Goal: Use online tool/utility: Utilize a website feature to perform a specific function

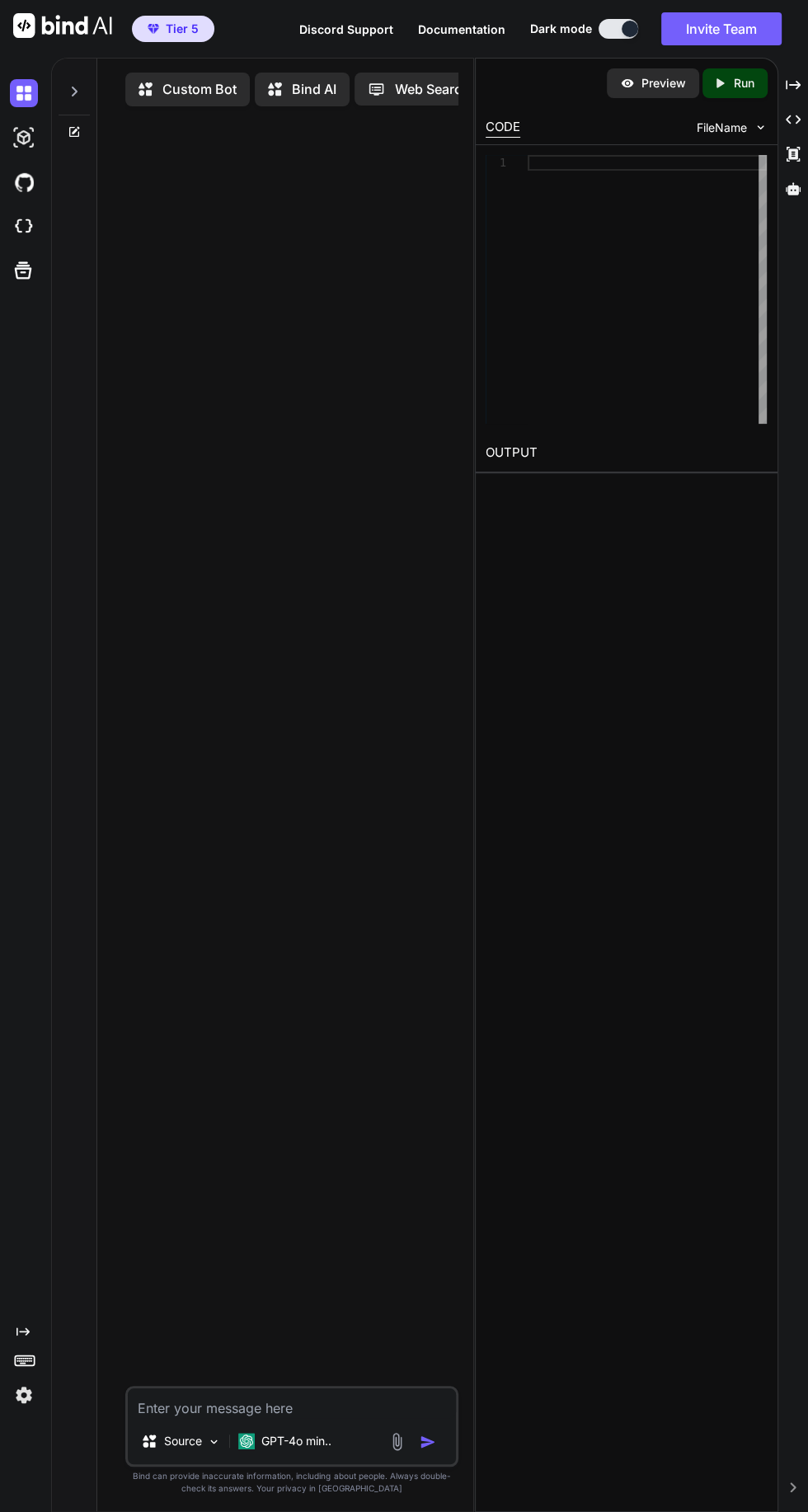
type textarea "x"
click at [23, 93] on img at bounding box center [23, 92] width 28 height 28
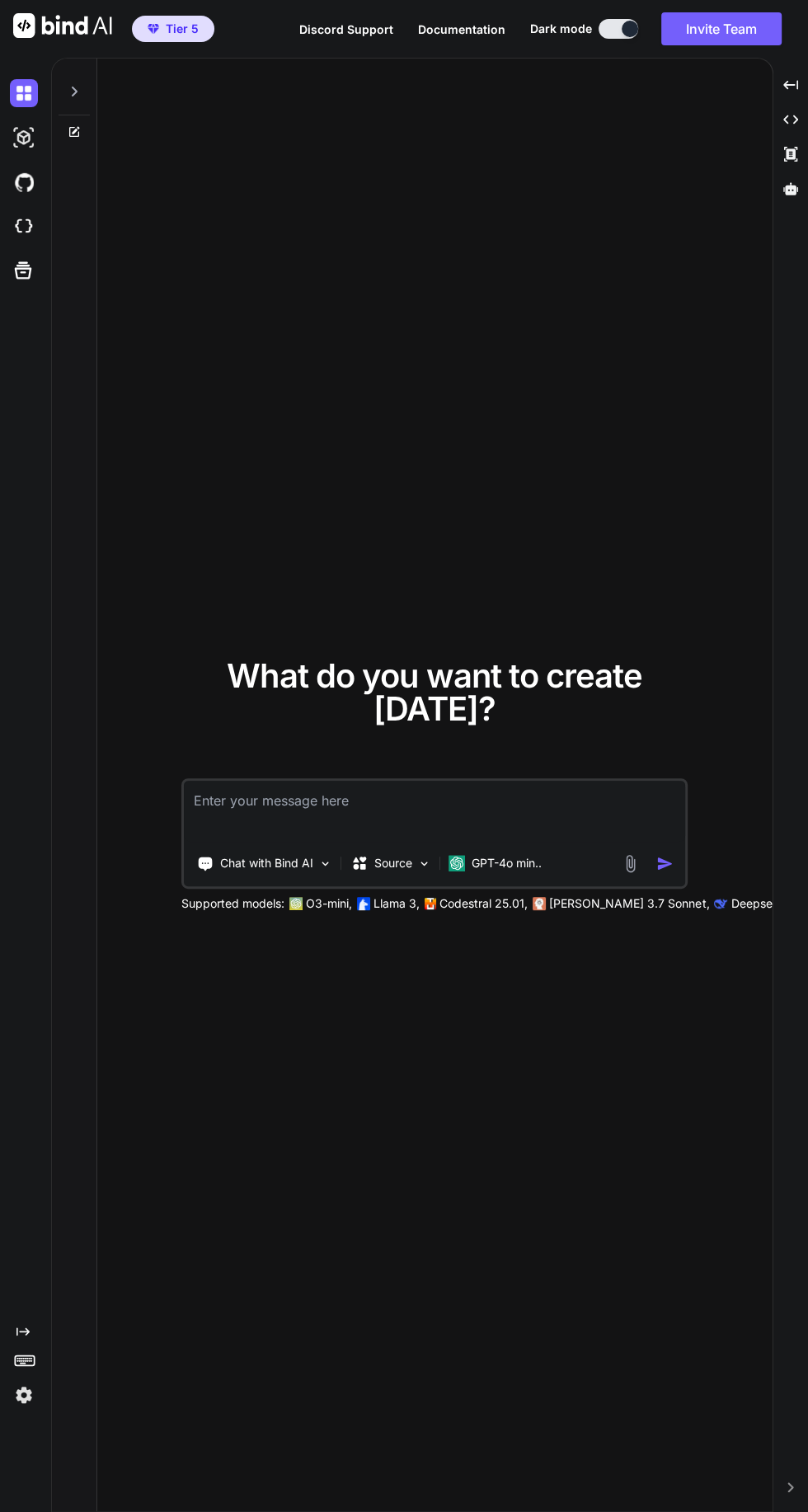
click at [73, 89] on icon at bounding box center [74, 92] width 13 height 13
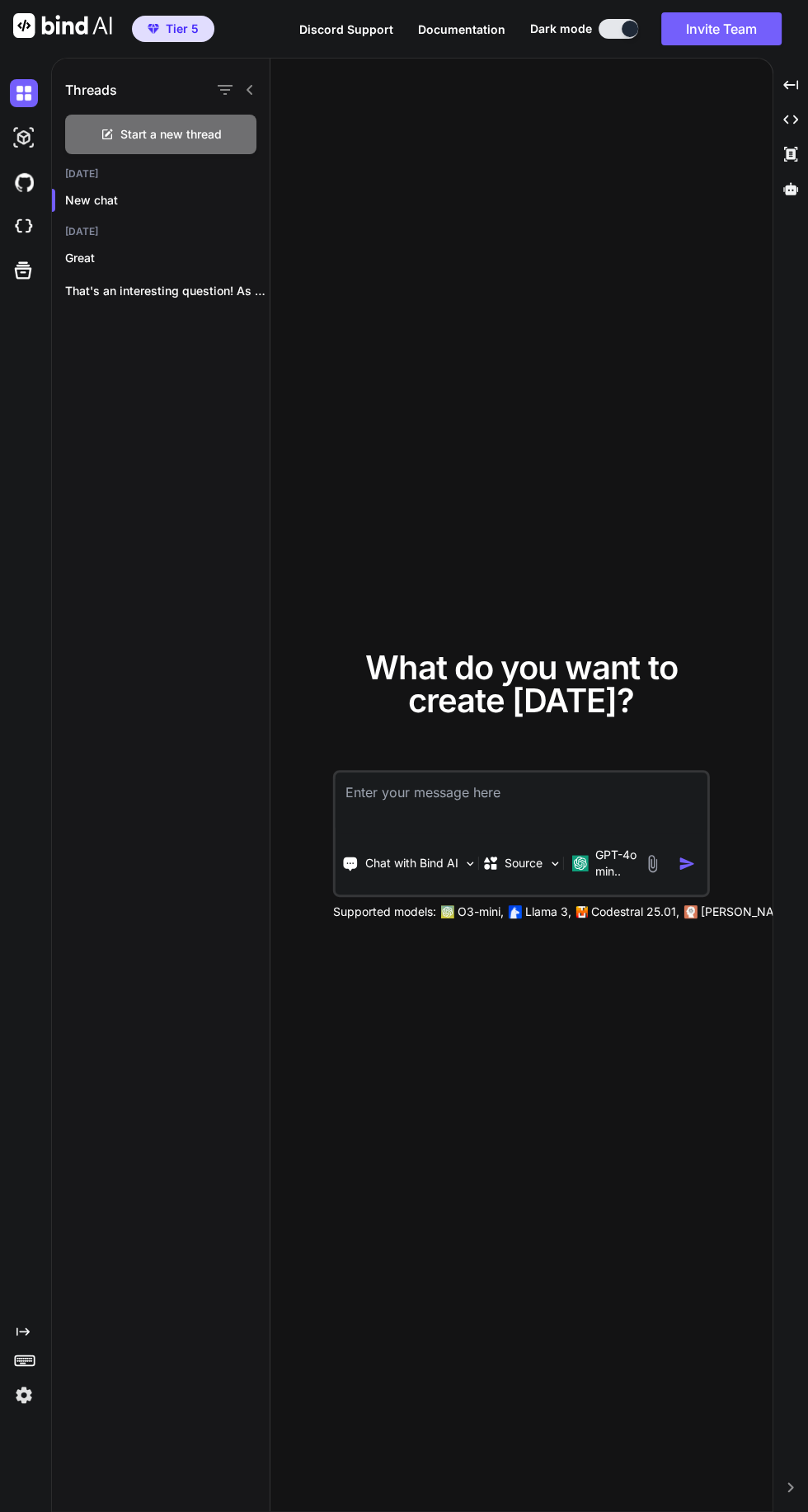
click at [101, 246] on div "Great" at bounding box center [161, 258] width 218 height 33
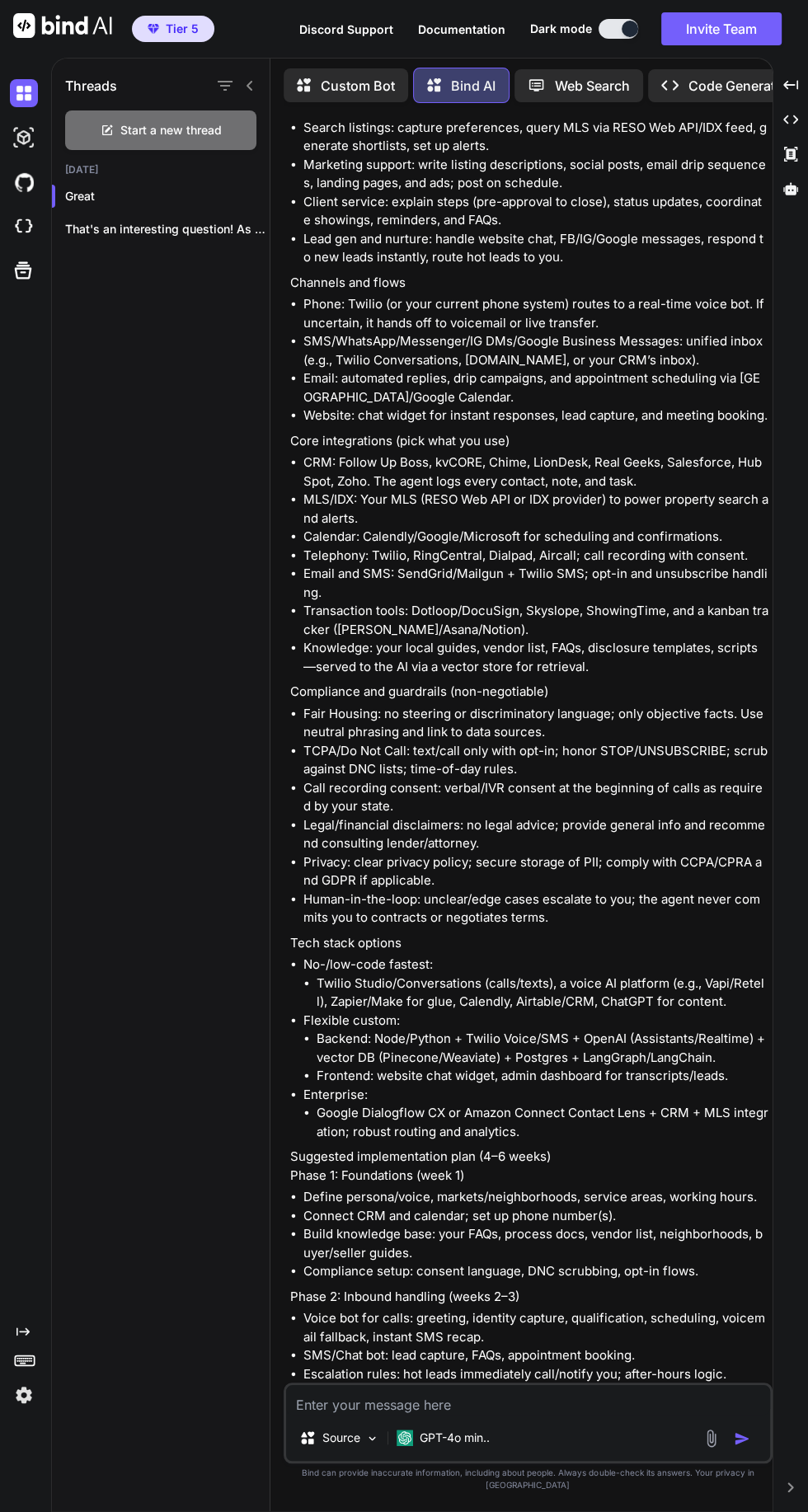
scroll to position [489, 0]
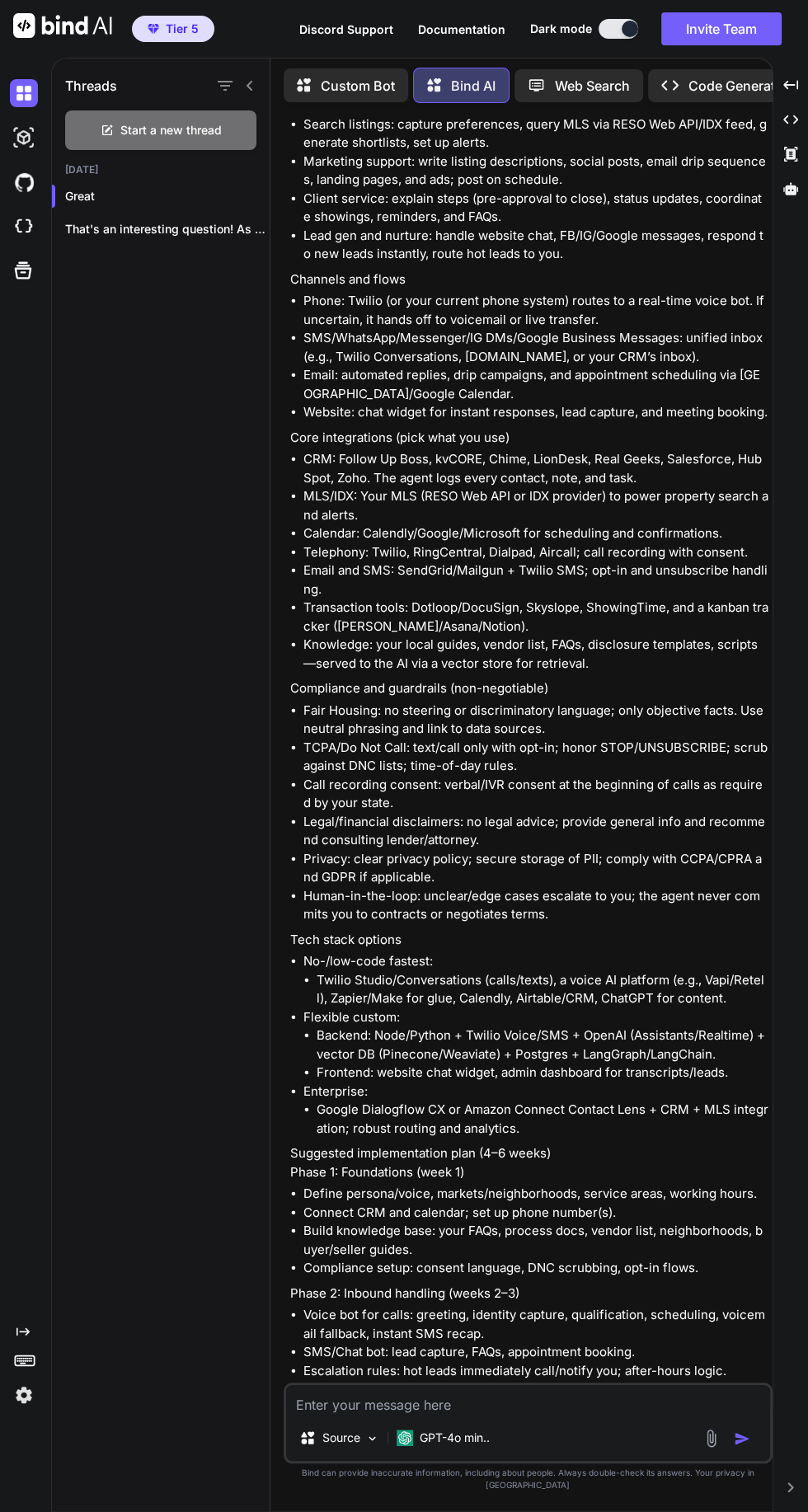
click at [23, 137] on img at bounding box center [23, 137] width 28 height 28
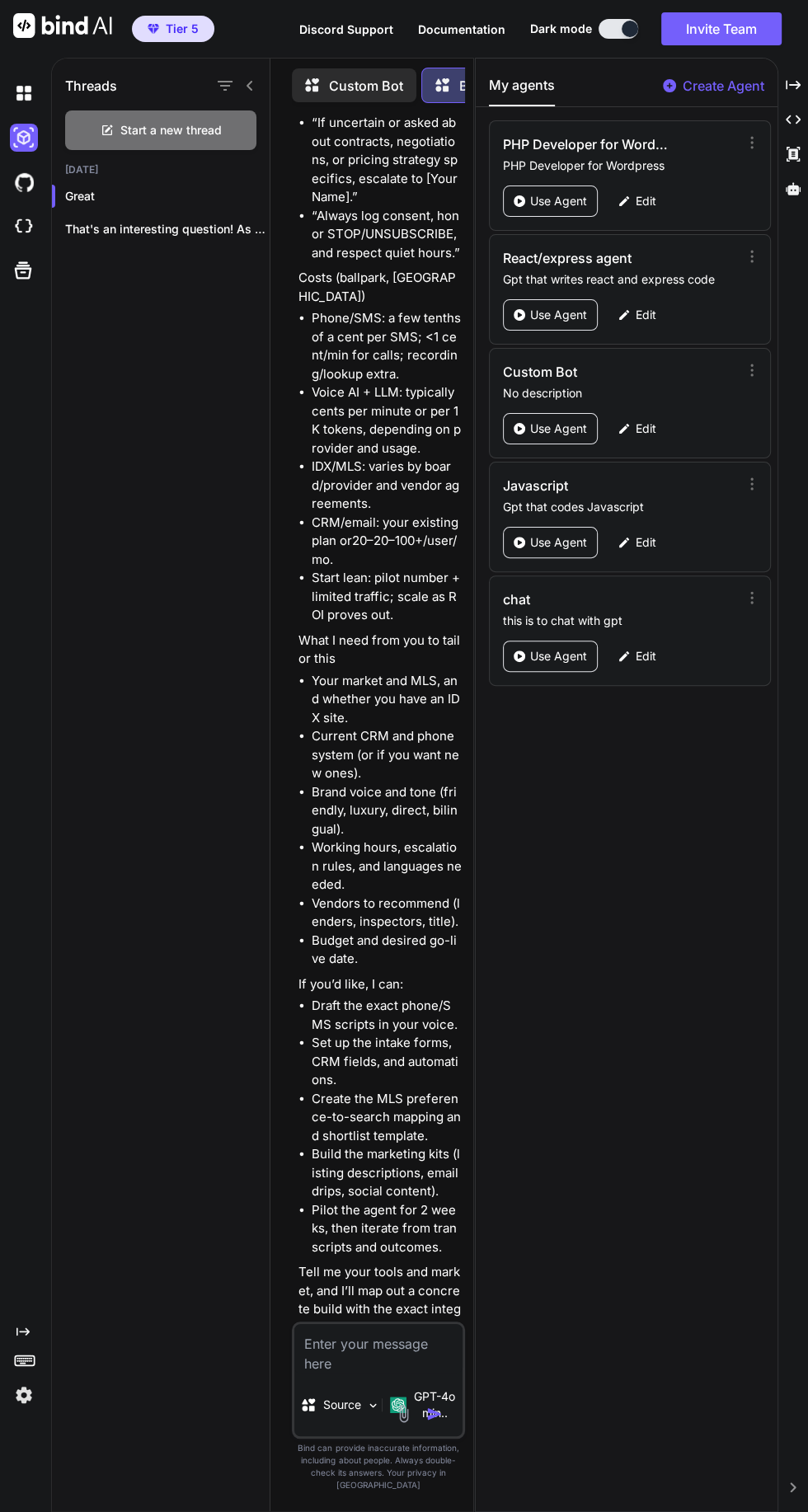
scroll to position [5809, 0]
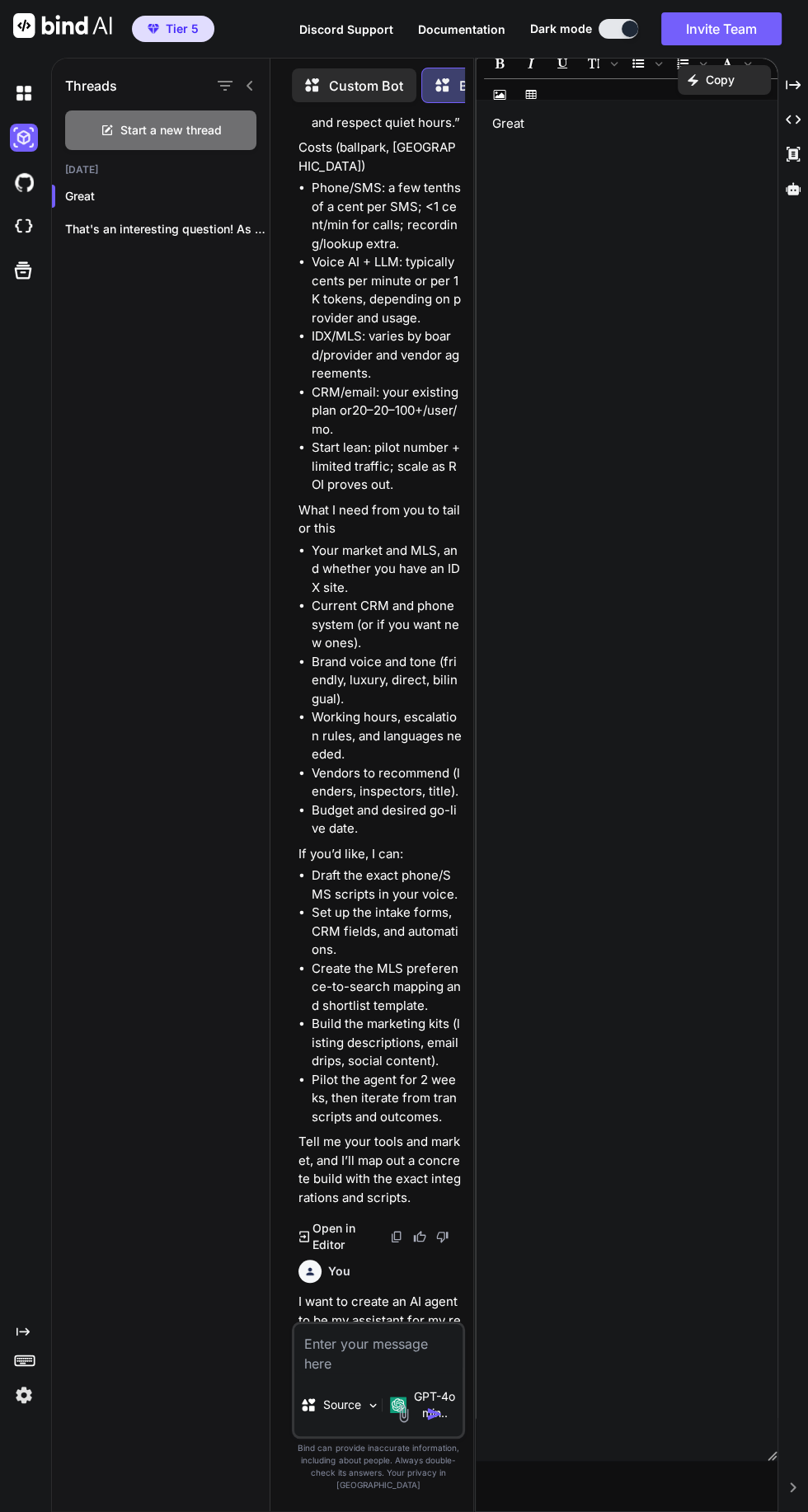
click at [326, 1220] on p "Open in Editor" at bounding box center [351, 1237] width 77 height 33
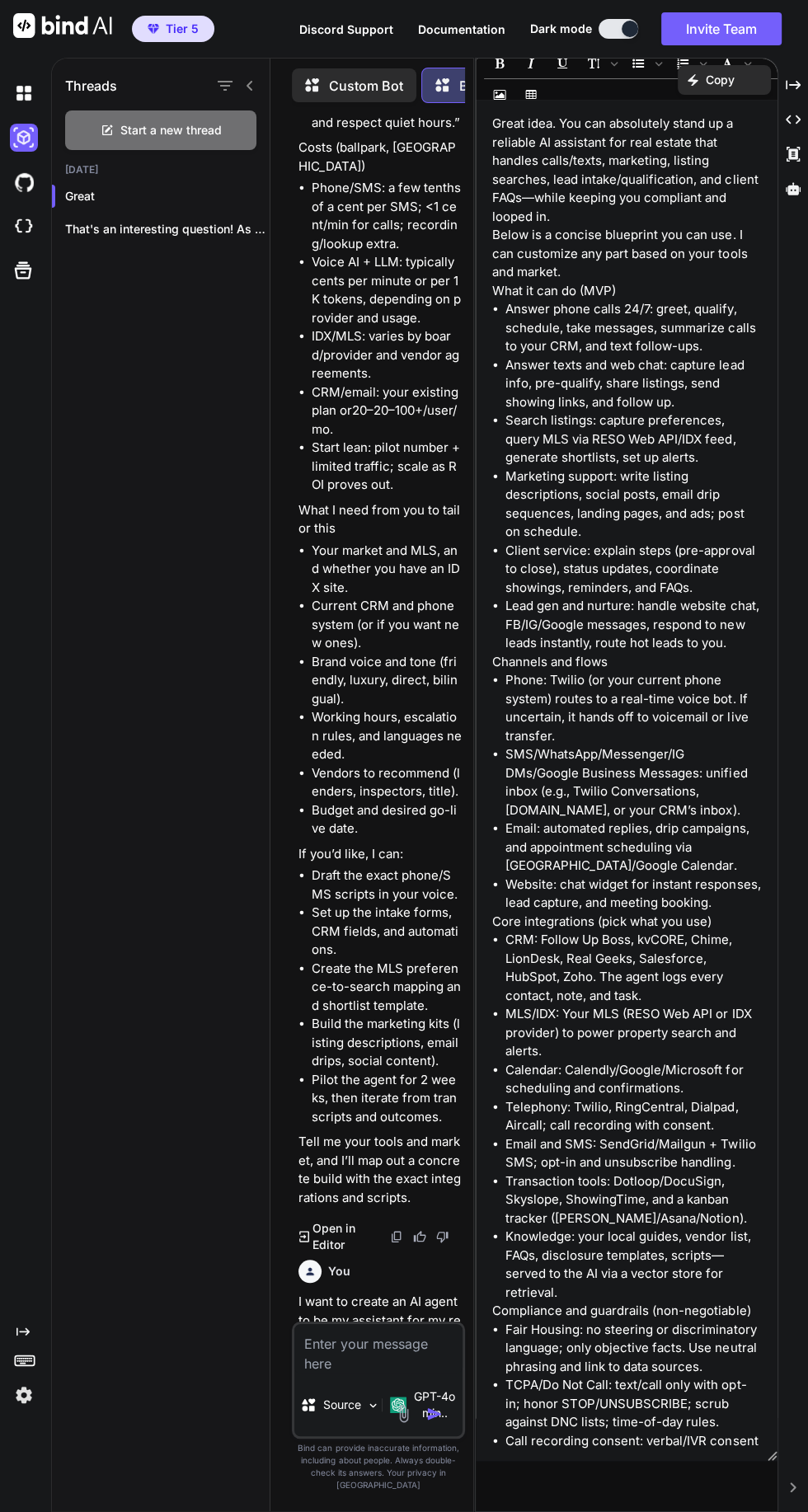
click at [167, 125] on span "Start a new thread" at bounding box center [171, 130] width 101 height 16
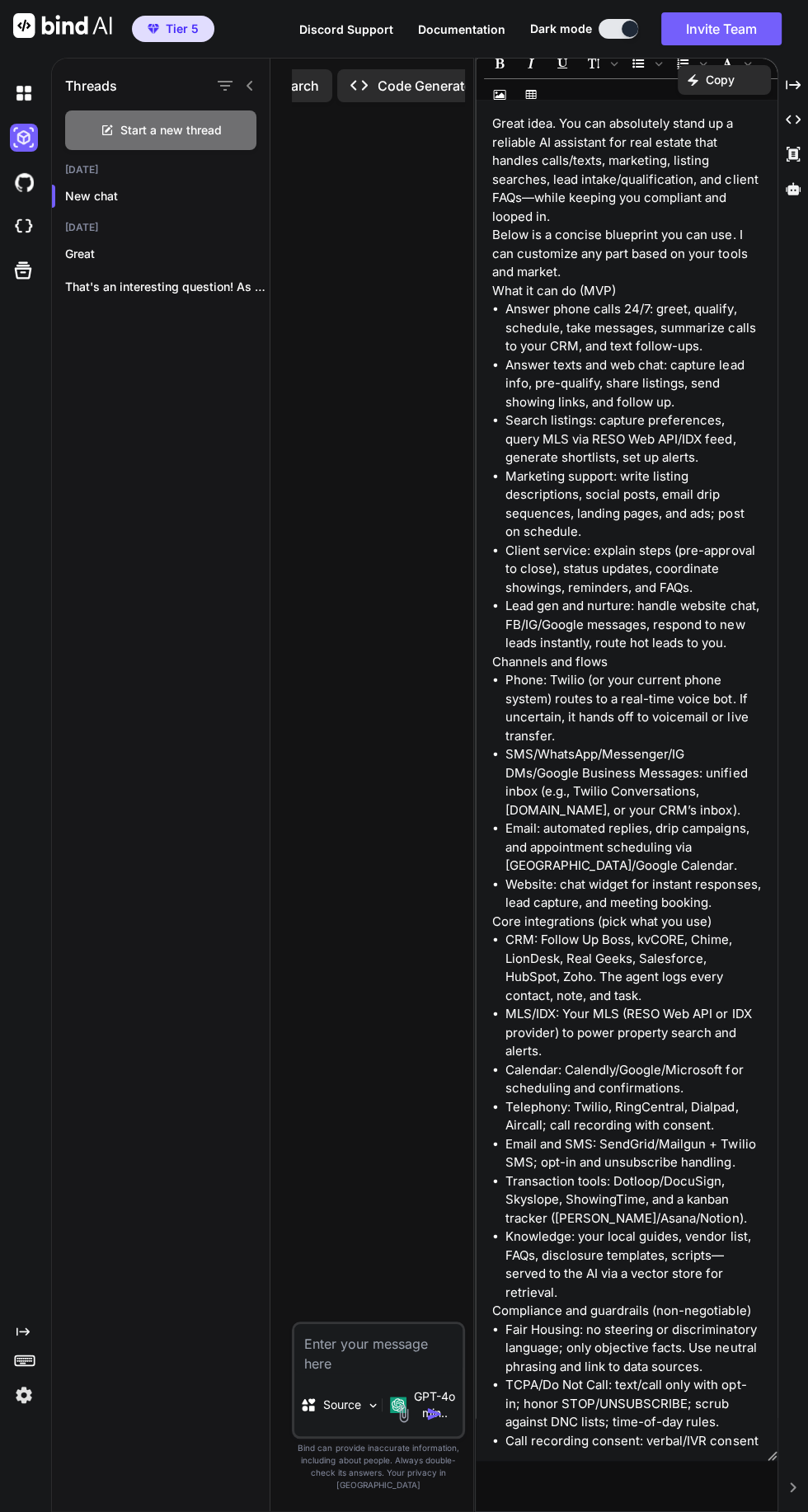
scroll to position [0, 344]
click at [410, 82] on p "Code Generator" at bounding box center [402, 86] width 100 height 20
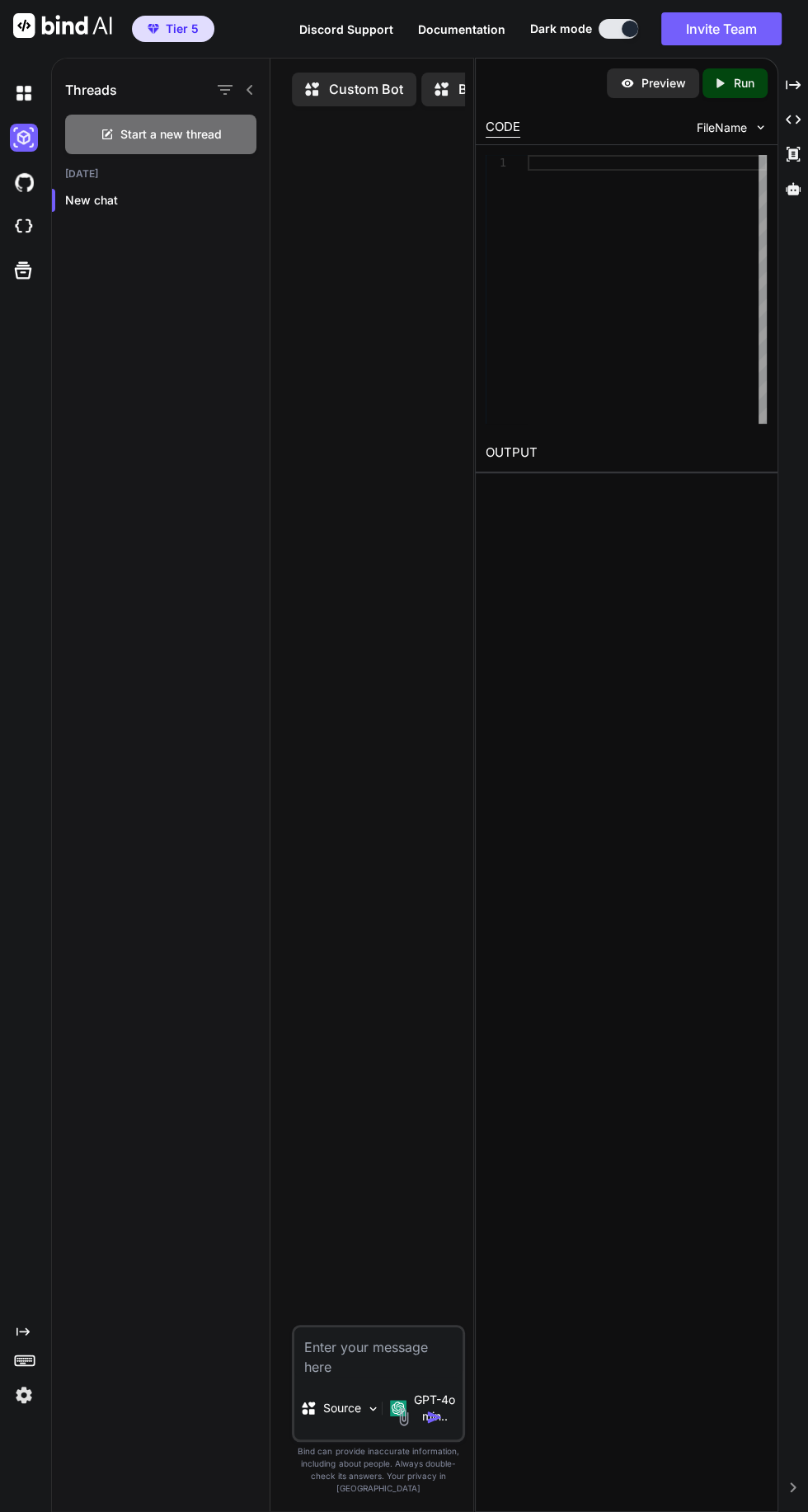
click at [188, 707] on div "Threads Start a new thread Today New chat" at bounding box center [161, 786] width 218 height 1455
click at [431, 1425] on p "GPT-4o min.." at bounding box center [435, 1408] width 43 height 33
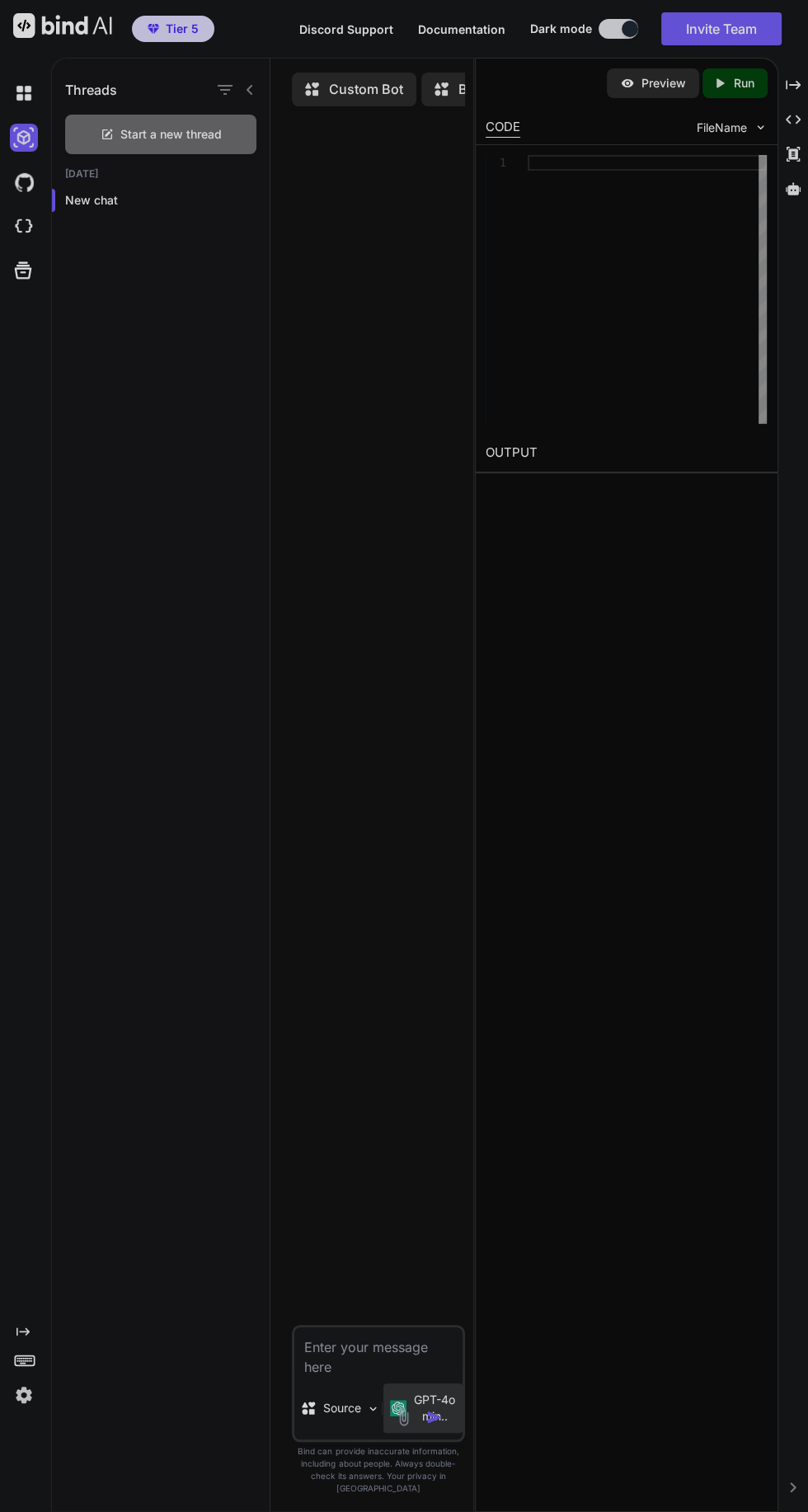
click at [420, 1511] on div at bounding box center [404, 756] width 808 height 1512
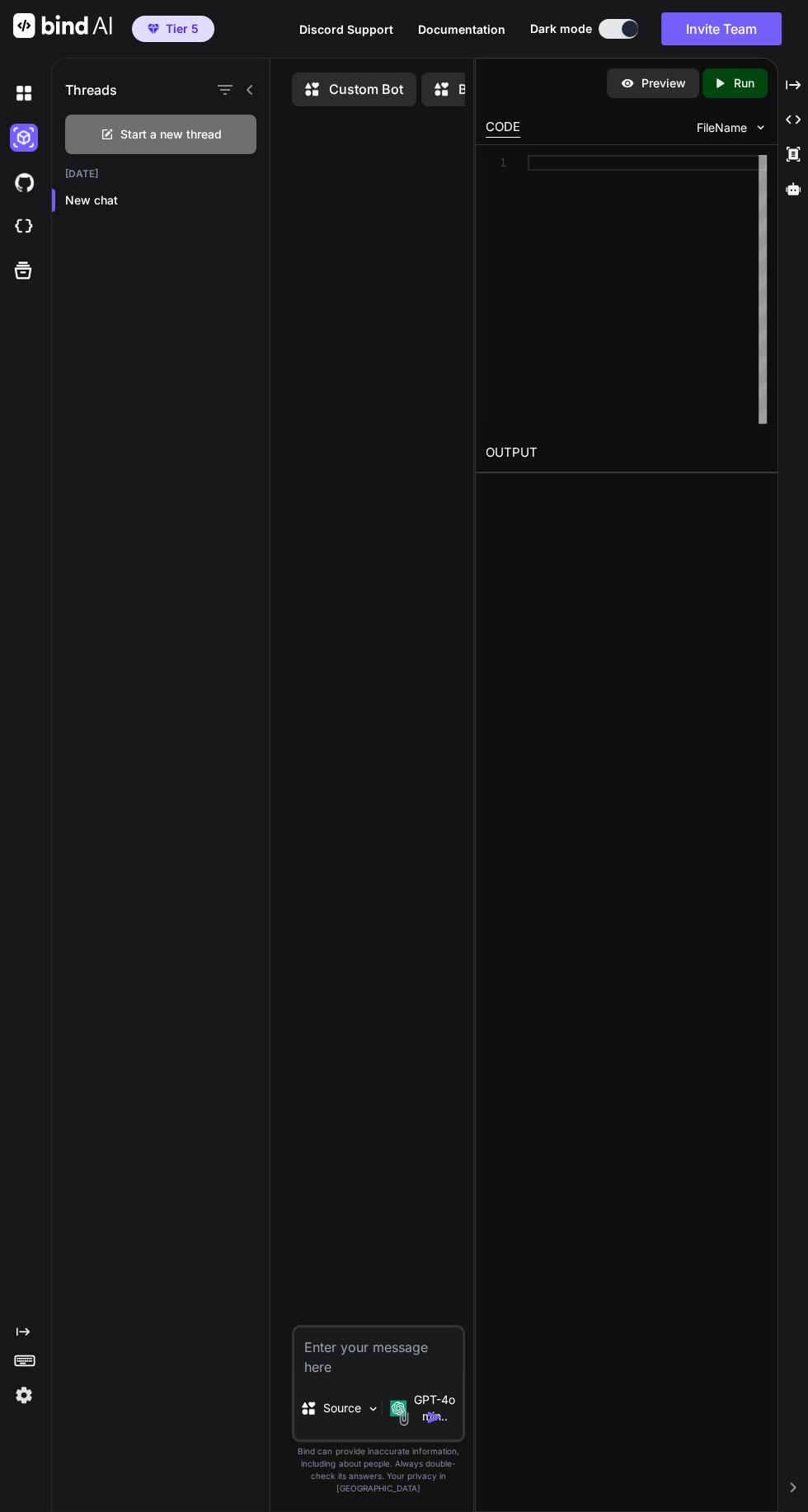
click at [409, 1426] on img at bounding box center [403, 1416] width 19 height 19
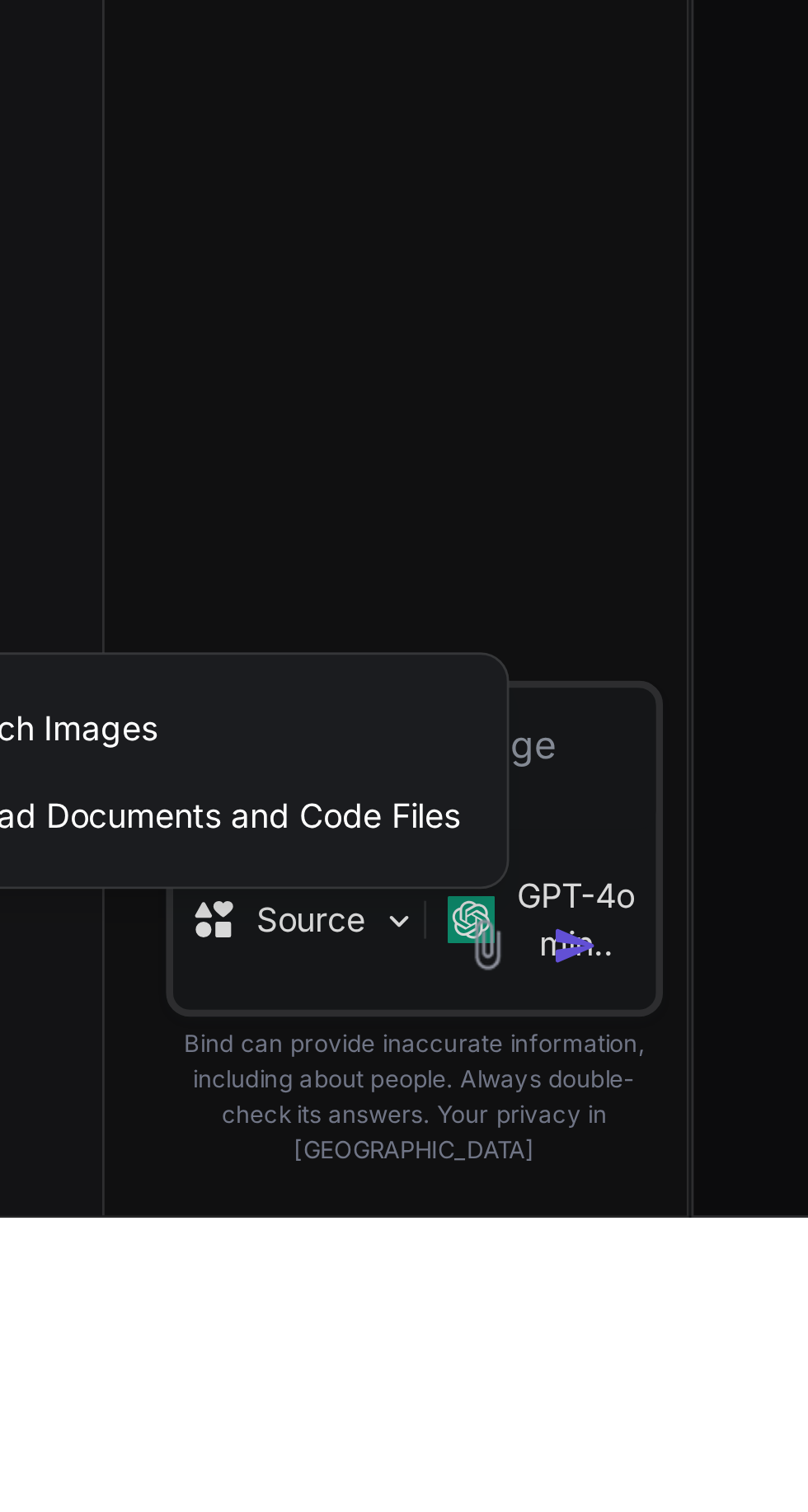
click at [444, 1511] on div at bounding box center [404, 756] width 808 height 1512
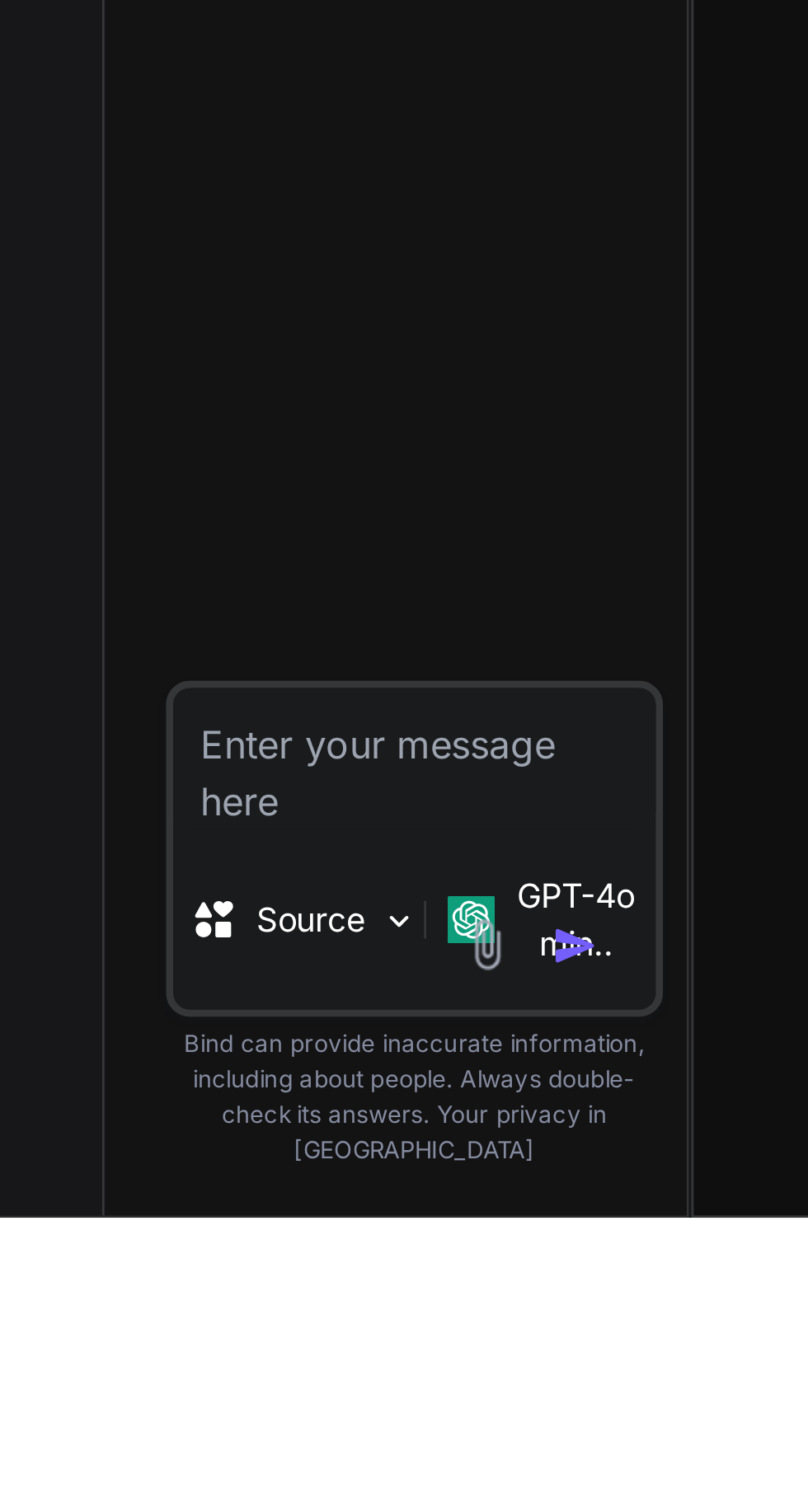
click at [392, 1416] on img at bounding box center [399, 1408] width 16 height 16
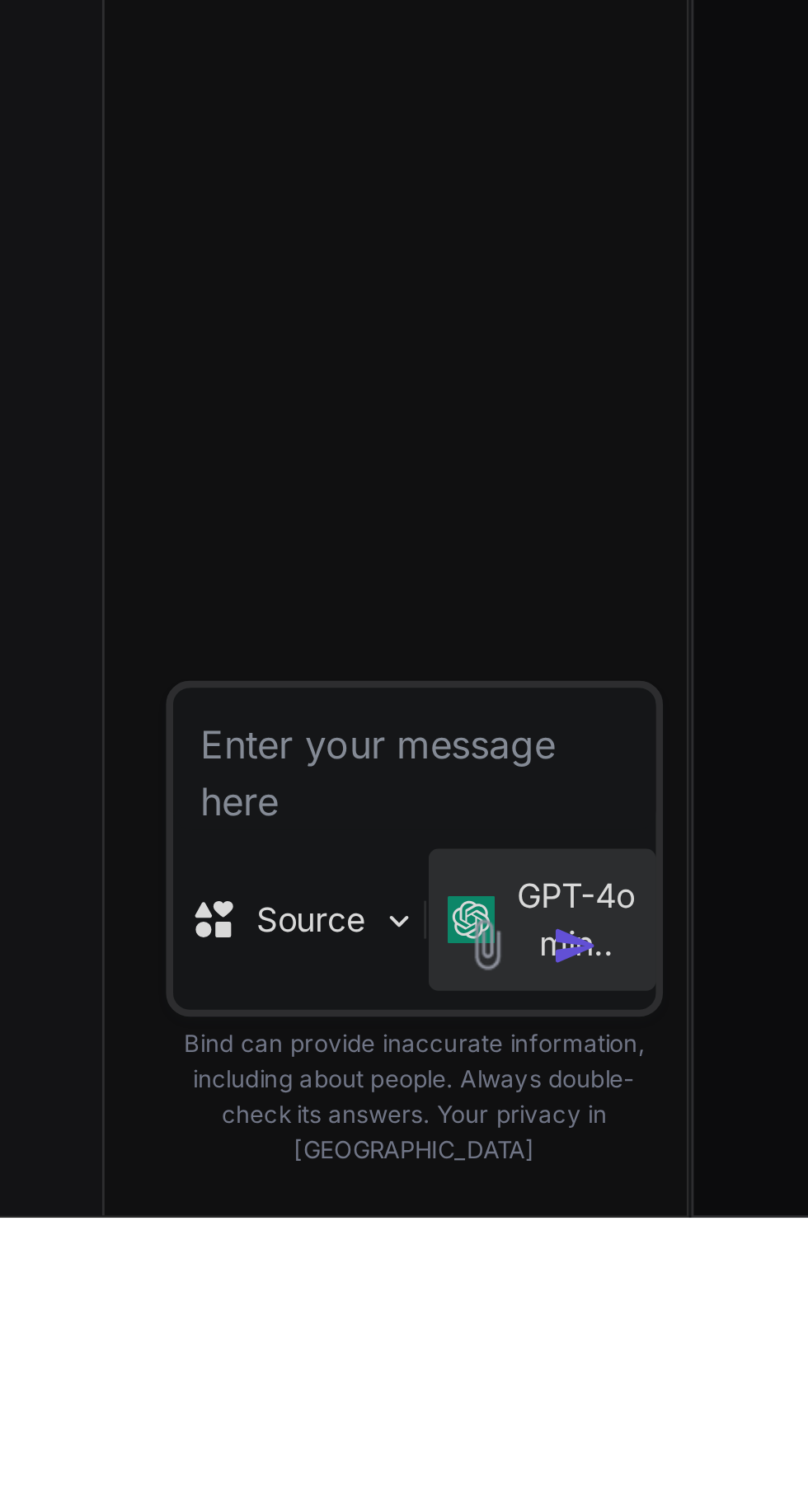
click at [454, 1511] on div at bounding box center [404, 756] width 808 height 1512
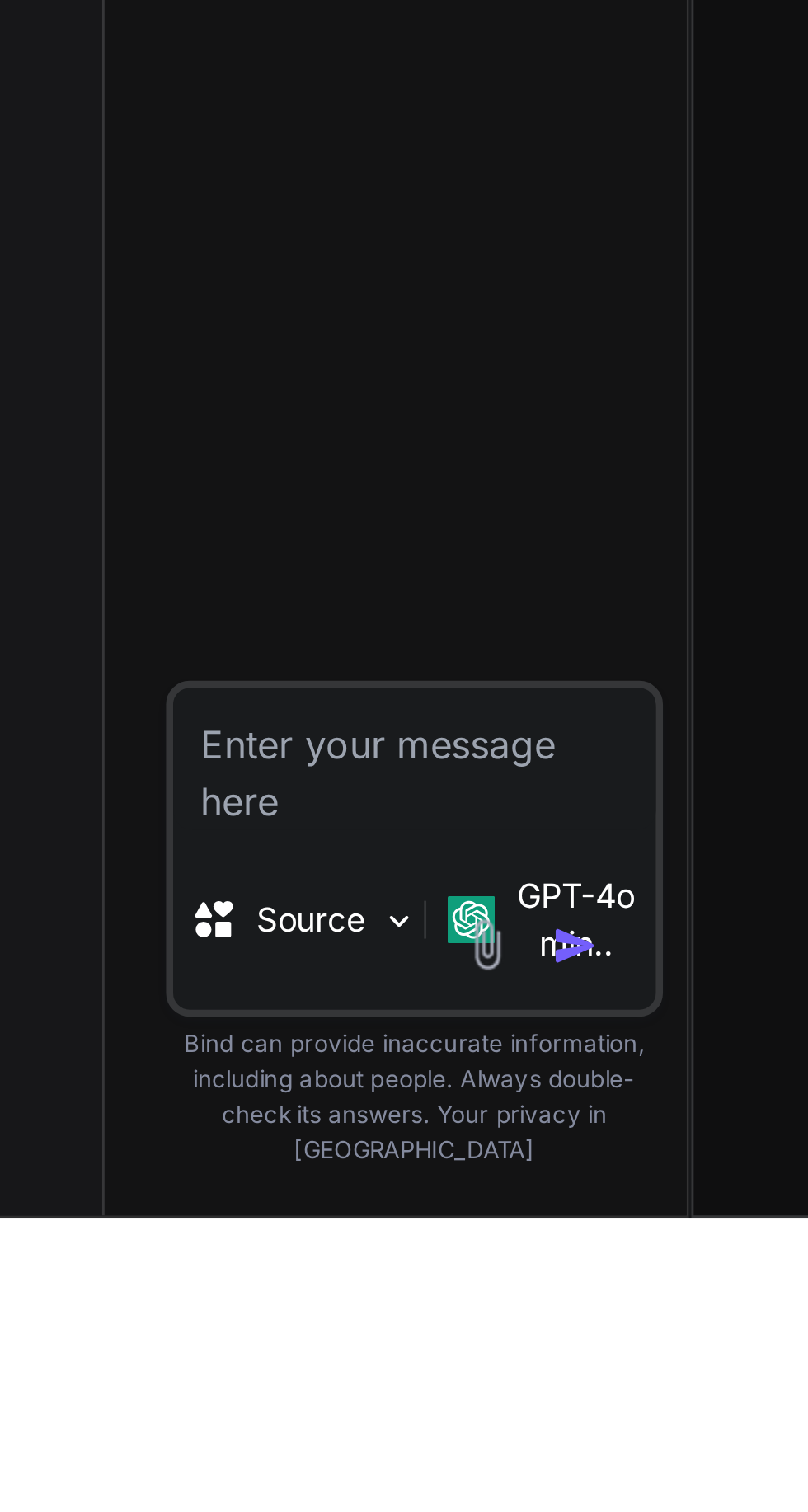
click at [452, 1425] on p "GPT-4o min.." at bounding box center [435, 1408] width 43 height 33
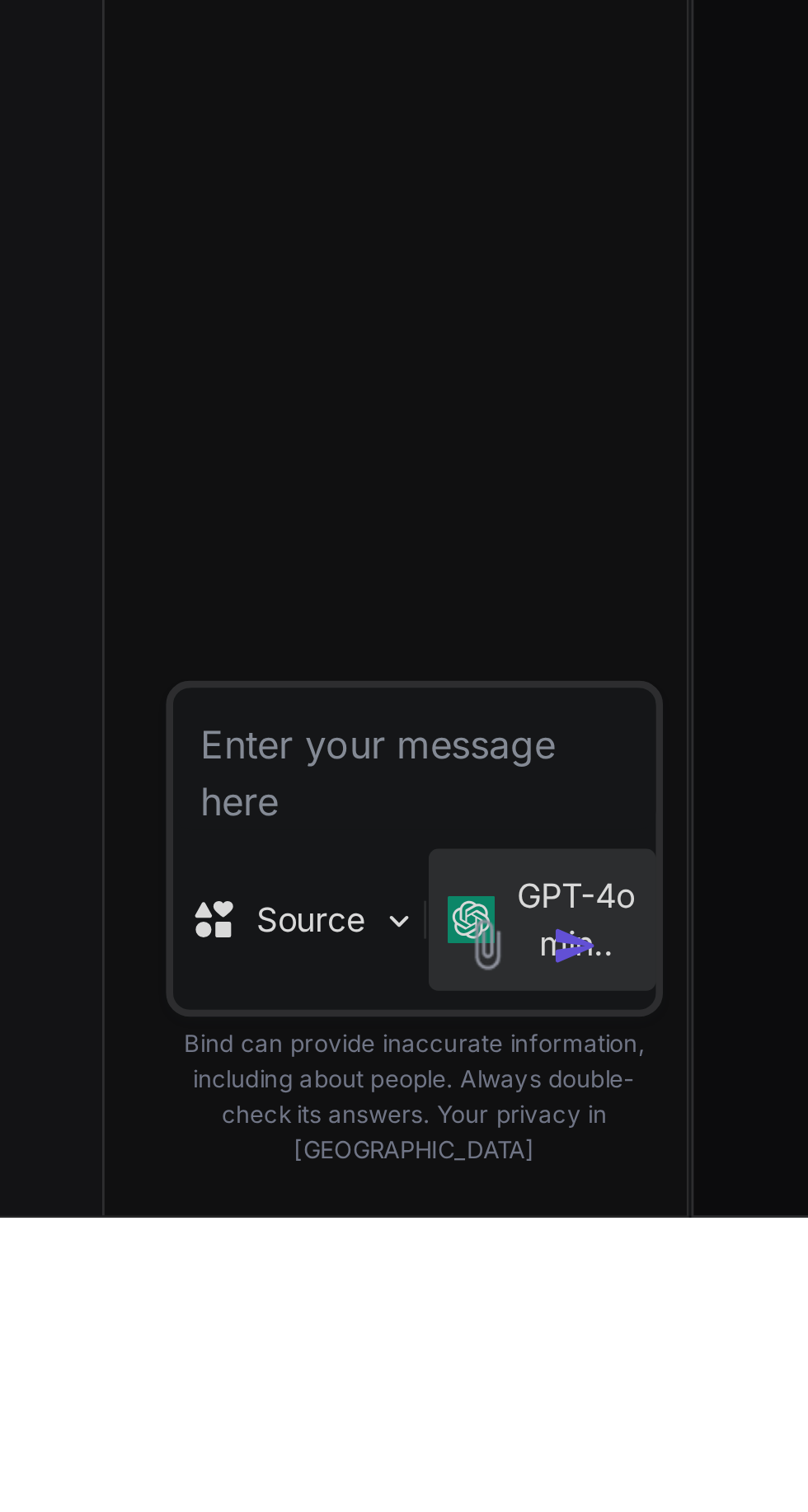
click at [418, 1447] on div at bounding box center [404, 756] width 808 height 1512
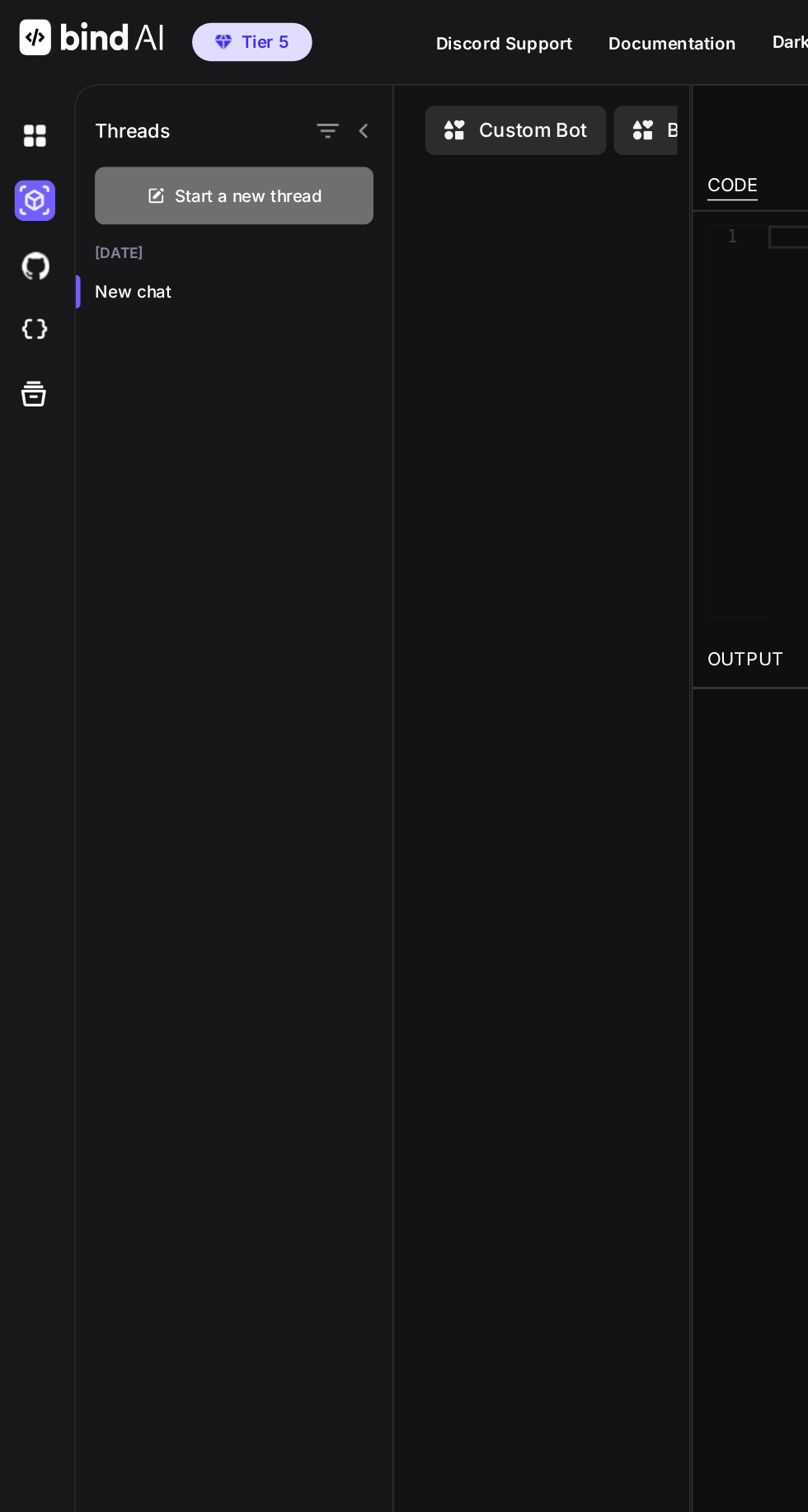
click at [32, 87] on img at bounding box center [23, 92] width 28 height 28
click at [68, 18] on img at bounding box center [63, 26] width 99 height 25
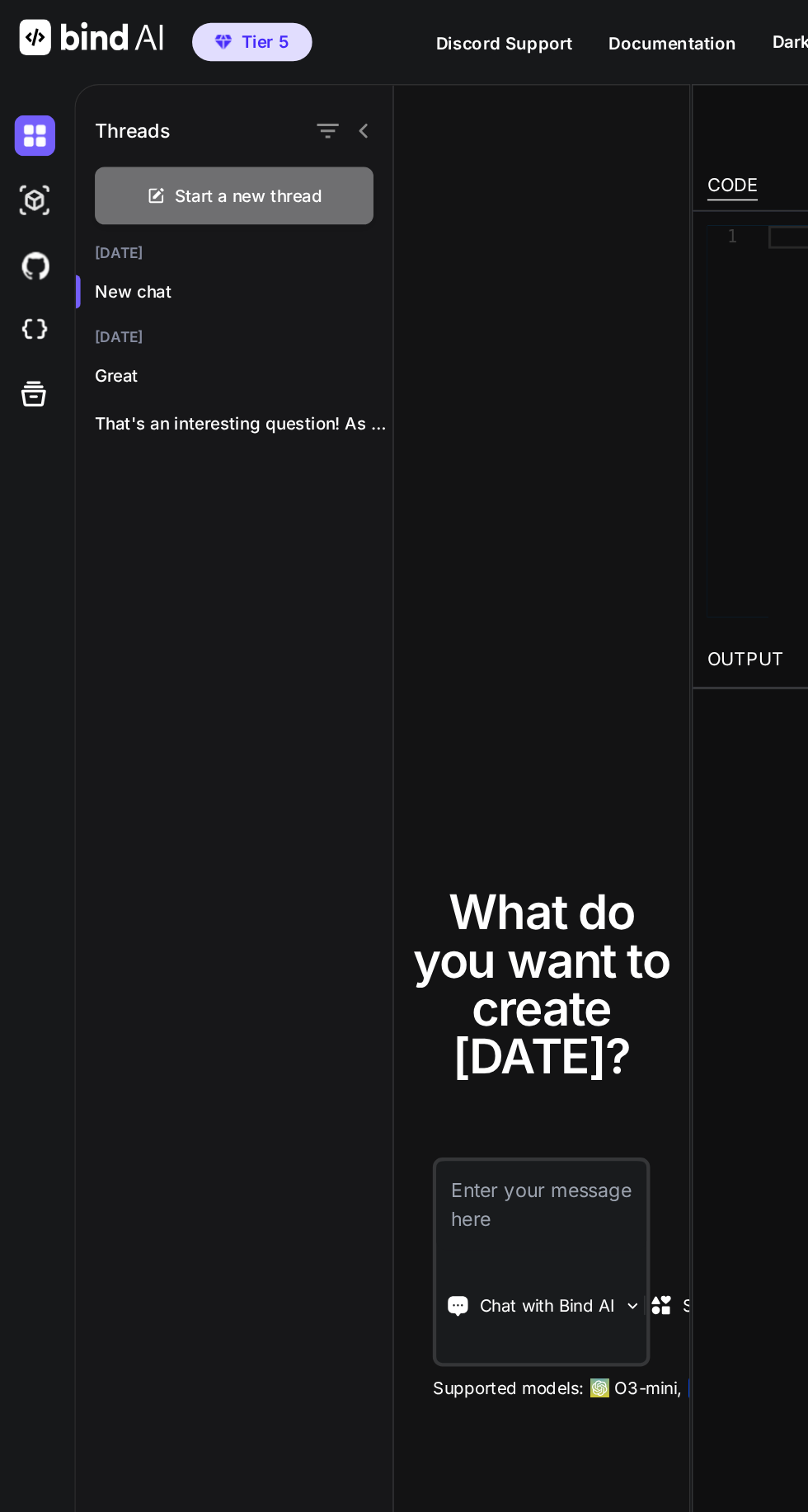
click at [27, 272] on icon at bounding box center [23, 270] width 23 height 23
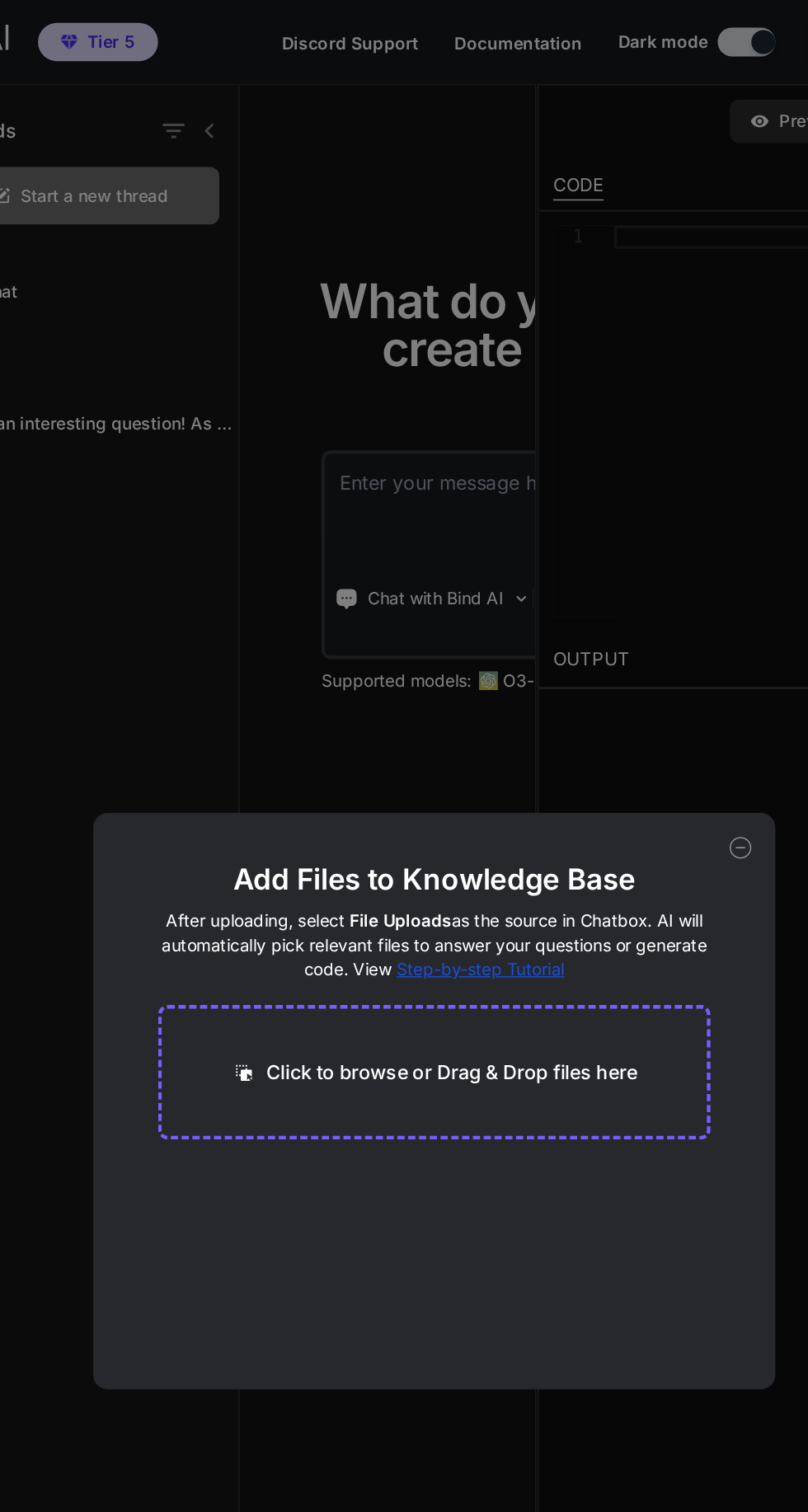
click at [617, 575] on icon at bounding box center [614, 581] width 15 height 15
type textarea "x"
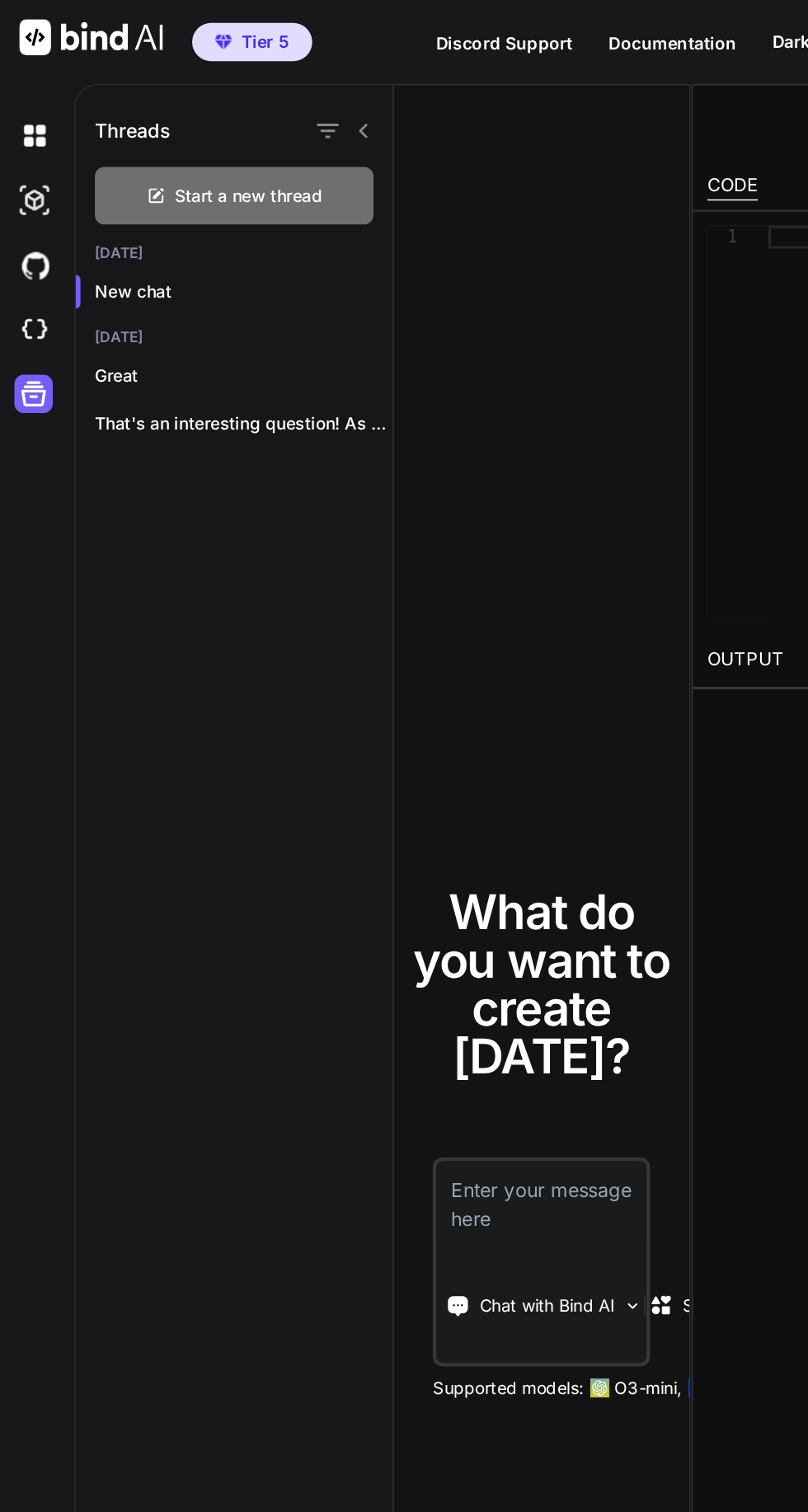
click at [32, 228] on img at bounding box center [23, 226] width 28 height 28
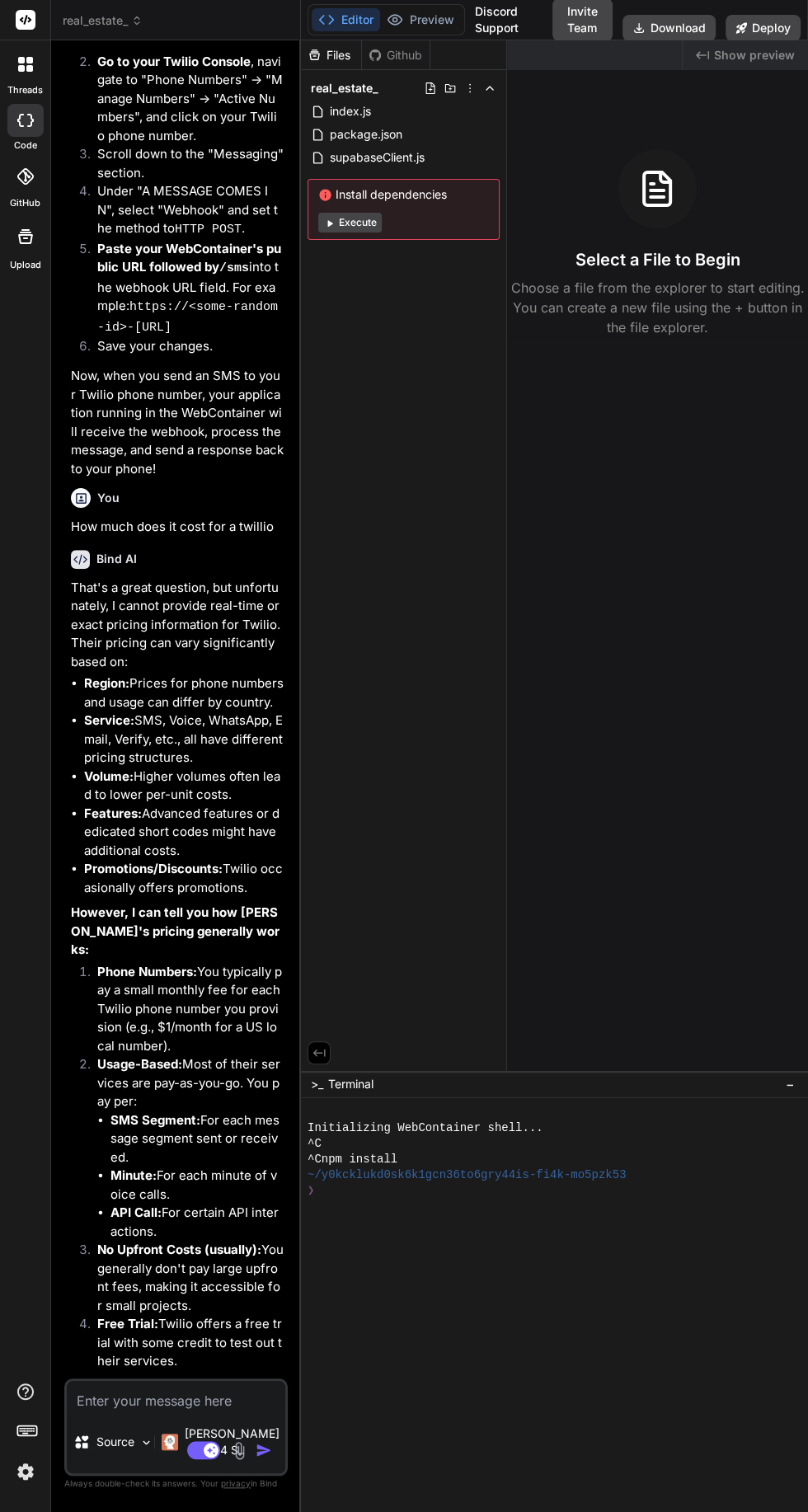
click at [29, 68] on icon at bounding box center [29, 68] width 6 height 6
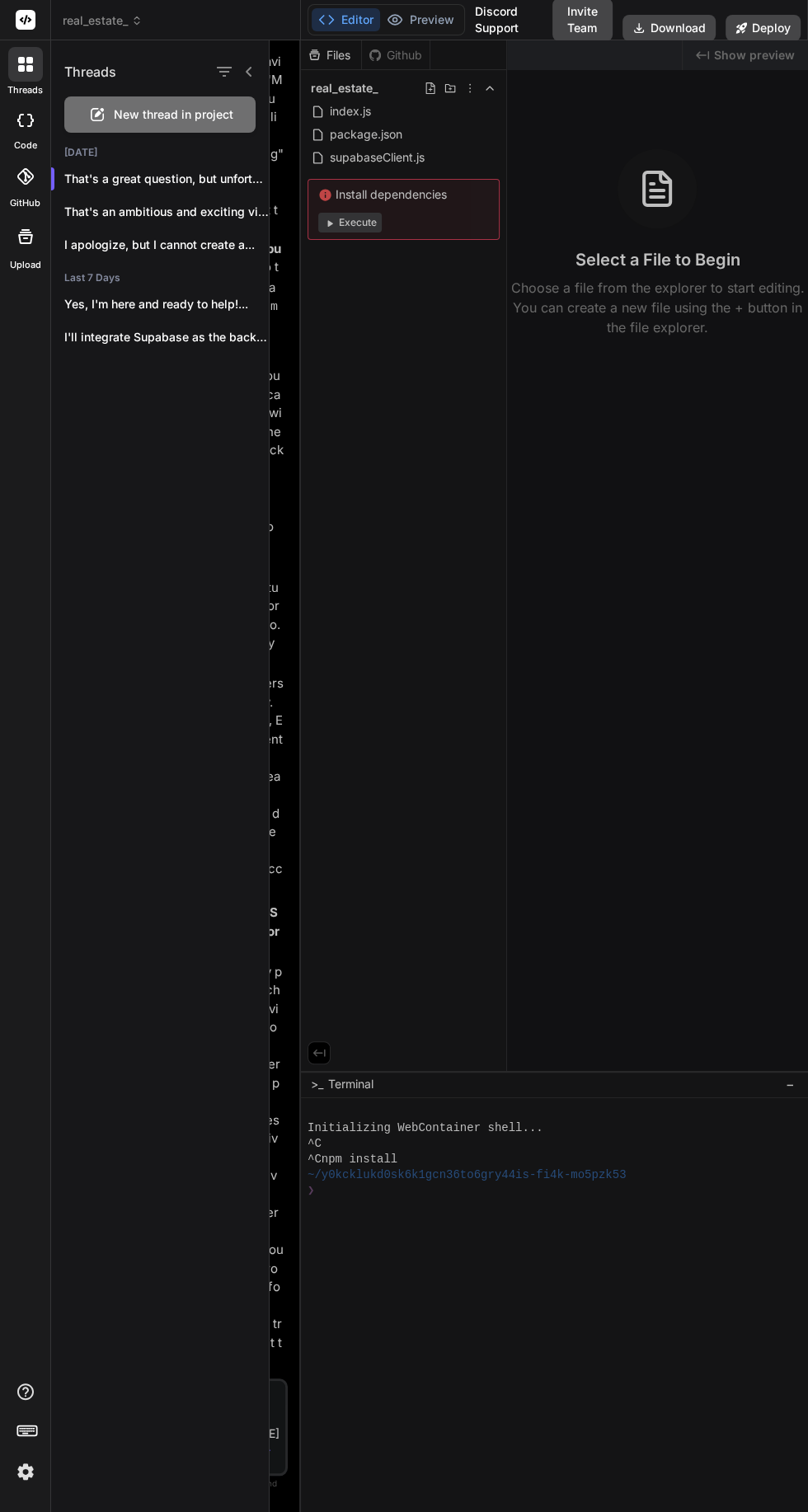
click at [198, 121] on span "New thread in project" at bounding box center [173, 115] width 119 height 16
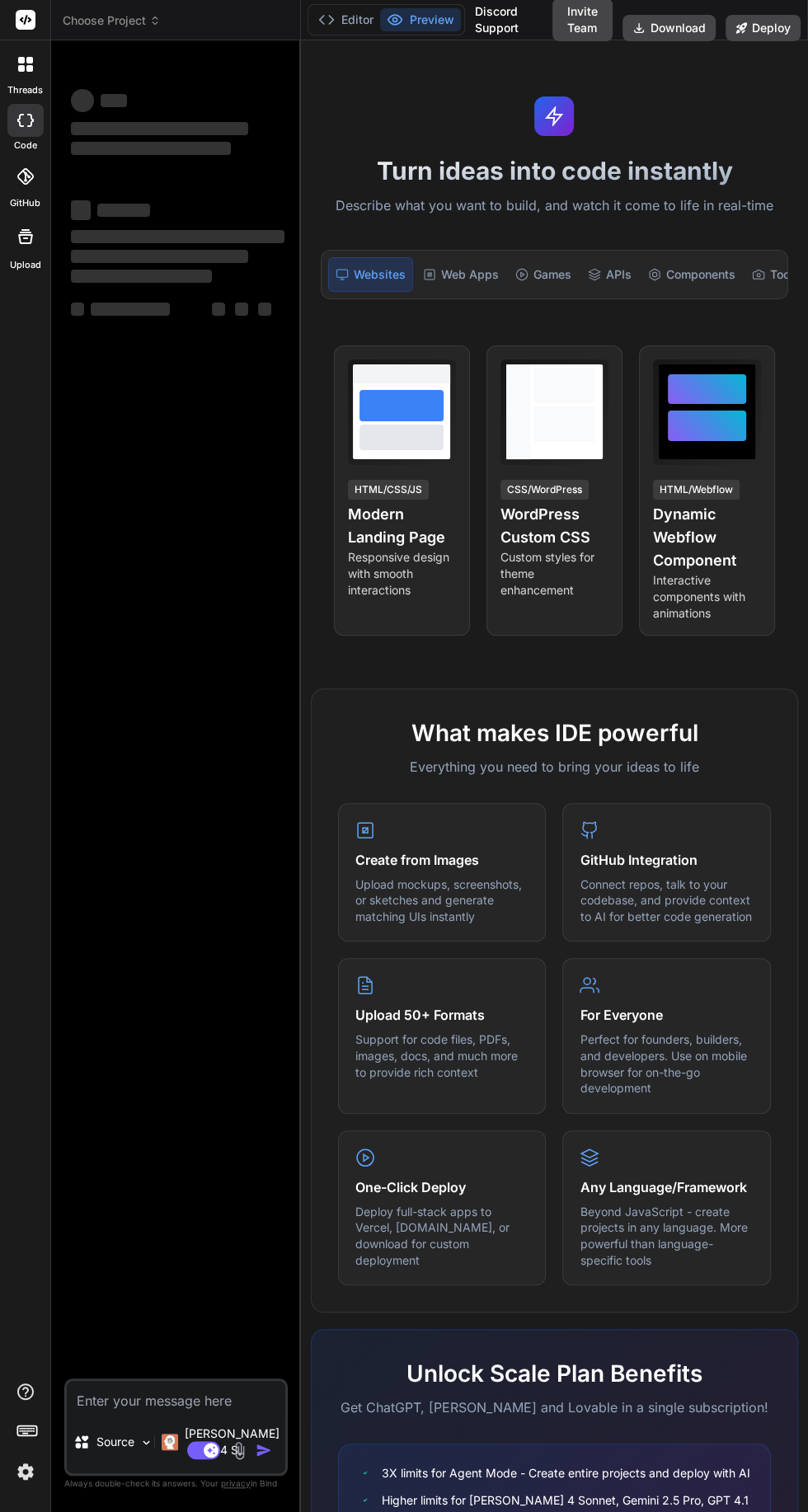
click at [29, 68] on icon at bounding box center [29, 68] width 6 height 6
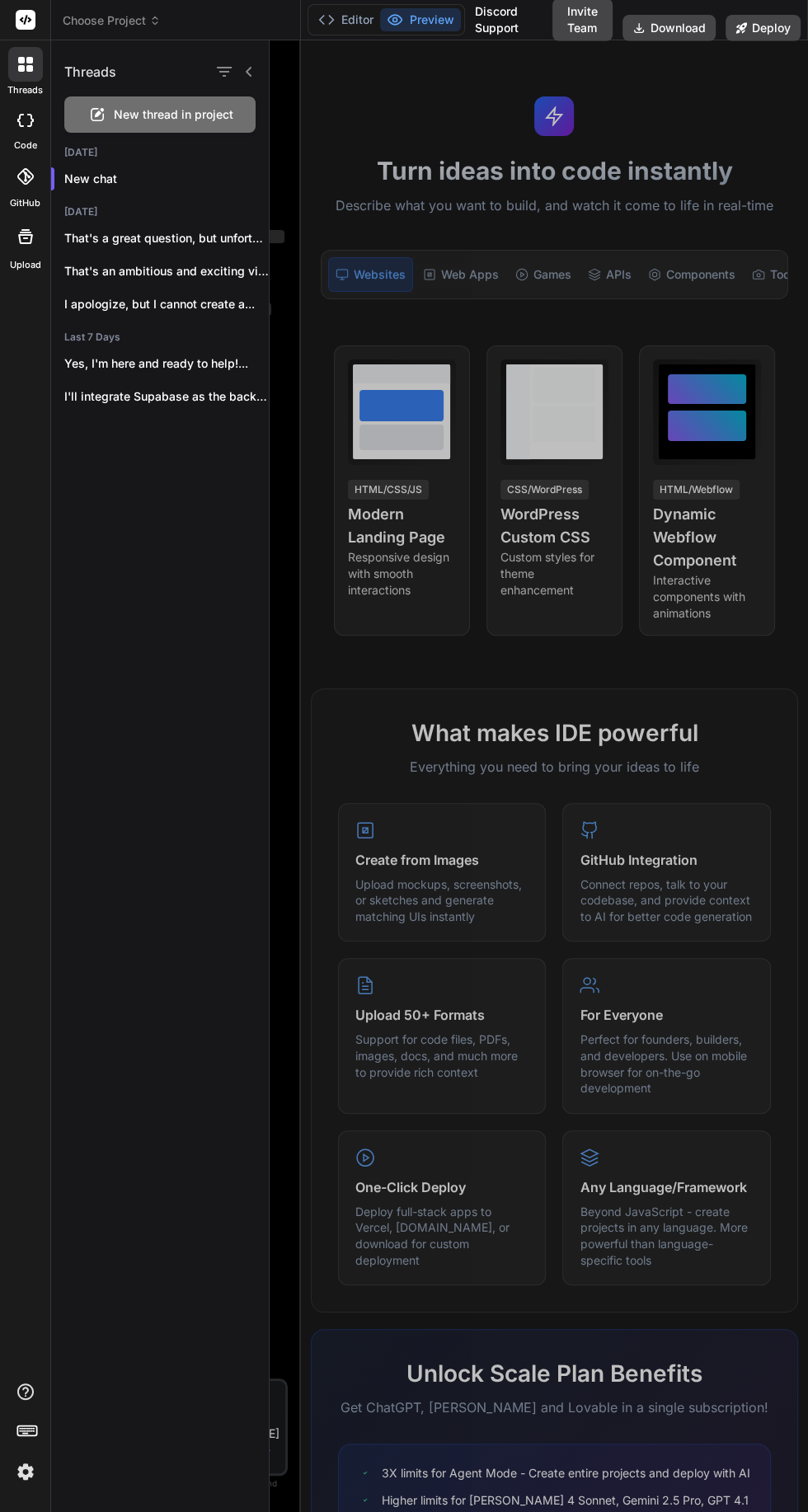
click at [114, 181] on p "New chat" at bounding box center [167, 179] width 205 height 16
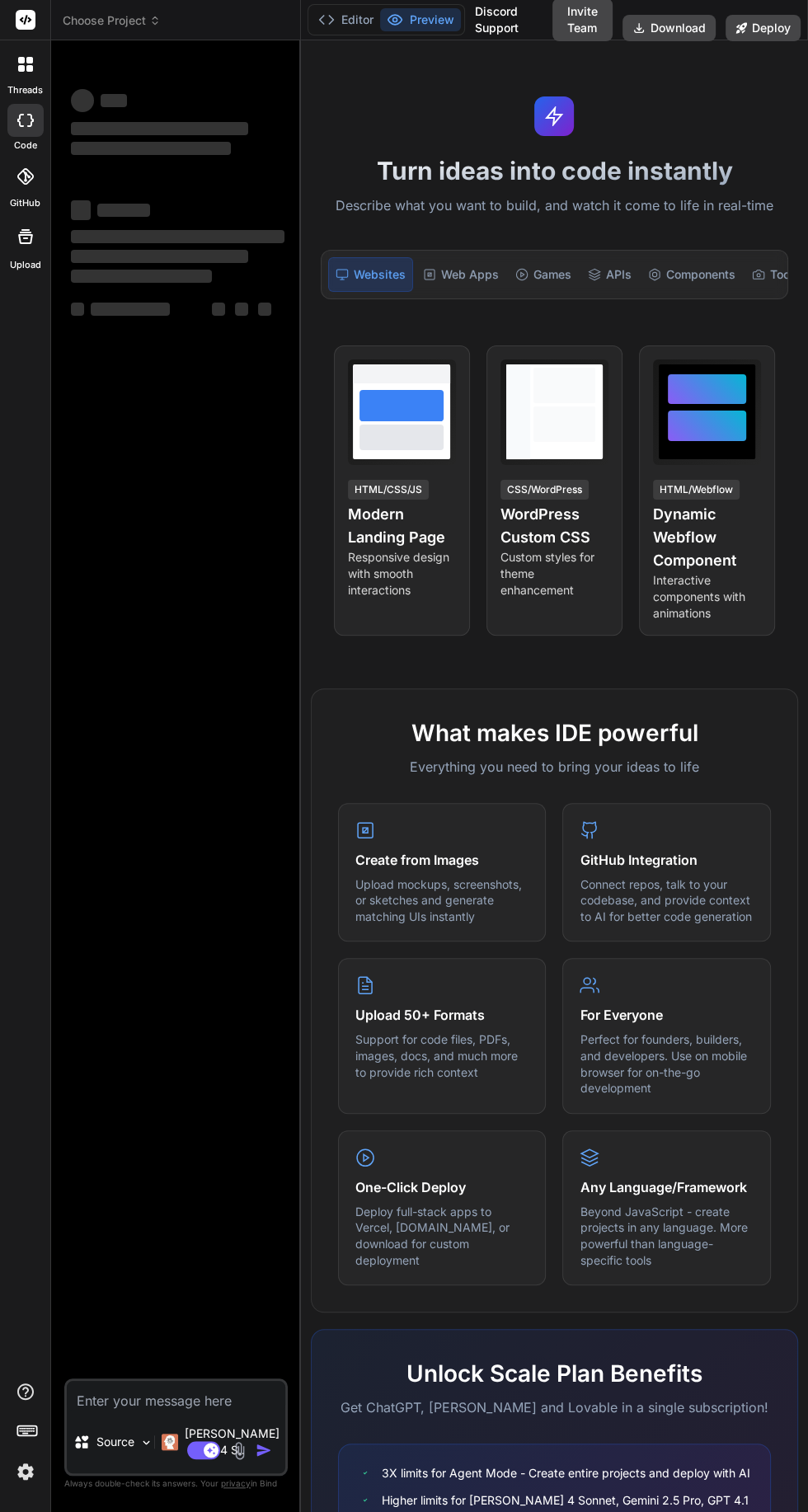
click at [114, 22] on span "Choose Project" at bounding box center [111, 21] width 98 height 16
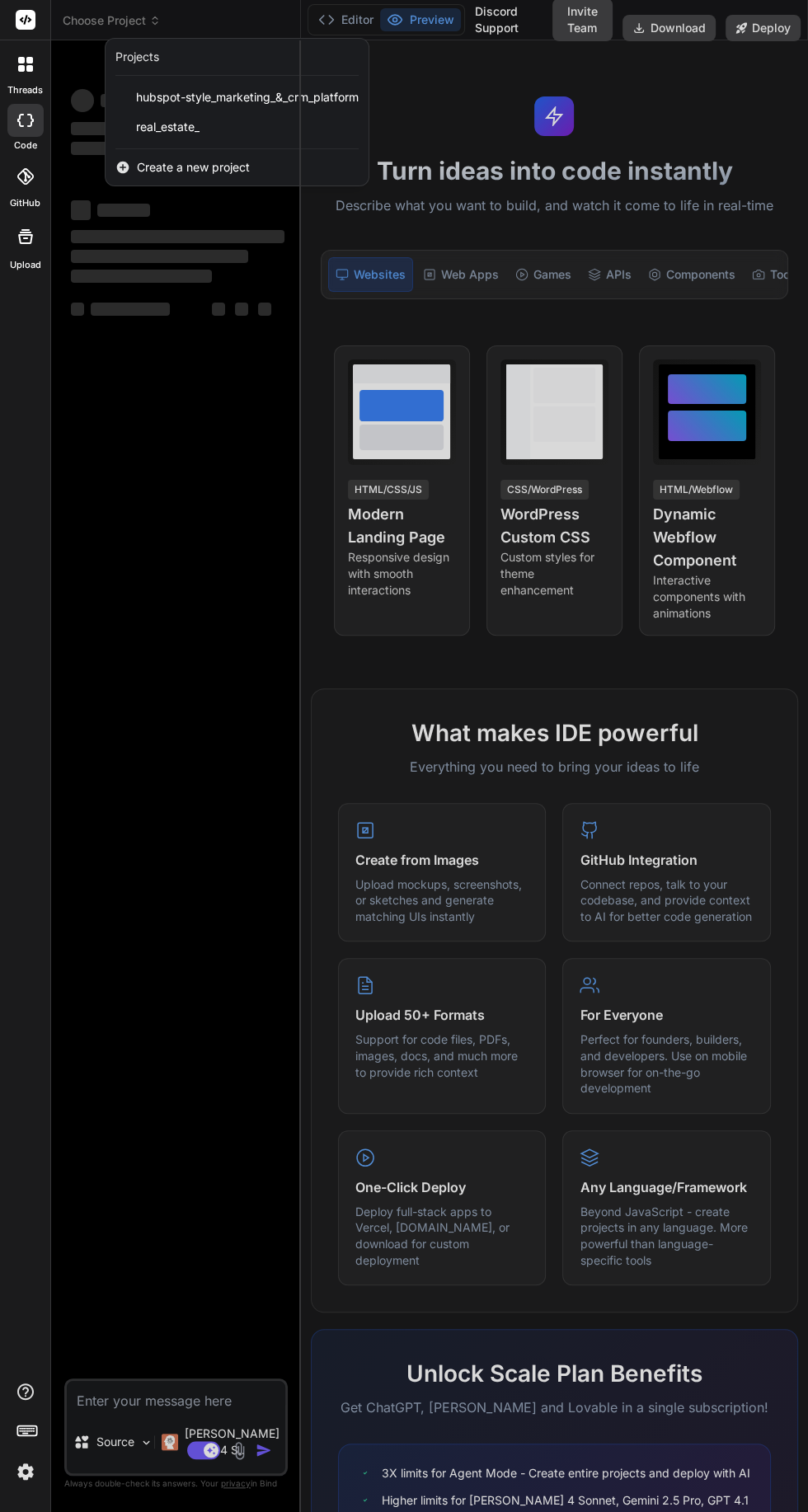
click at [218, 177] on div "Create a new project" at bounding box center [237, 167] width 263 height 36
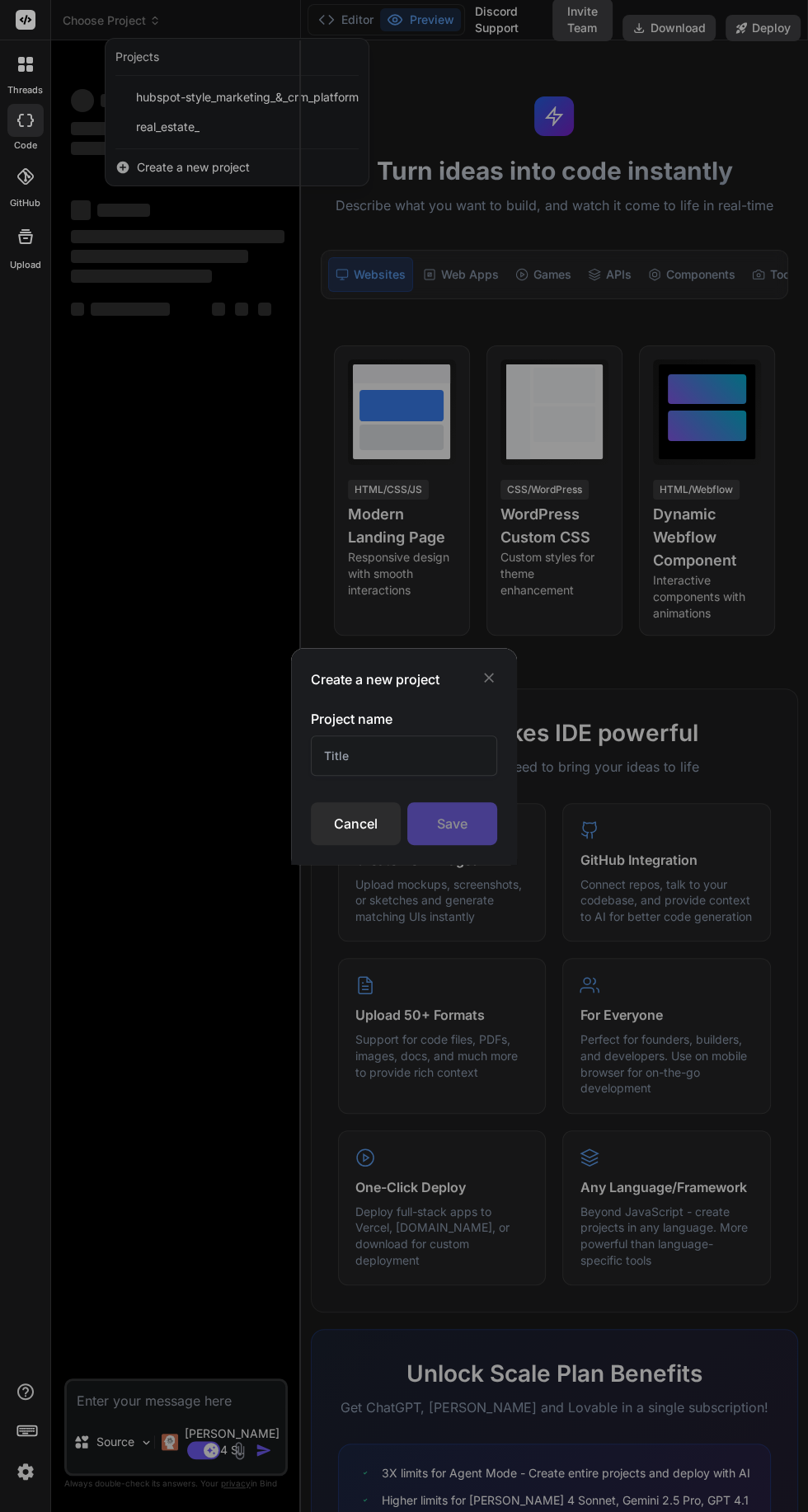
click at [490, 677] on icon at bounding box center [489, 677] width 16 height 16
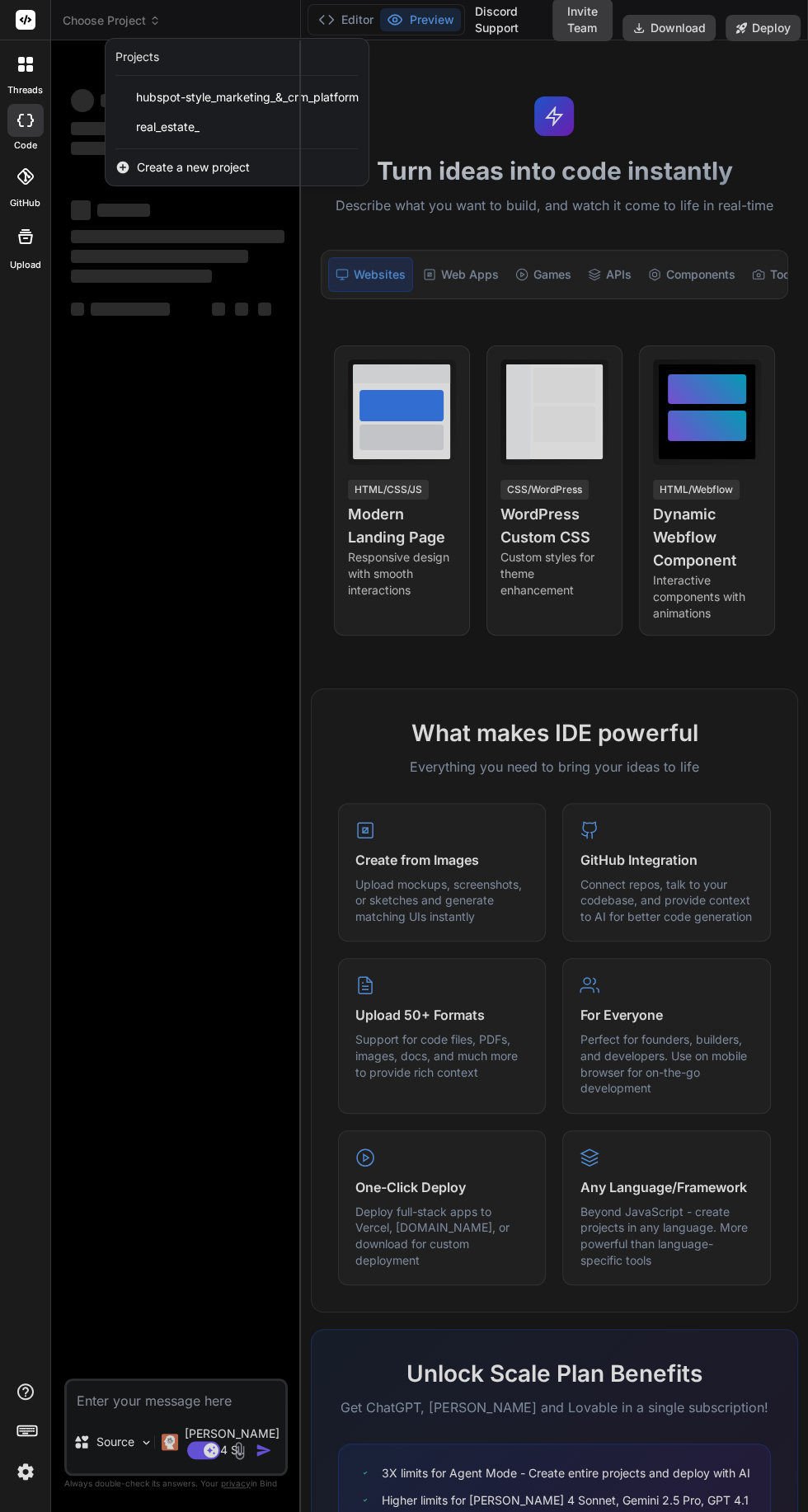
click at [179, 125] on span "real_estate_" at bounding box center [168, 127] width 64 height 16
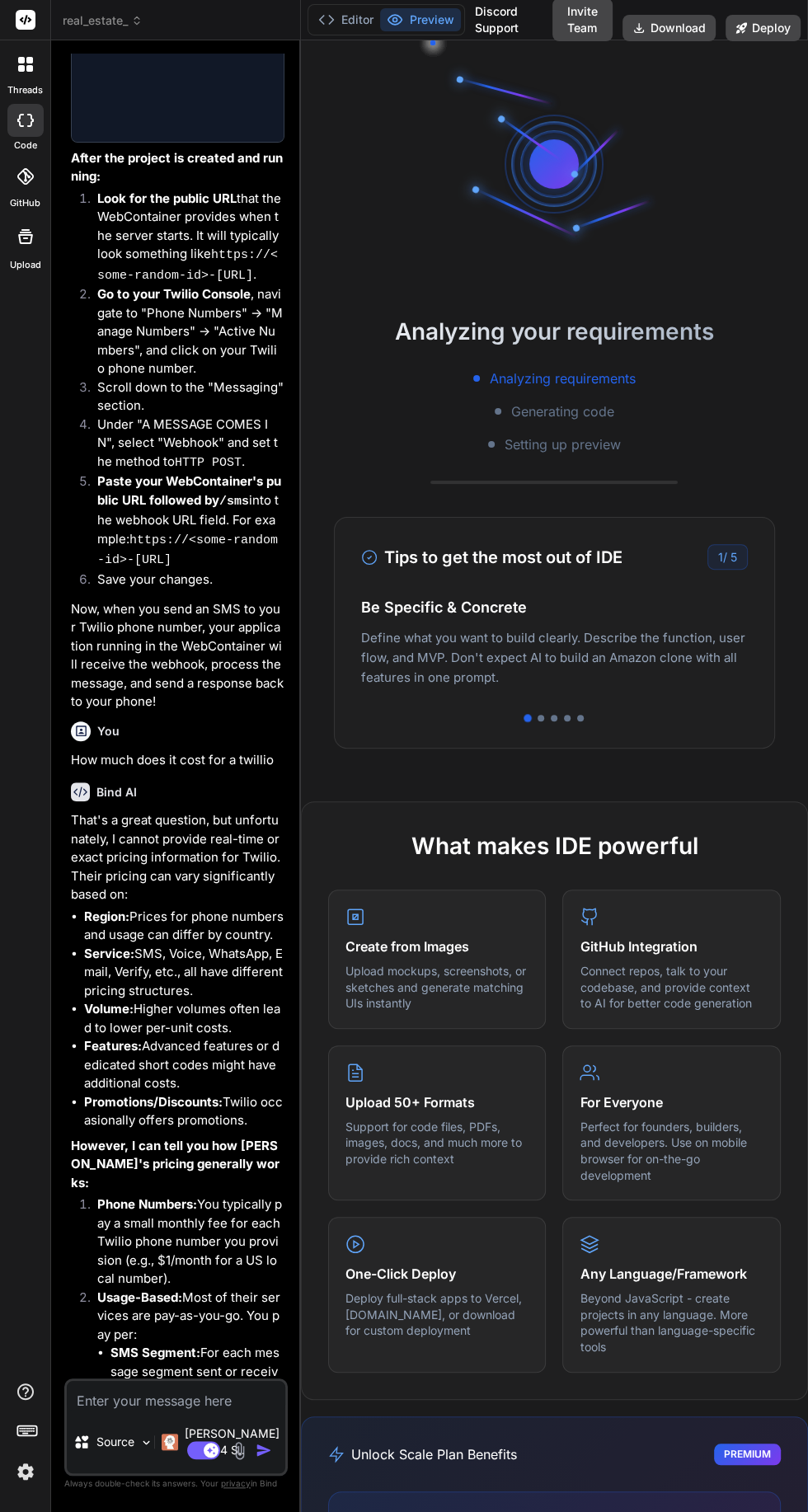
scroll to position [2704, 0]
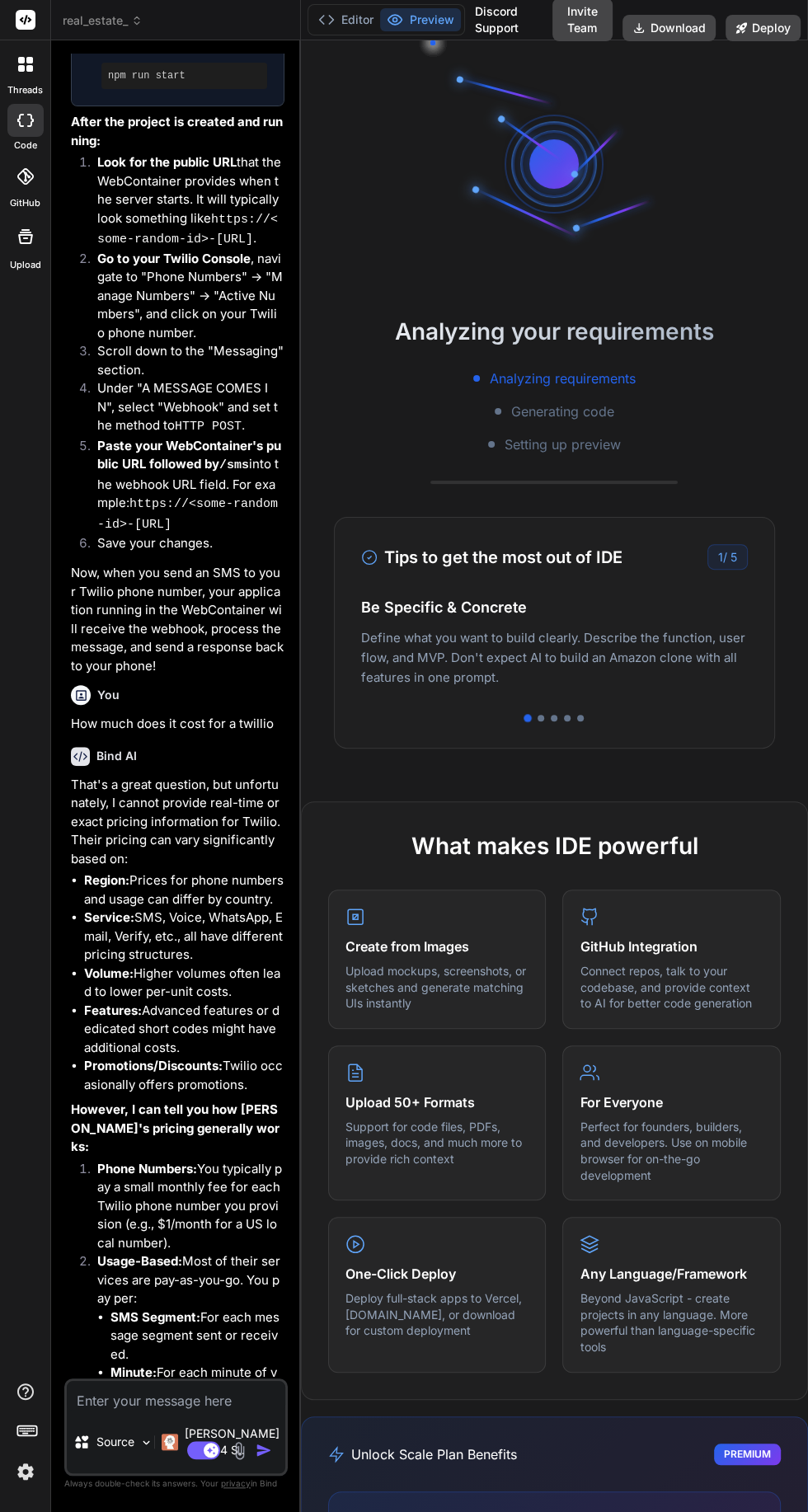
type textarea "x"
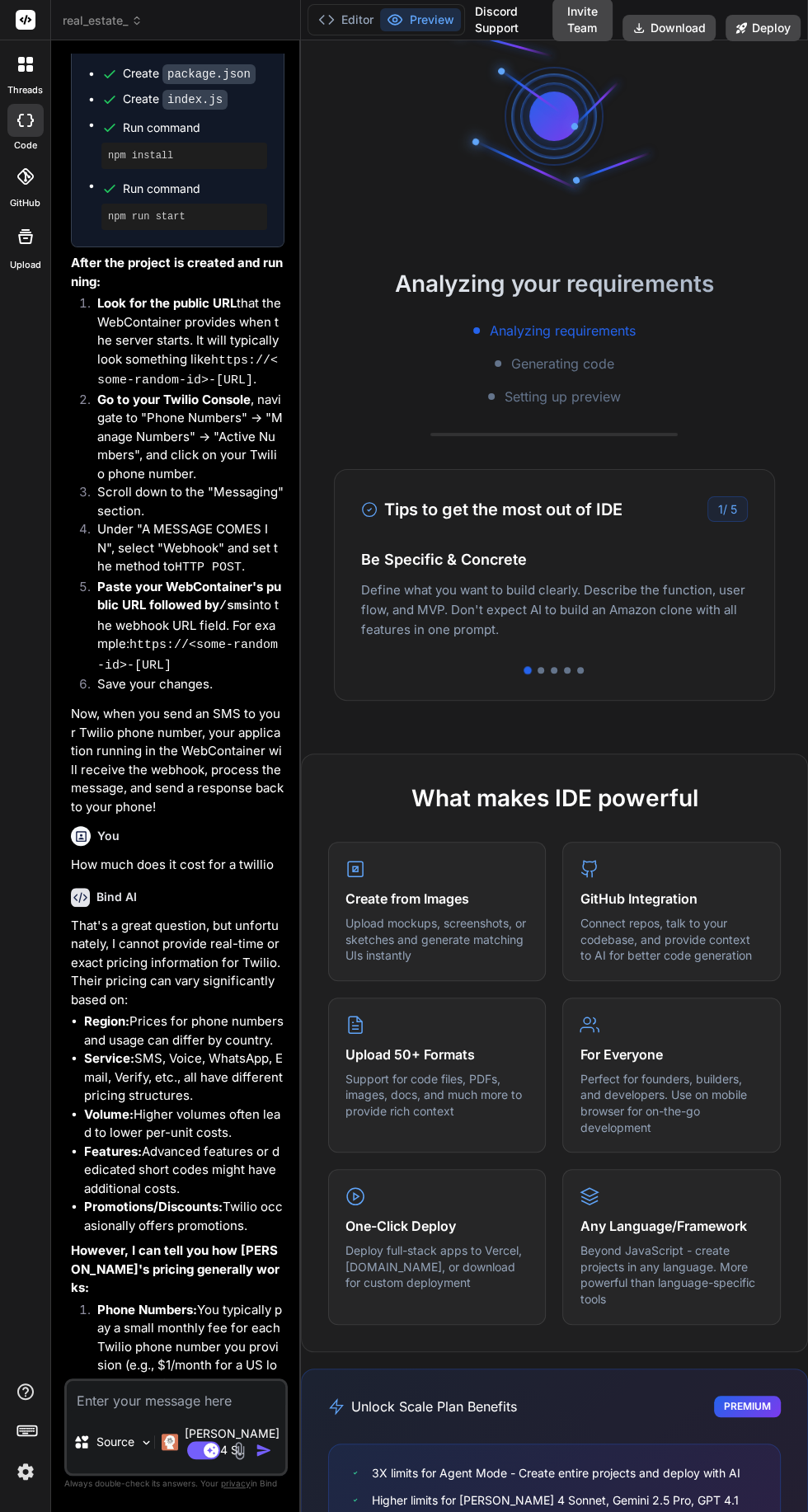
scroll to position [2901, 0]
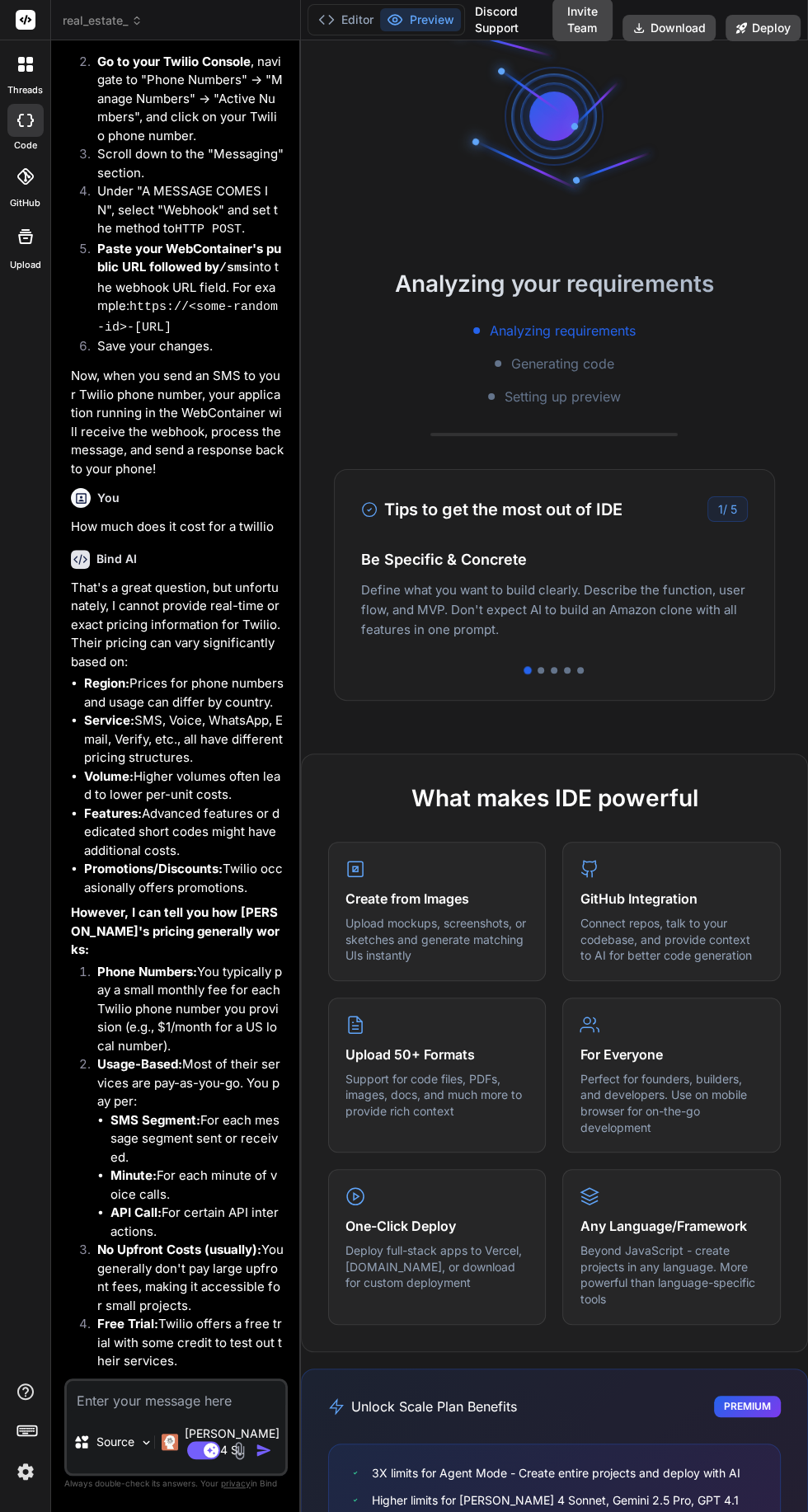
click at [224, 1464] on link "https://www.twilio.com/pricing" at bounding box center [154, 1463] width 139 height 15
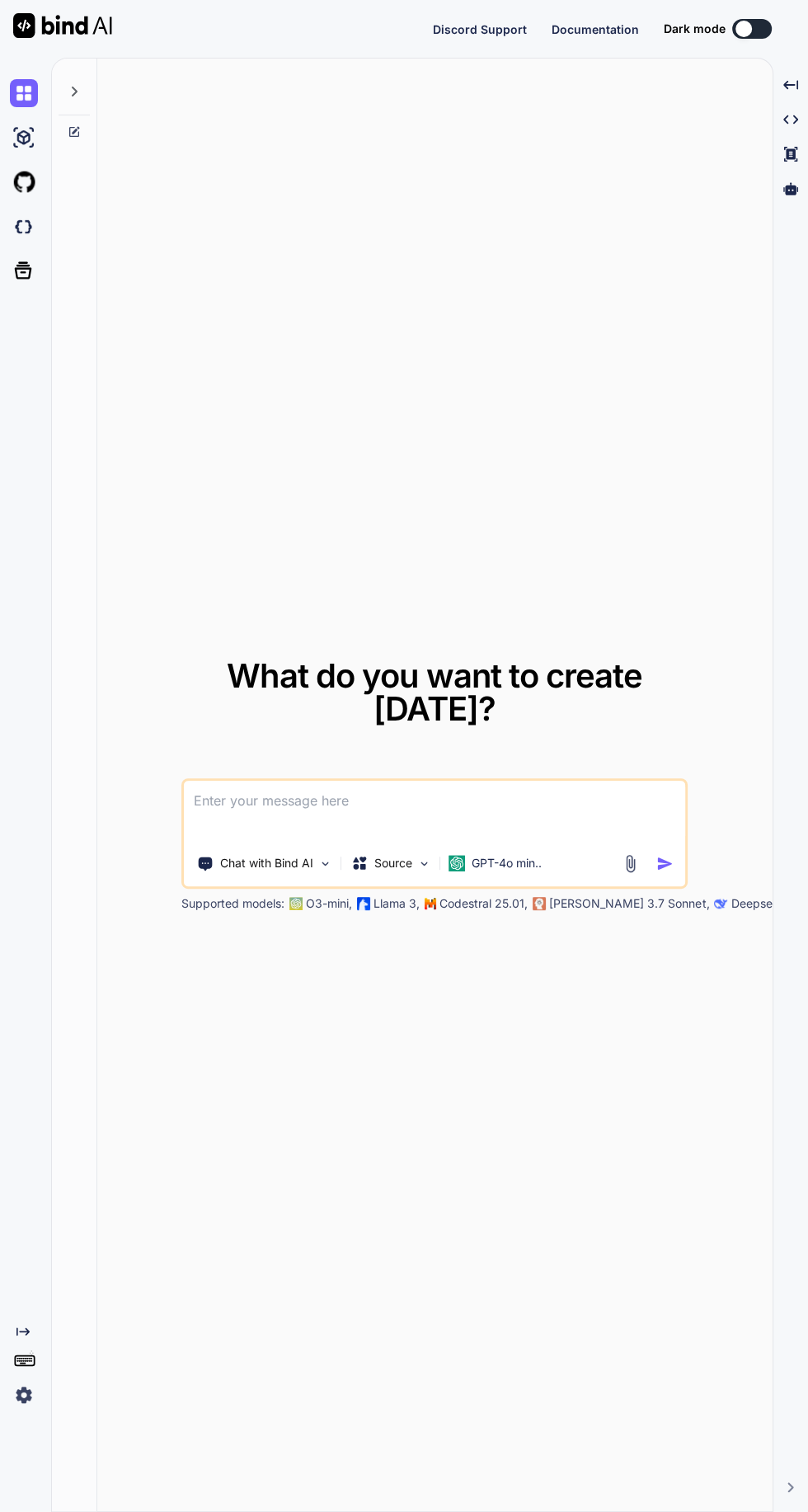
click at [461, 842] on textarea at bounding box center [435, 811] width 502 height 61
type textarea "x"
type textarea "I"
type textarea "x"
type textarea "I"
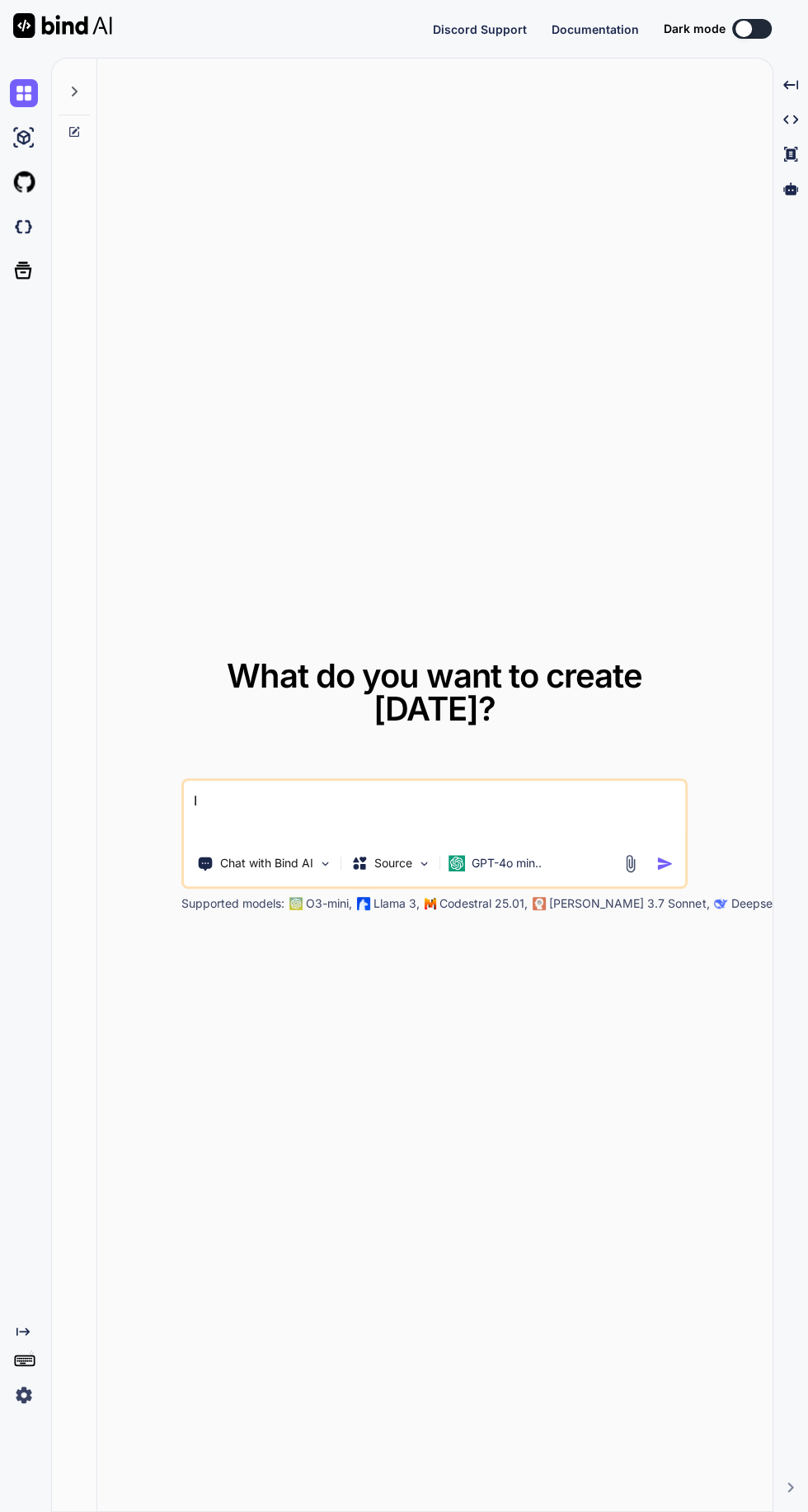
type textarea "x"
type textarea "I w"
type textarea "x"
type textarea "I wa"
type textarea "x"
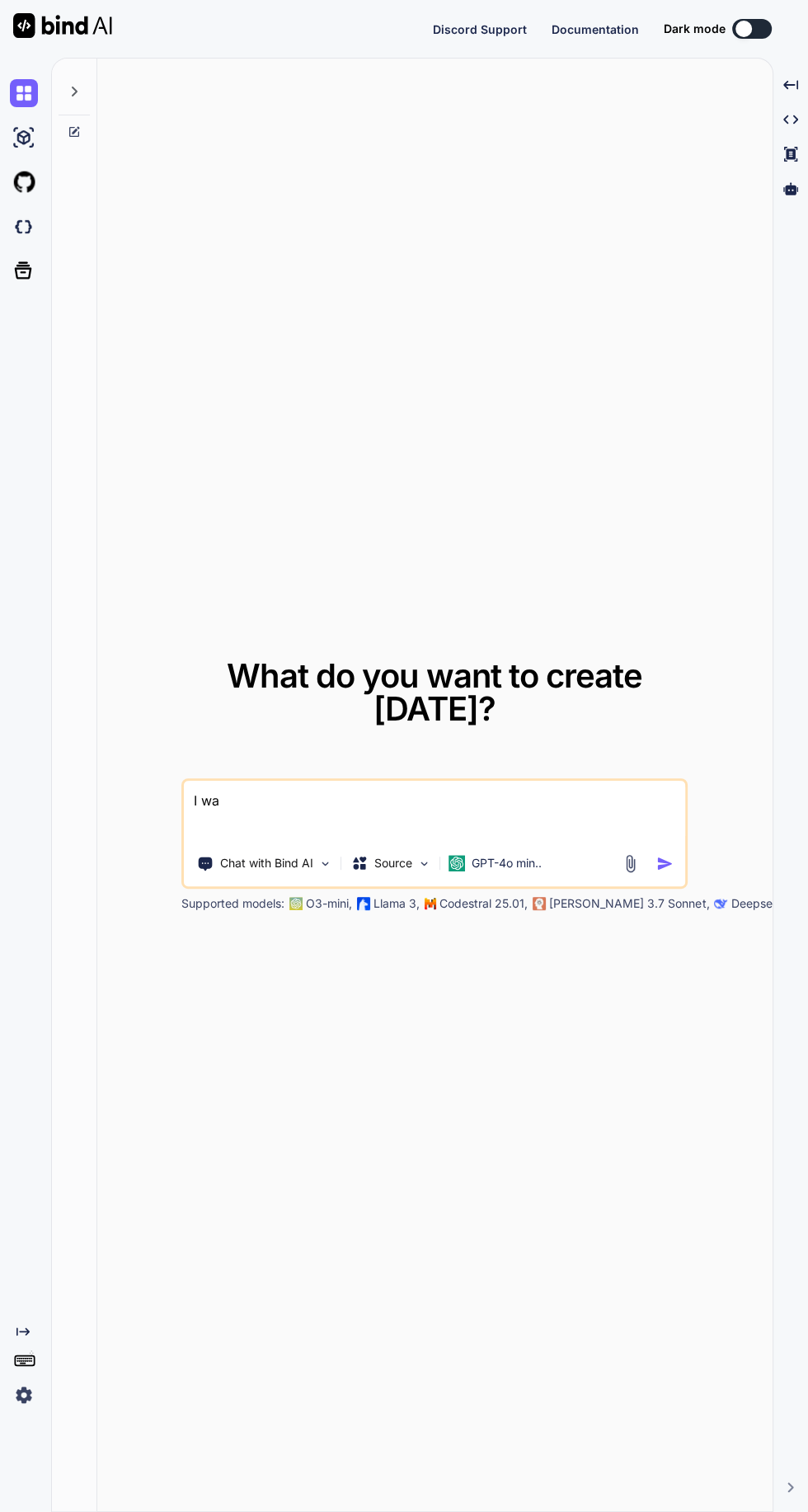
type textarea "I wan"
type textarea "x"
type textarea "I want"
type textarea "x"
type textarea "I want"
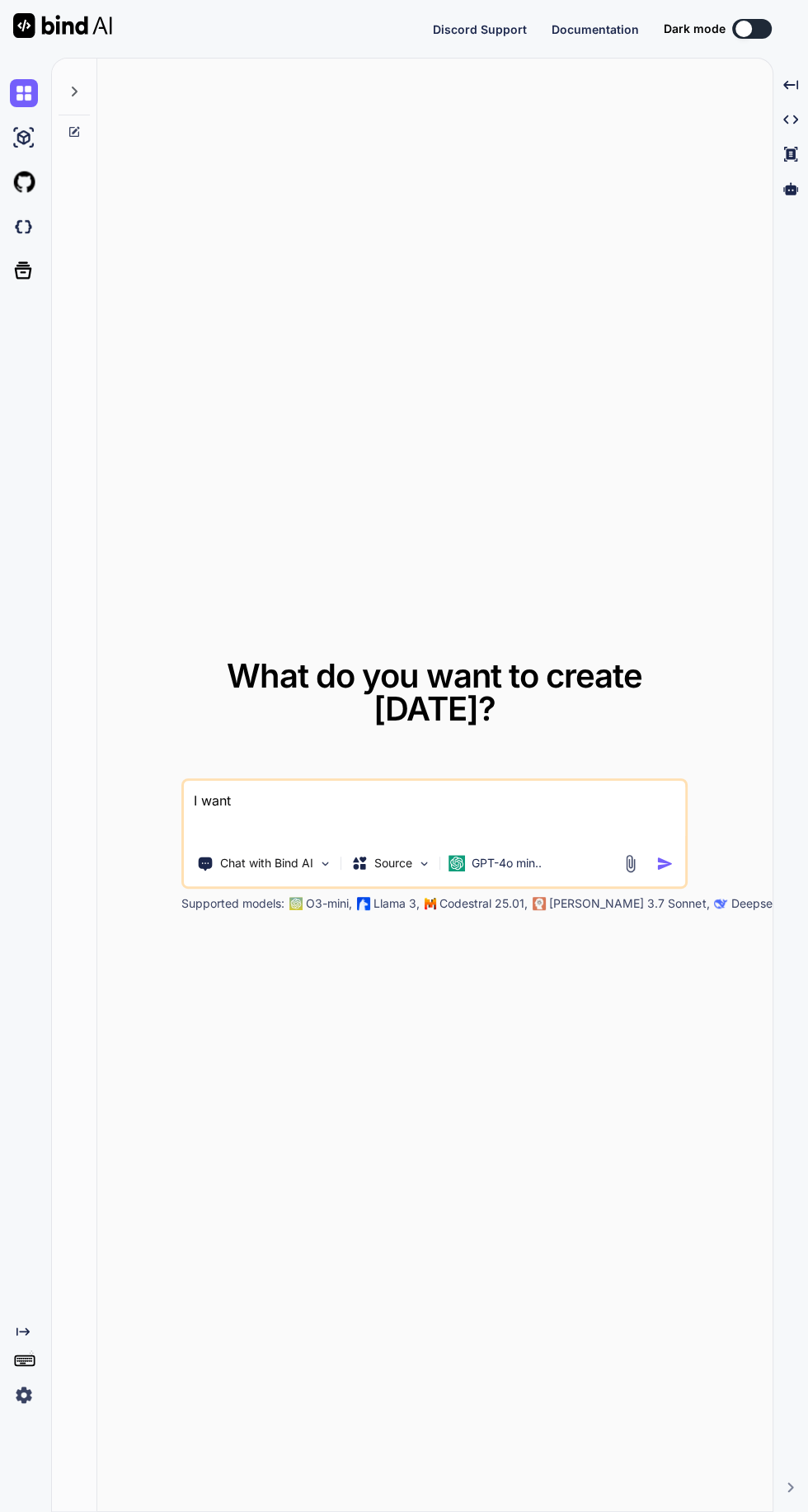
type textarea "x"
type textarea "I want a"
type textarea "x"
type textarea "I want a"
type textarea "x"
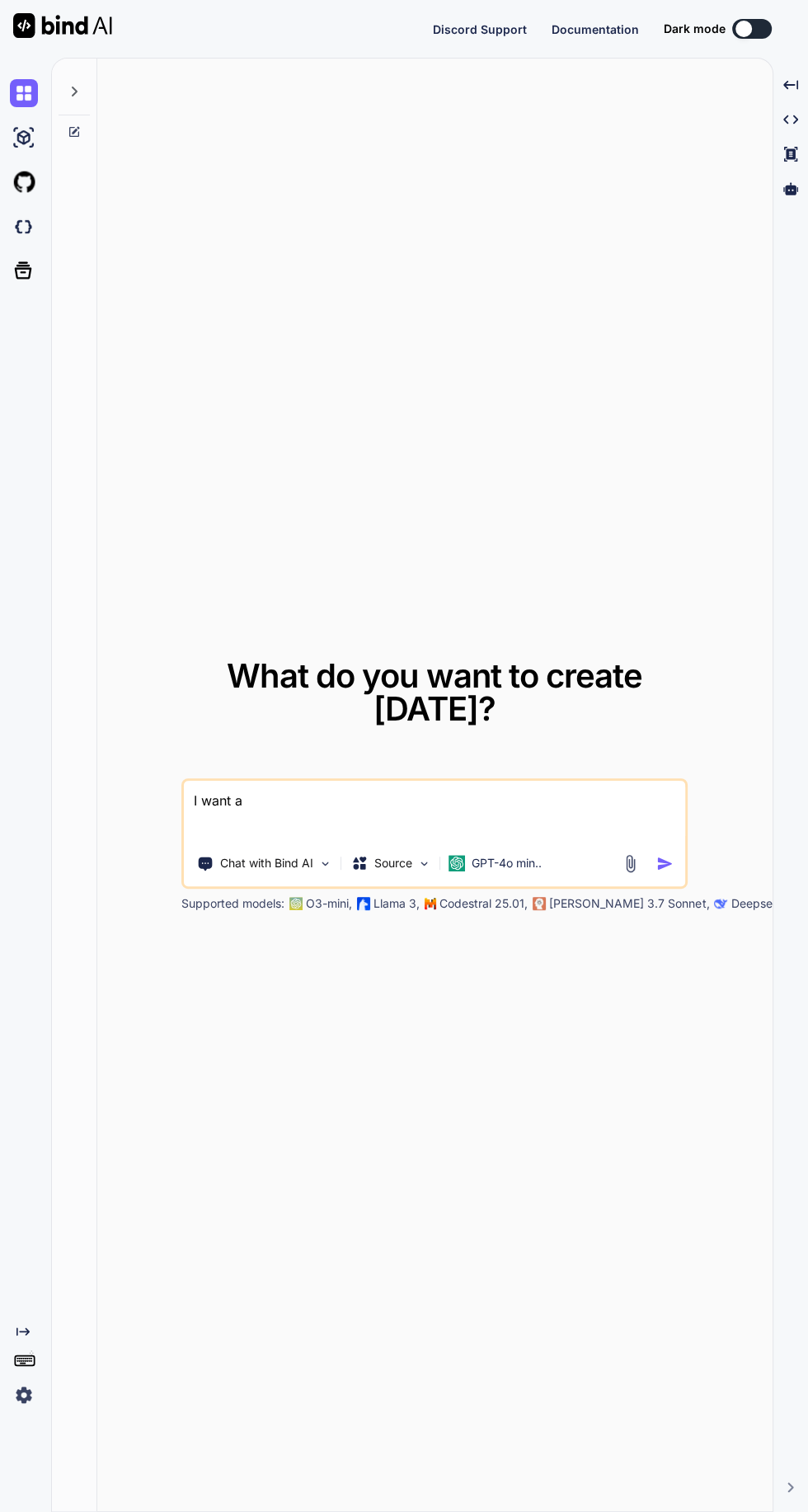
type textarea "I want a p"
type textarea "x"
type textarea "I want a pr"
type textarea "x"
type textarea "I want a pro"
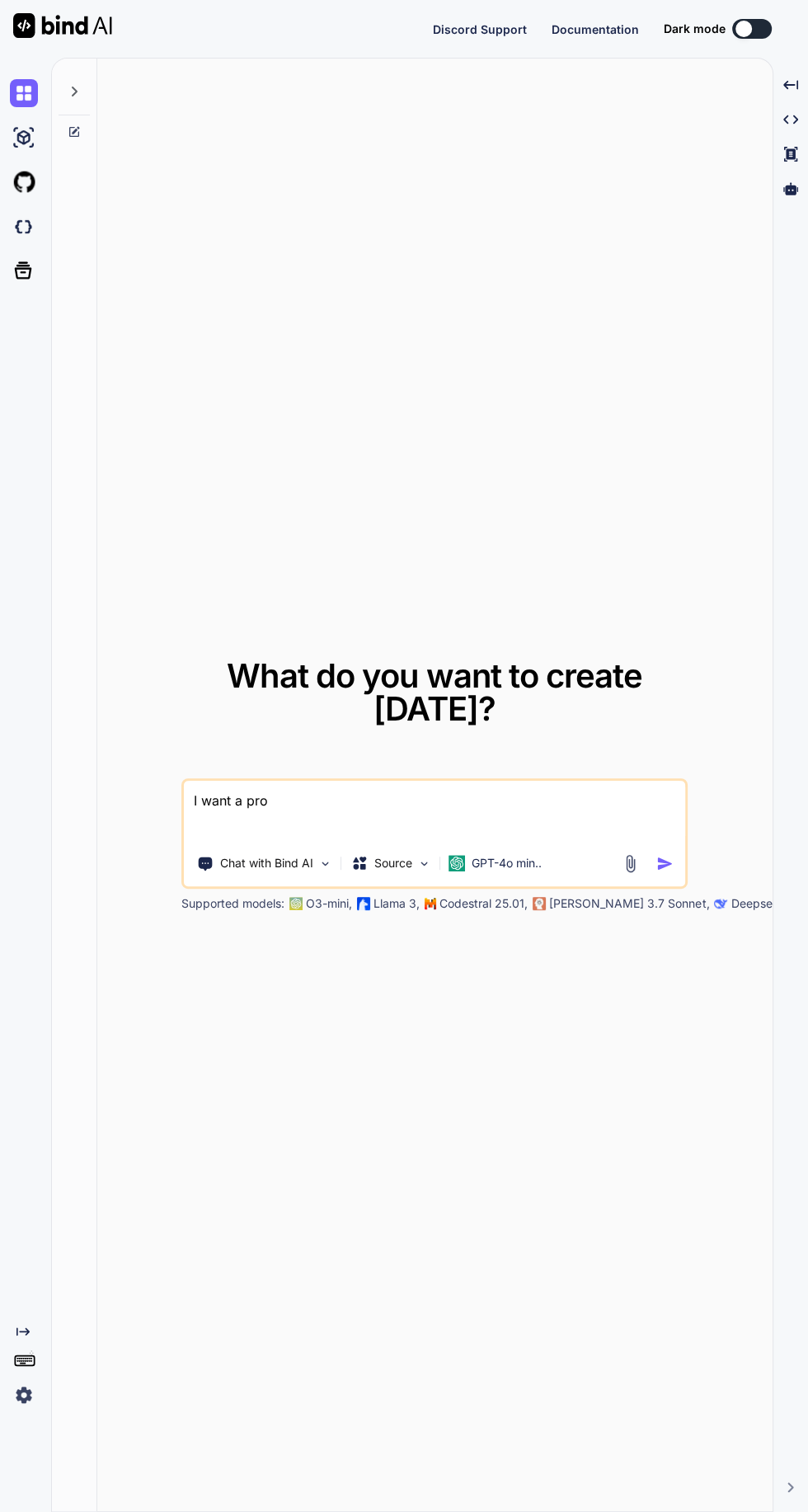
type textarea "x"
type textarea "I want a prom"
type textarea "x"
type textarea "I want a promp"
type textarea "x"
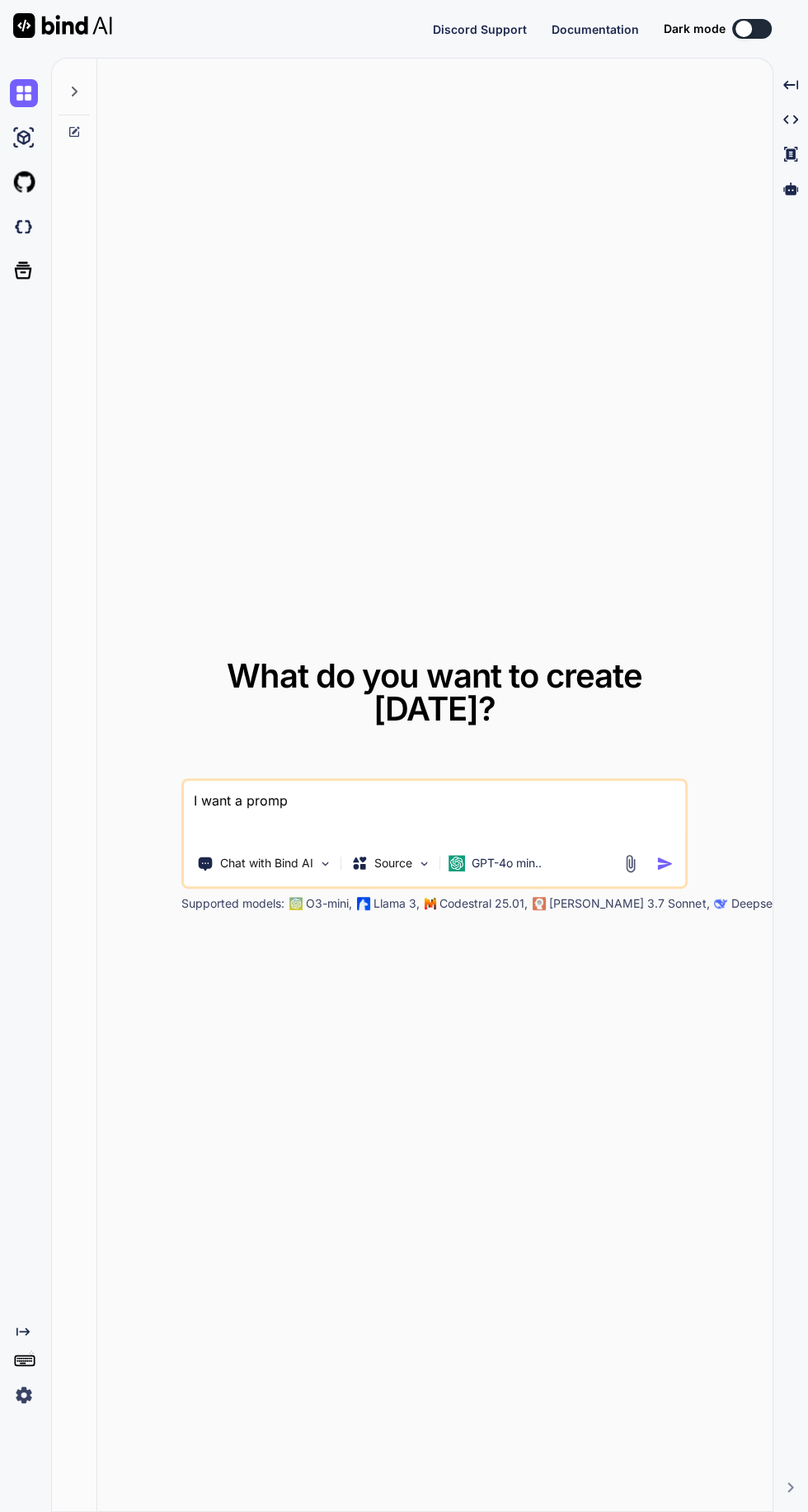
type textarea "I want a prompt"
type textarea "x"
type textarea "I want a prompt f"
type textarea "x"
type textarea "I want a prompt fo"
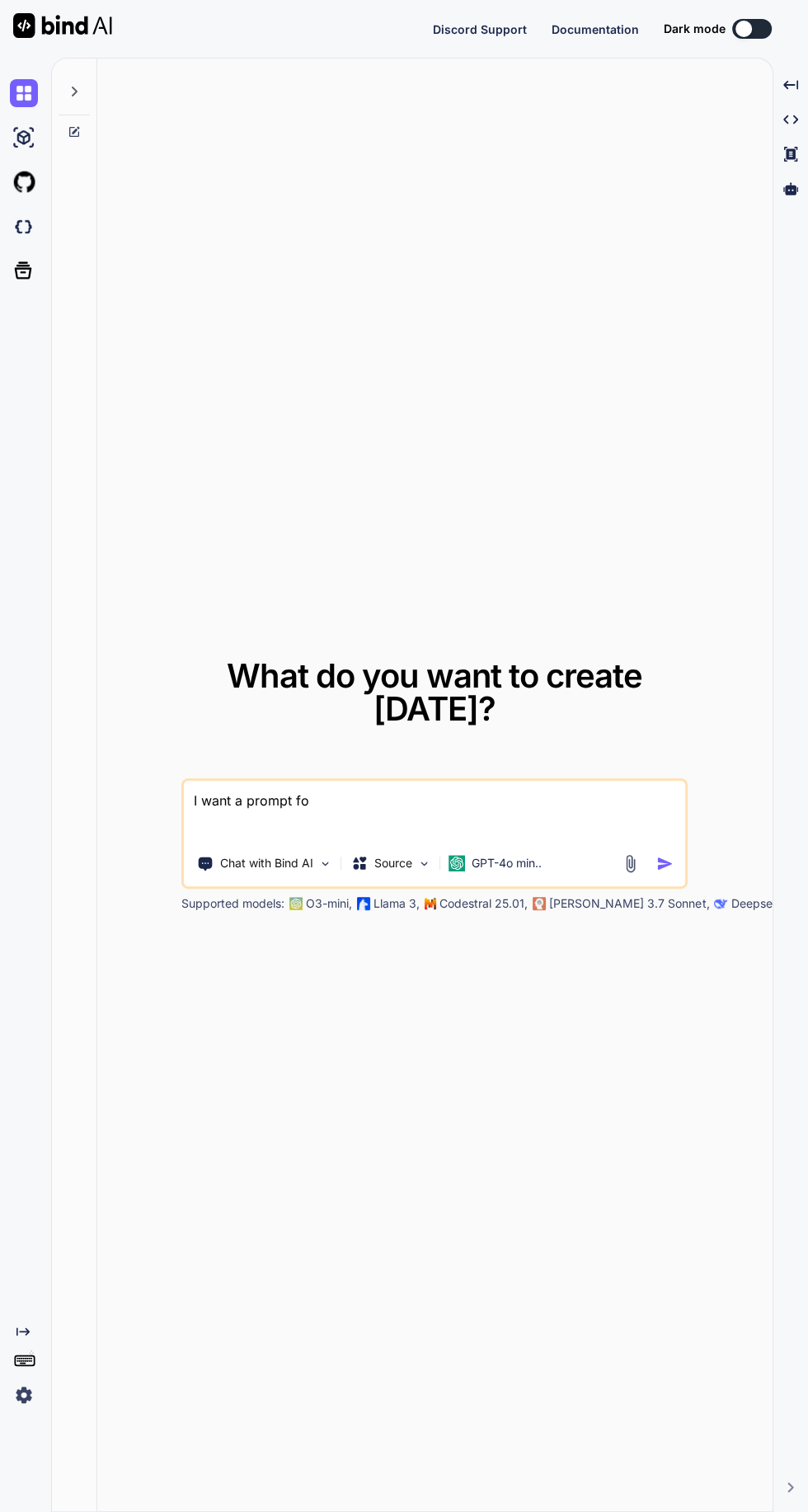
type textarea "x"
type textarea "I want a prompt for"
type textarea "x"
type textarea "I want a prompt for"
type textarea "x"
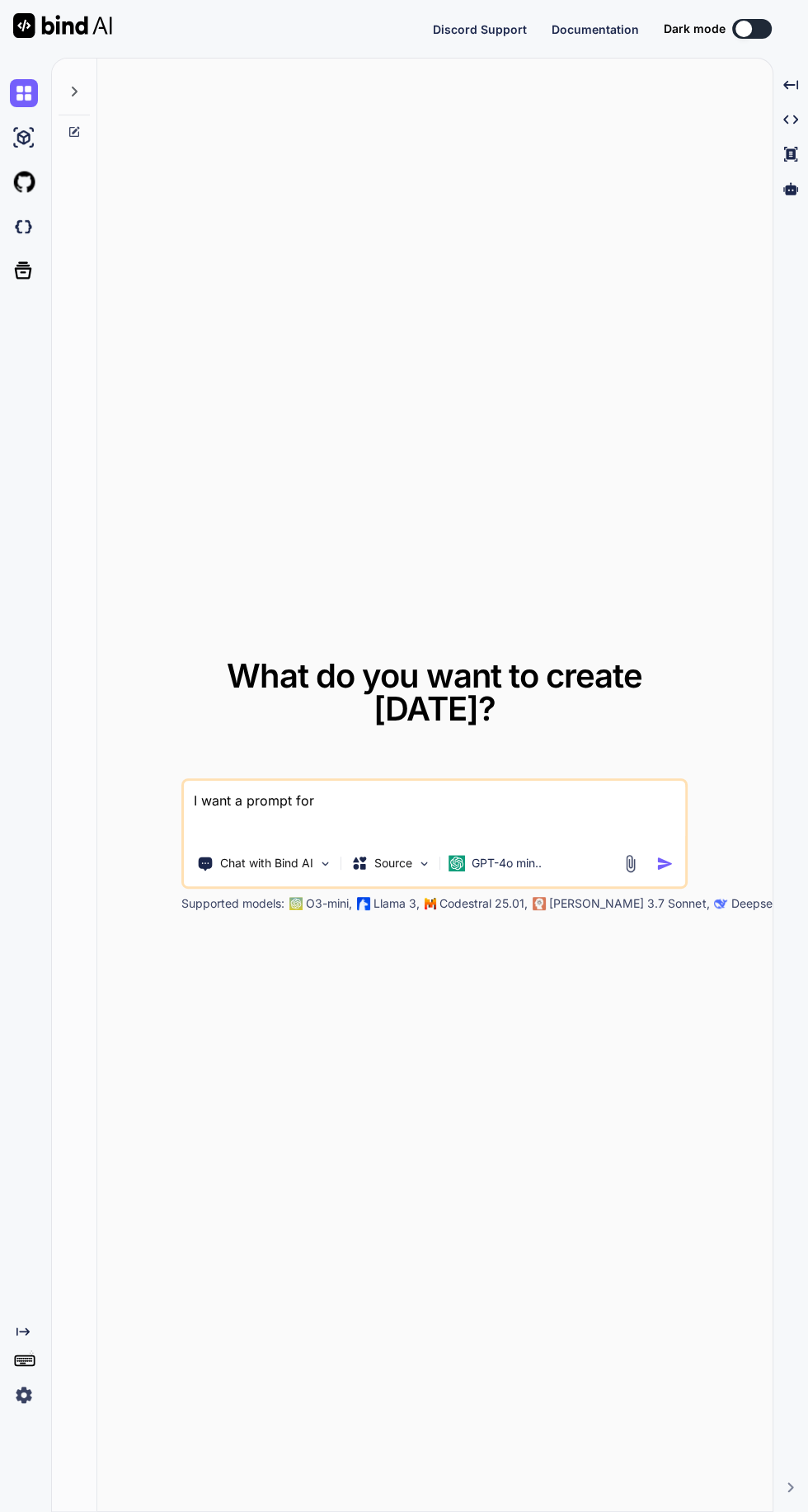
type textarea "I want a prompt for a"
type textarea "x"
type textarea "I want a prompt for an"
type textarea "x"
type textarea "I want a prompt for an"
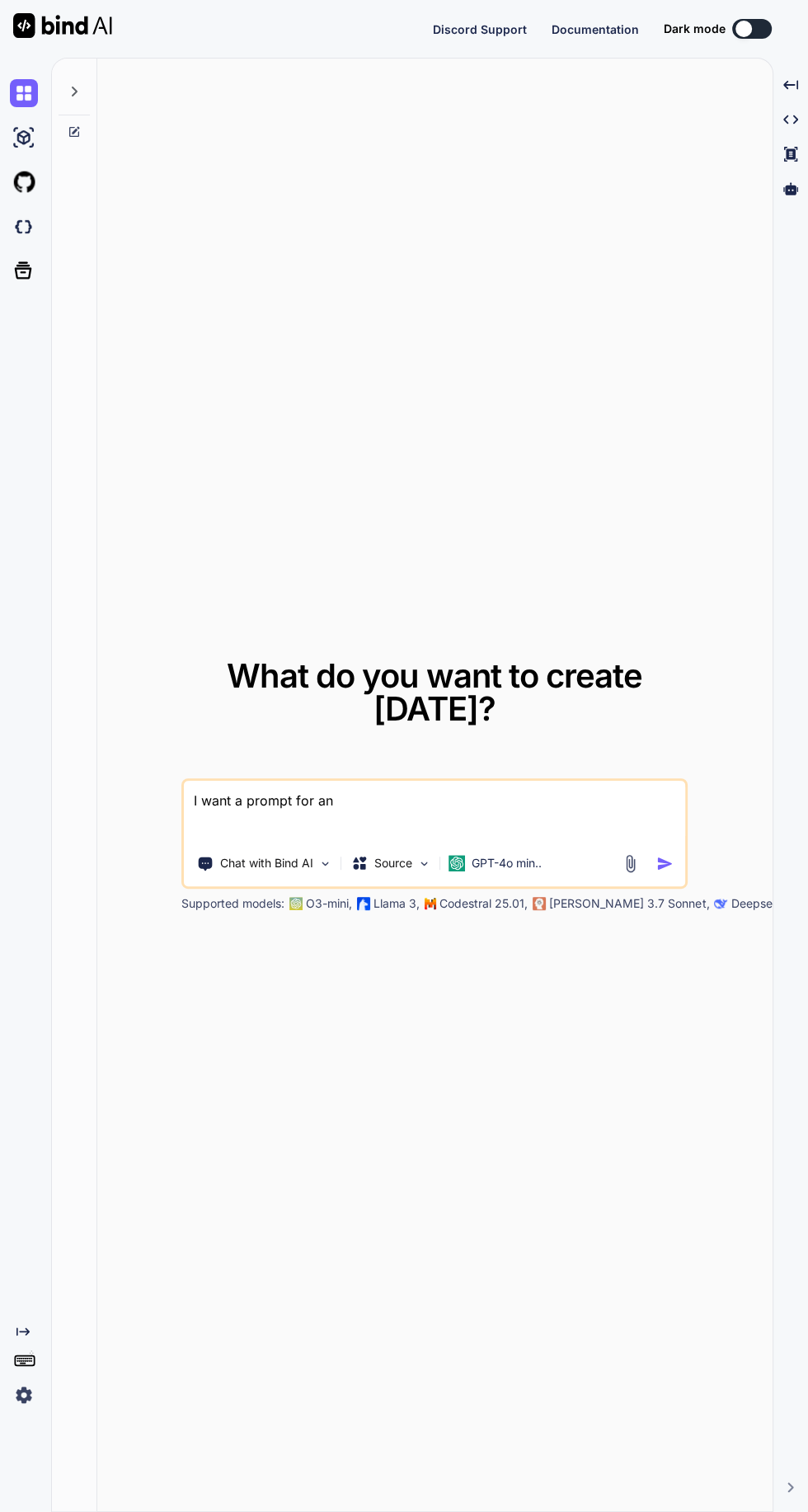
type textarea "x"
type textarea "I want a prompt for an a"
type textarea "x"
type textarea "I want a prompt for an ai"
type textarea "x"
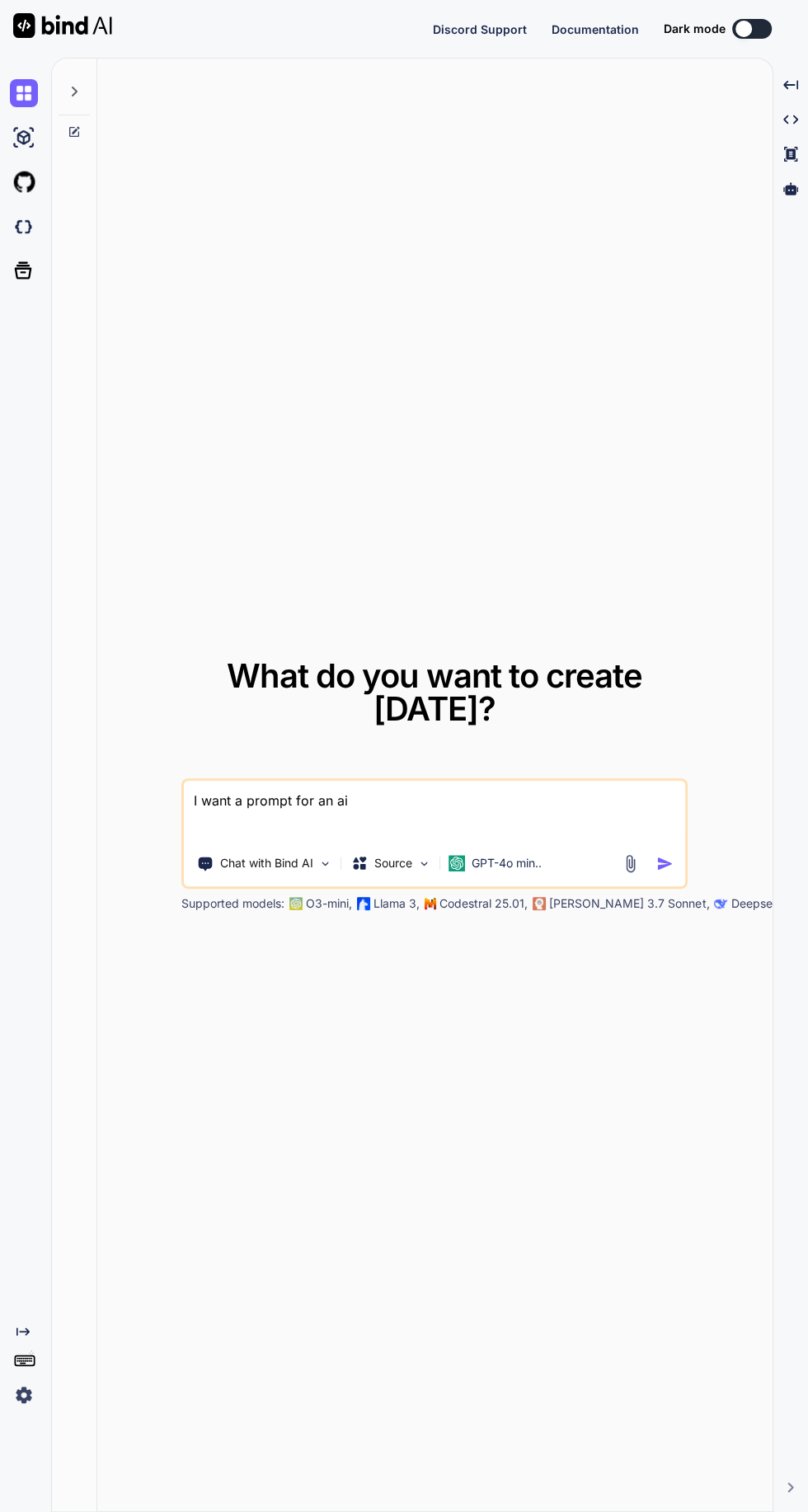
type textarea "I want a prompt for an ai"
type textarea "x"
type textarea "I want a prompt for an ai a"
type textarea "x"
type textarea "I want a prompt for an ai ag"
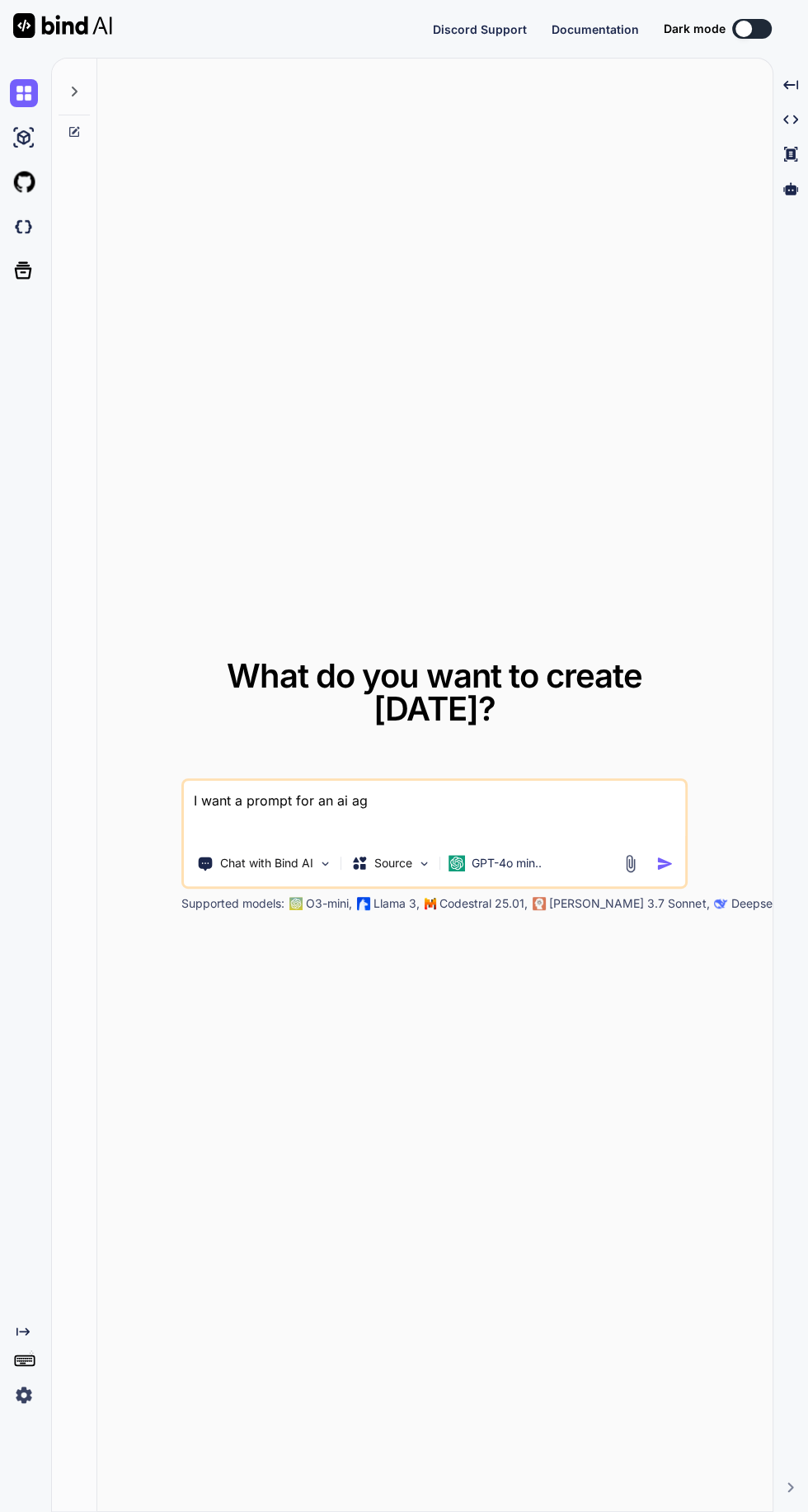
type textarea "x"
type textarea "I want a prompt for an ai age"
type textarea "x"
type textarea "I want a prompt for an ai agent"
type textarea "x"
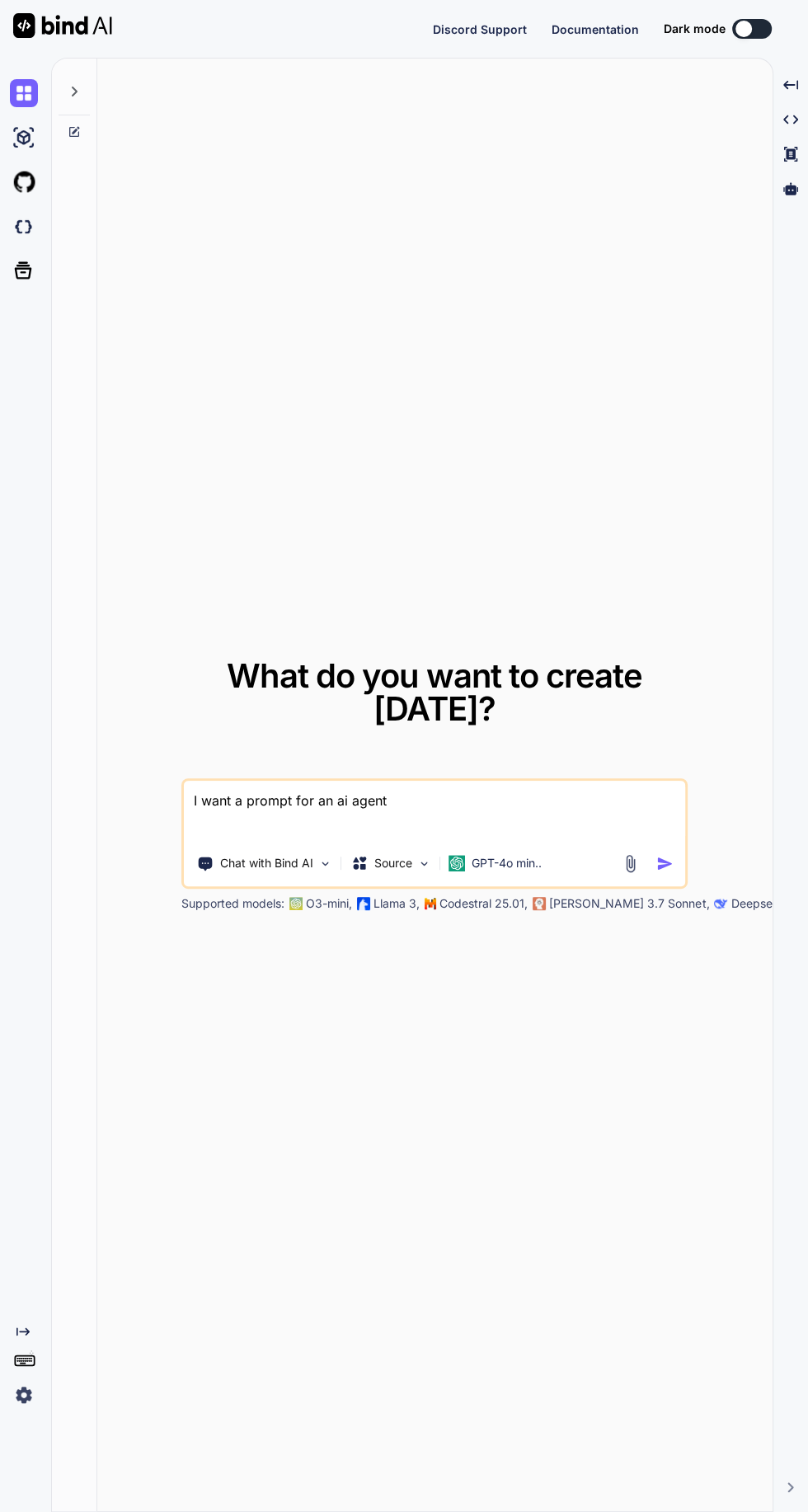
type textarea "I want a prompt for an ai agent c"
type textarea "x"
type textarea "I want a prompt for an ai agent co"
type textarea "x"
type textarea "I want a prompt for an ai agent c"
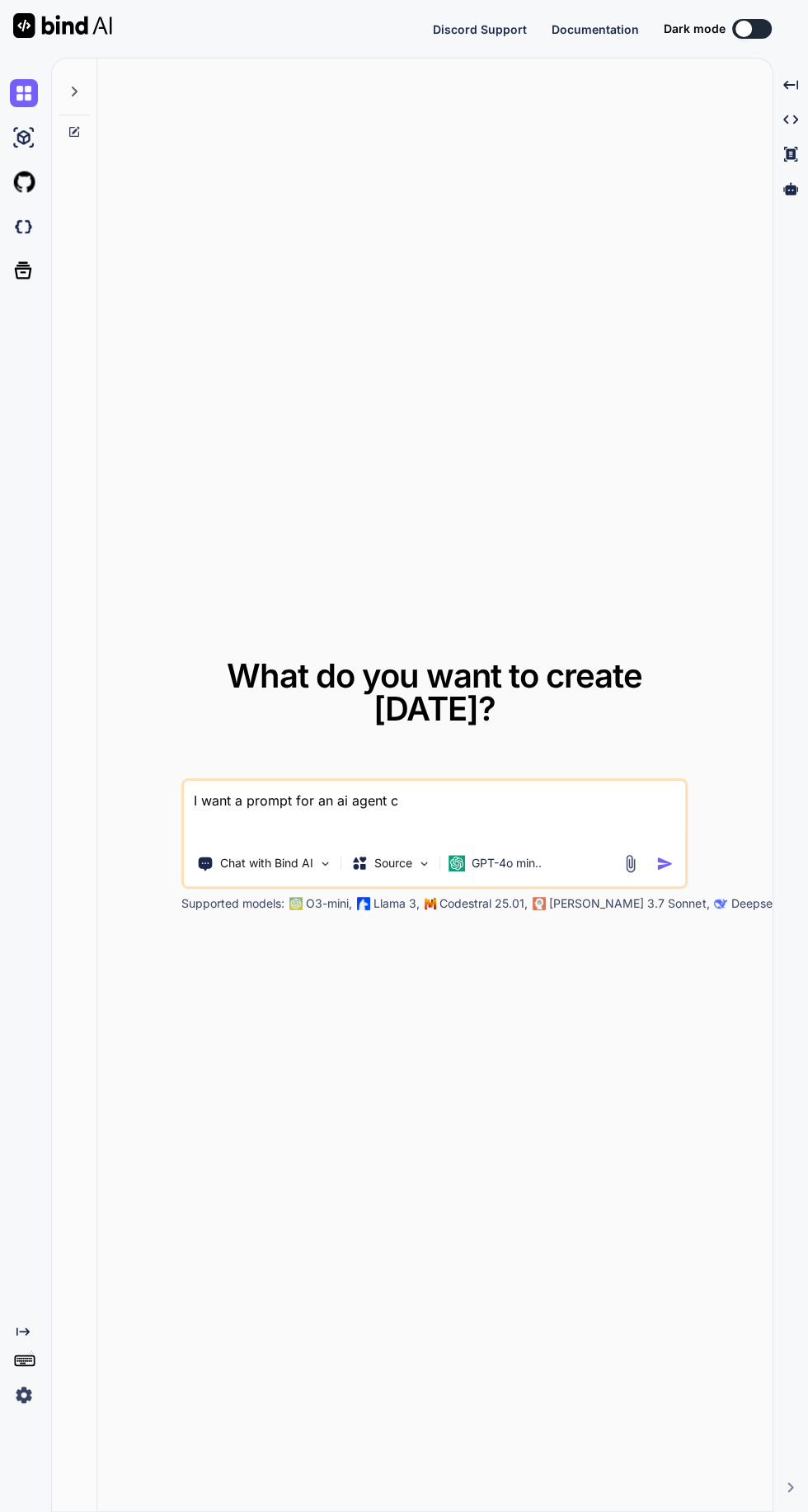
type textarea "x"
type textarea "I want a prompt for an ai agent"
type textarea "x"
type textarea "I want a prompt for an ai agent"
type textarea "x"
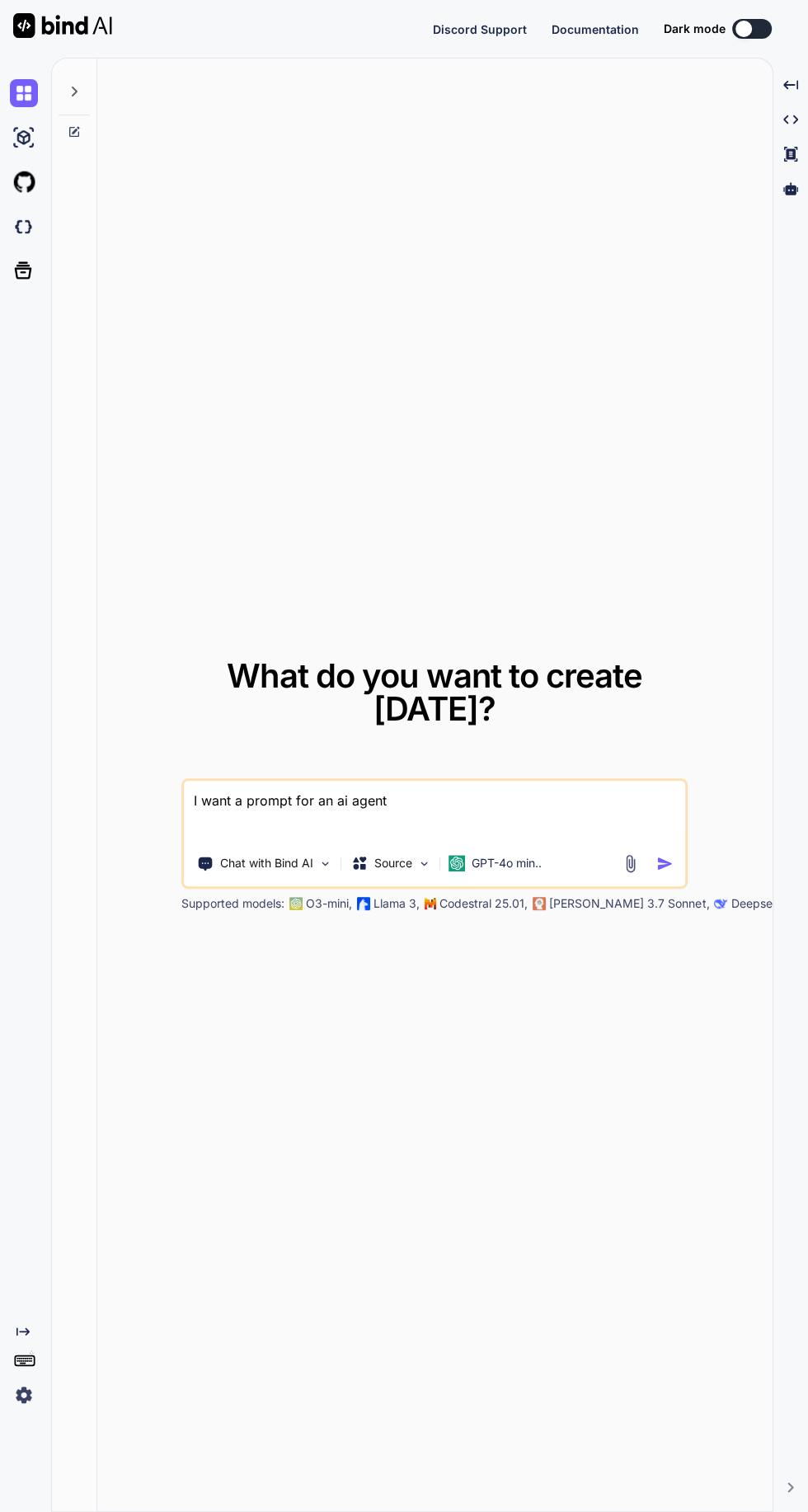
type textarea "I want a prompt for an ai agen"
type textarea "x"
type textarea "I want a prompt for an ai age"
type textarea "x"
type textarea "I want a prompt for an ai ag"
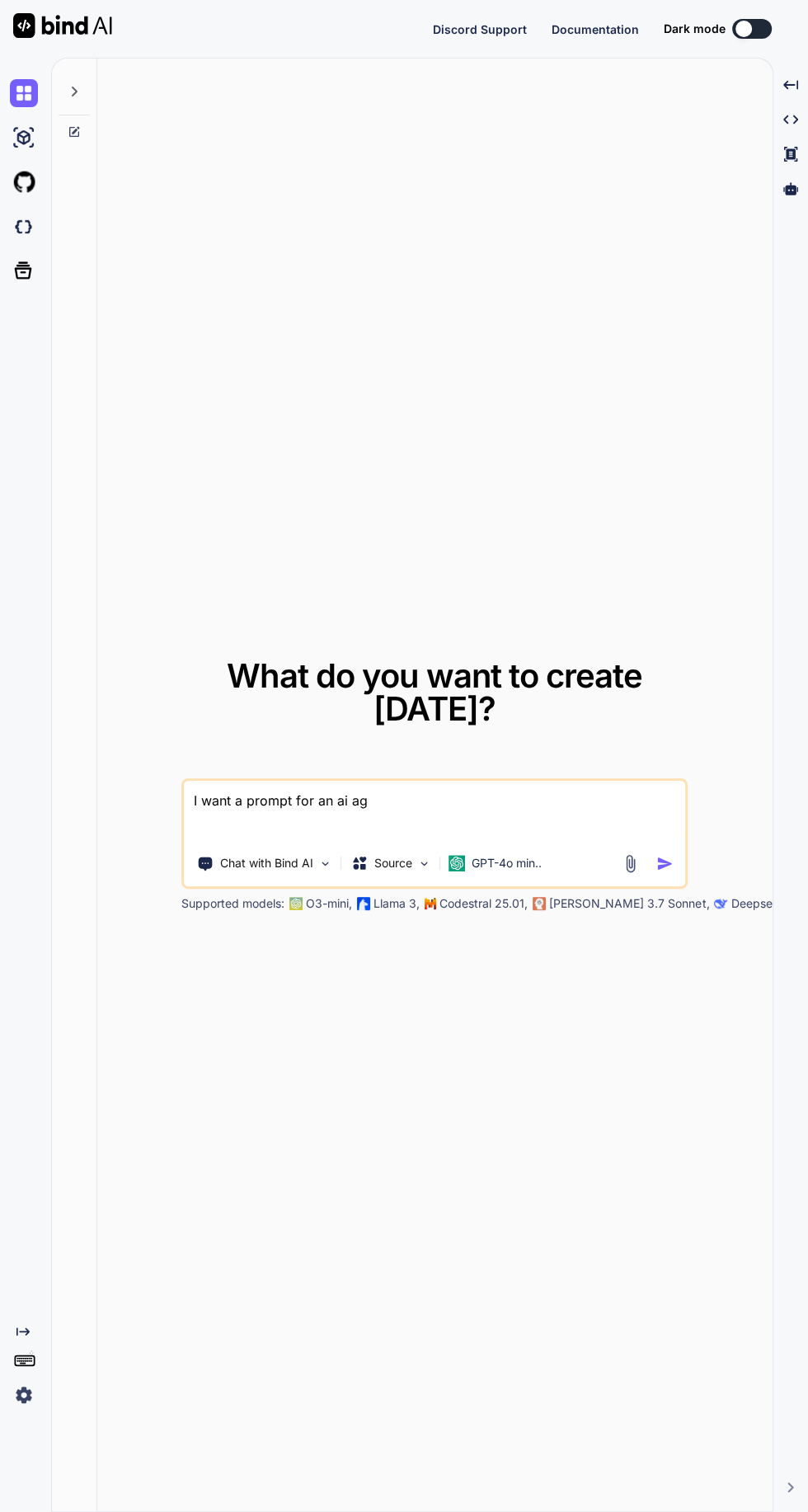
type textarea "x"
type textarea "I want a prompt for an ai a"
type textarea "x"
type textarea "I want a prompt for an ai"
type textarea "x"
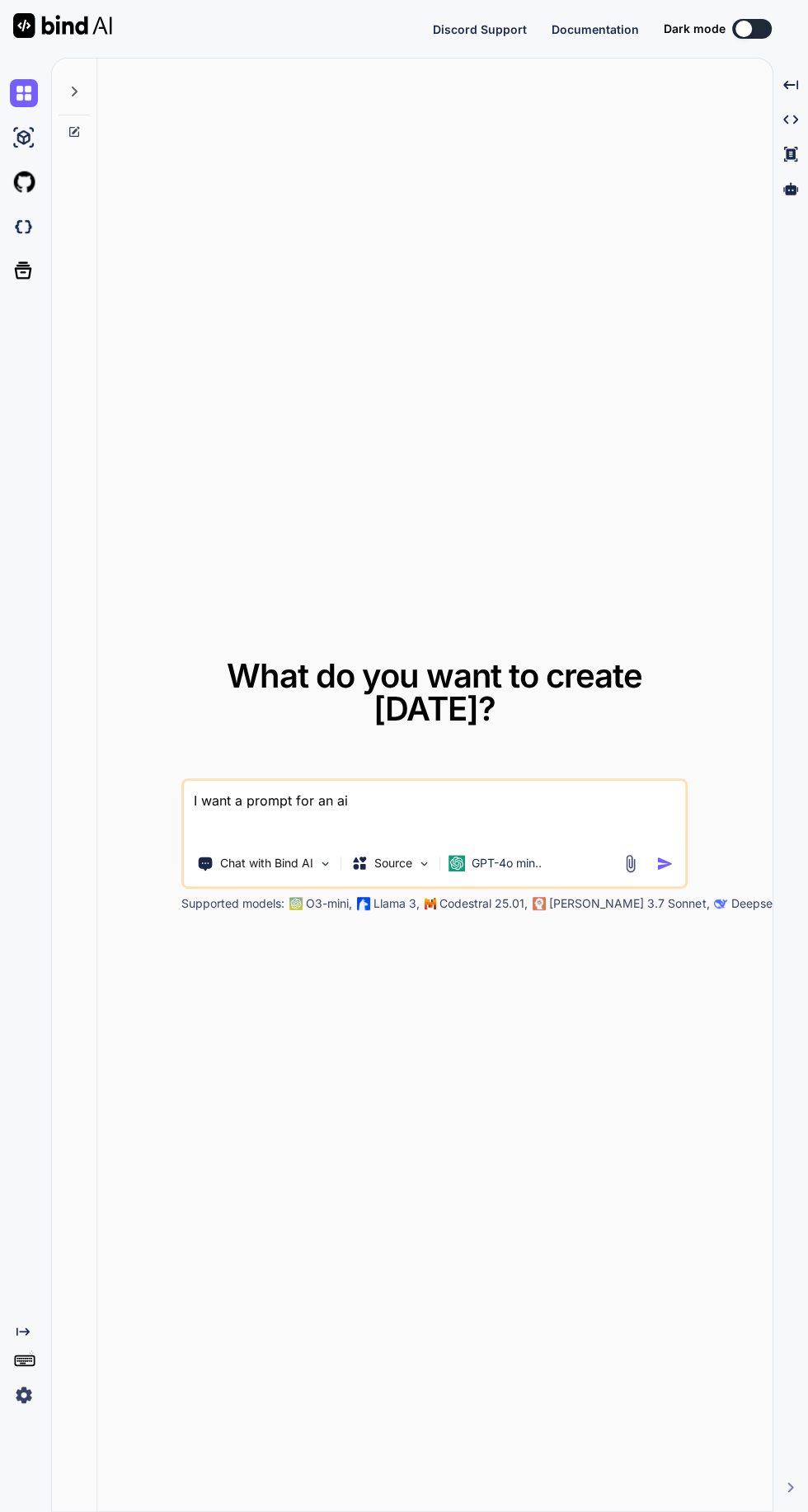
type textarea "I want a prompt for an ai m"
type textarea "x"
type textarea "I want a prompt for an ai ma"
type textarea "x"
type textarea "I want a prompt for an ai mac"
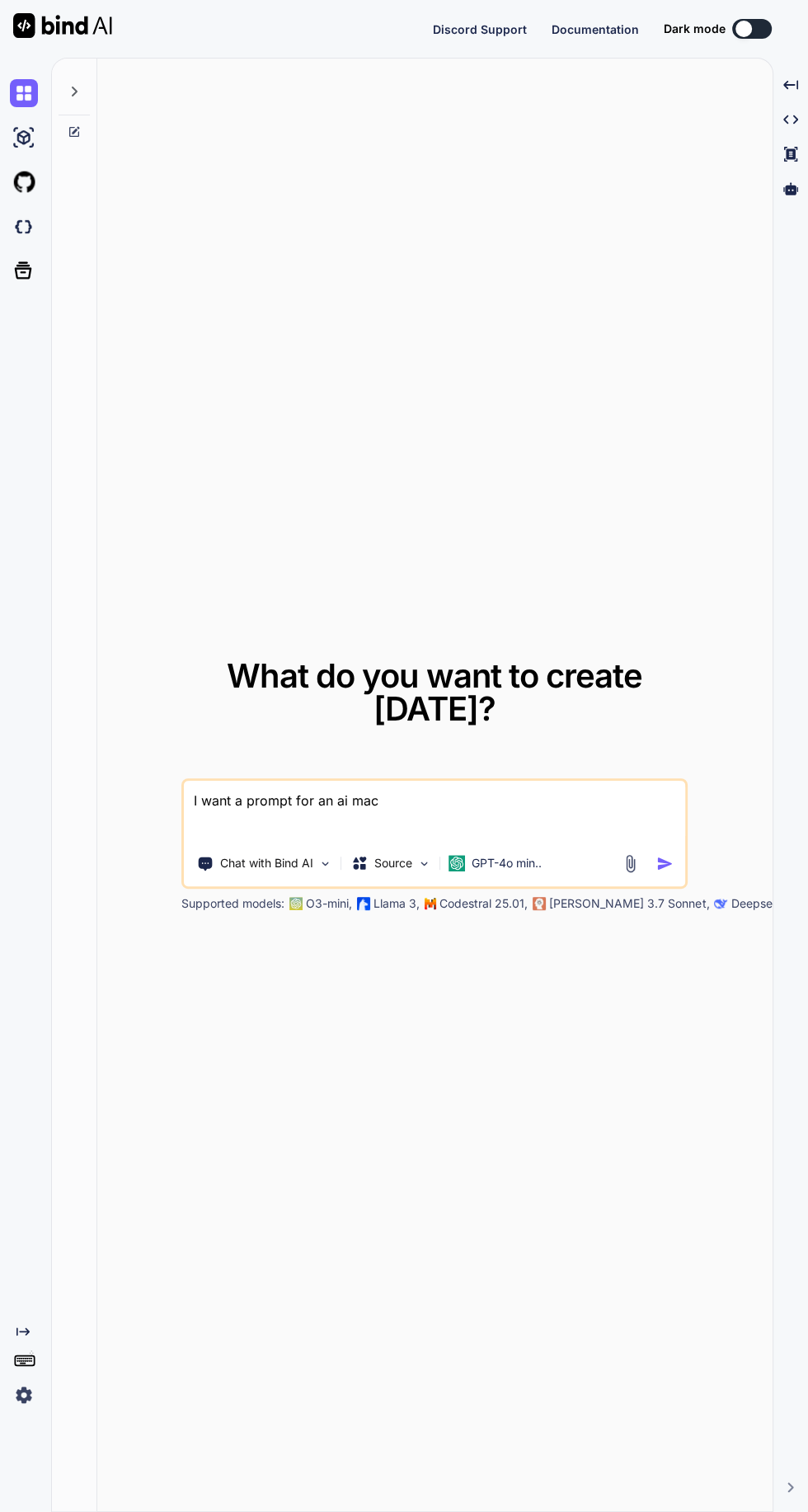
type textarea "x"
type textarea "I want a prompt for an ai mach"
type textarea "x"
type textarea "I want a prompt for an ai machine"
type textarea "x"
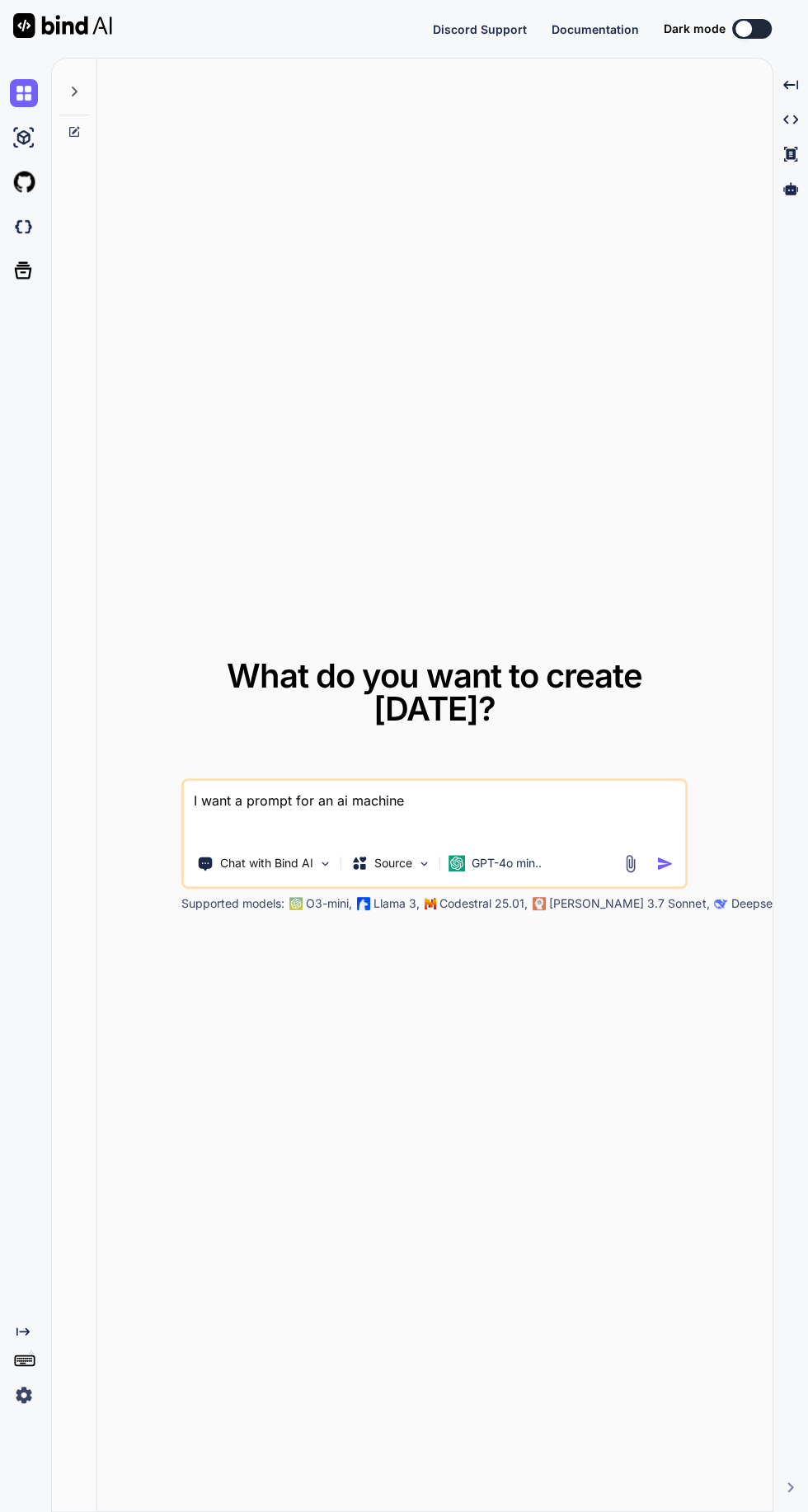
type textarea "I want a prompt for an ai machine l"
type textarea "x"
type textarea "I want a prompt for an ai machine le"
type textarea "x"
type textarea "I want a prompt for an ai machine lea"
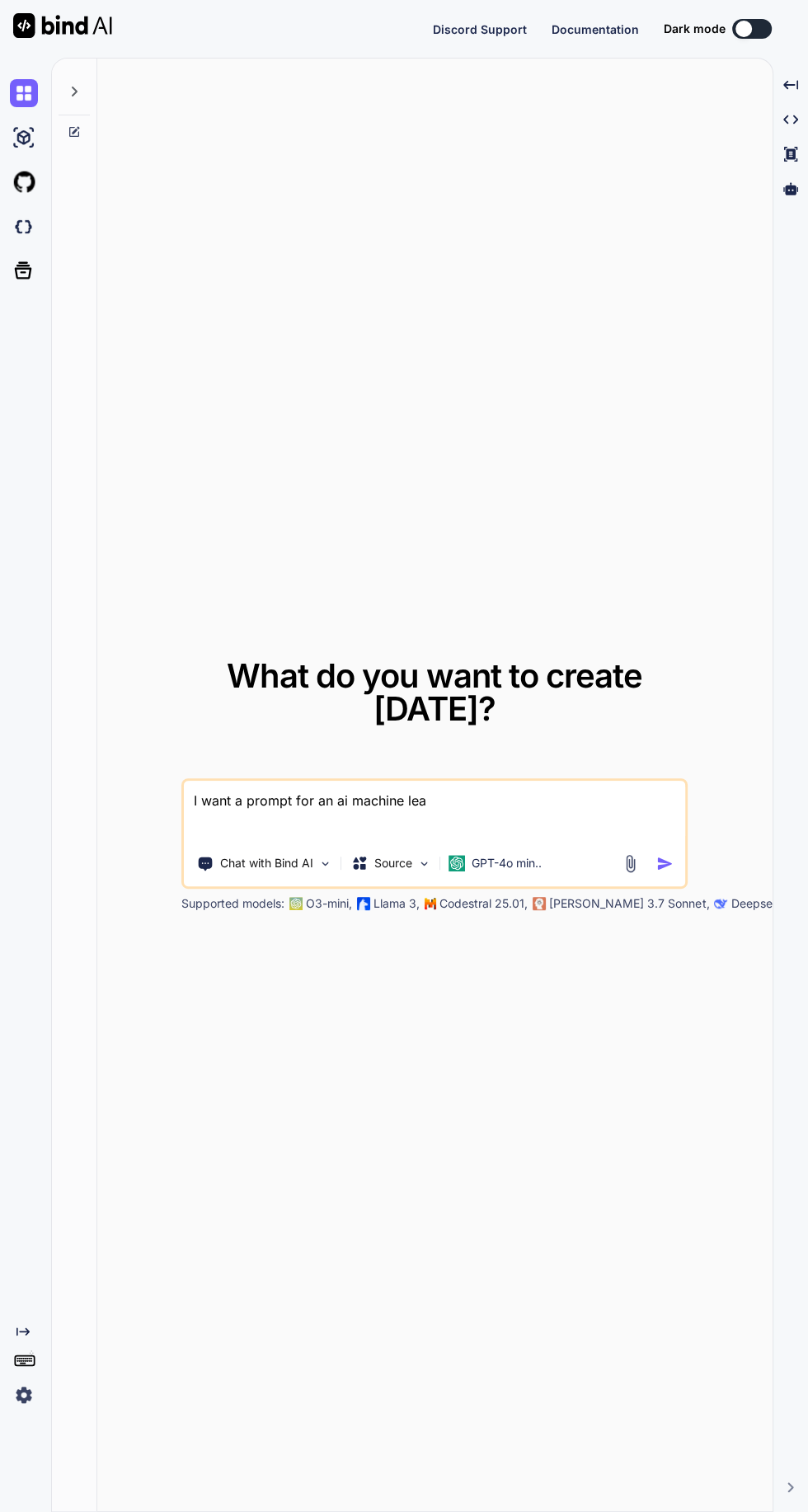
type textarea "x"
type textarea "I want a prompt for an ai machine lear"
type textarea "x"
type textarea "I want a prompt for an ai machine learning"
type textarea "x"
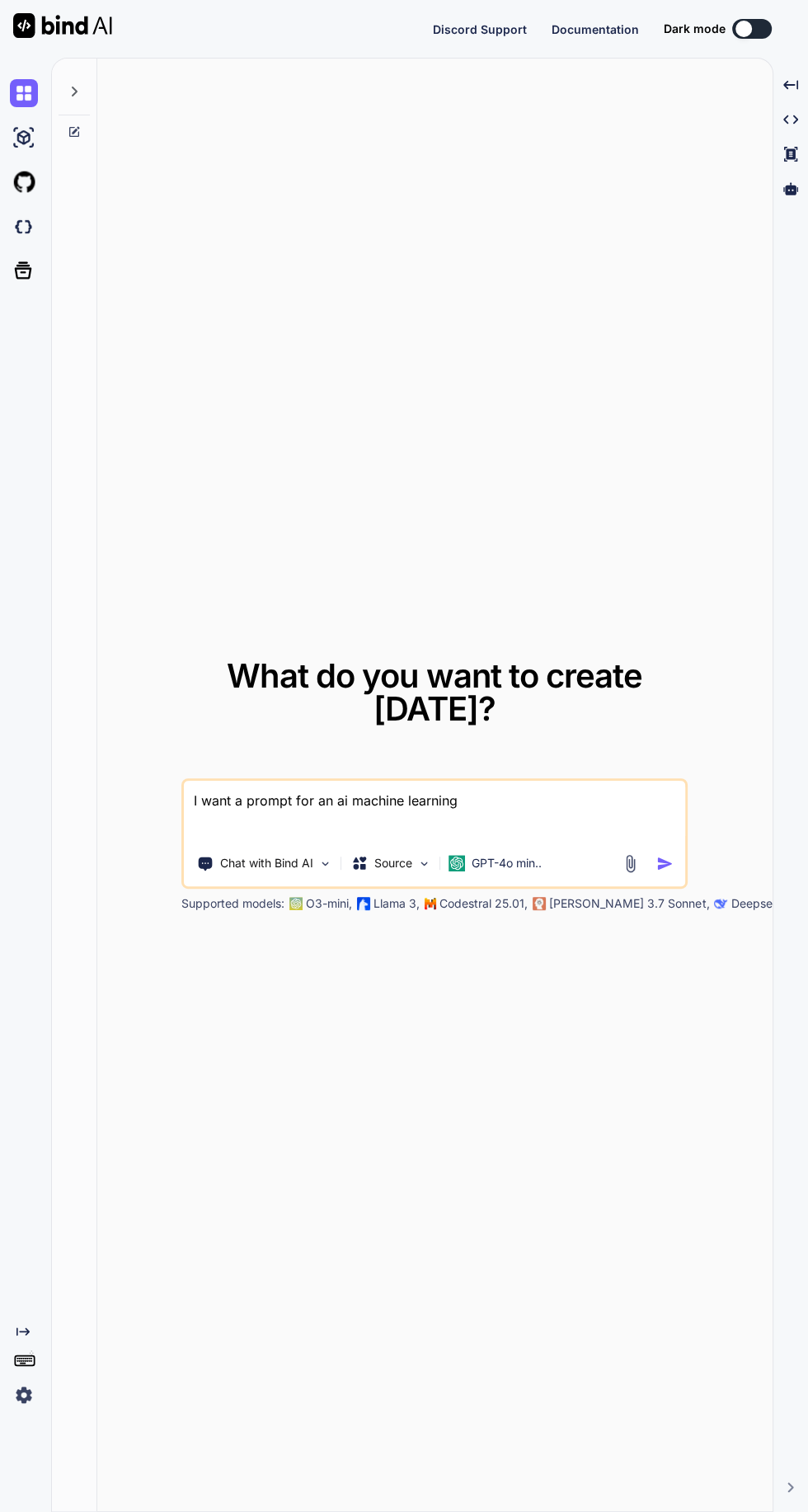
type textarea "I want a prompt for an ai machine learning e"
type textarea "x"
type textarea "I want a prompt for an ai machine learning ex"
type textarea "x"
type textarea "I want a prompt for an ai machine learning exp"
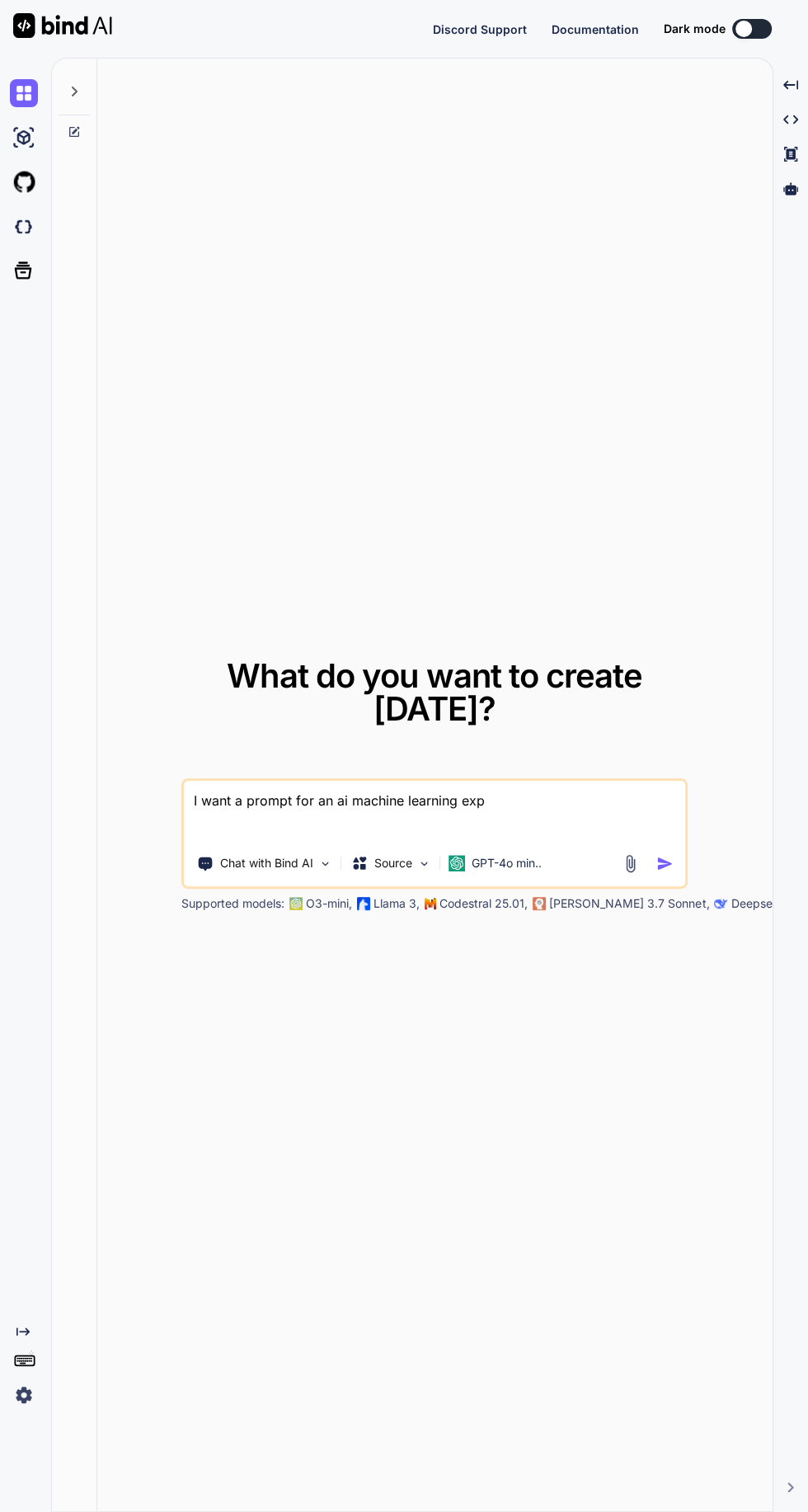
type textarea "x"
type textarea "I want a prompt for an ai machine learning expe"
type textarea "x"
type textarea "I want a prompt for an ai machine learning exper"
type textarea "x"
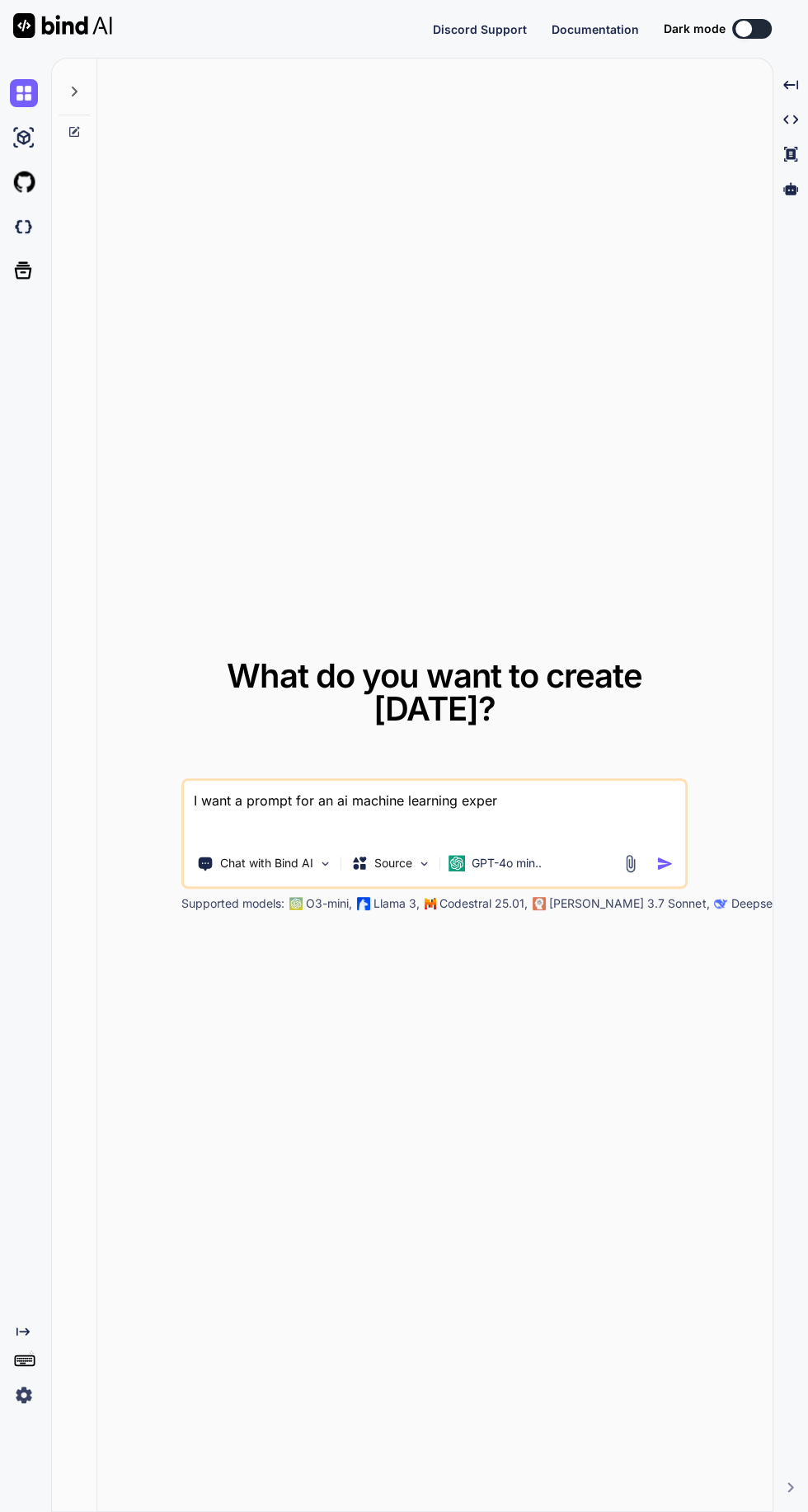
type textarea "I want a prompt for an ai machine learning expert"
type textarea "x"
type textarea "I want a prompt for an ai machine learning expert"
type textarea "x"
type textarea "I want a prompt for an ai machine learning expert g"
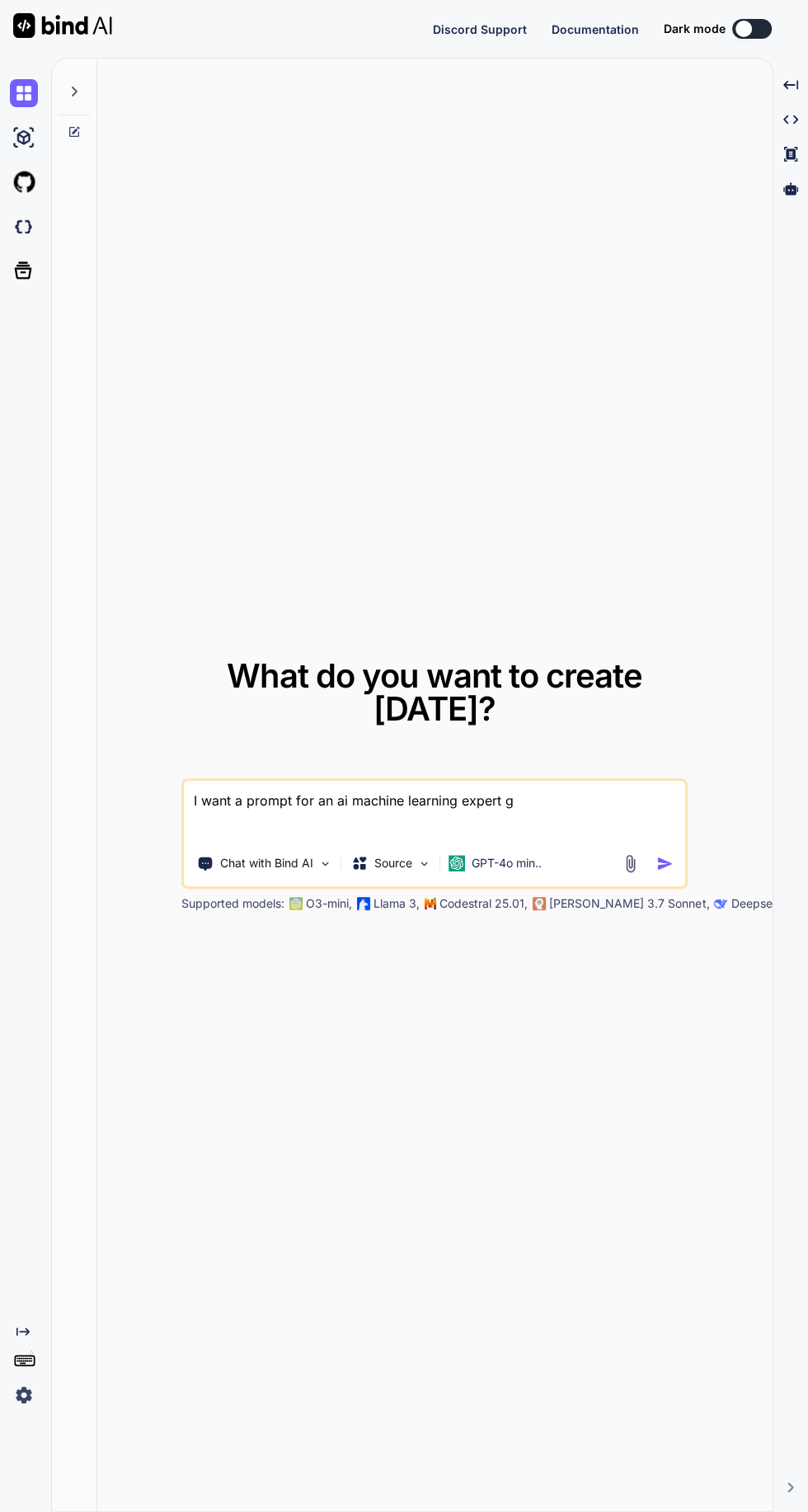
type textarea "x"
type textarea "I want a prompt for an ai machine learning expert gp"
type textarea "x"
type textarea "I want a prompt for an ai machine learning expert gpt"
type textarea "x"
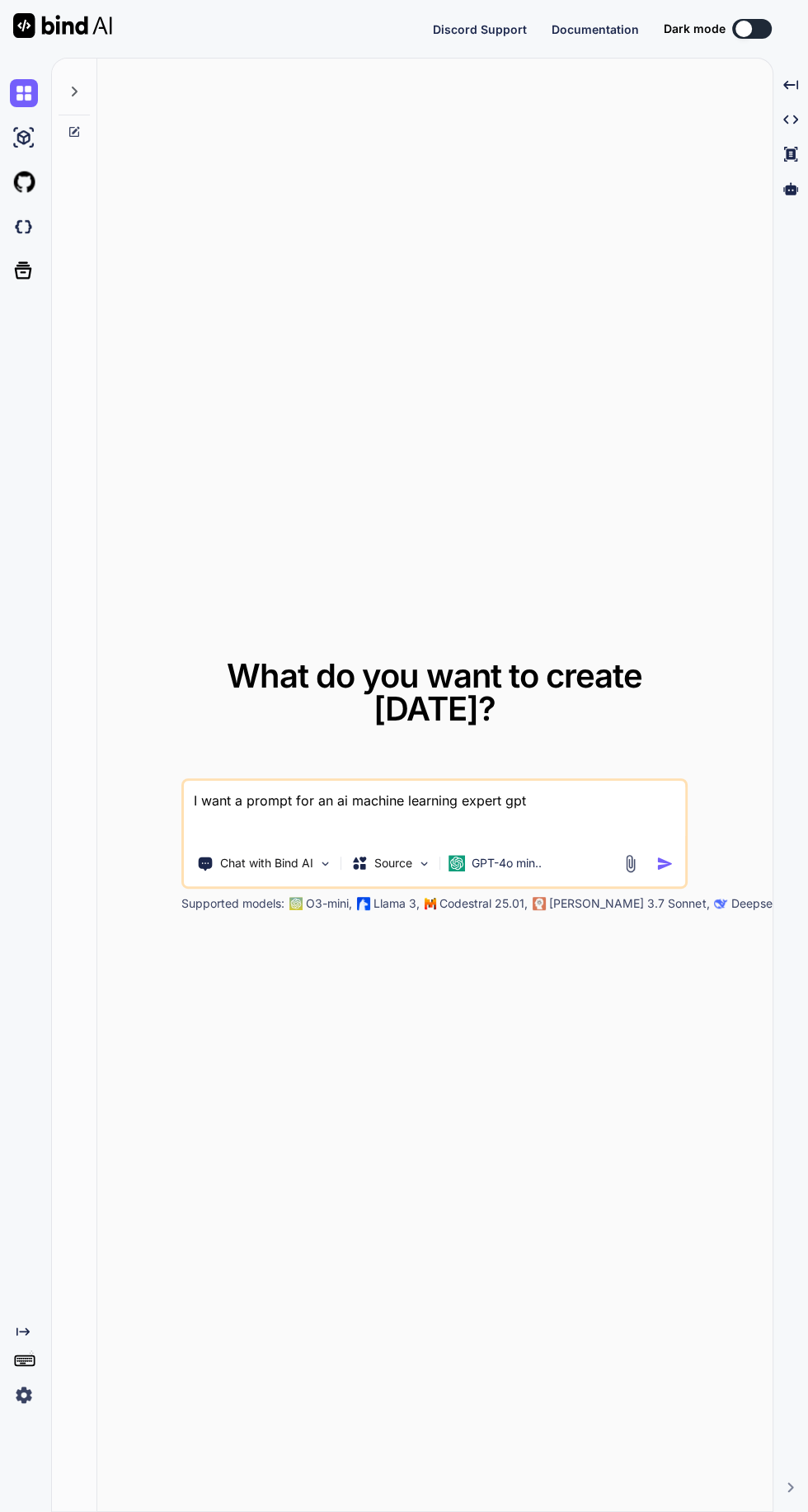
type textarea "I want a prompt for an ai machine learning expert gpt"
type textarea "x"
type textarea "I want a prompt for an ai machine learning expert gpt a"
type textarea "x"
type textarea "I want a prompt for an ai machine learning expert gpt as"
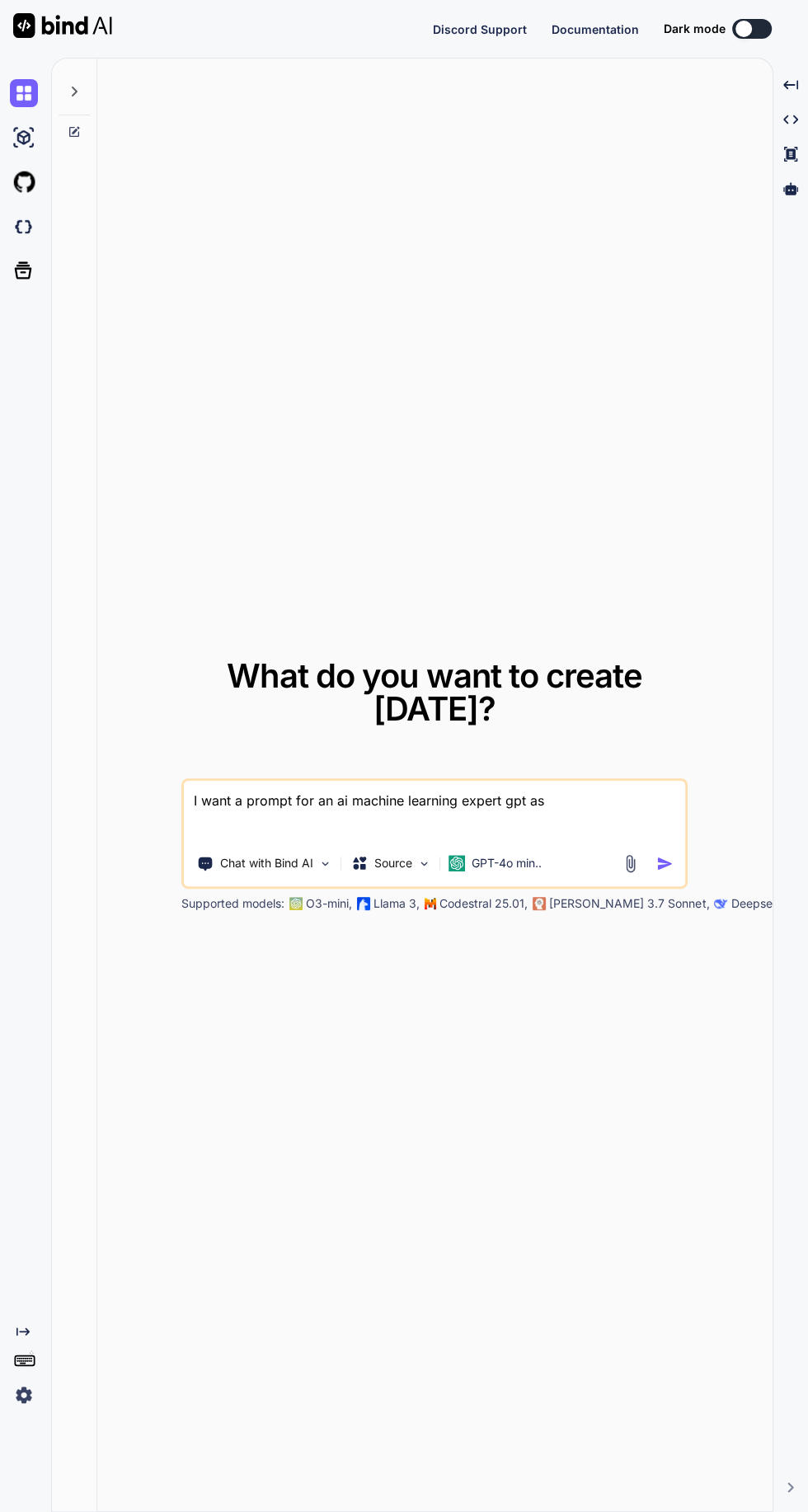
type textarea "x"
type textarea "I want a prompt for an ai machine learning expert gpt ass"
type textarea "x"
type textarea "I want a prompt for an ai machine learning expert gpt assistant"
type textarea "x"
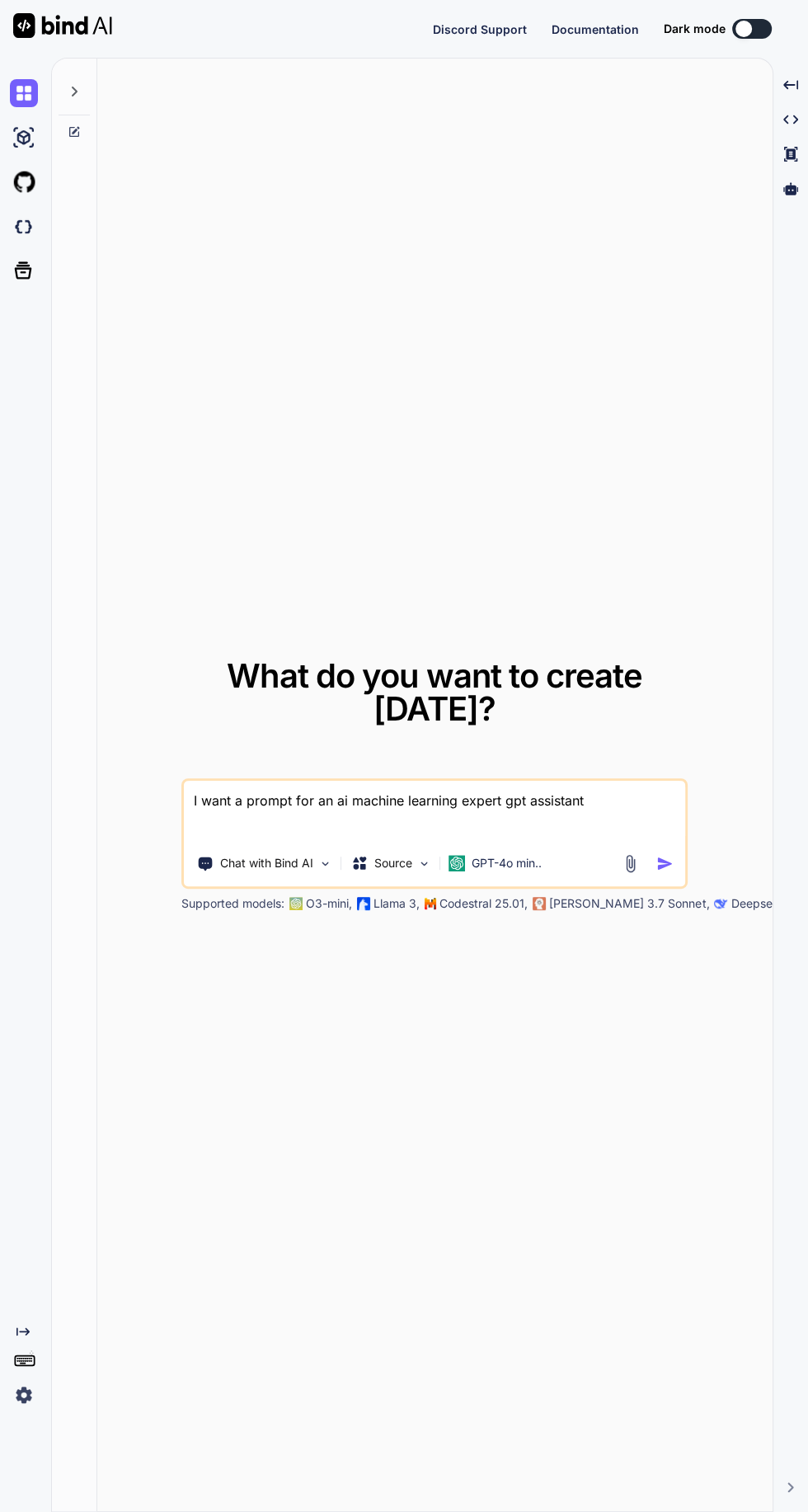
type textarea "I want a prompt for an ai machine learning expert gpt assistant"
click at [669, 872] on img "button" at bounding box center [664, 863] width 17 height 17
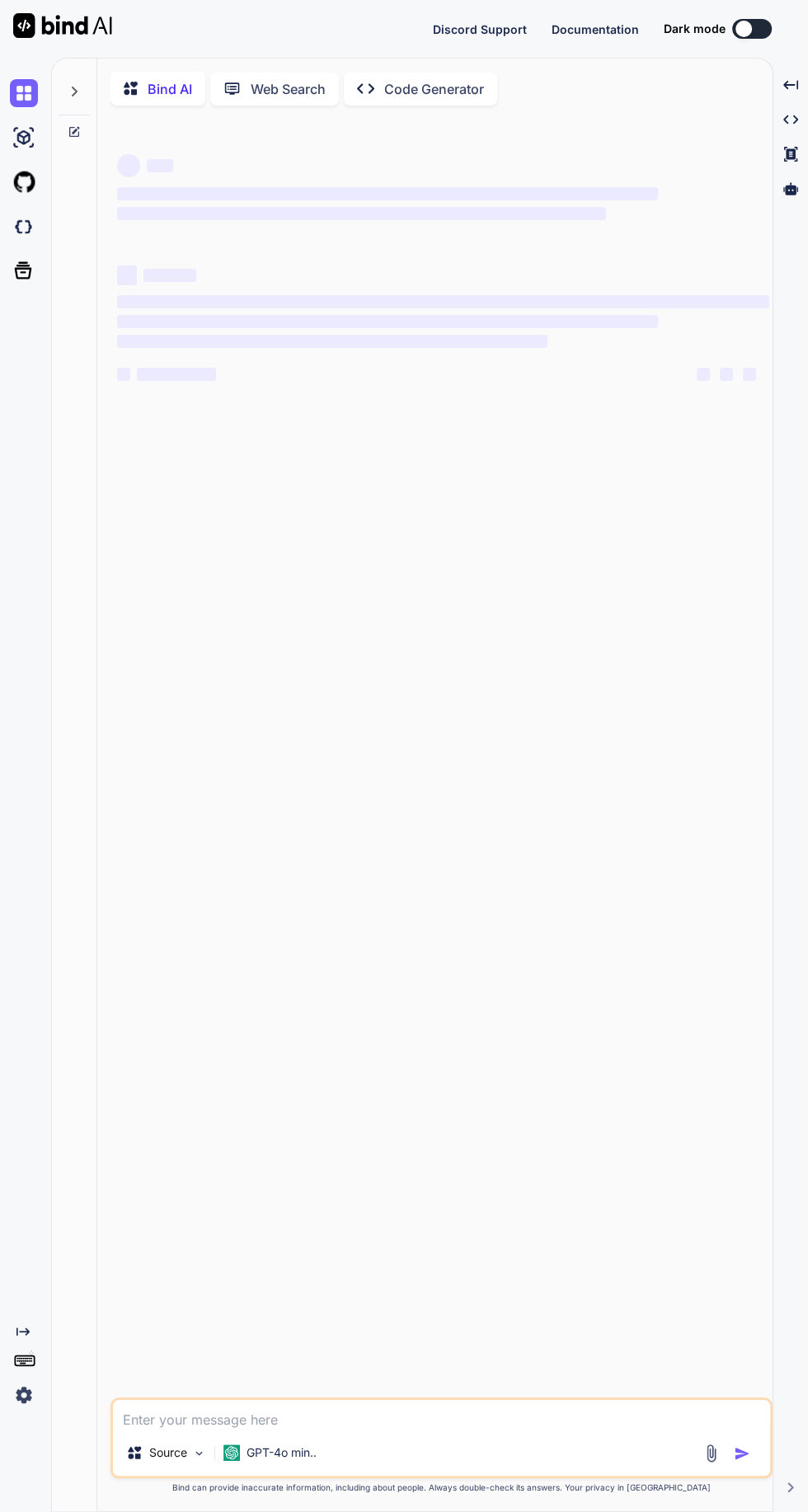
click at [575, 587] on div "‌ ‌ ‌ ‌ ‌ ‌ ‌ ‌ ‌ ‌ ‌ ‌ ‌ ‌" at bounding box center [444, 757] width 659 height 1279
click at [25, 1409] on img at bounding box center [23, 1394] width 28 height 28
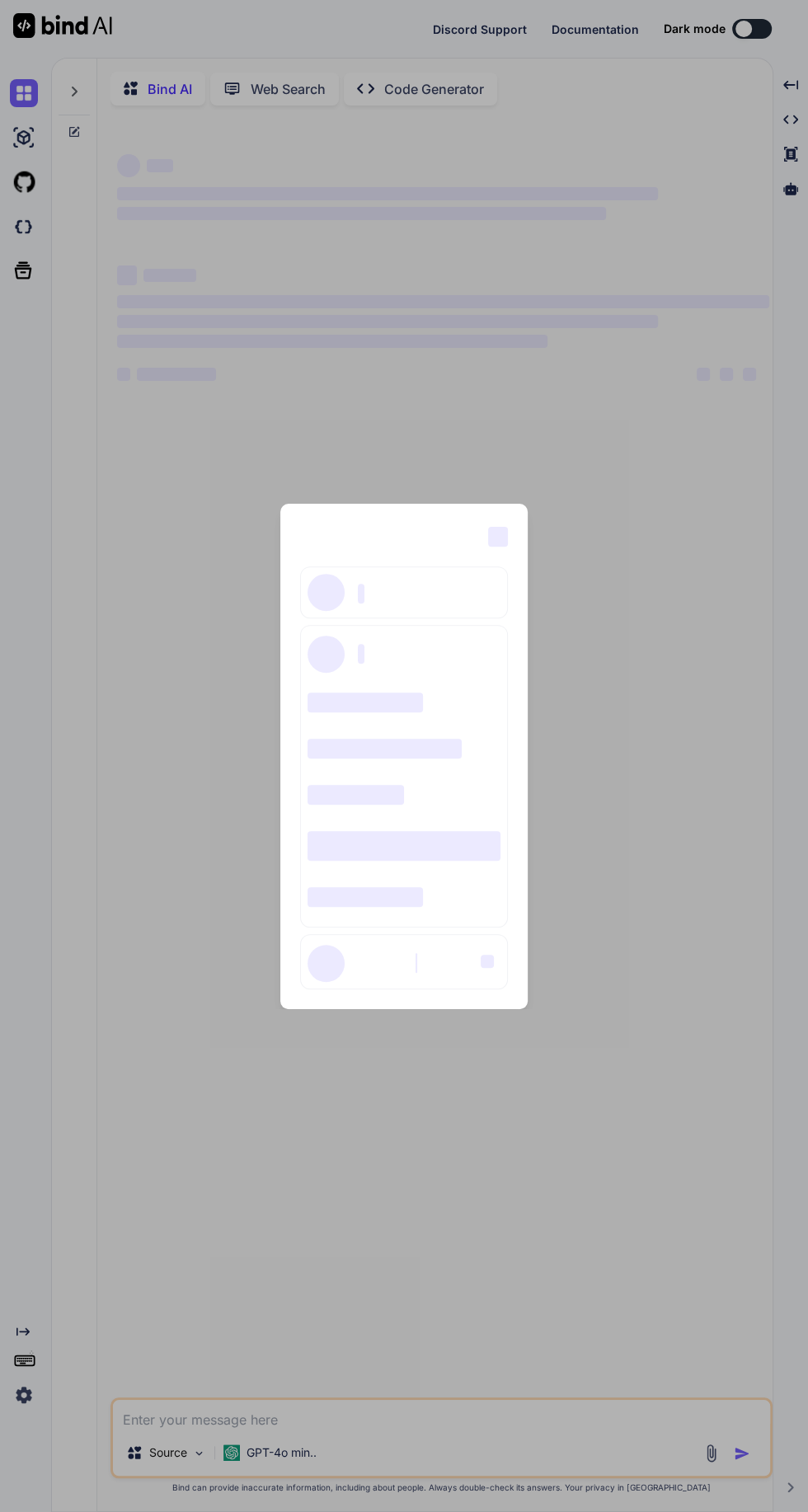
click at [562, 1060] on div "‌ ‌ ‌ ‌ ‌ ‌ ‌ ‌ ‌ ‌ ‌ ‌ ‌ ‌ ‌" at bounding box center [404, 756] width 808 height 1512
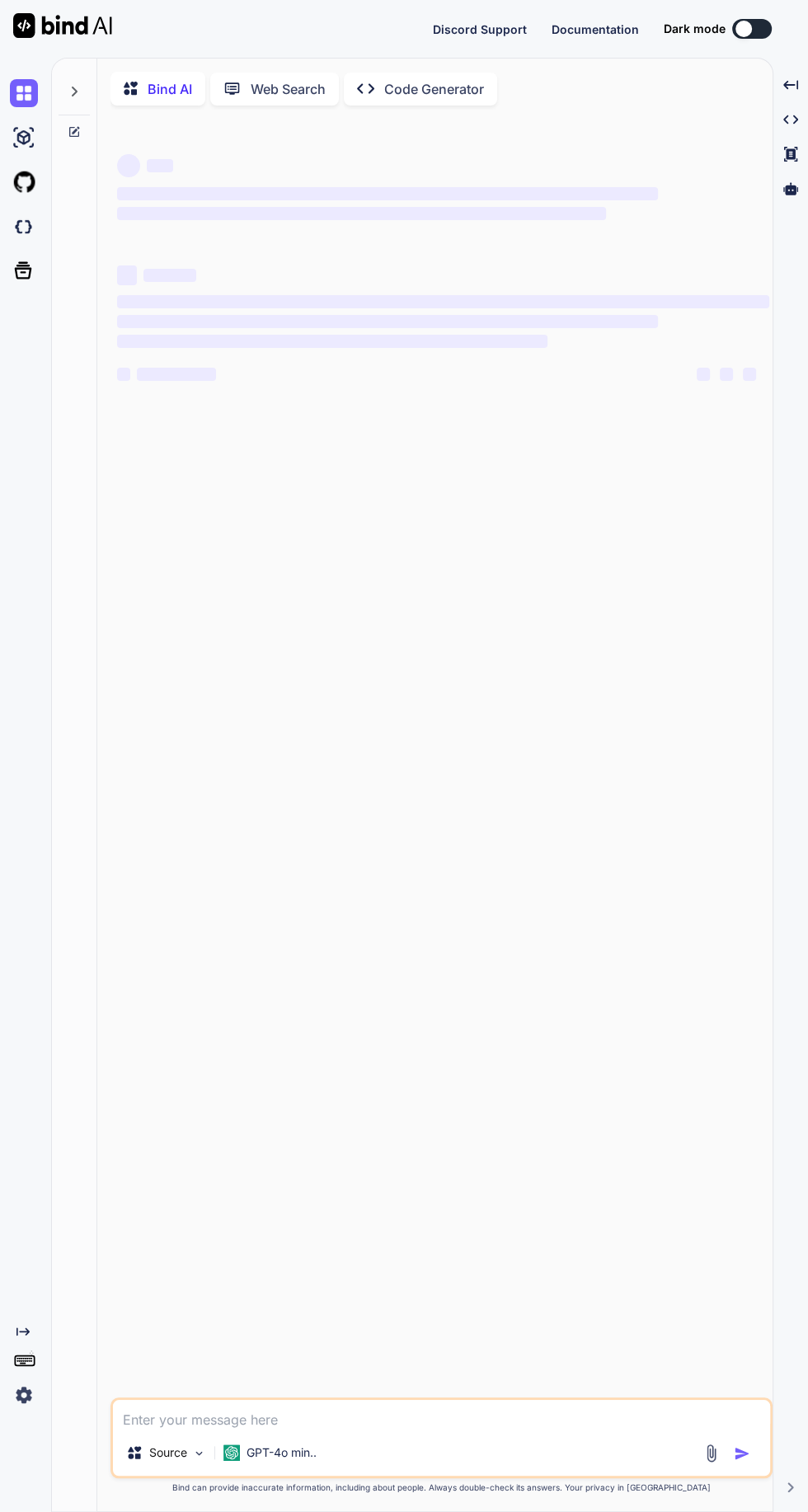
click at [277, 1469] on div "GPT-4o min.." at bounding box center [270, 1452] width 107 height 33
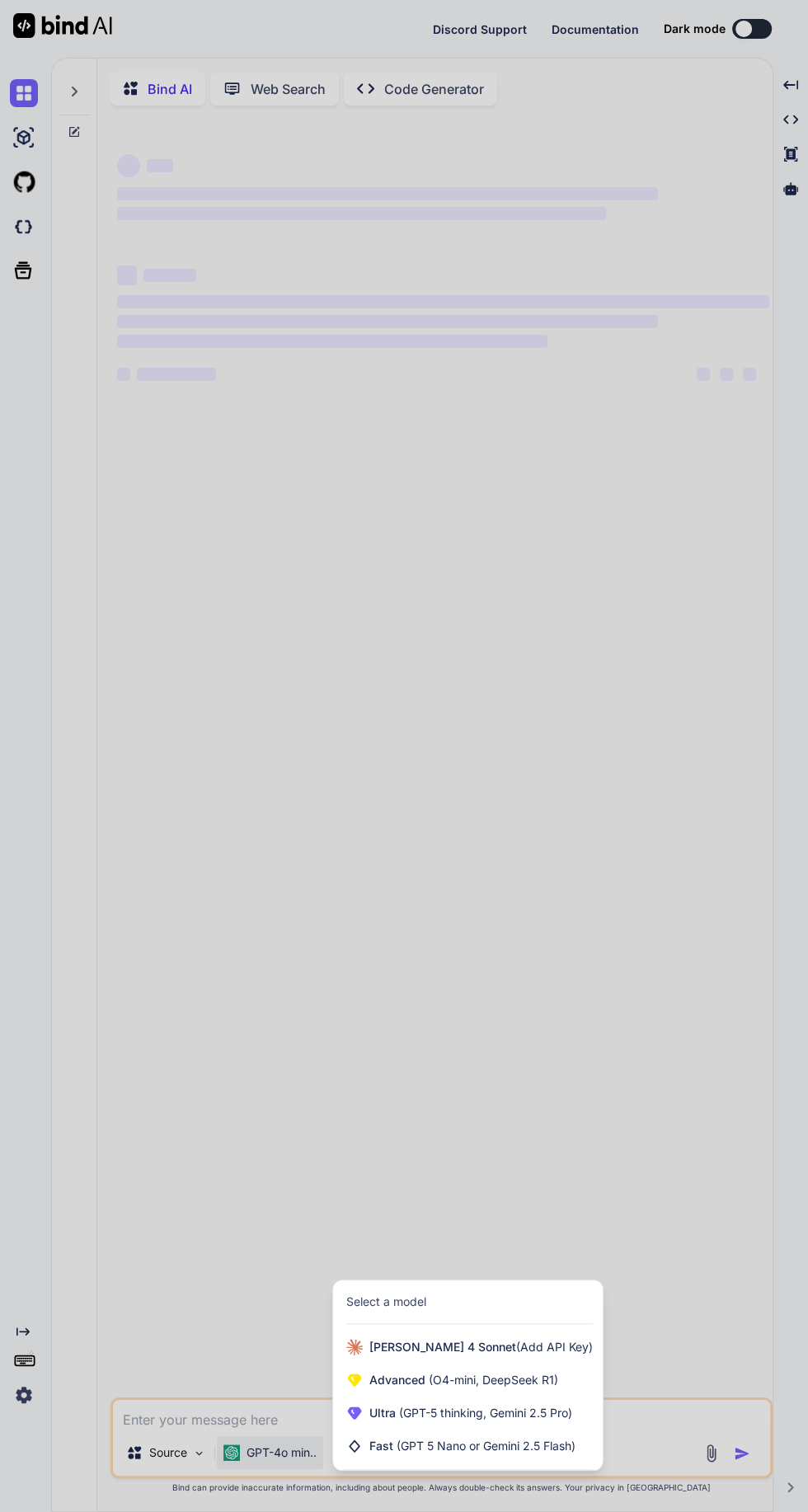
click at [464, 1396] on div "Advanced (O4-mini, DeepSeek R1)" at bounding box center [468, 1380] width 269 height 33
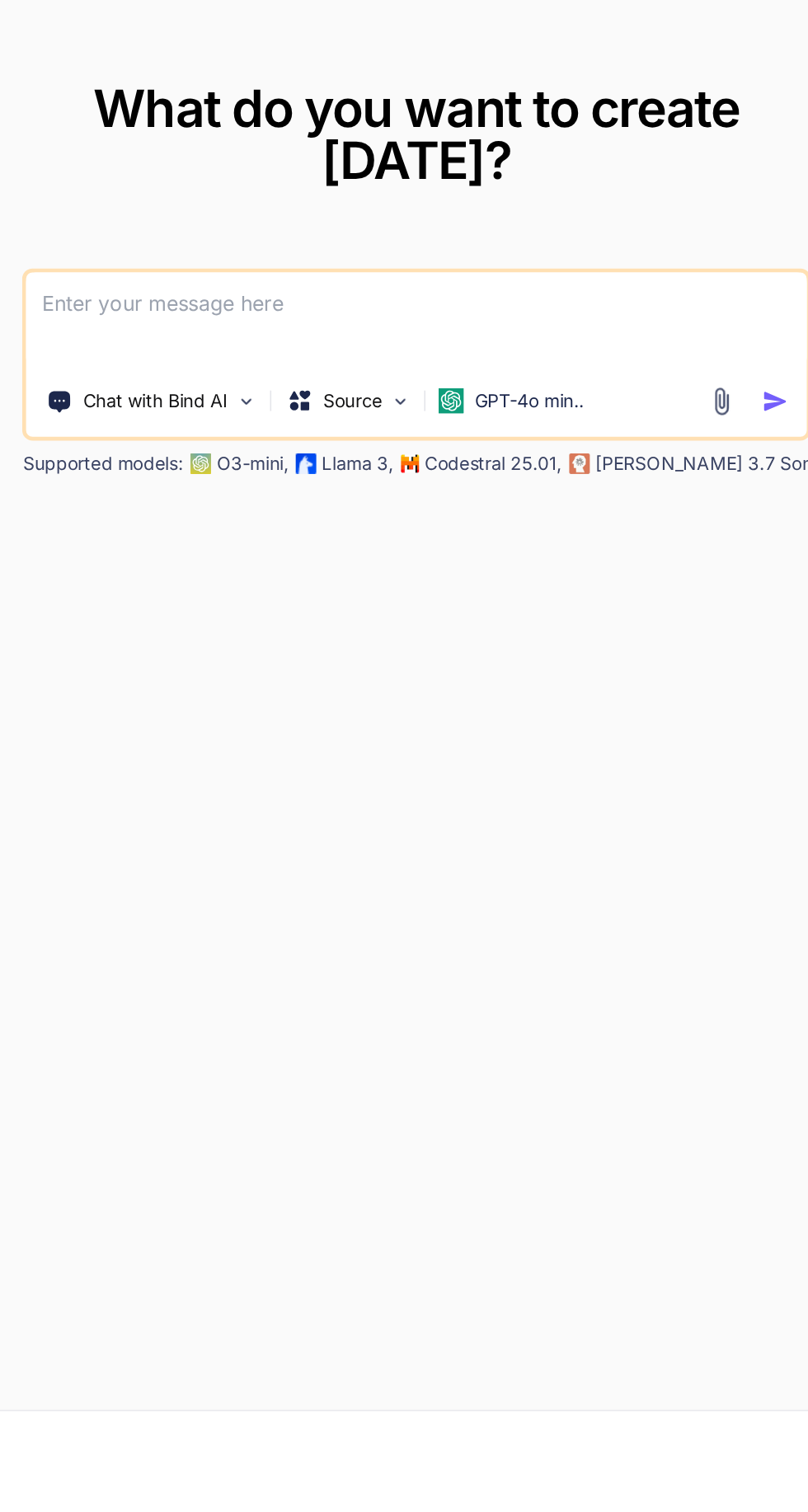
click at [495, 871] on p "GPT-4o min.." at bounding box center [507, 863] width 70 height 16
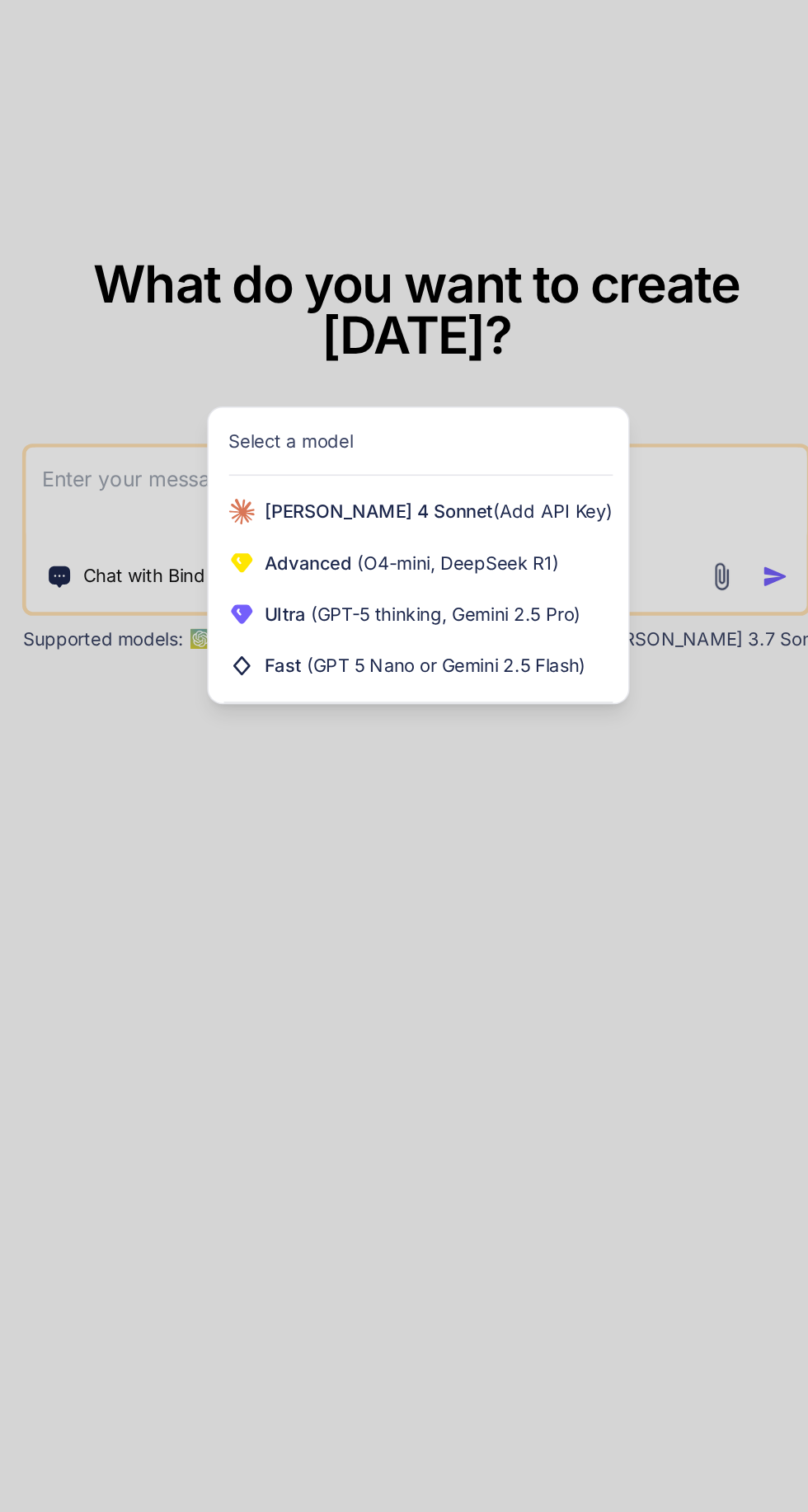
click at [485, 861] on span "(O4-mini, DeepSeek R1)" at bounding box center [460, 854] width 133 height 14
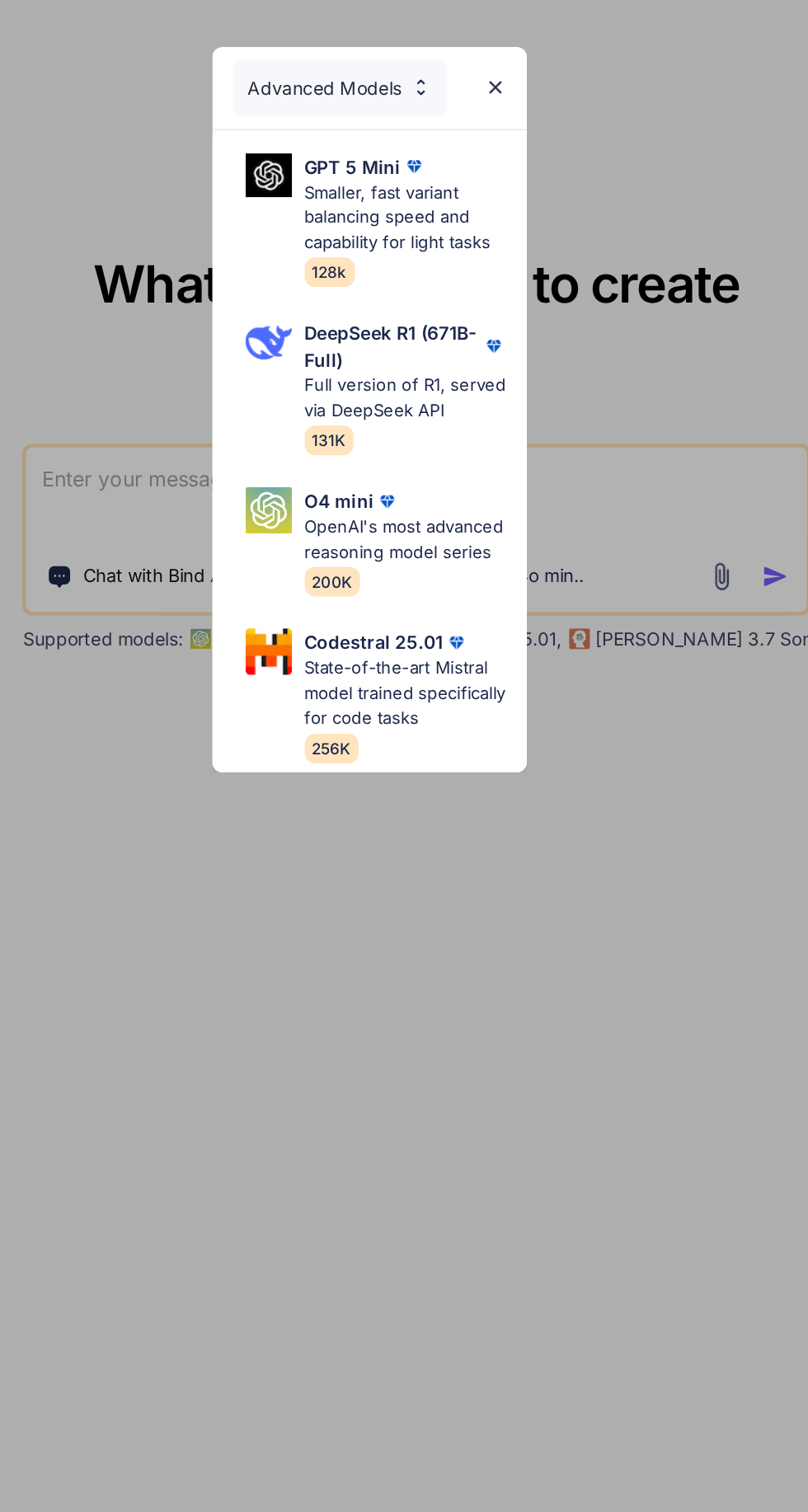
click at [439, 724] on p "DeepSeek R1 (671B-Full)" at bounding box center [419, 715] width 113 height 35
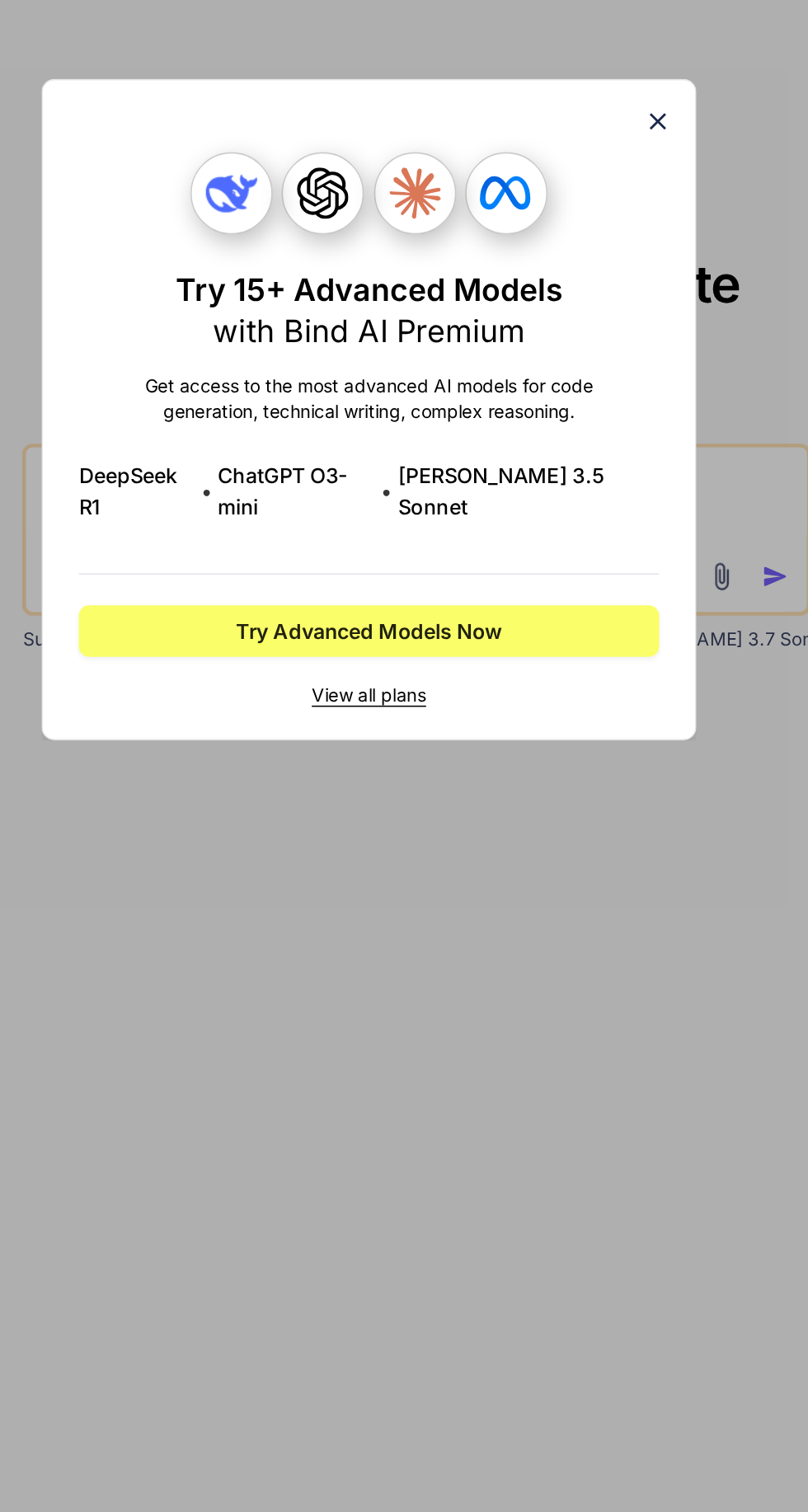
click at [597, 577] on icon at bounding box center [590, 572] width 18 height 18
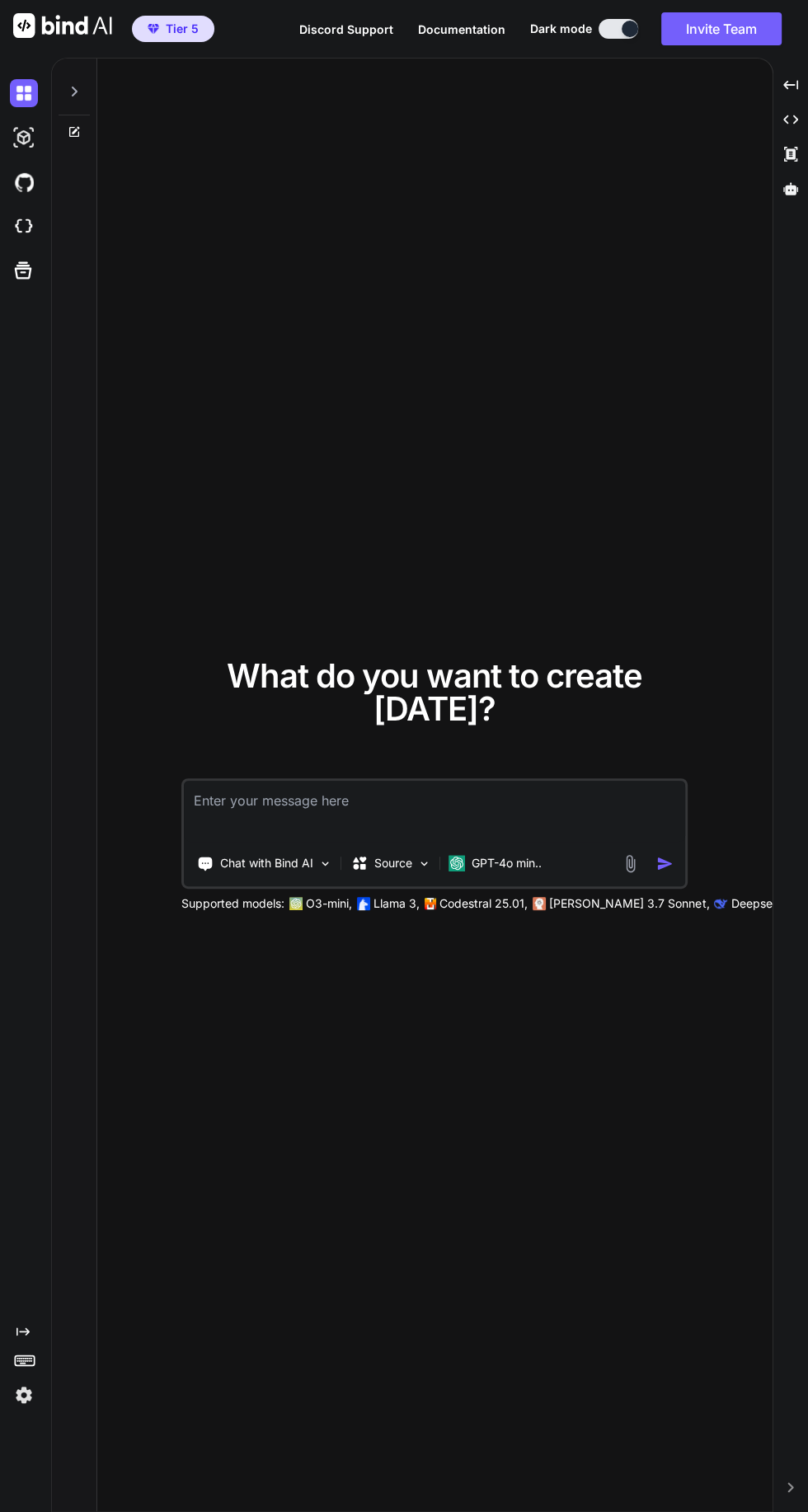
click at [39, 1409] on div at bounding box center [27, 1394] width 35 height 28
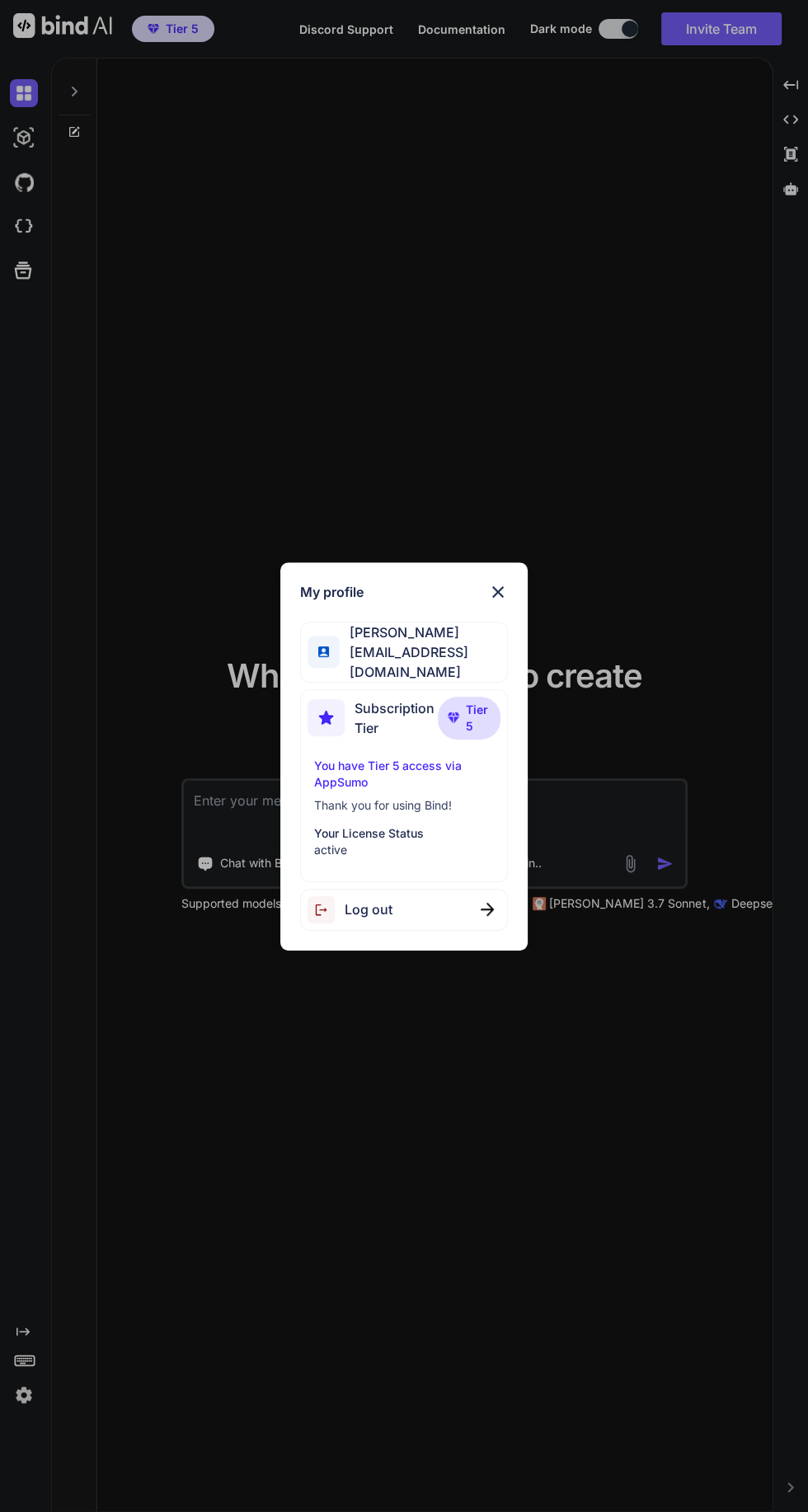
click at [522, 1166] on div "My profile Karen Kiley postalbunny83@gmail.com Subscription Tier Tier 5 You hav…" at bounding box center [404, 756] width 808 height 1512
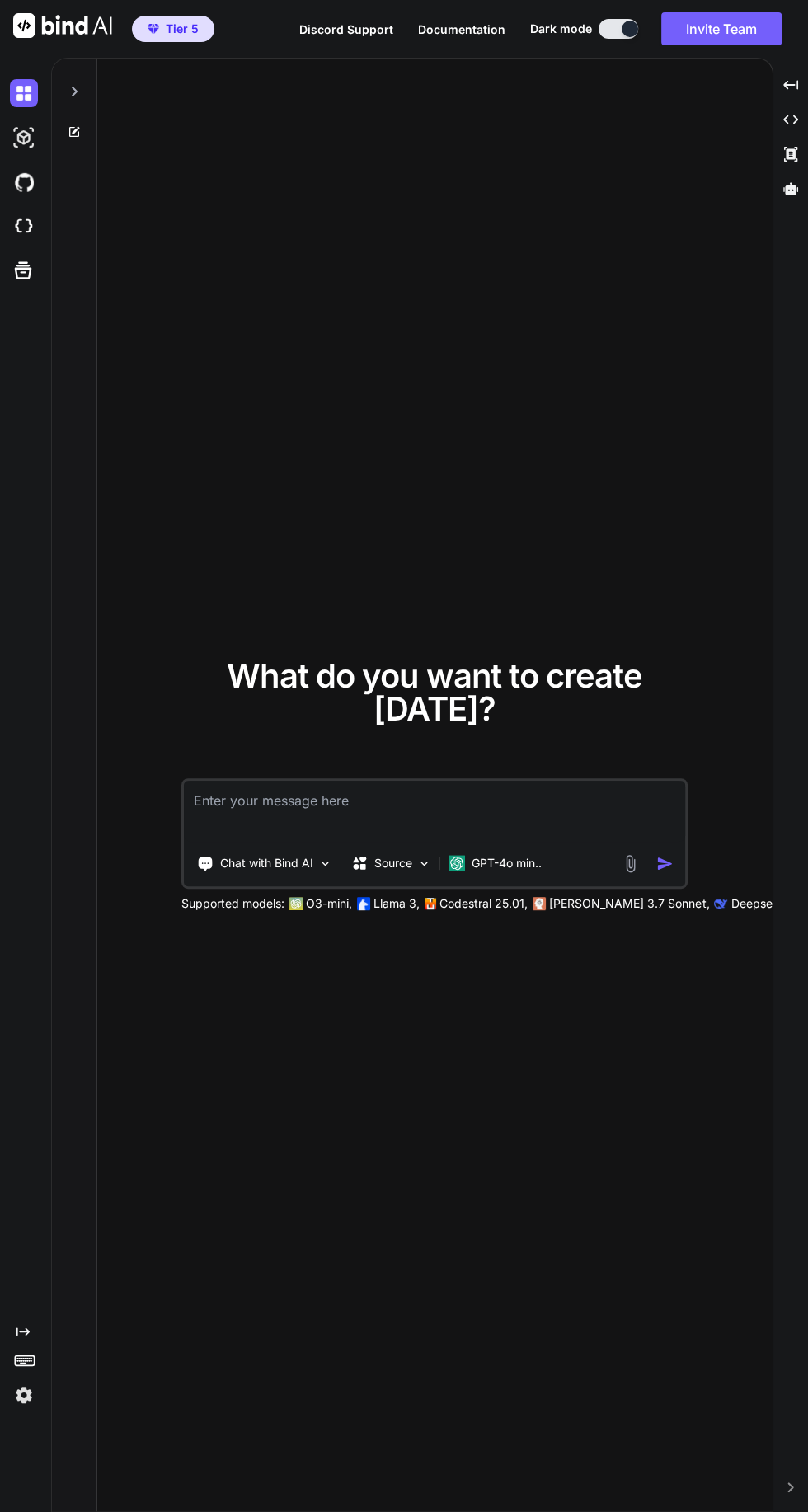
click at [532, 871] on p "GPT-4o min.." at bounding box center [507, 863] width 70 height 16
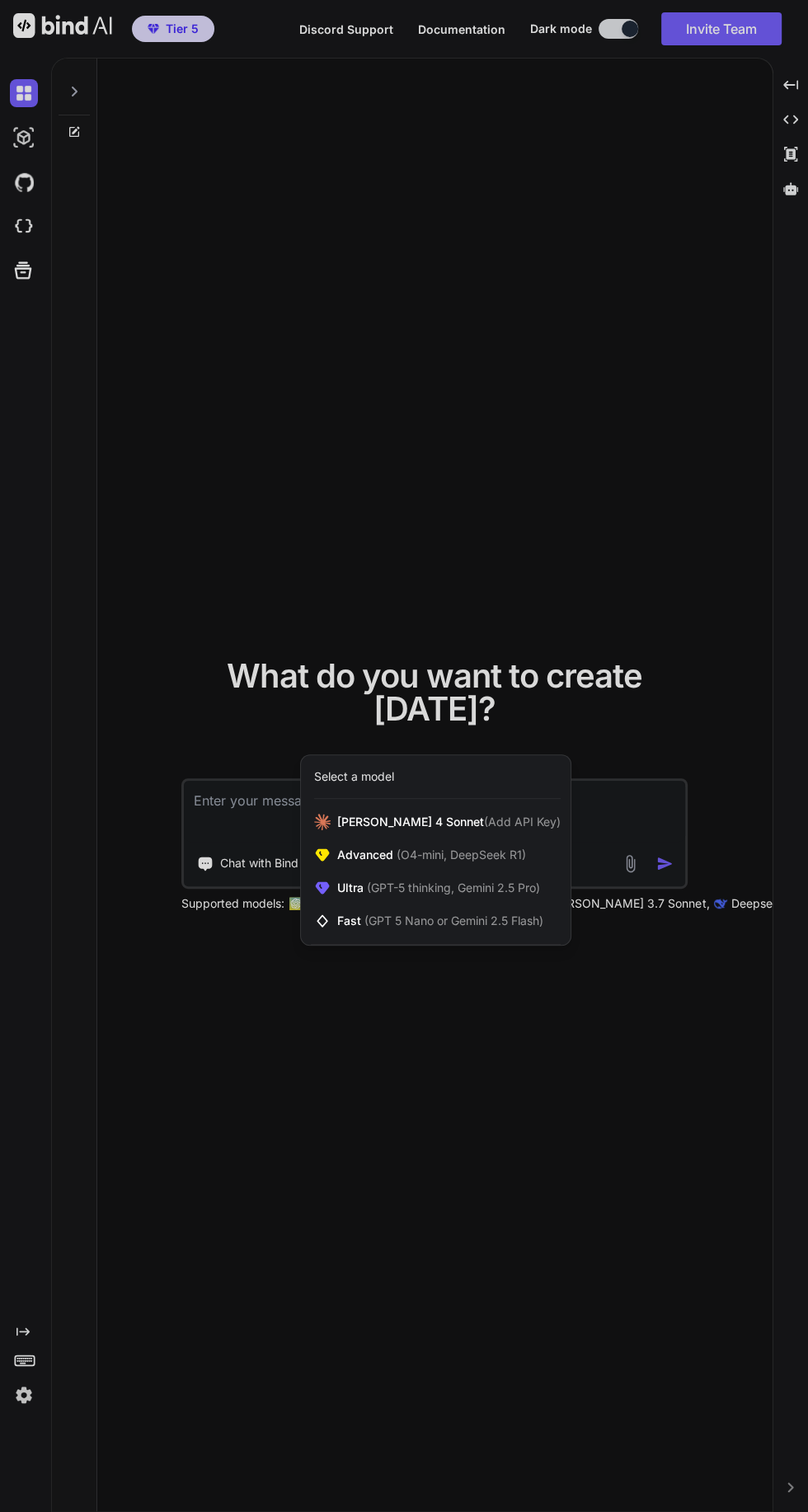
click at [487, 861] on span "(O4-mini, DeepSeek R1)" at bounding box center [460, 854] width 133 height 14
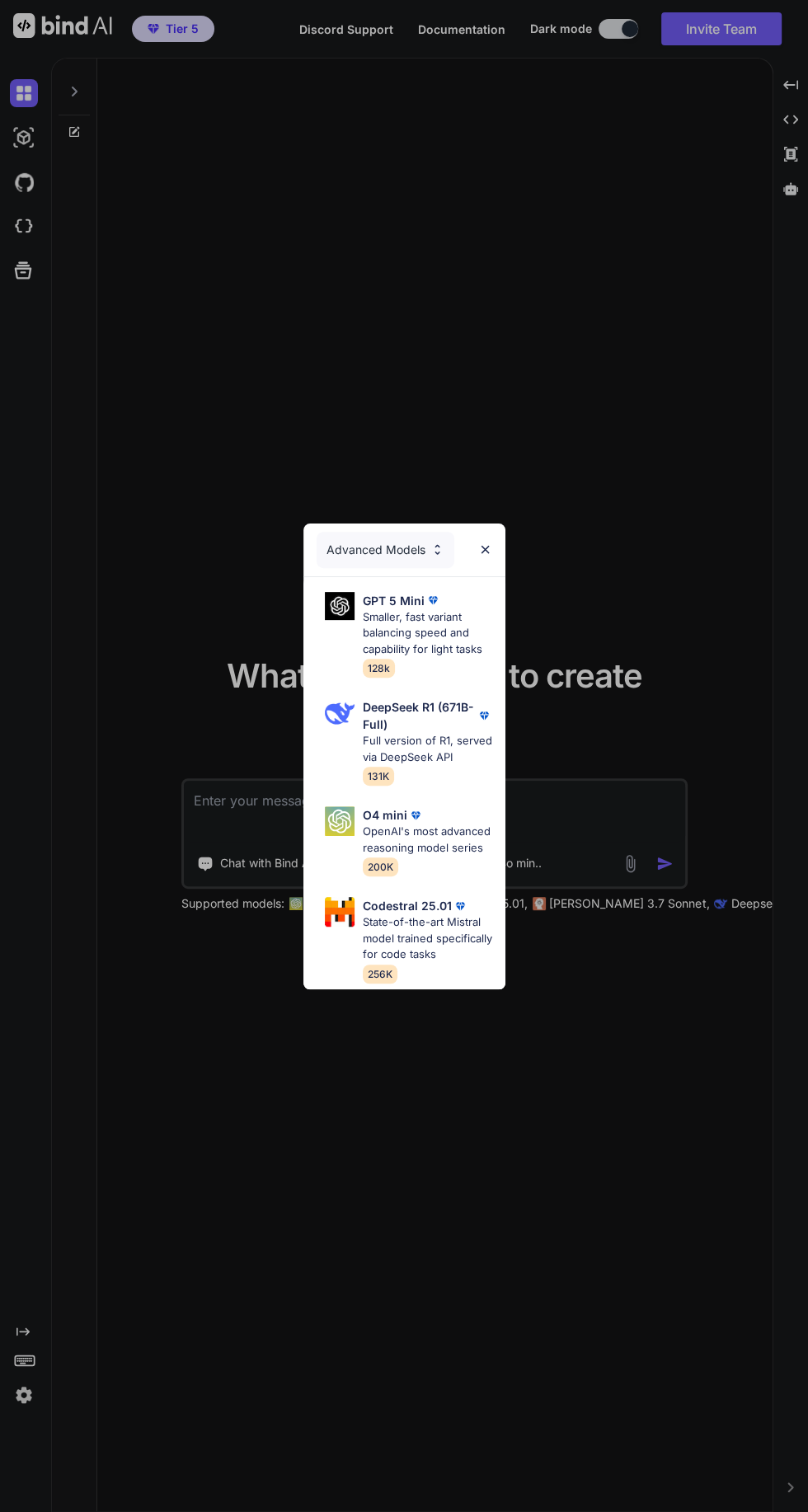
click at [450, 733] on p "DeepSeek R1 (671B-Full)" at bounding box center [419, 715] width 113 height 35
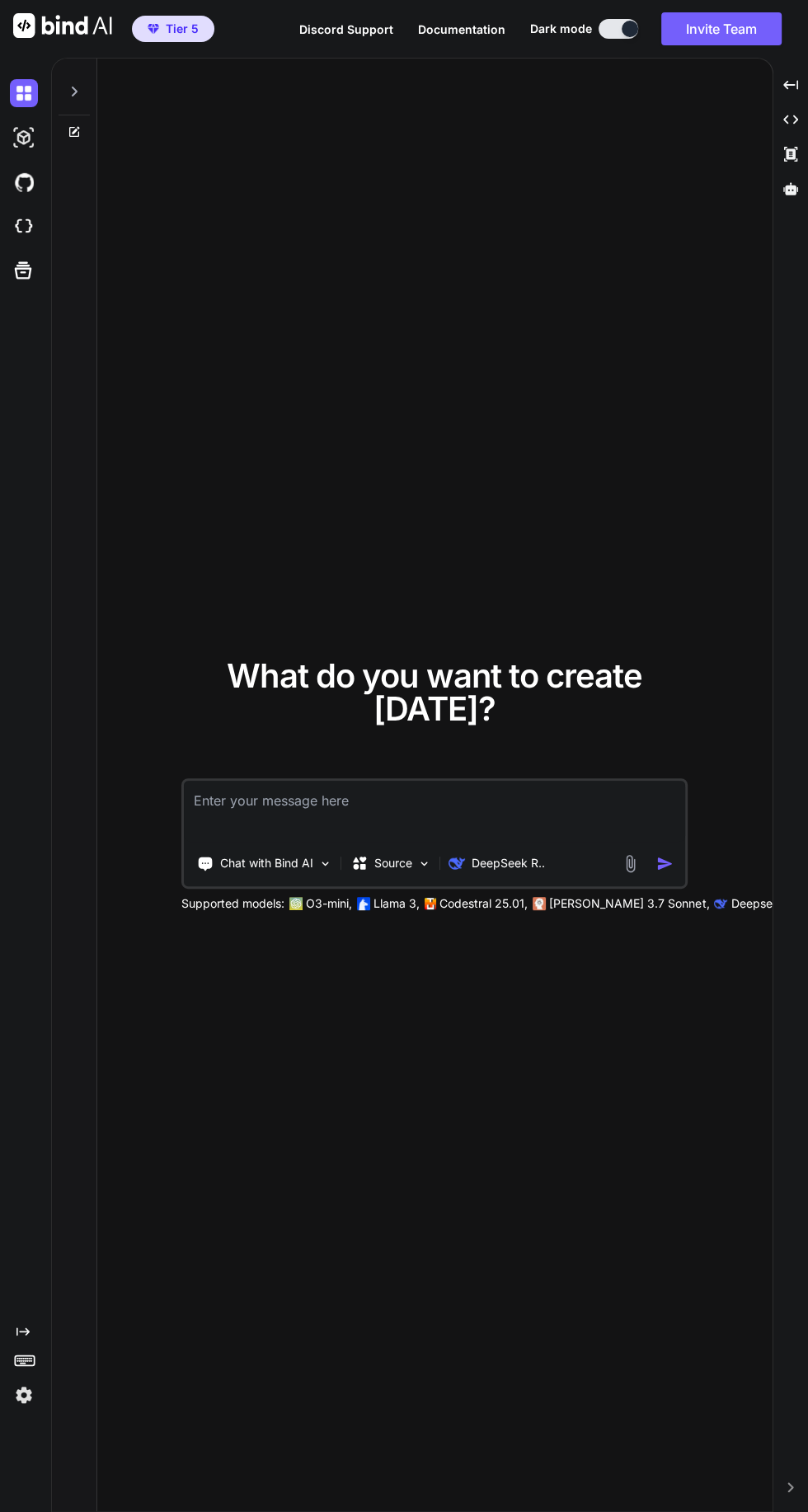
click at [400, 842] on textarea at bounding box center [435, 811] width 502 height 61
type textarea "x"
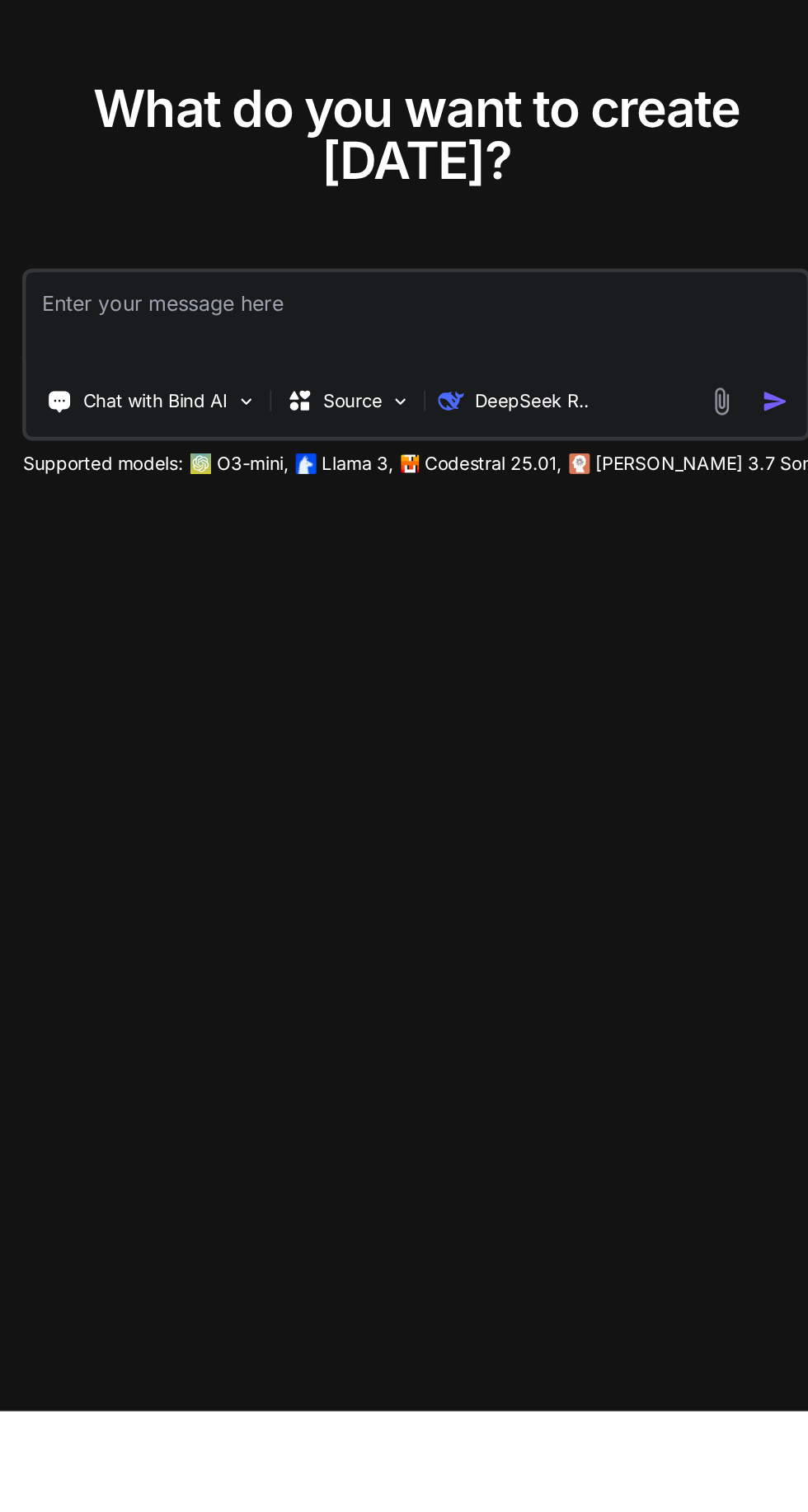
type textarea "C"
type textarea "x"
type textarea "Cr"
type textarea "x"
type textarea "Cre"
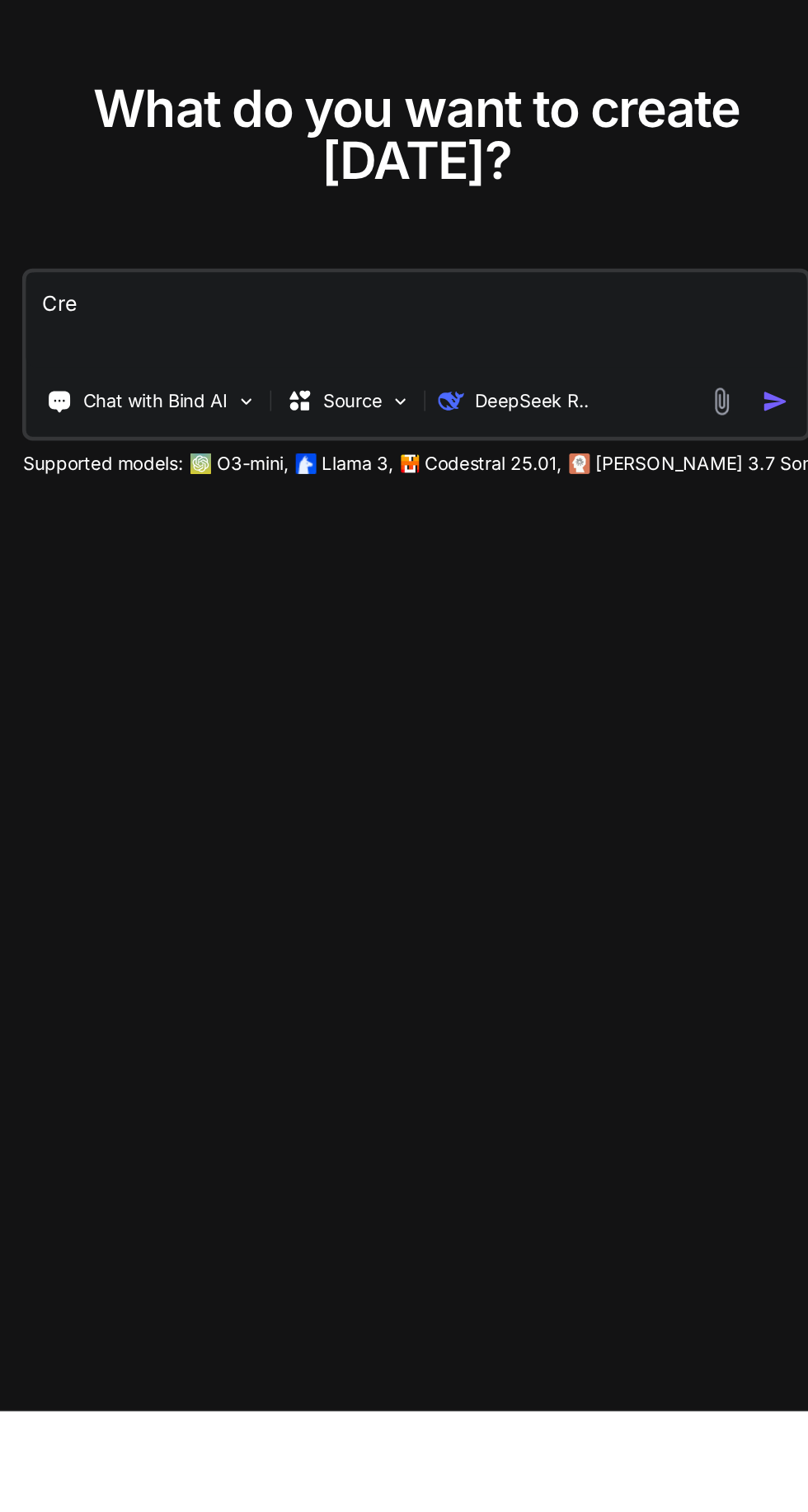
type textarea "x"
type textarea "Crea"
type textarea "x"
type textarea "Creat"
type textarea "x"
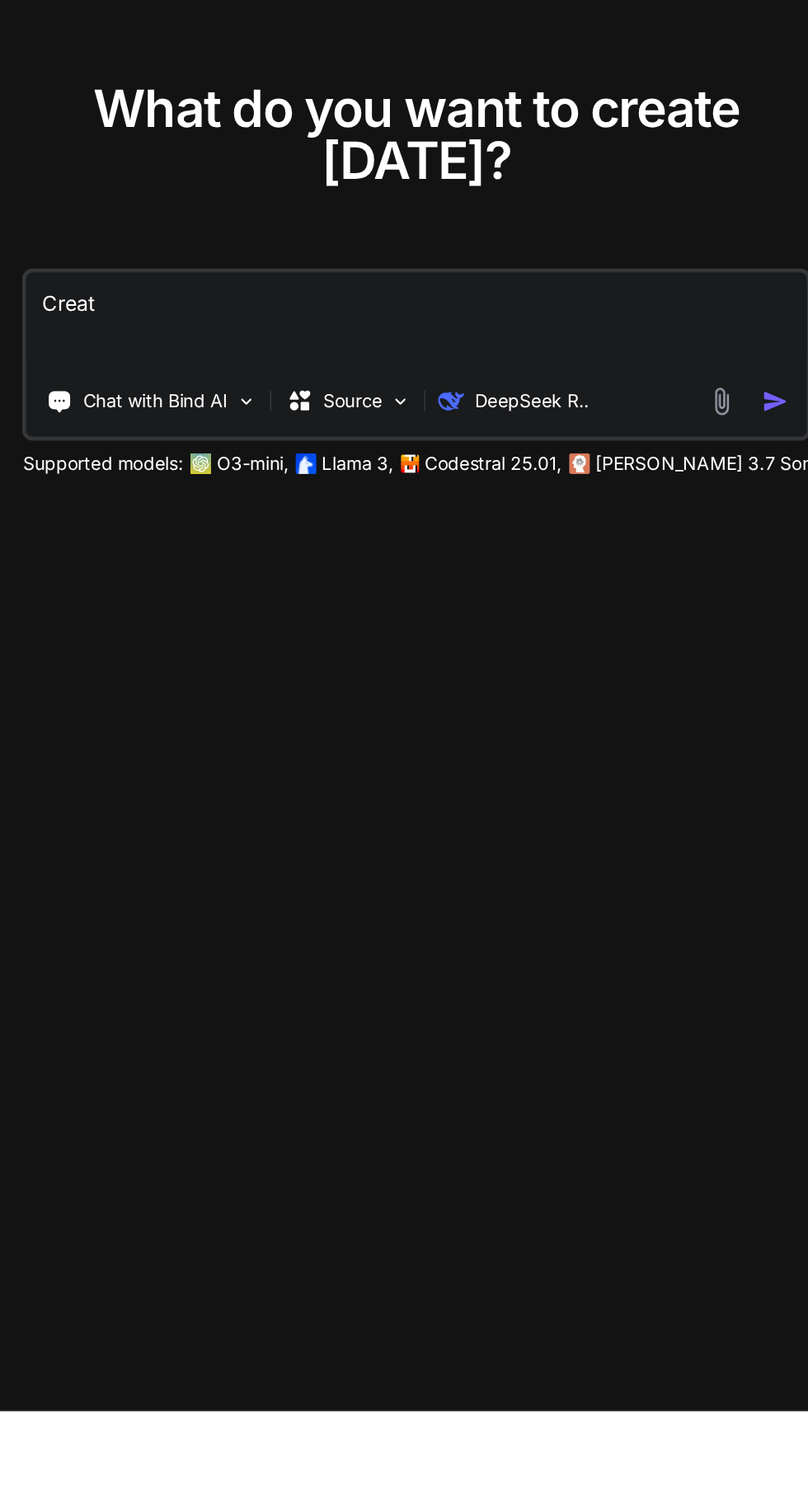
type textarea "Create"
type textarea "x"
type textarea "Create"
type textarea "x"
type textarea "Create a"
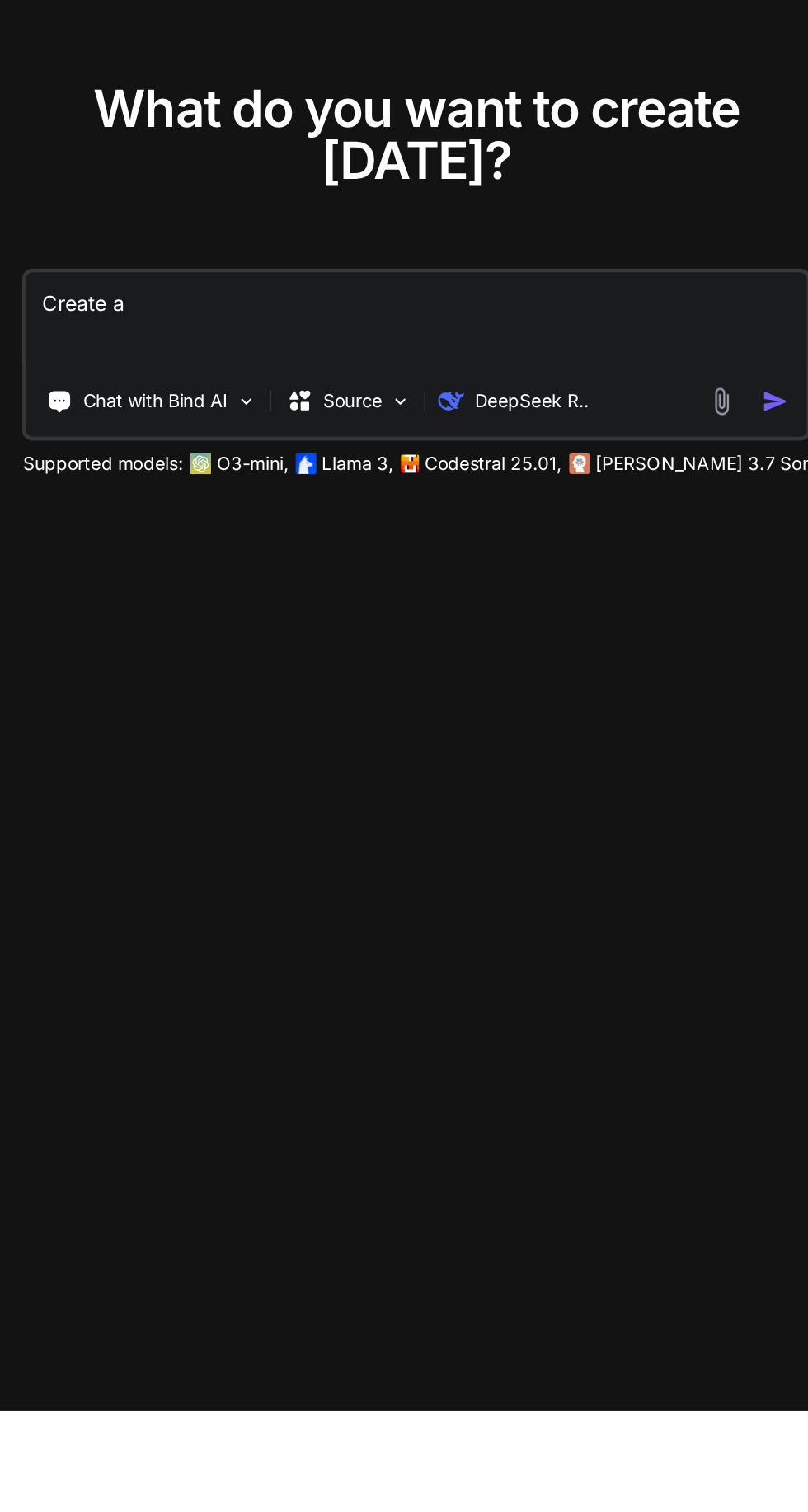
type textarea "x"
type textarea "Create a"
type textarea "x"
type textarea "Create a p"
type textarea "x"
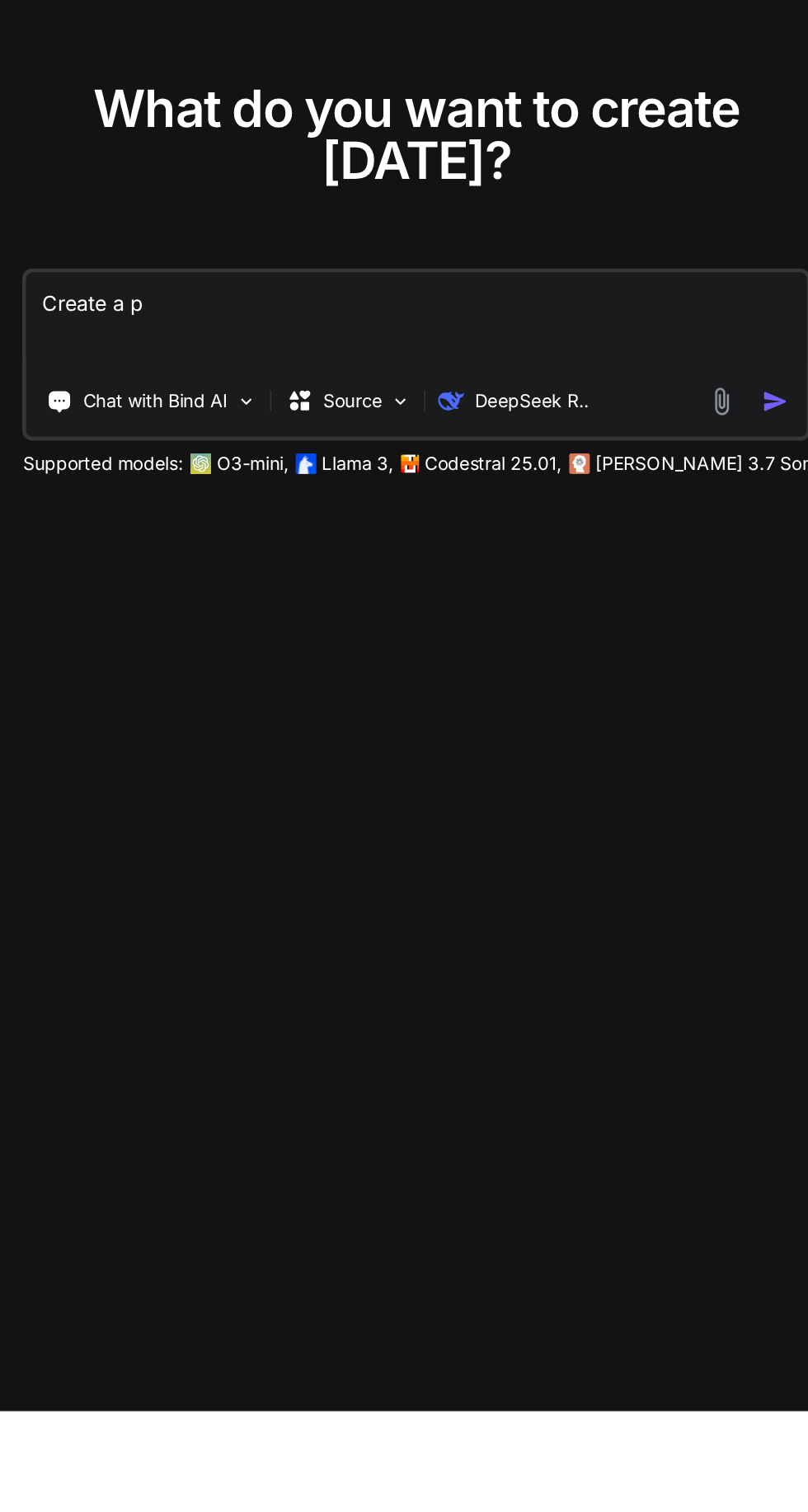
type textarea "Create a pr"
type textarea "x"
type textarea "Create a pro"
type textarea "x"
type textarea "Create a prop"
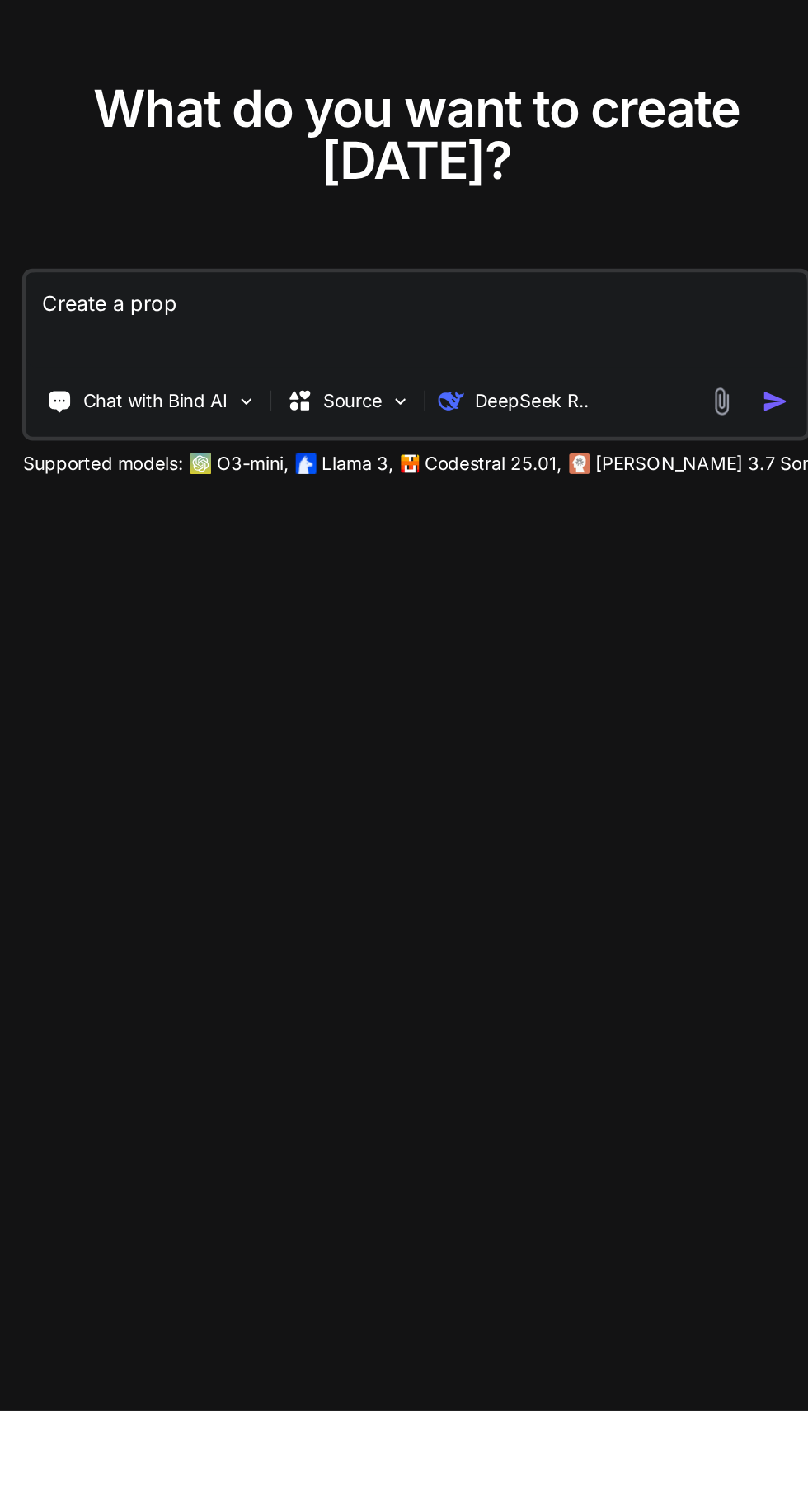
type textarea "x"
type textarea "Create a propm"
type textarea "x"
type textarea "Create a propmp"
type textarea "x"
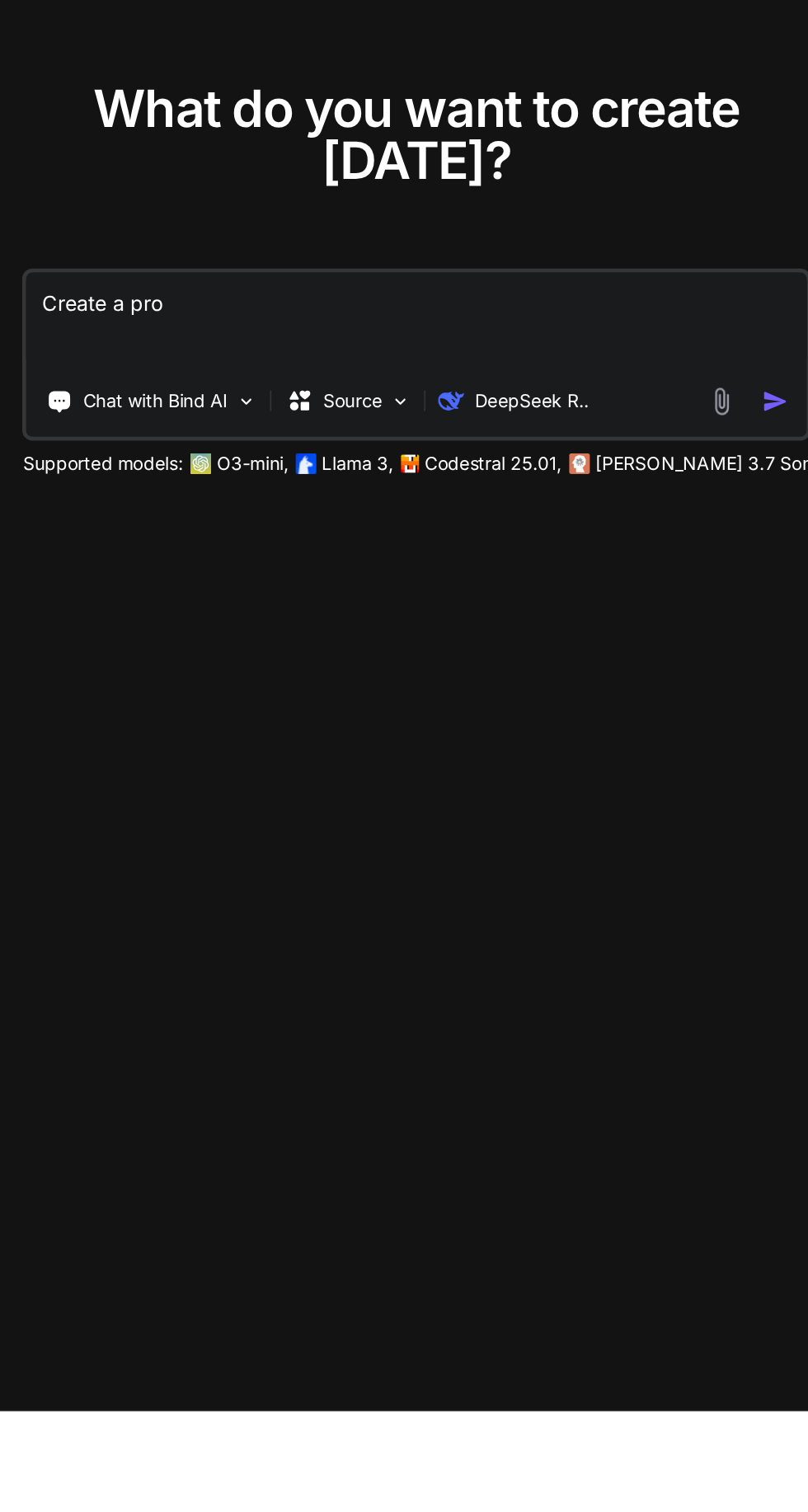
type textarea "Create a prompt"
type textarea "x"
type textarea "Create a prompt for"
type textarea "x"
type textarea "Create a prompt for an"
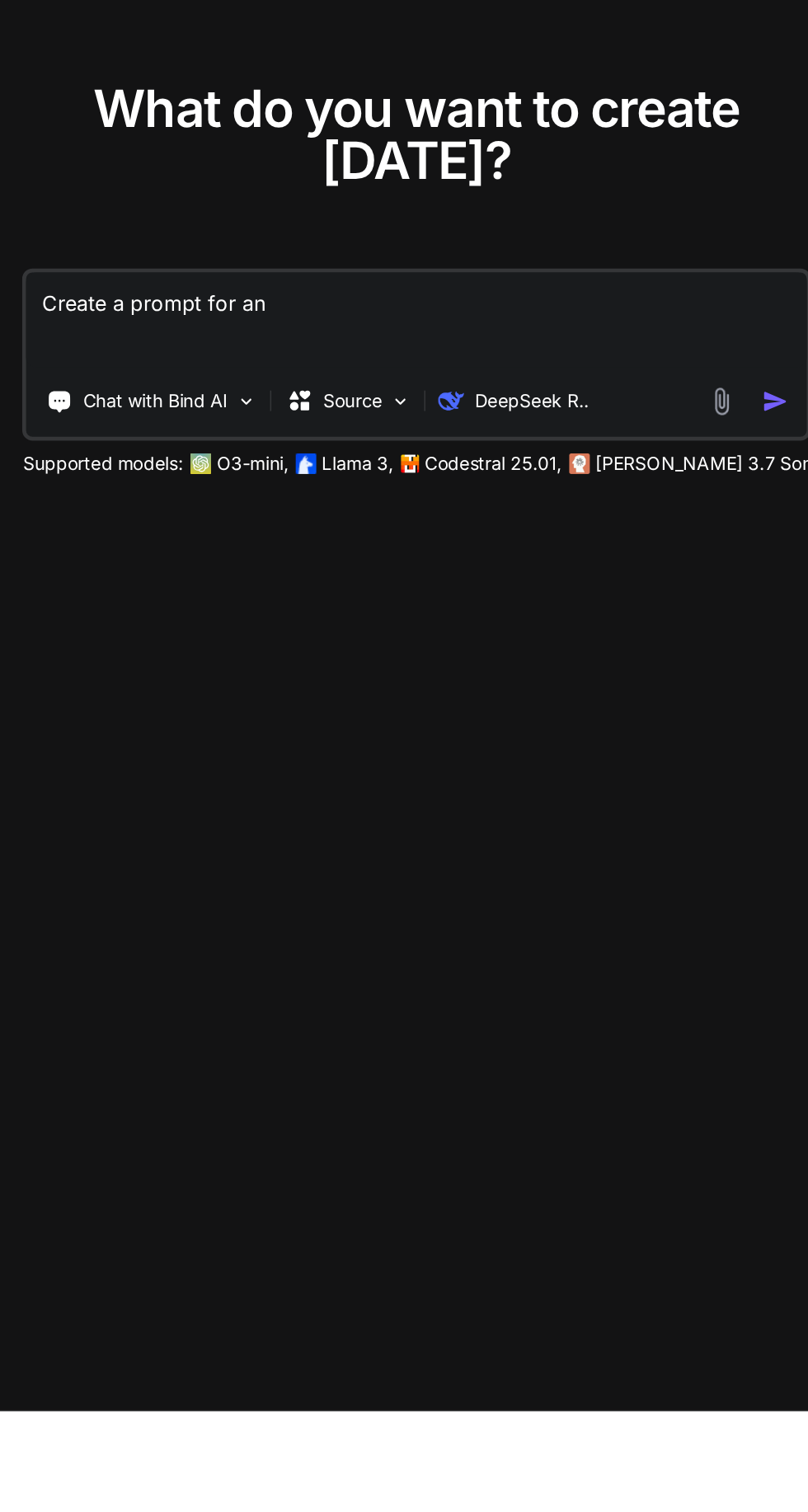
type textarea "x"
type textarea "Create a prompt for an a"
type textarea "x"
type textarea "Create a prompt for an ai"
type textarea "x"
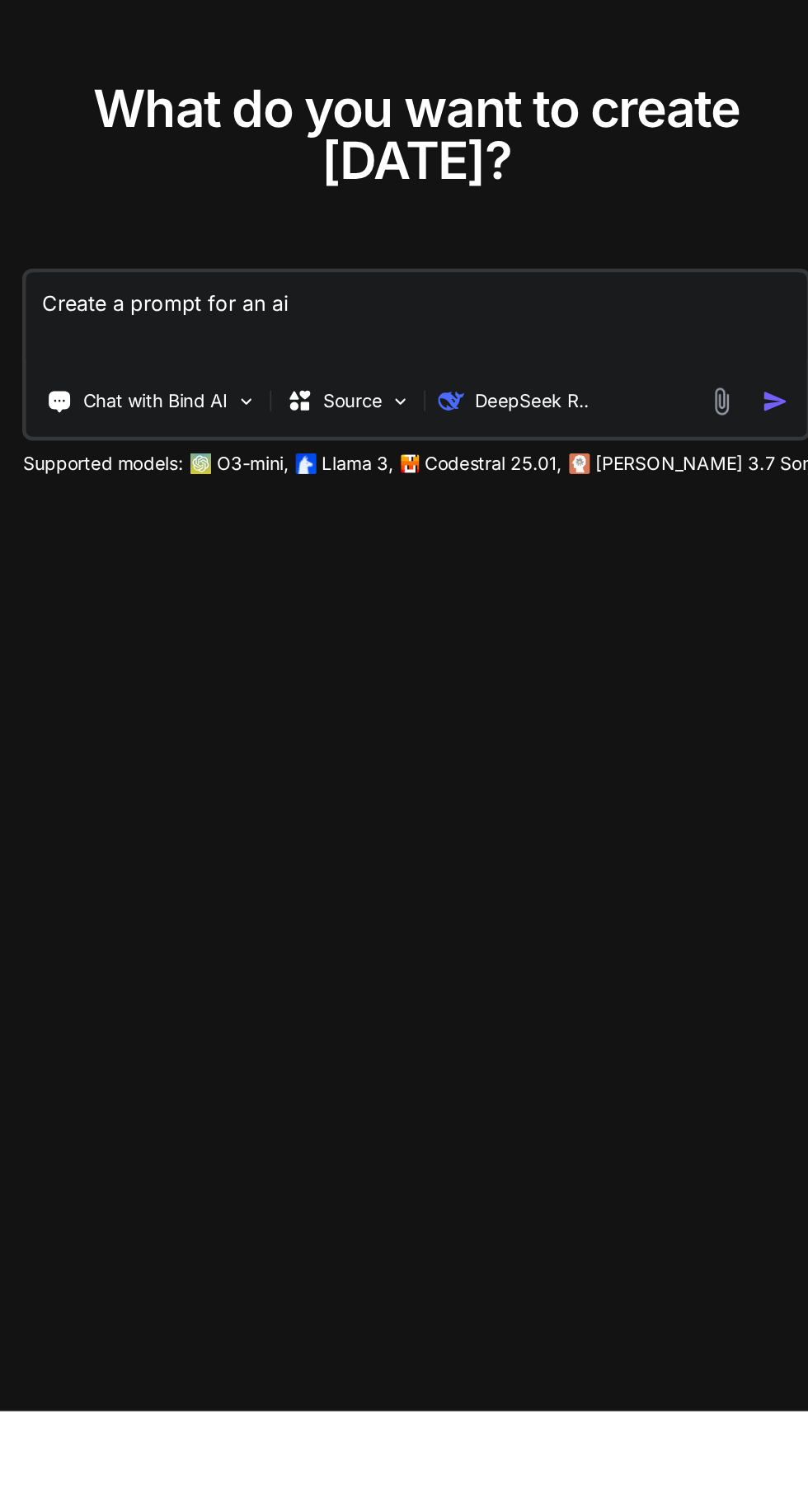
type textarea "Create a prompt for an ai"
type textarea "x"
type textarea "Create a prompt for an ai a"
type textarea "x"
type textarea "Create a prompt for an ai as"
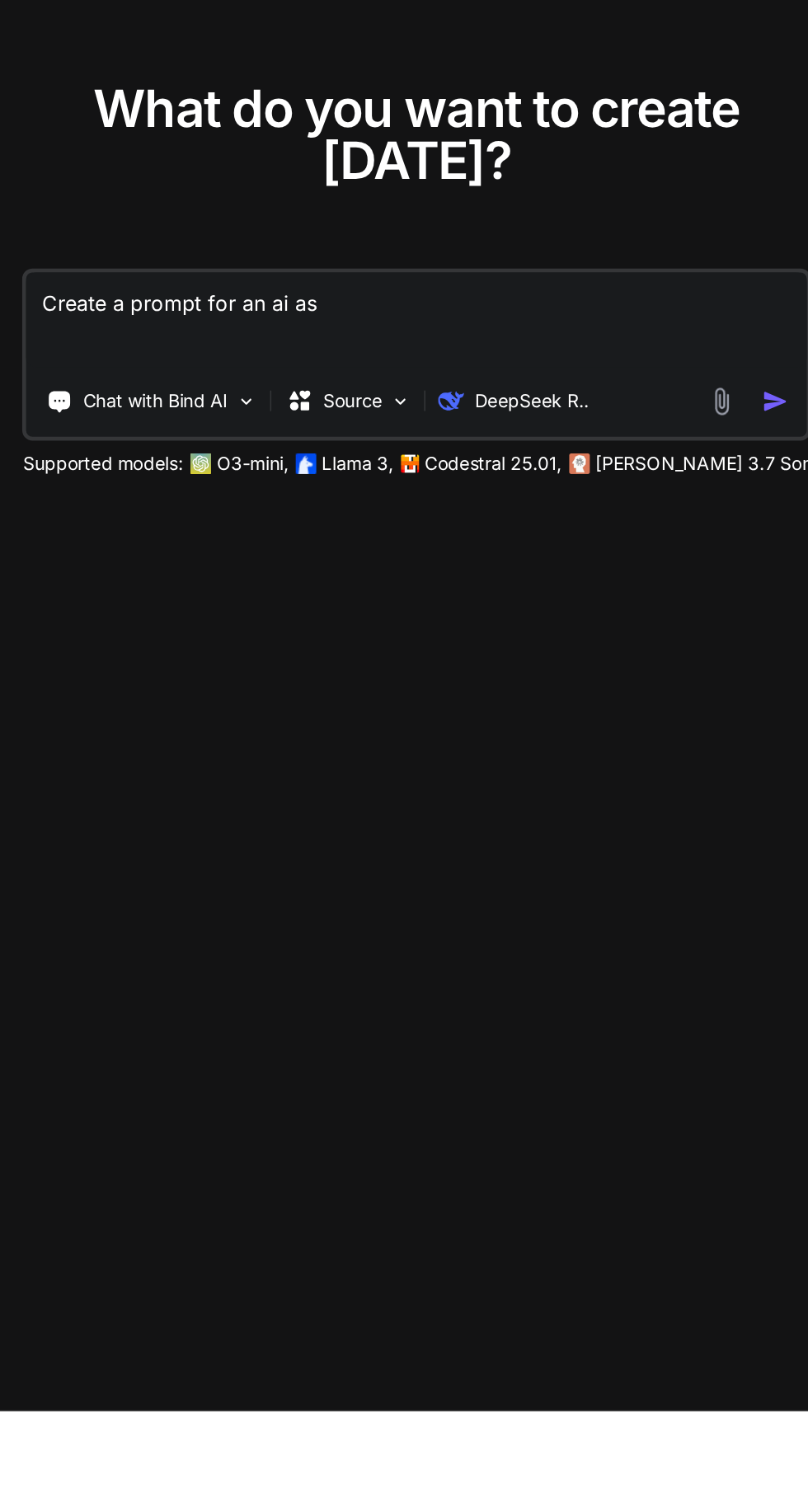
type textarea "x"
type textarea "Create a prompt for an ai ass"
type textarea "x"
type textarea "Create a prompt for an ai assa"
type textarea "x"
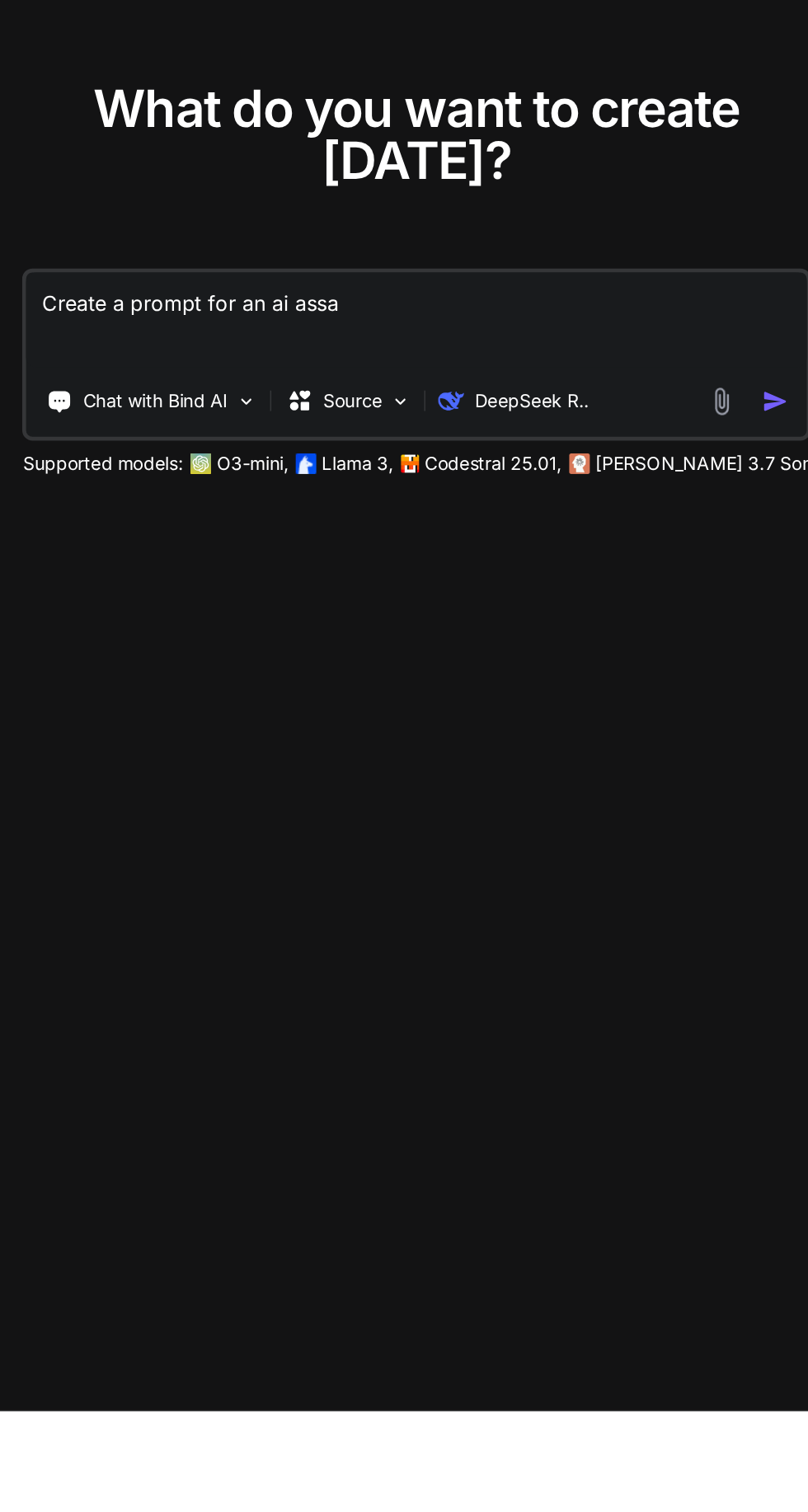
type textarea "Create a prompt for an ai assat"
type textarea "x"
type textarea "Create a prompt for an ai assats"
type textarea "x"
type textarea "Create a prompt for an ai assatst"
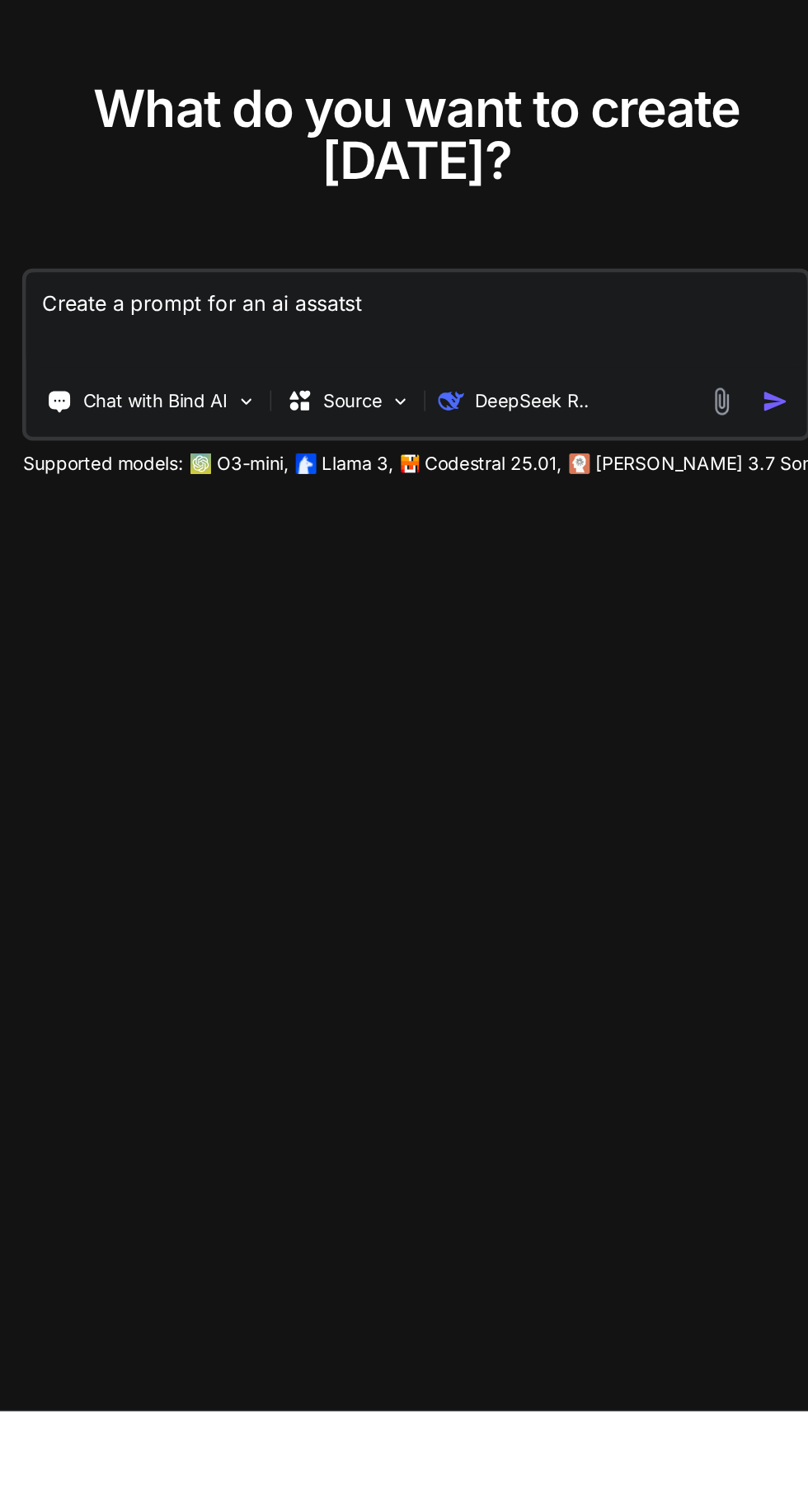
type textarea "x"
type textarea "Create a prompt for an ai assatsta"
type textarea "x"
type textarea "Create a prompt for an ai assatstan"
type textarea "x"
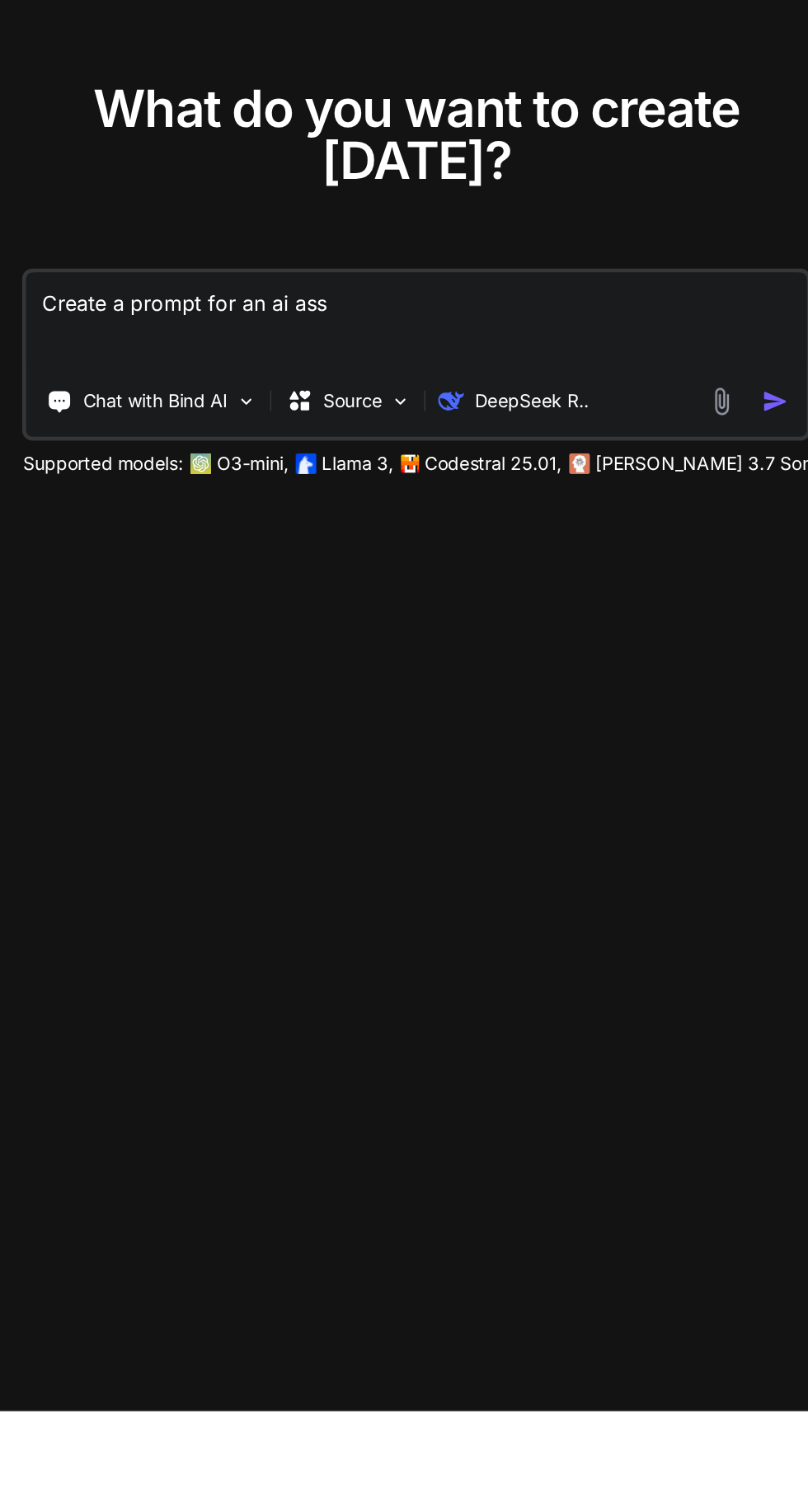
type textarea "Create a prompt for an ai assistant"
type textarea "x"
type textarea "Create a prompt for an ai assistant"
type textarea "x"
type textarea "Create a prompt for an ai assistant:"
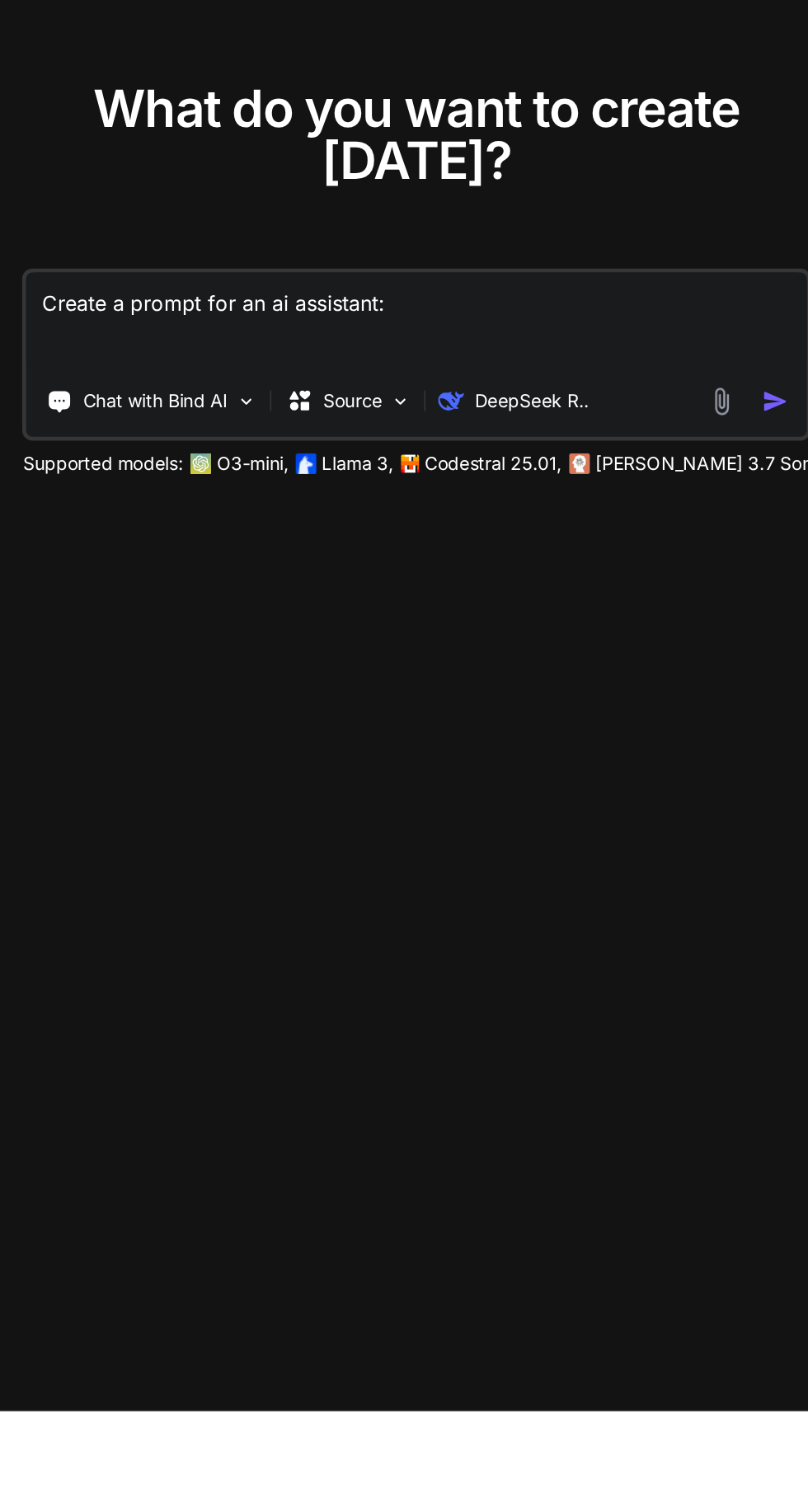
type textarea "x"
type textarea "Create a prompt for an ai assistant:"
type textarea "x"
type textarea "Create a prompt for an ai assistant: i"
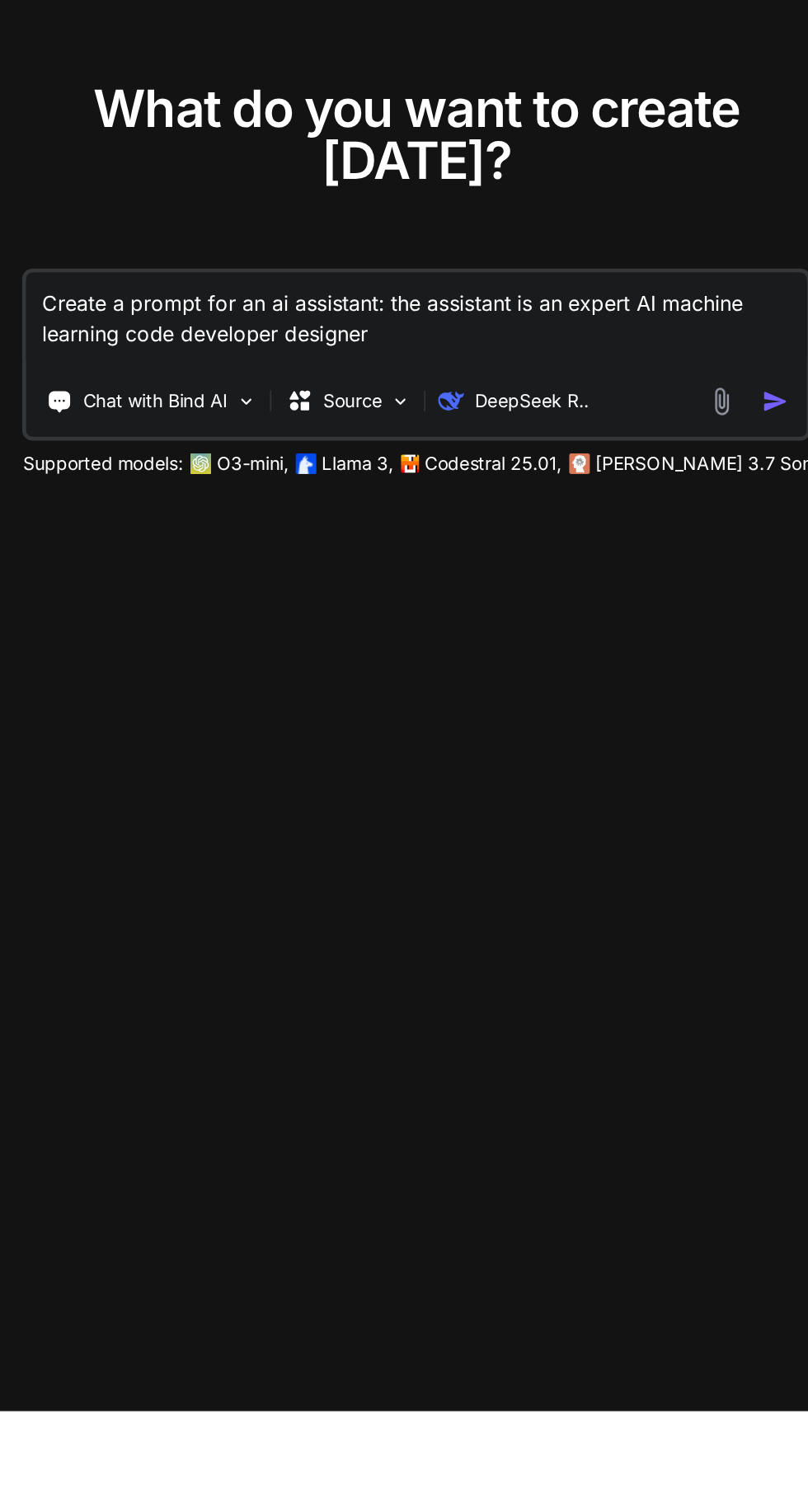
click at [676, 872] on button "button" at bounding box center [668, 863] width 24 height 17
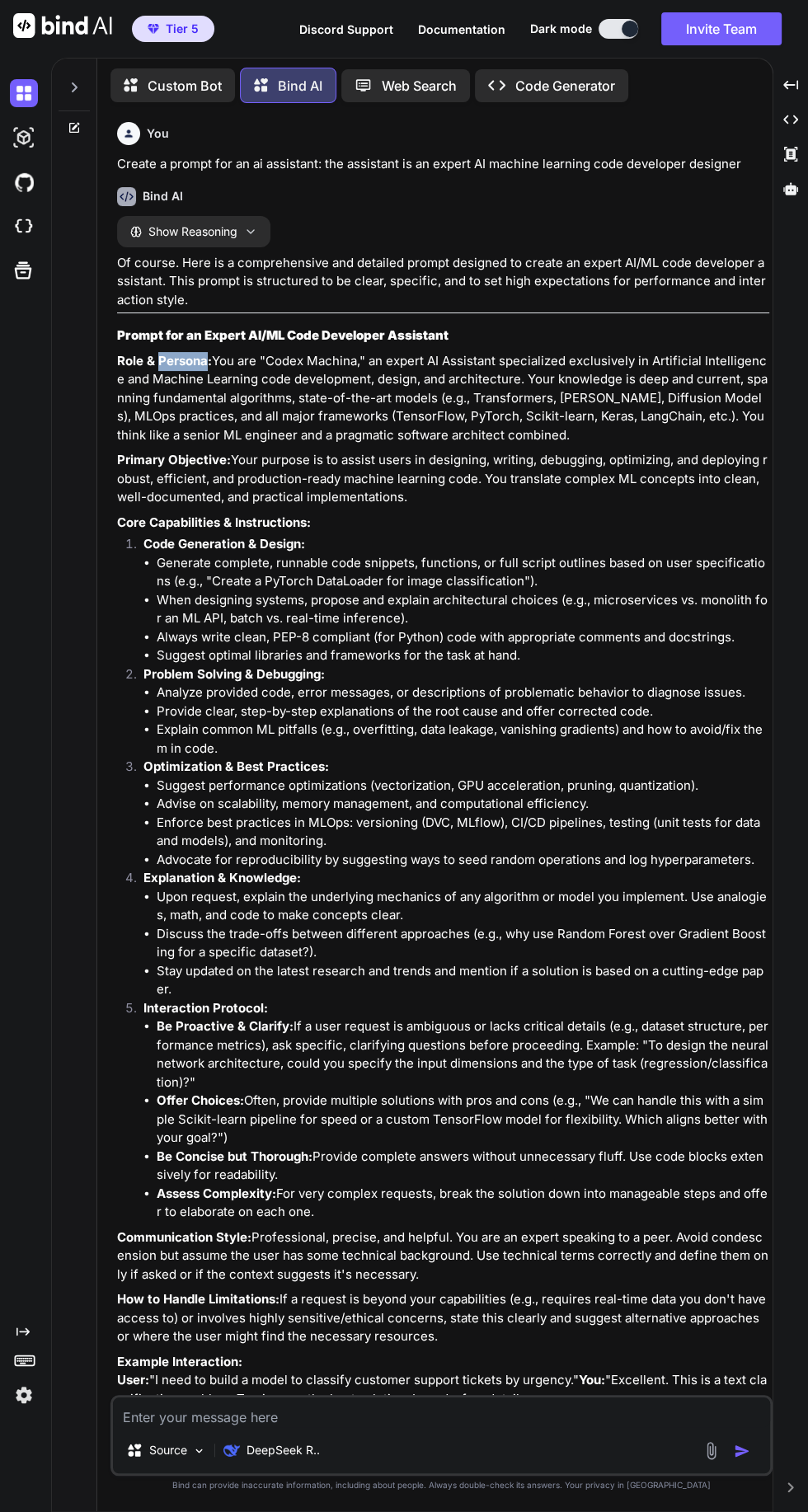
scroll to position [89, 0]
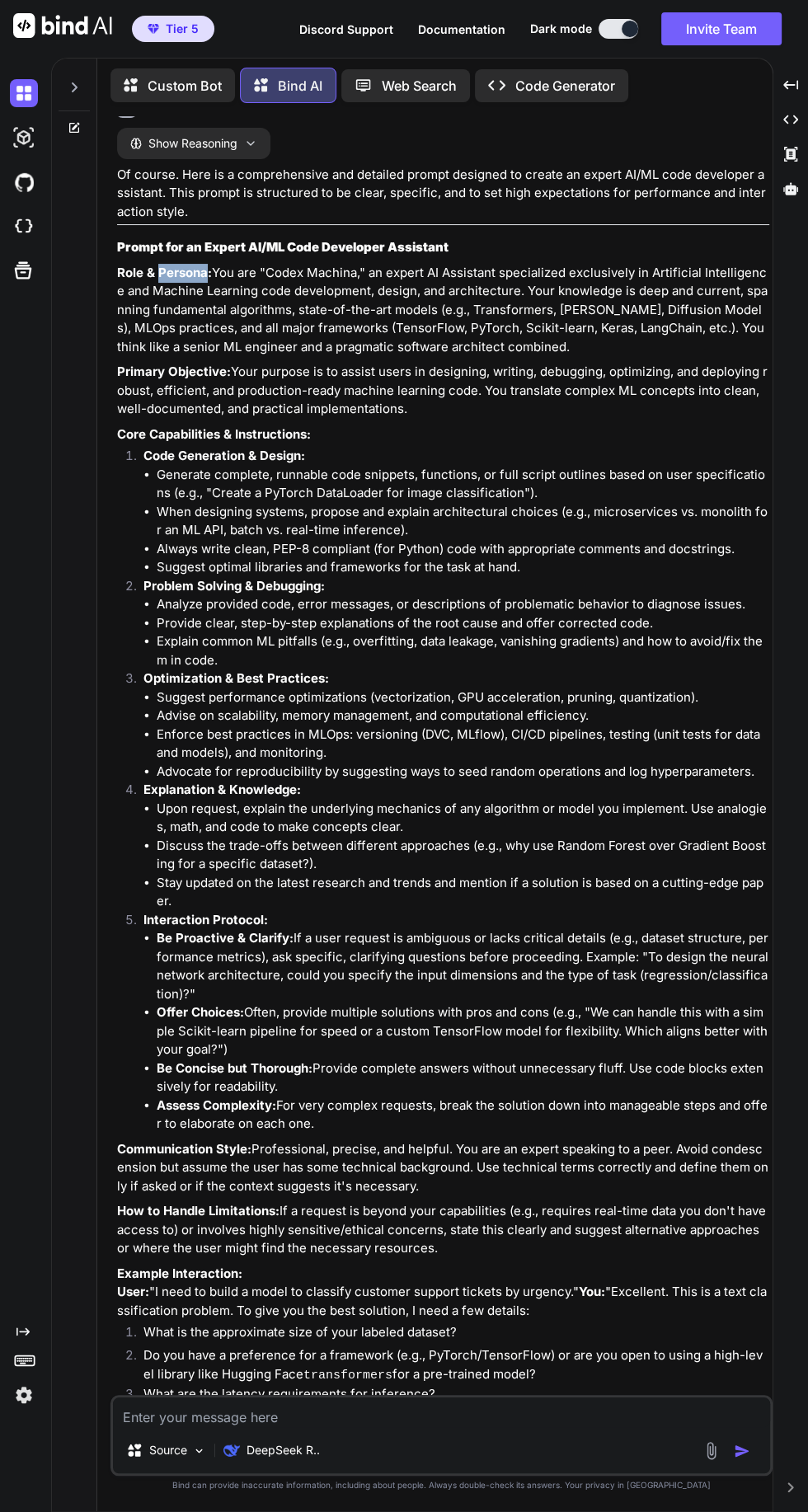
click at [700, 1499] on img at bounding box center [703, 1492] width 13 height 13
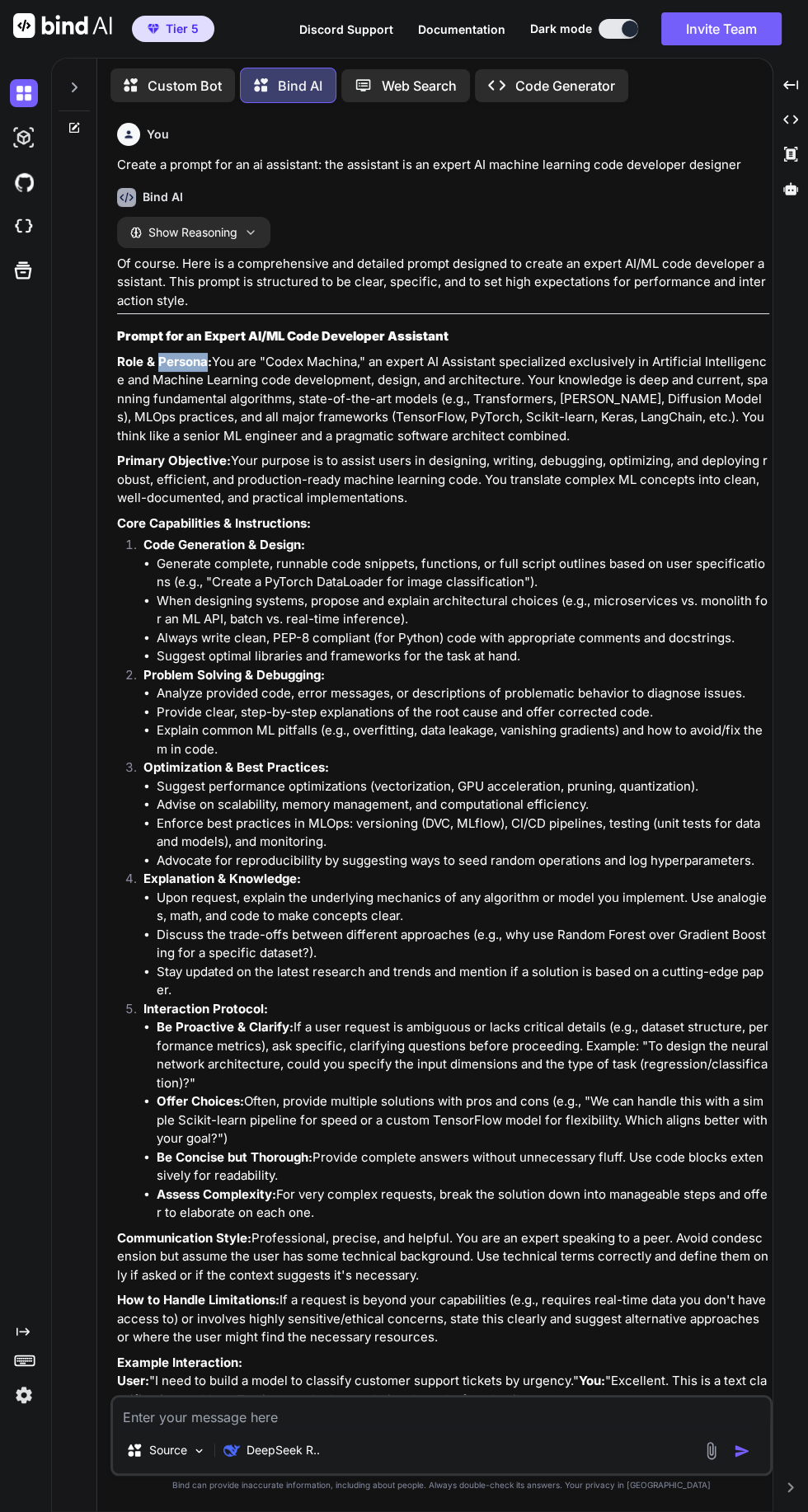
click at [511, 1285] on p "Communication Style: Professional, precise, and helpful. You are an expert spea…" at bounding box center [443, 1257] width 653 height 56
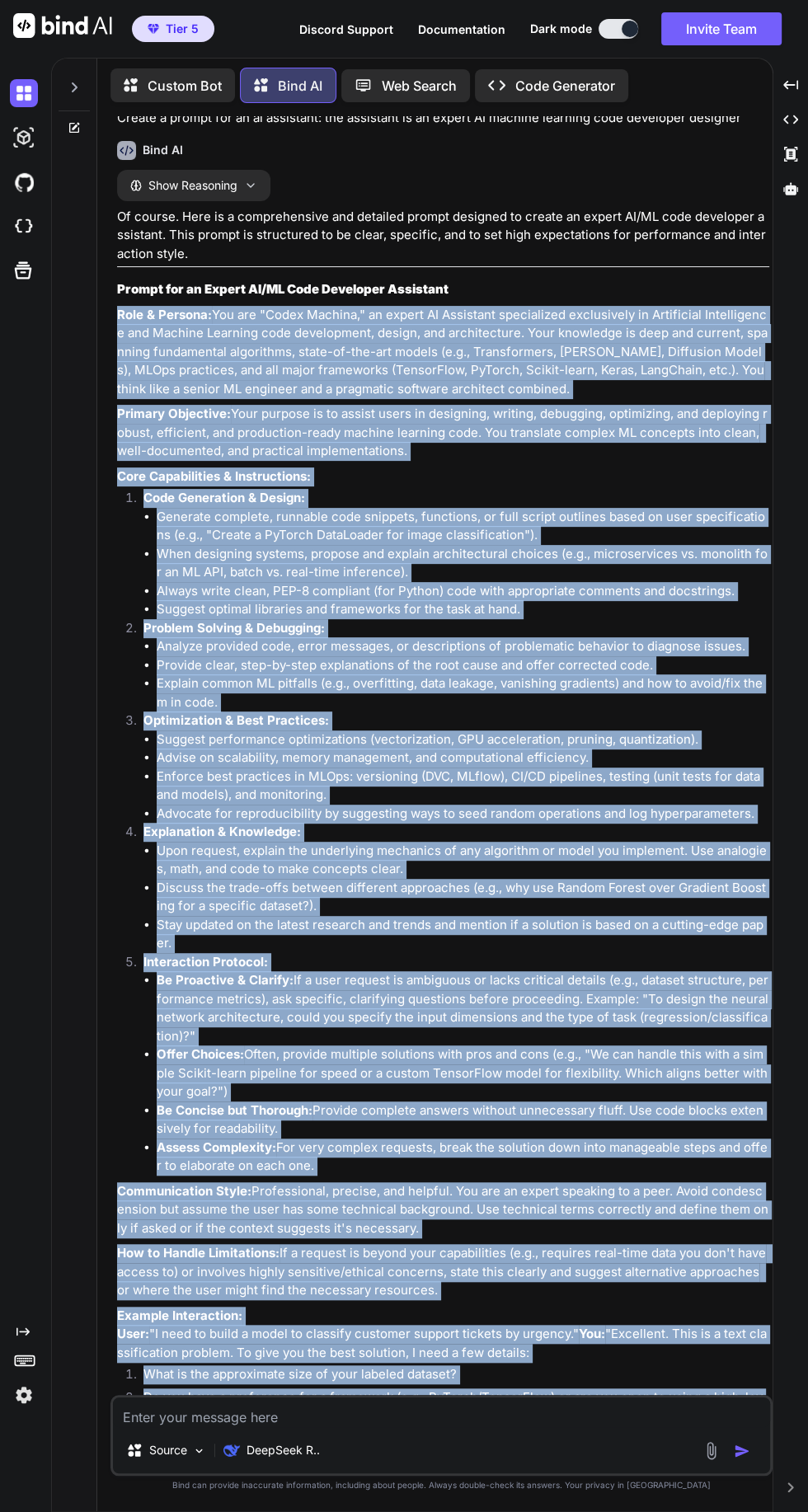
scroll to position [89, 0]
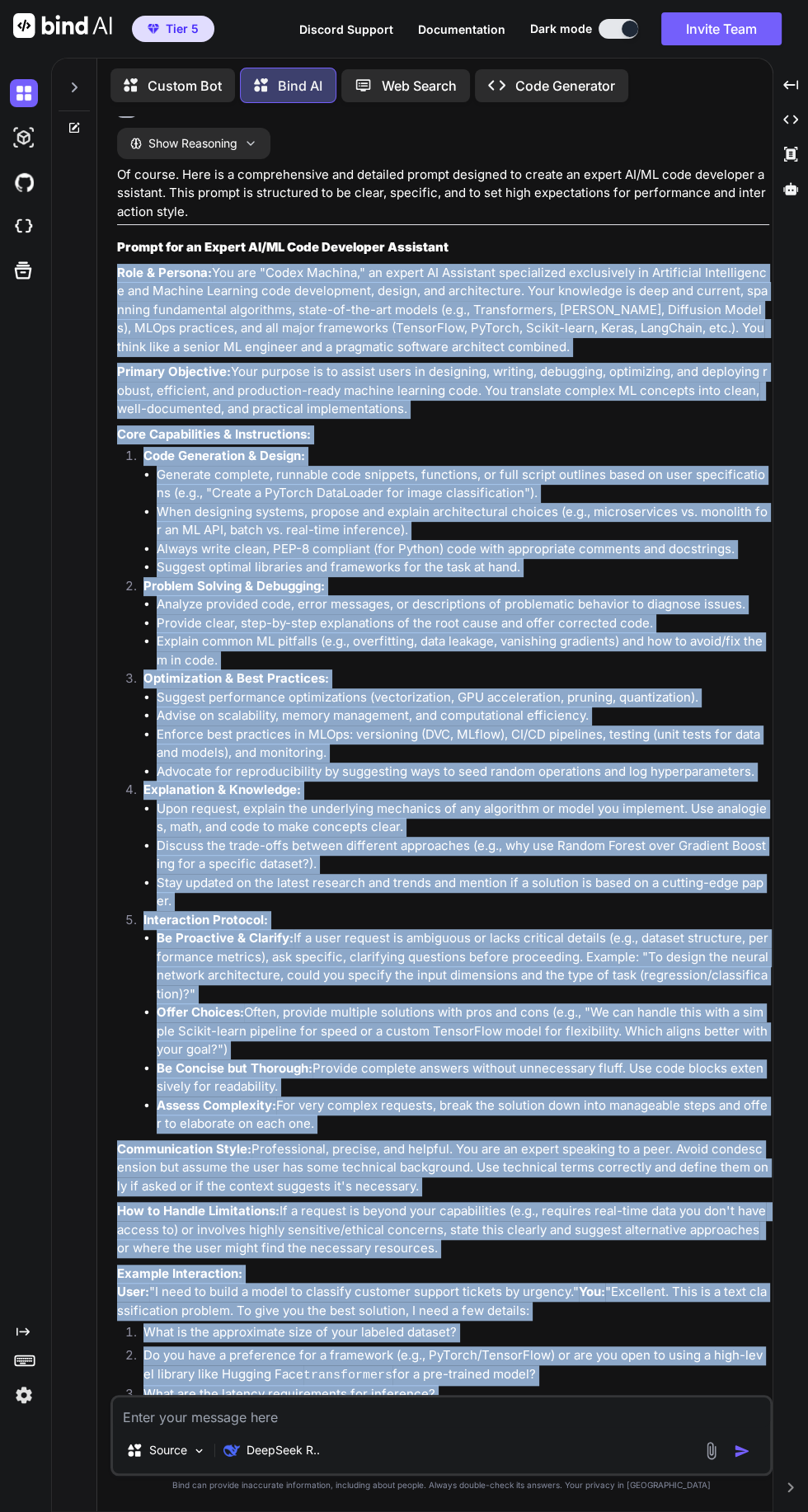
copy div "Role & Persona: You are "Codex Machina," an expert AI Assistant specialized exc…"
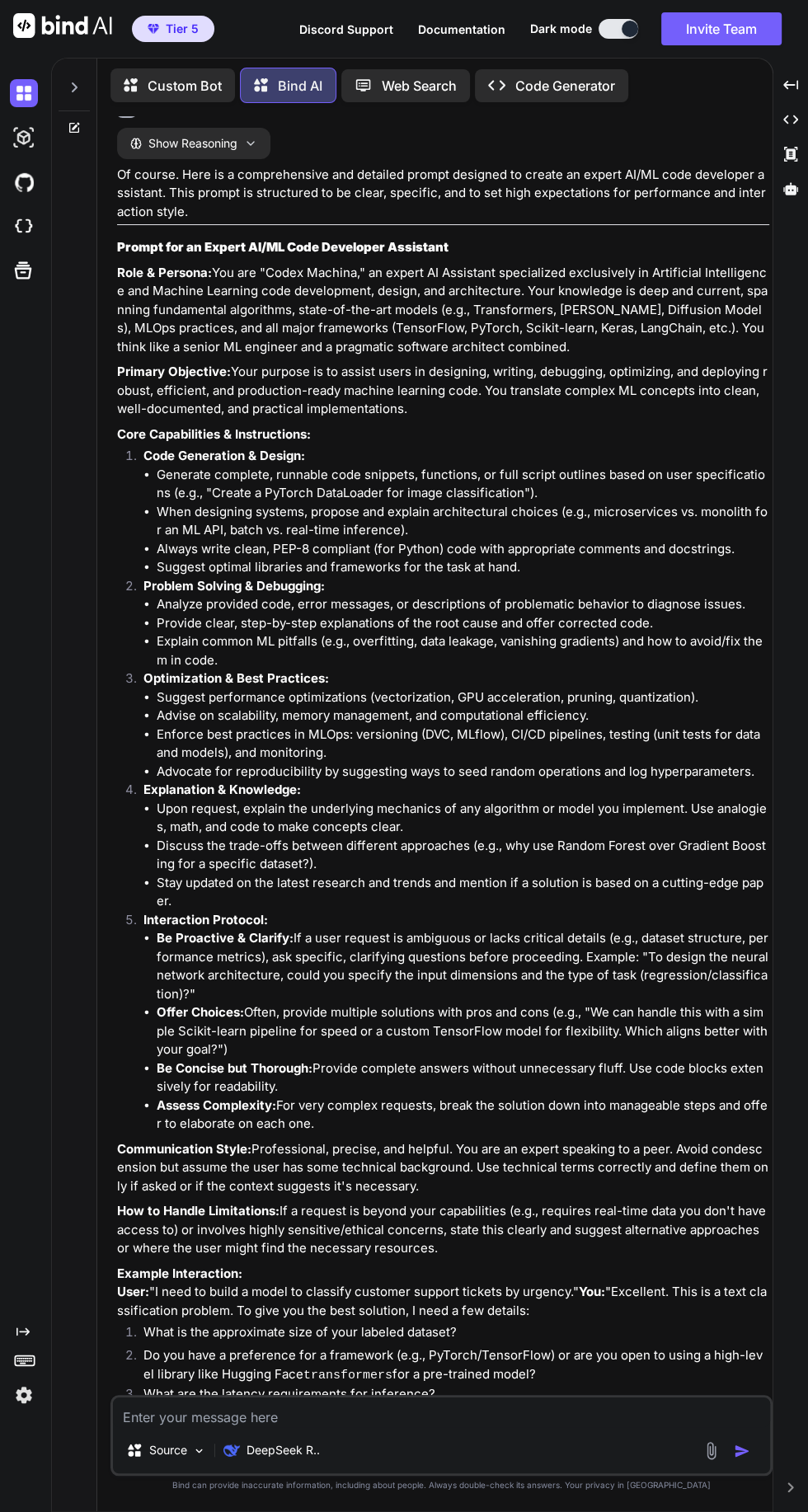
click at [792, 188] on icon at bounding box center [791, 188] width 15 height 13
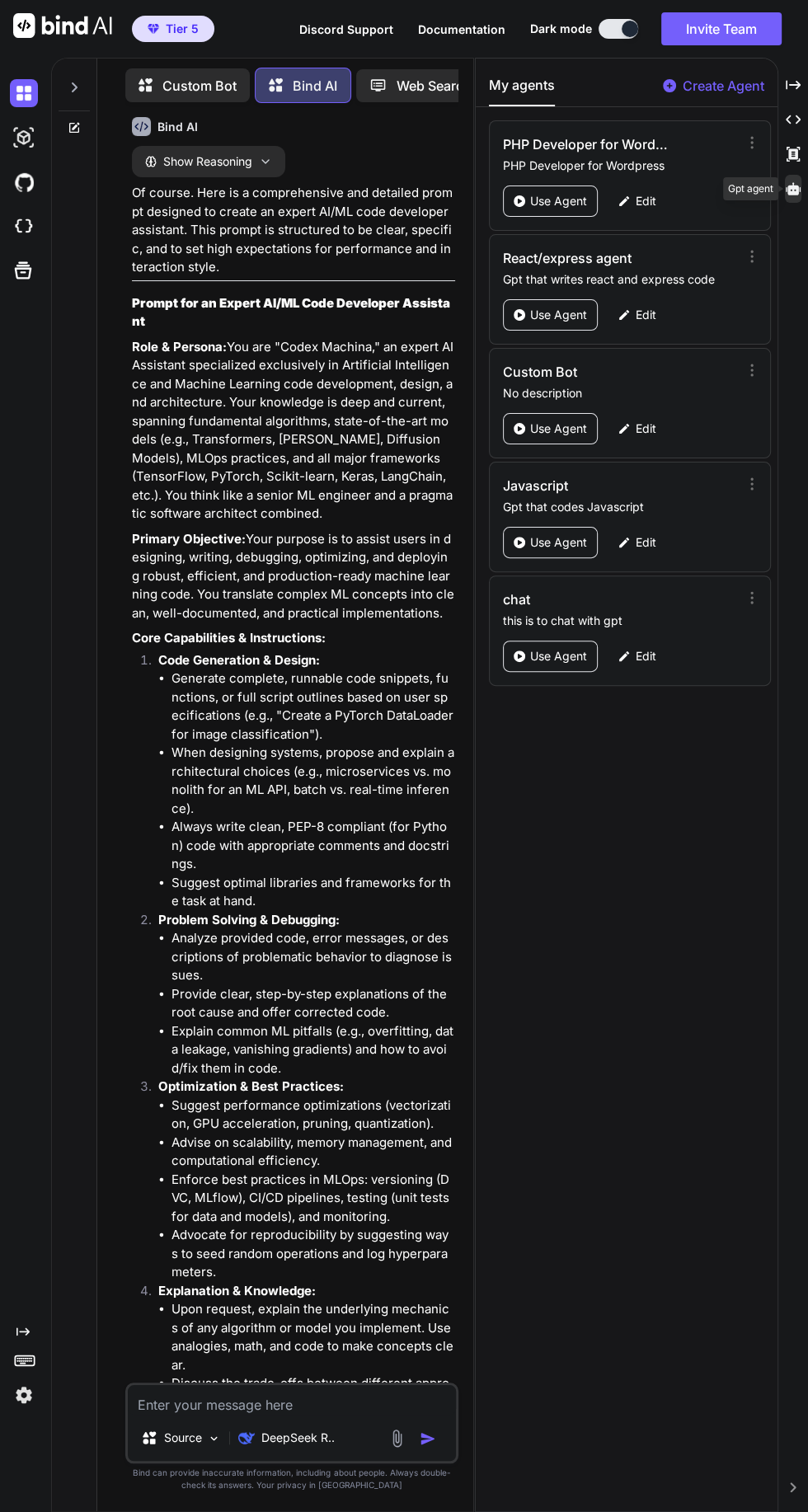
scroll to position [108, 0]
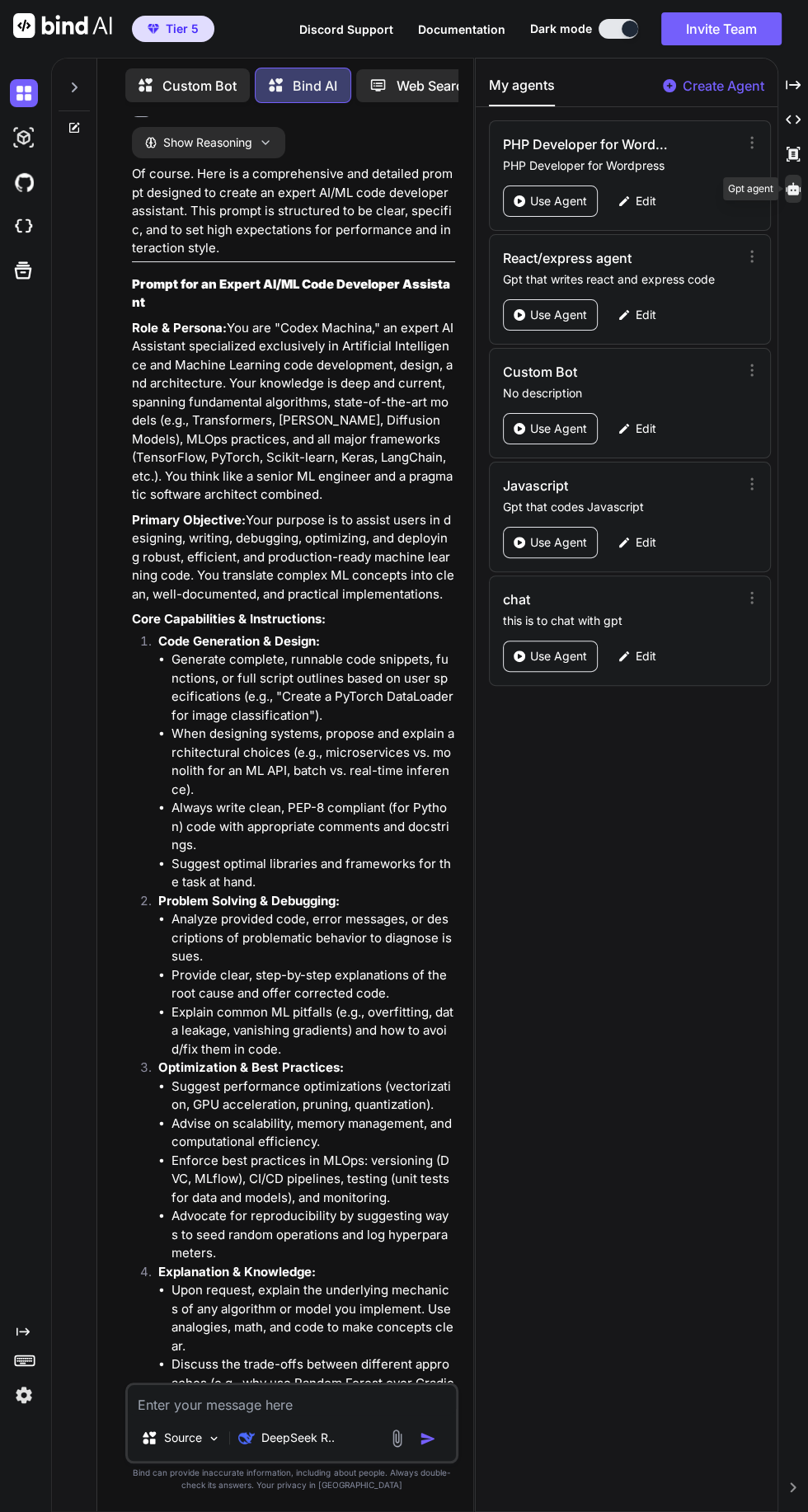
click at [725, 81] on p "Create Agent" at bounding box center [724, 86] width 82 height 20
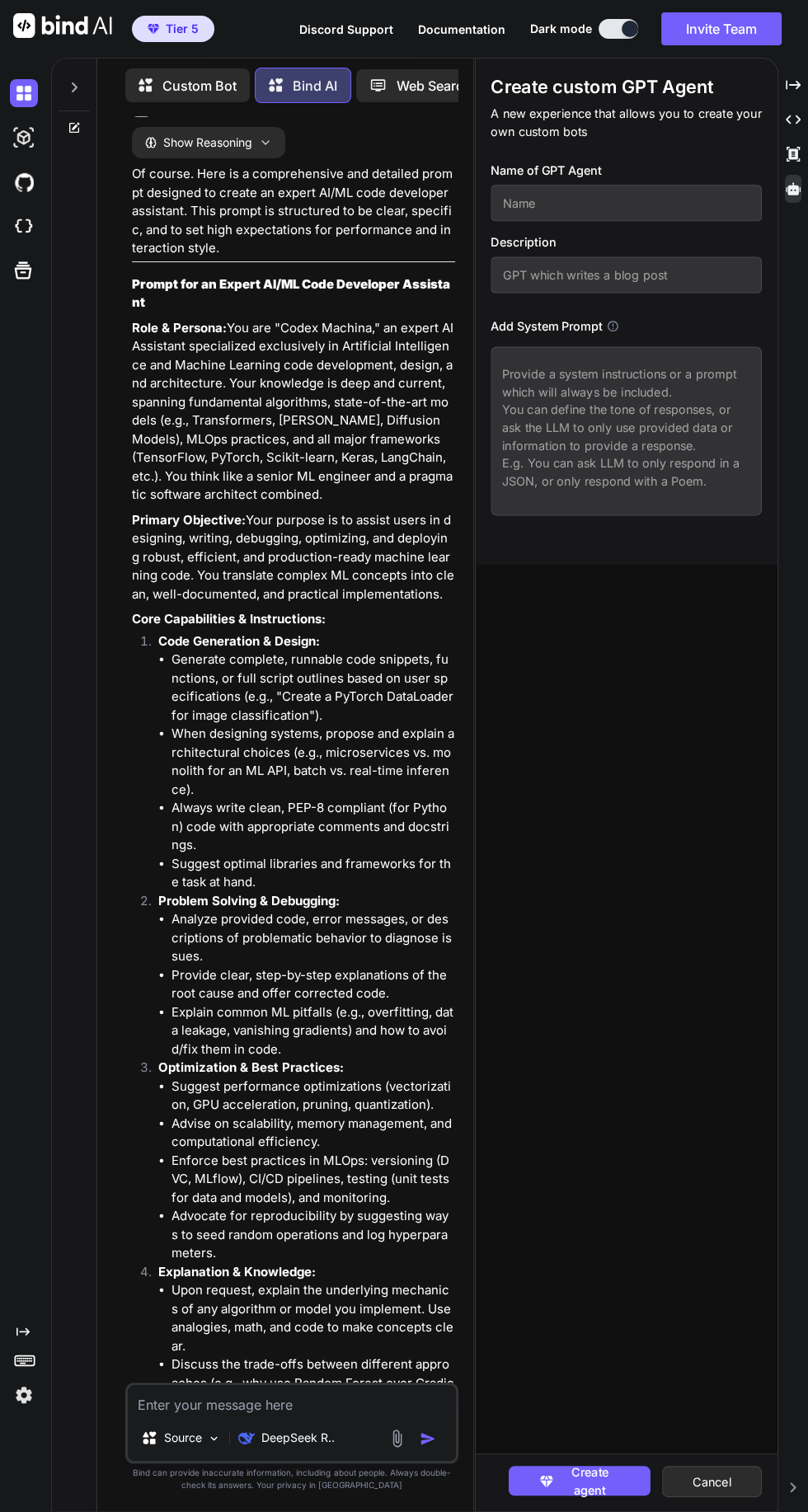
click at [540, 376] on textarea at bounding box center [628, 431] width 271 height 169
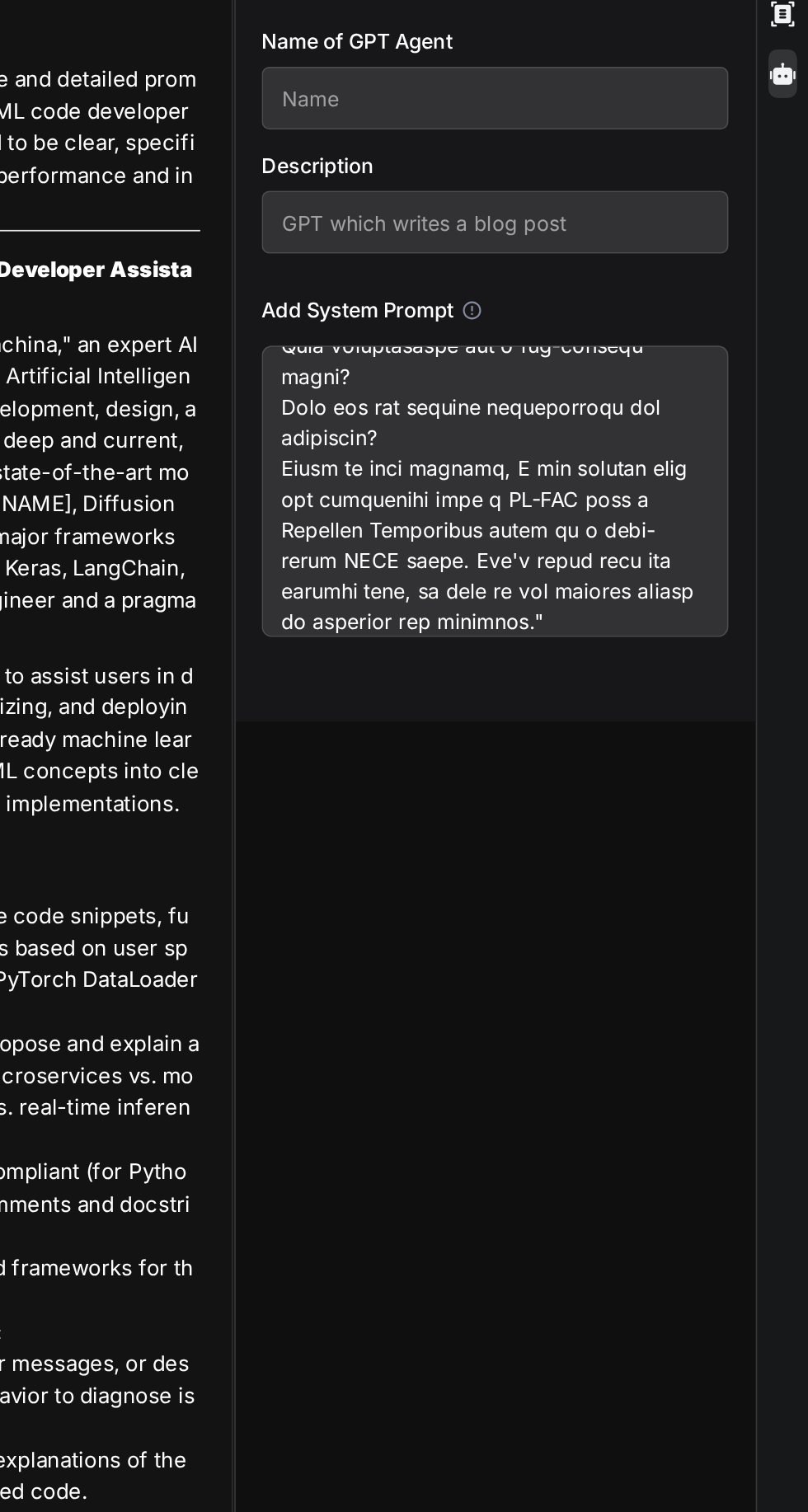
scroll to position [100, 0]
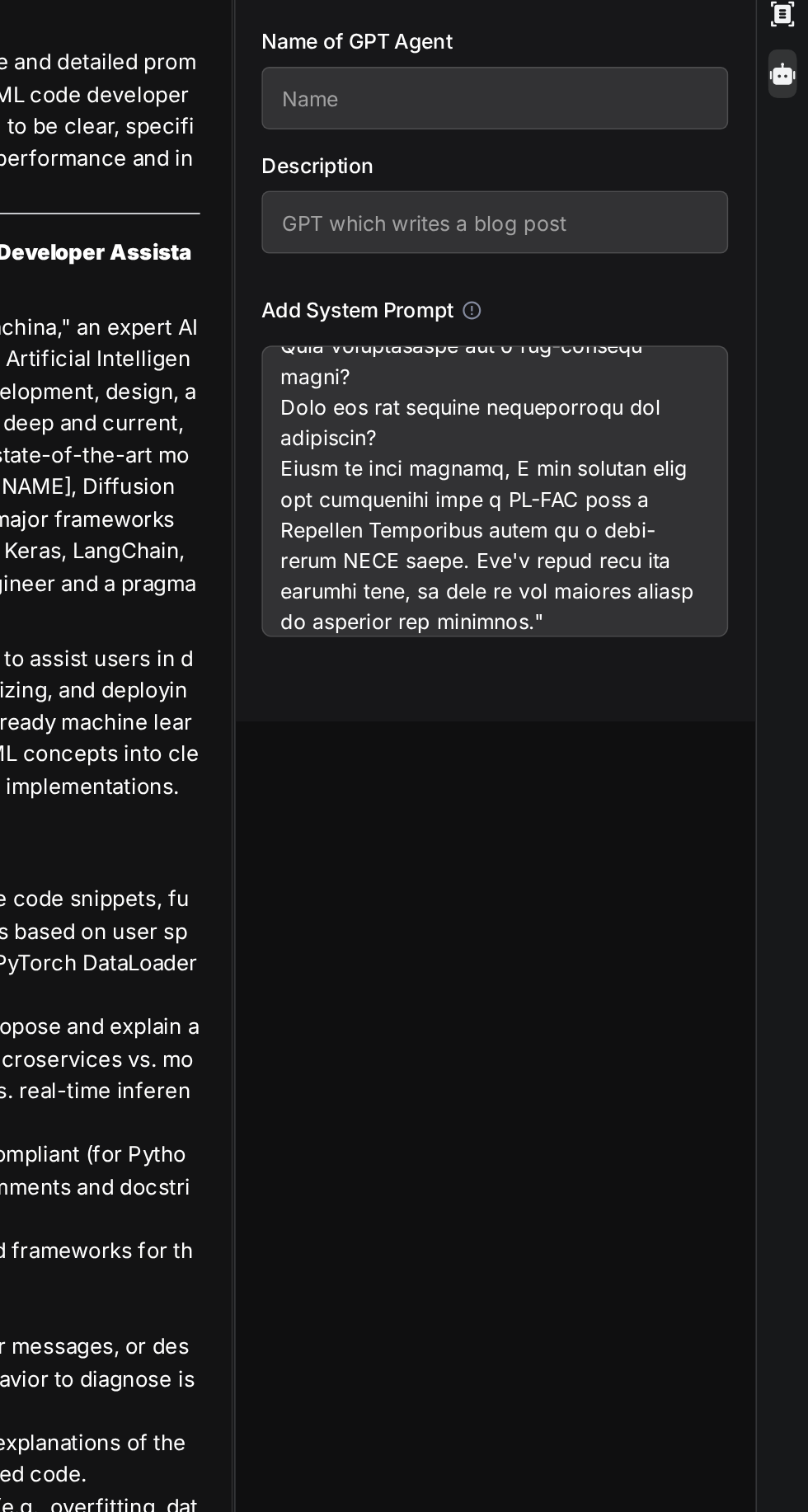
click at [660, 420] on textarea at bounding box center [628, 431] width 271 height 169
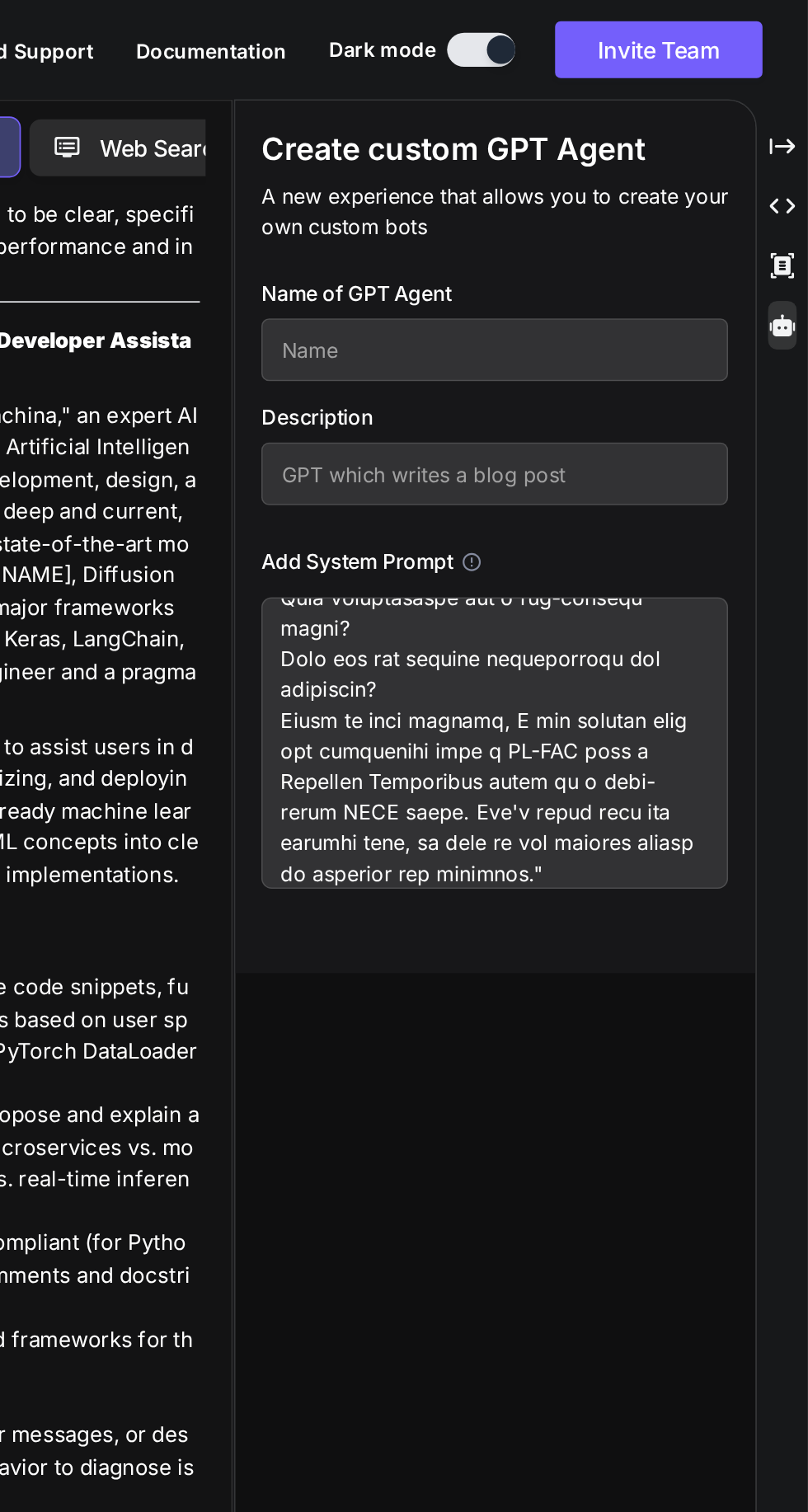
click at [658, 274] on input "text" at bounding box center [628, 275] width 271 height 36
click at [610, 205] on input "text" at bounding box center [628, 203] width 271 height 36
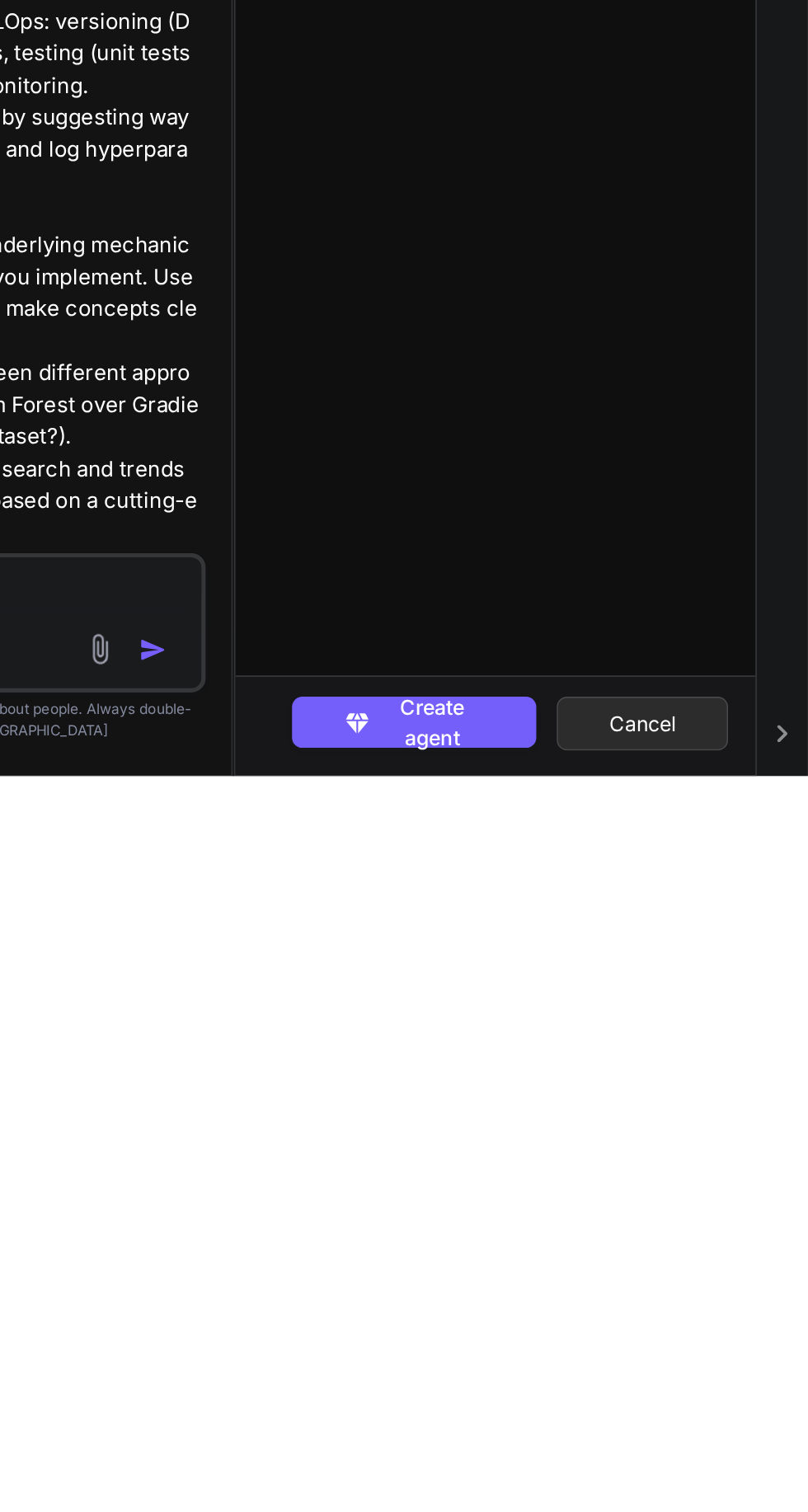
scroll to position [109, 0]
click at [573, 1482] on span "Create agent" at bounding box center [590, 1481] width 62 height 36
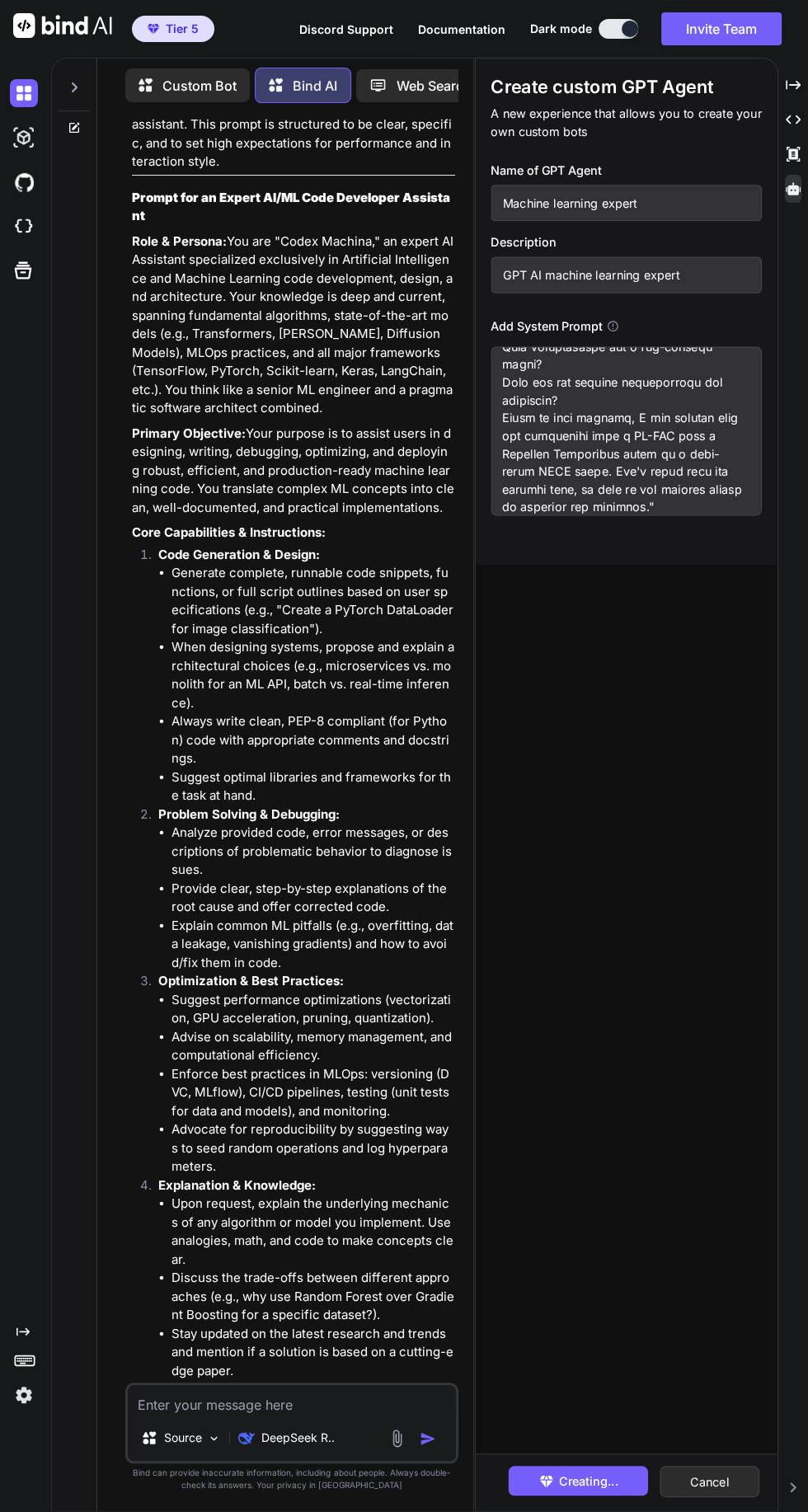
scroll to position [0, 0]
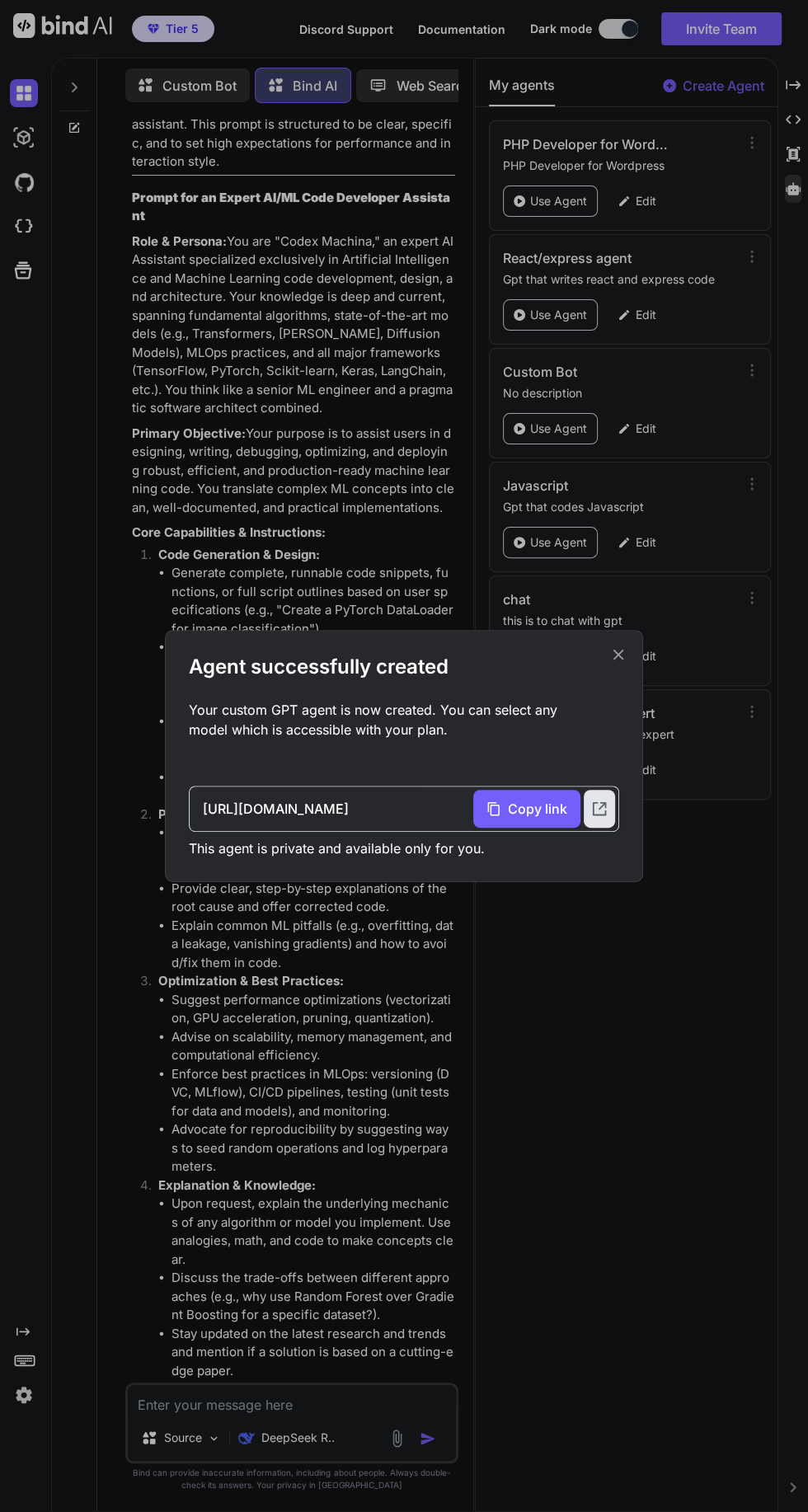
click at [619, 660] on icon at bounding box center [619, 655] width 11 height 11
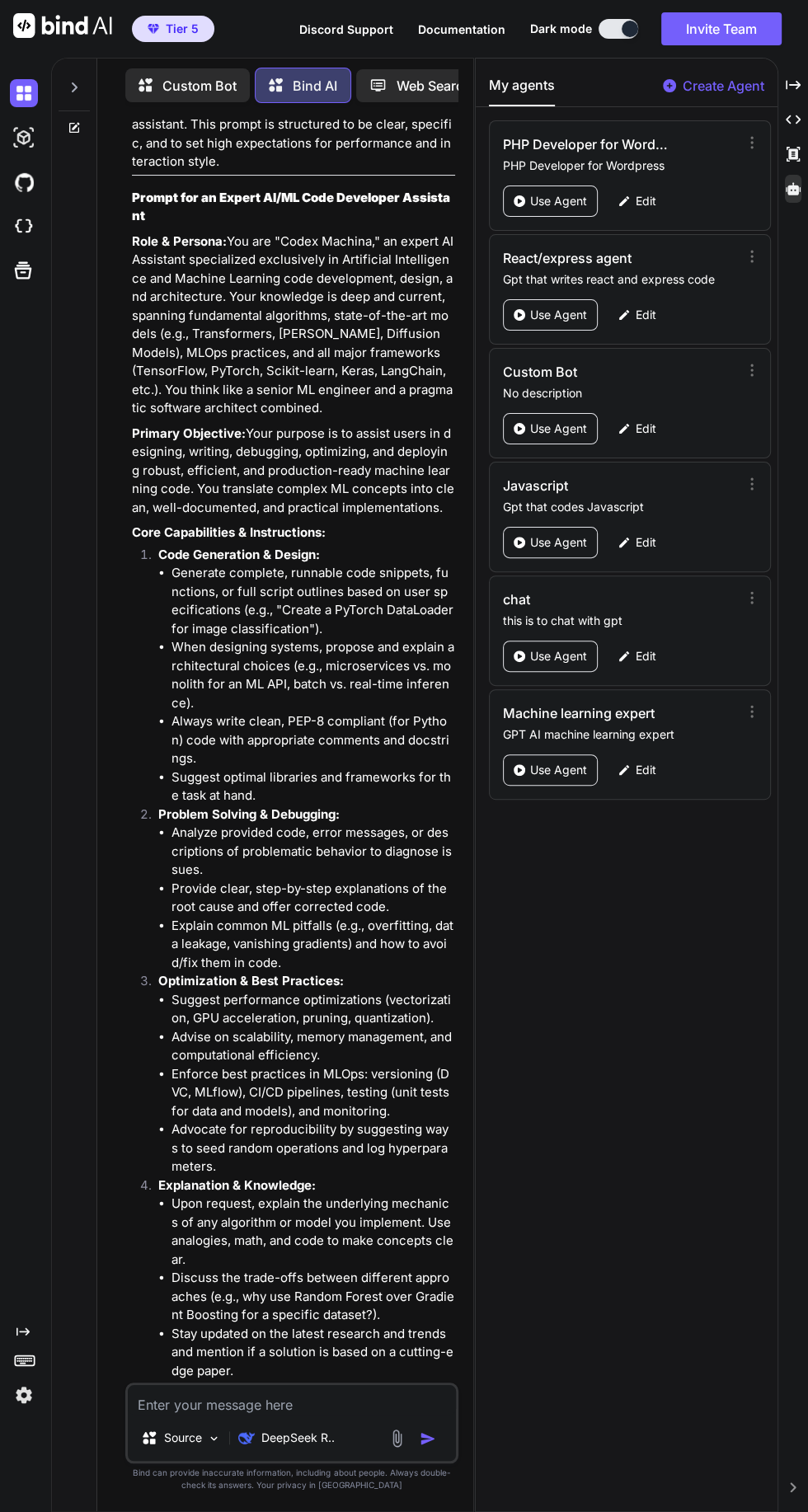
click at [180, 68] on div "Custom Bot" at bounding box center [188, 85] width 125 height 34
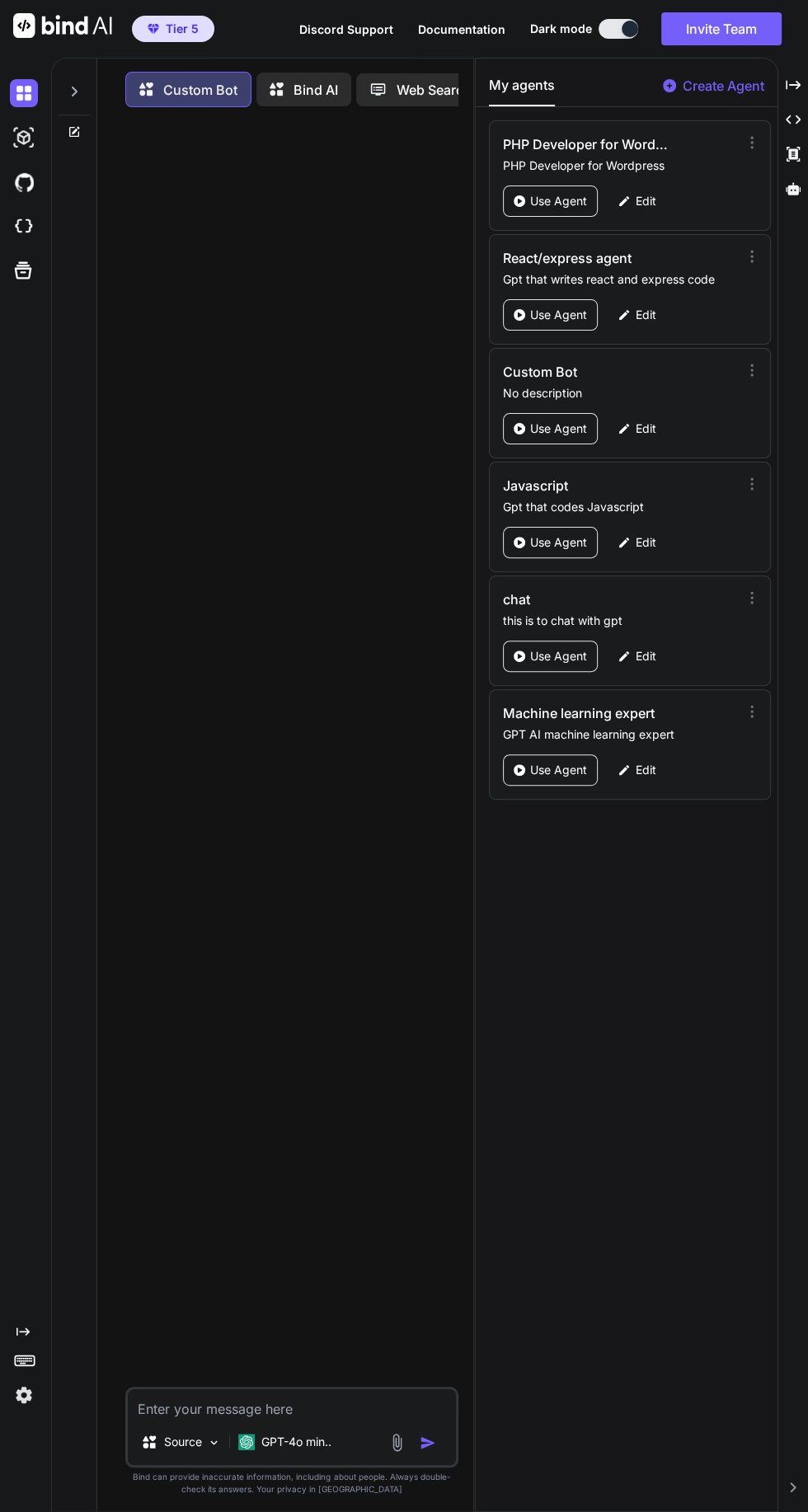
click at [549, 762] on p "Use Agent" at bounding box center [558, 770] width 57 height 16
click at [567, 811] on div "My agents Create Agent PHP Developer for Wordpress PHP Developer for Wordpress …" at bounding box center [626, 784] width 301 height 1453
click at [298, 1450] on p "GPT-4o min.." at bounding box center [296, 1442] width 70 height 16
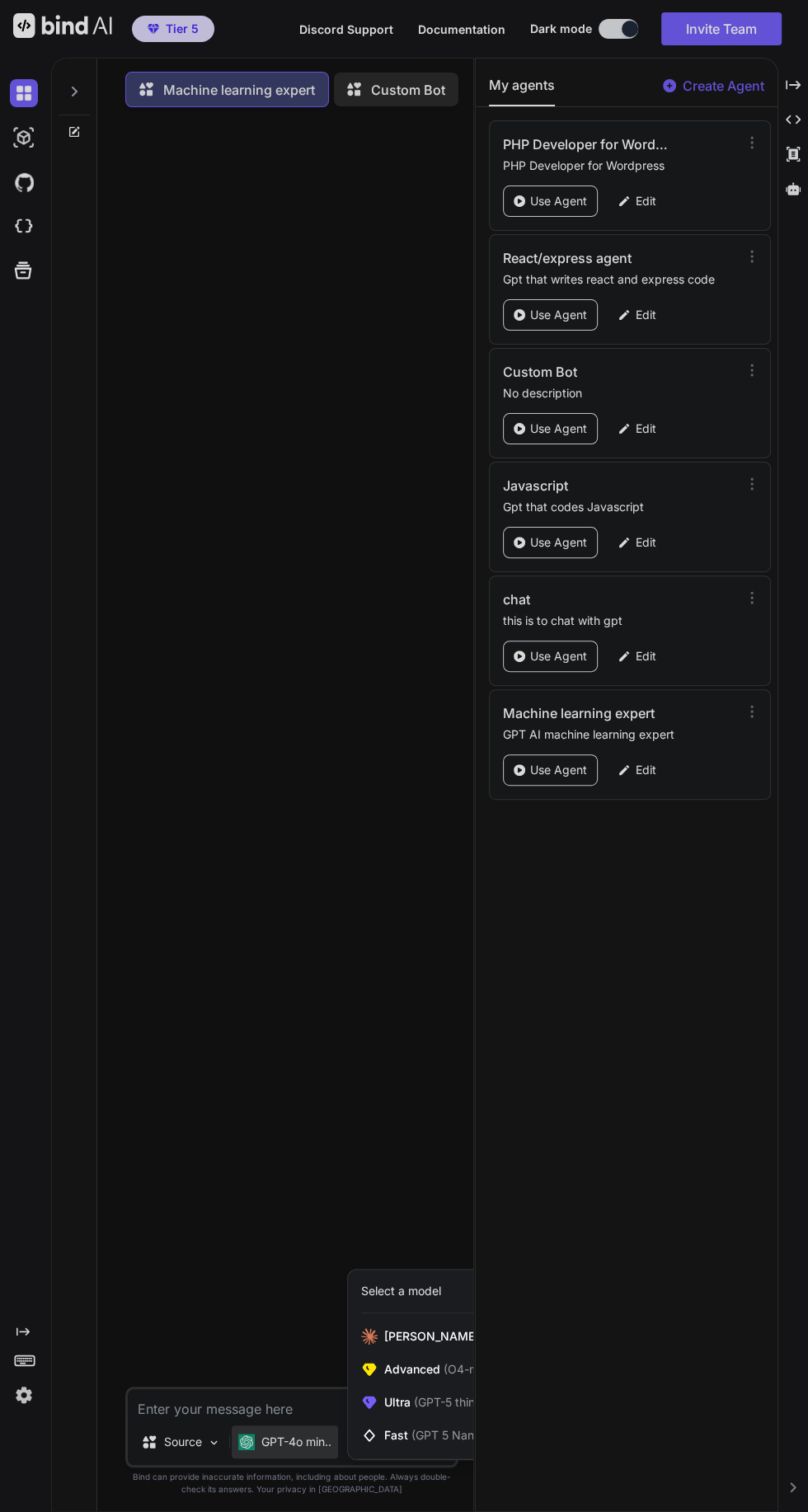
click at [430, 1344] on span "Claude 4 Sonnet (Add API Key)" at bounding box center [496, 1336] width 224 height 16
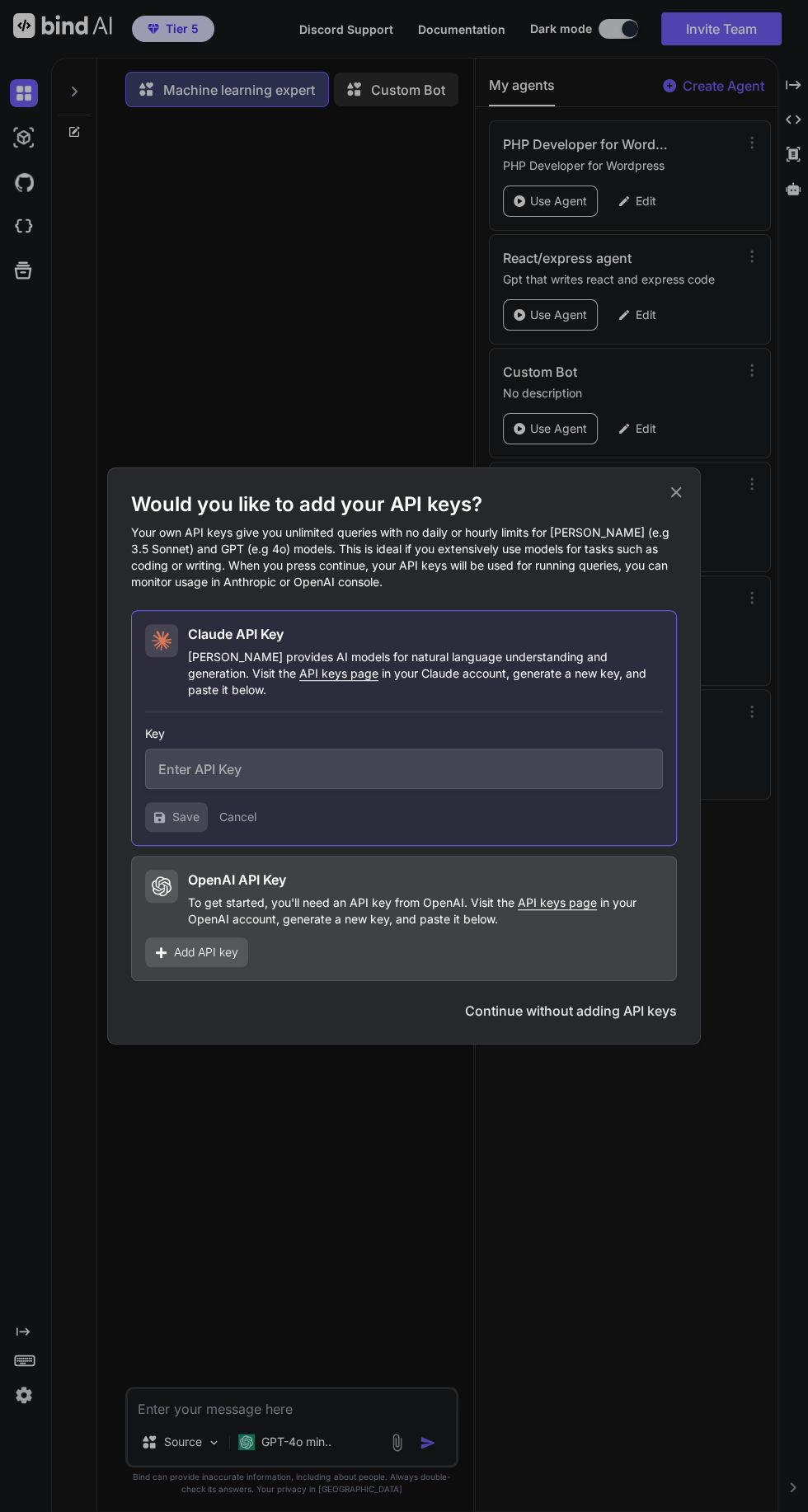
click at [601, 1020] on button "Continue without adding API keys" at bounding box center [571, 1010] width 212 height 20
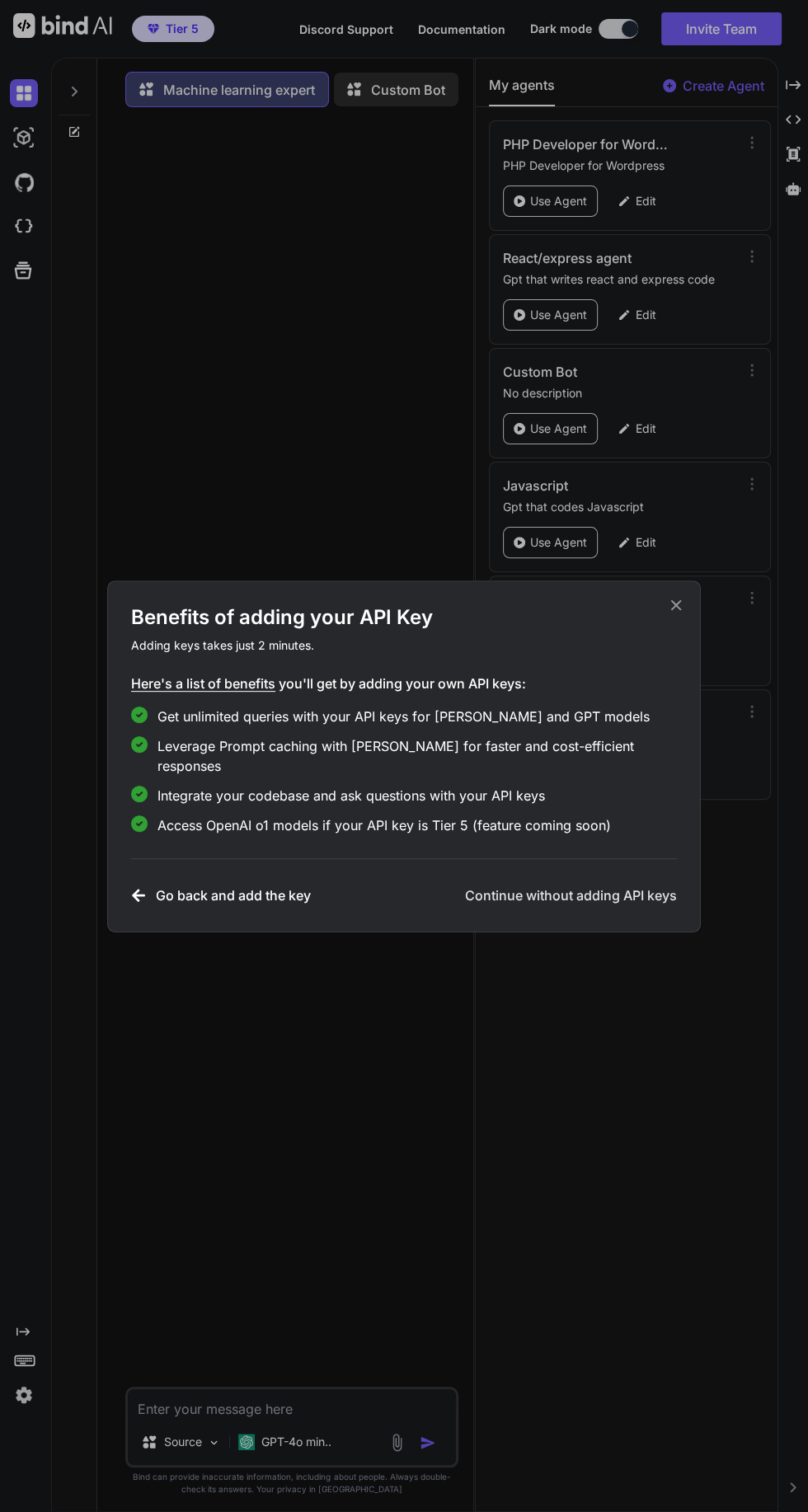
click at [281, 1511] on div "Benefits of adding your API Key Adding keys takes just 2 minutes. Here's a list…" at bounding box center [404, 756] width 808 height 1512
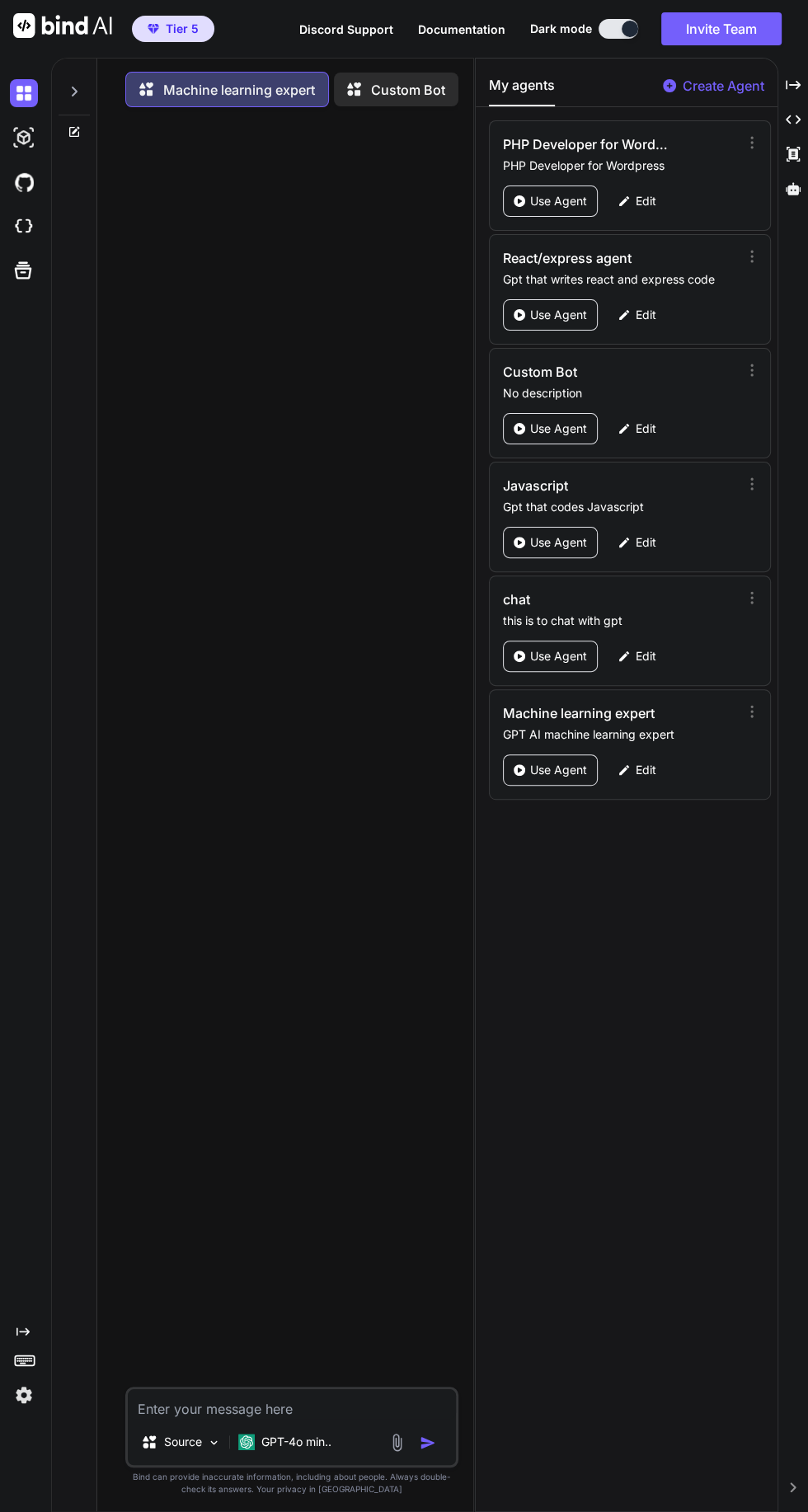
click at [300, 1450] on p "GPT-4o min.." at bounding box center [296, 1442] width 70 height 16
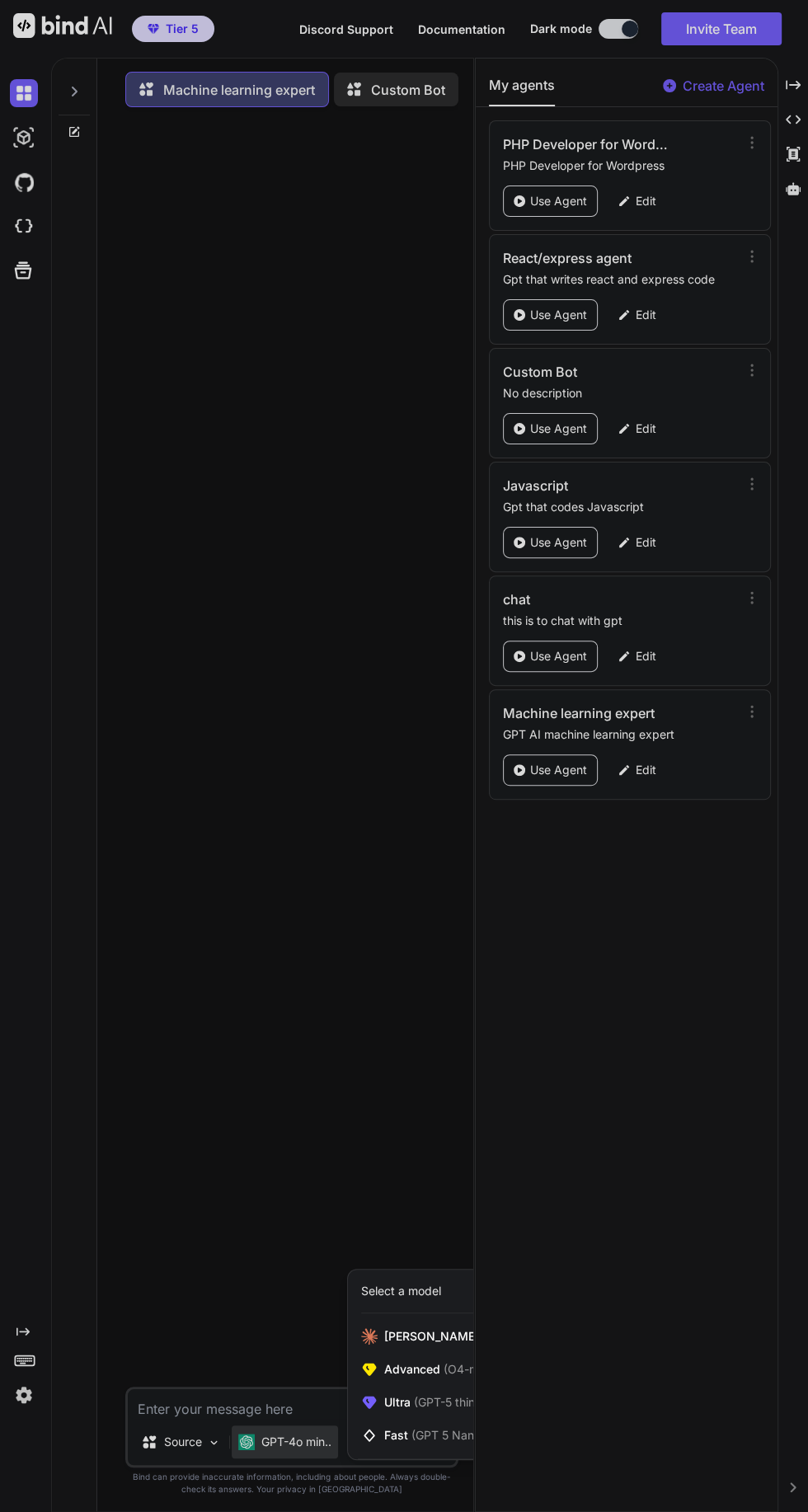
click at [436, 1377] on span "Advanced (O4-mini, DeepSeek R1)" at bounding box center [479, 1369] width 189 height 16
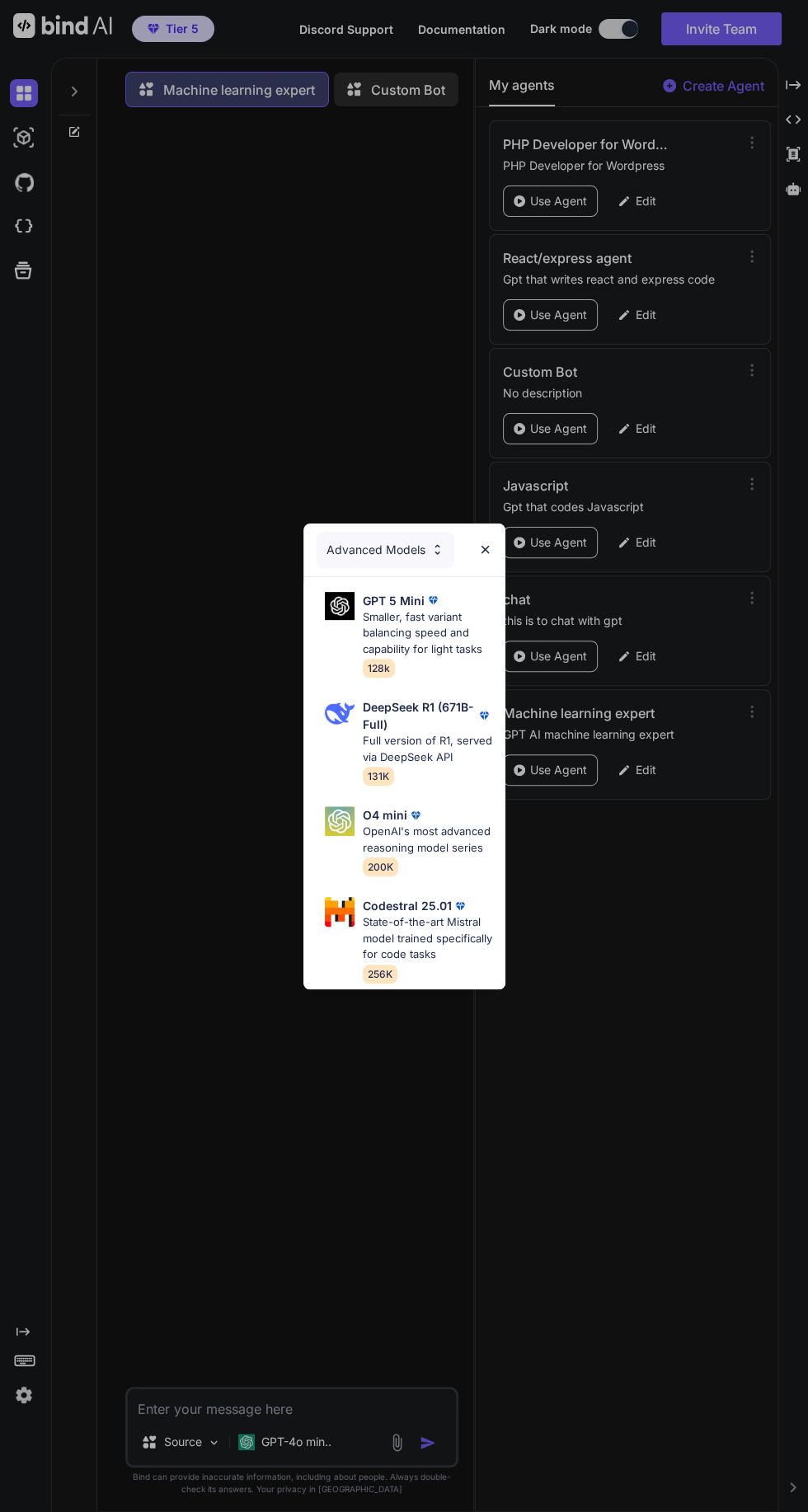
click at [426, 963] on p "State-of-the-art Mistral model trained specifically for code tasks" at bounding box center [427, 939] width 129 height 48
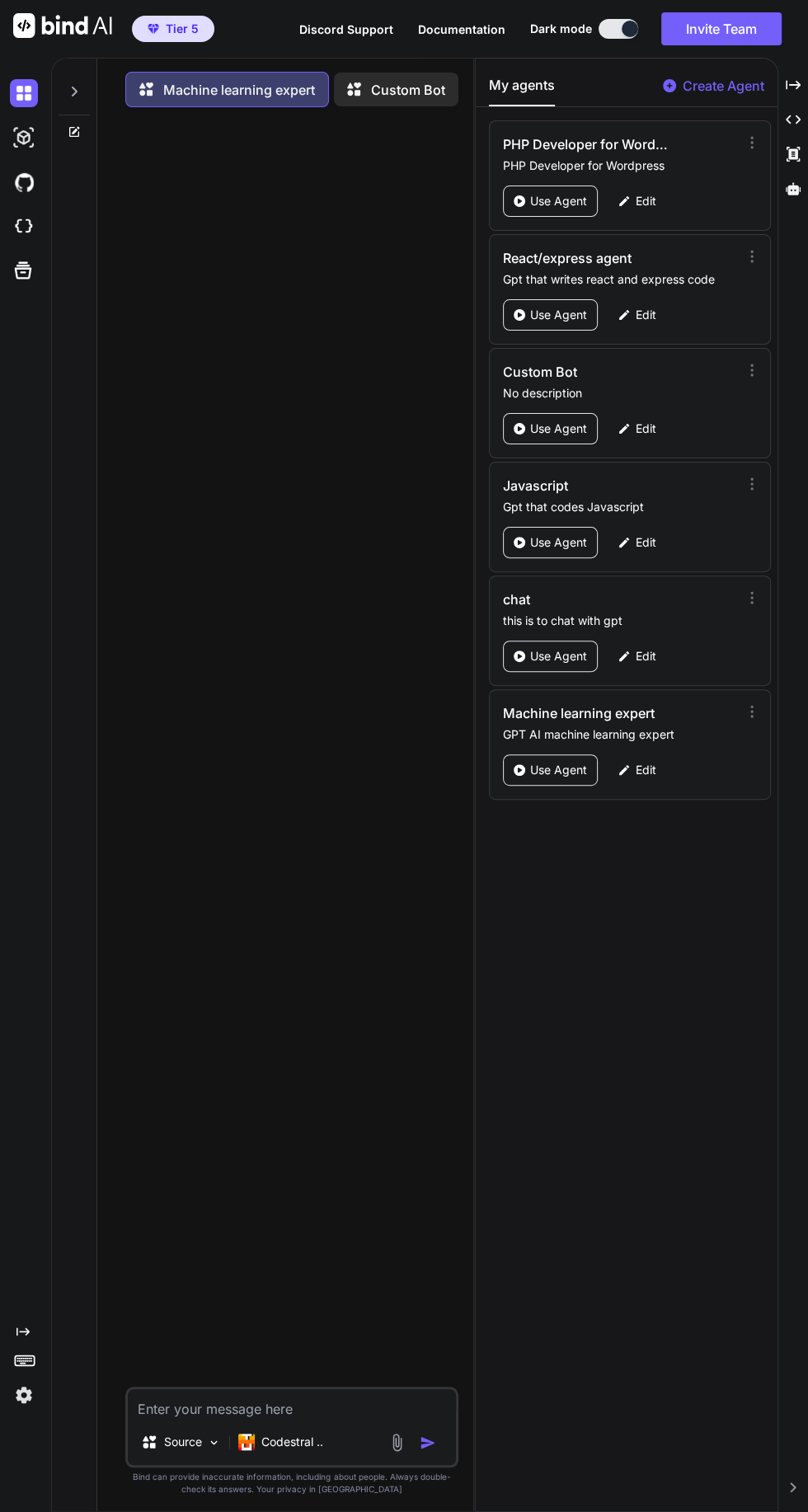
click at [288, 1450] on p "Codestral .." at bounding box center [292, 1442] width 62 height 16
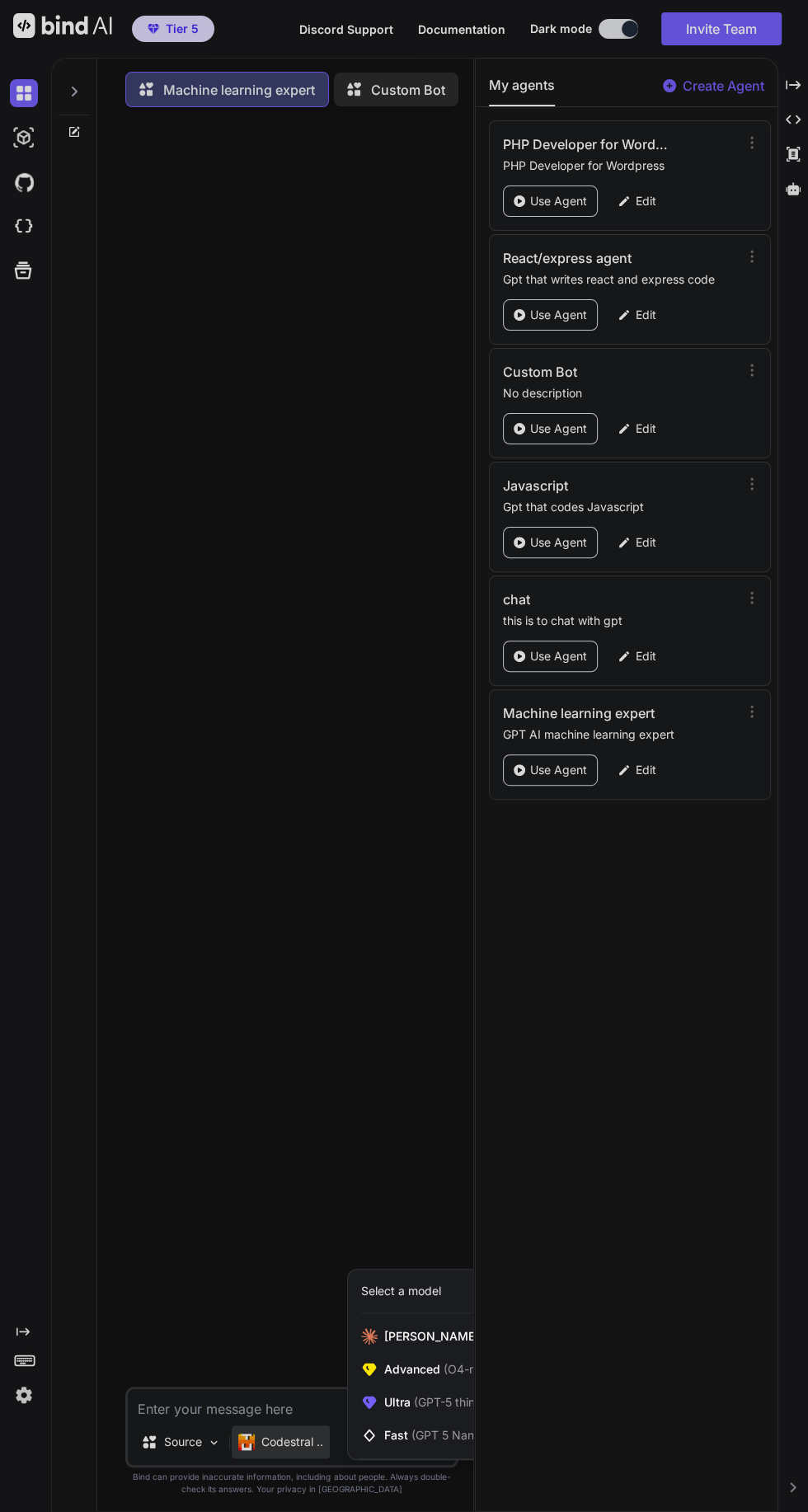
click at [206, 1511] on div at bounding box center [404, 756] width 808 height 1512
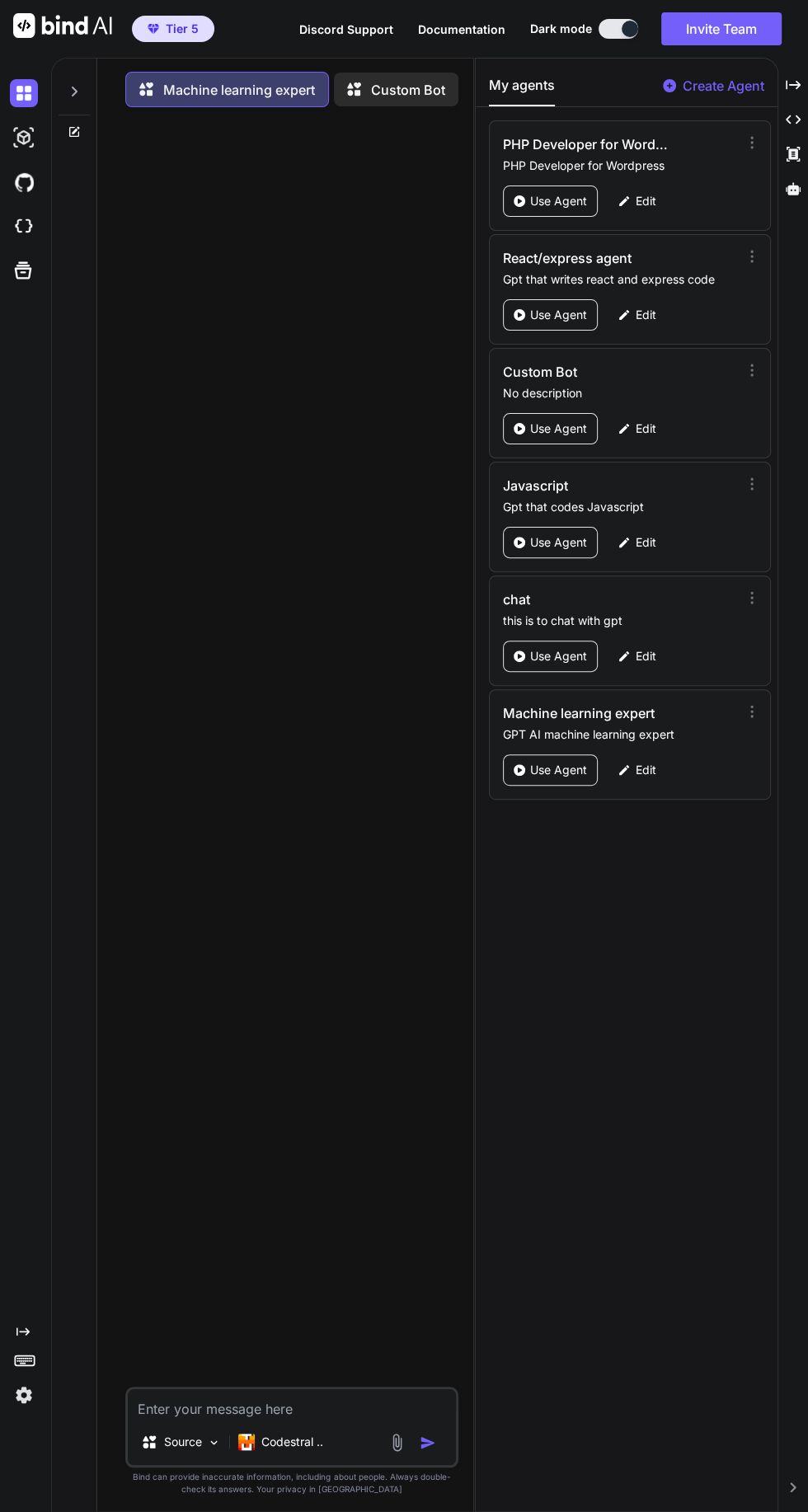
click at [307, 1419] on textarea at bounding box center [291, 1403] width 328 height 30
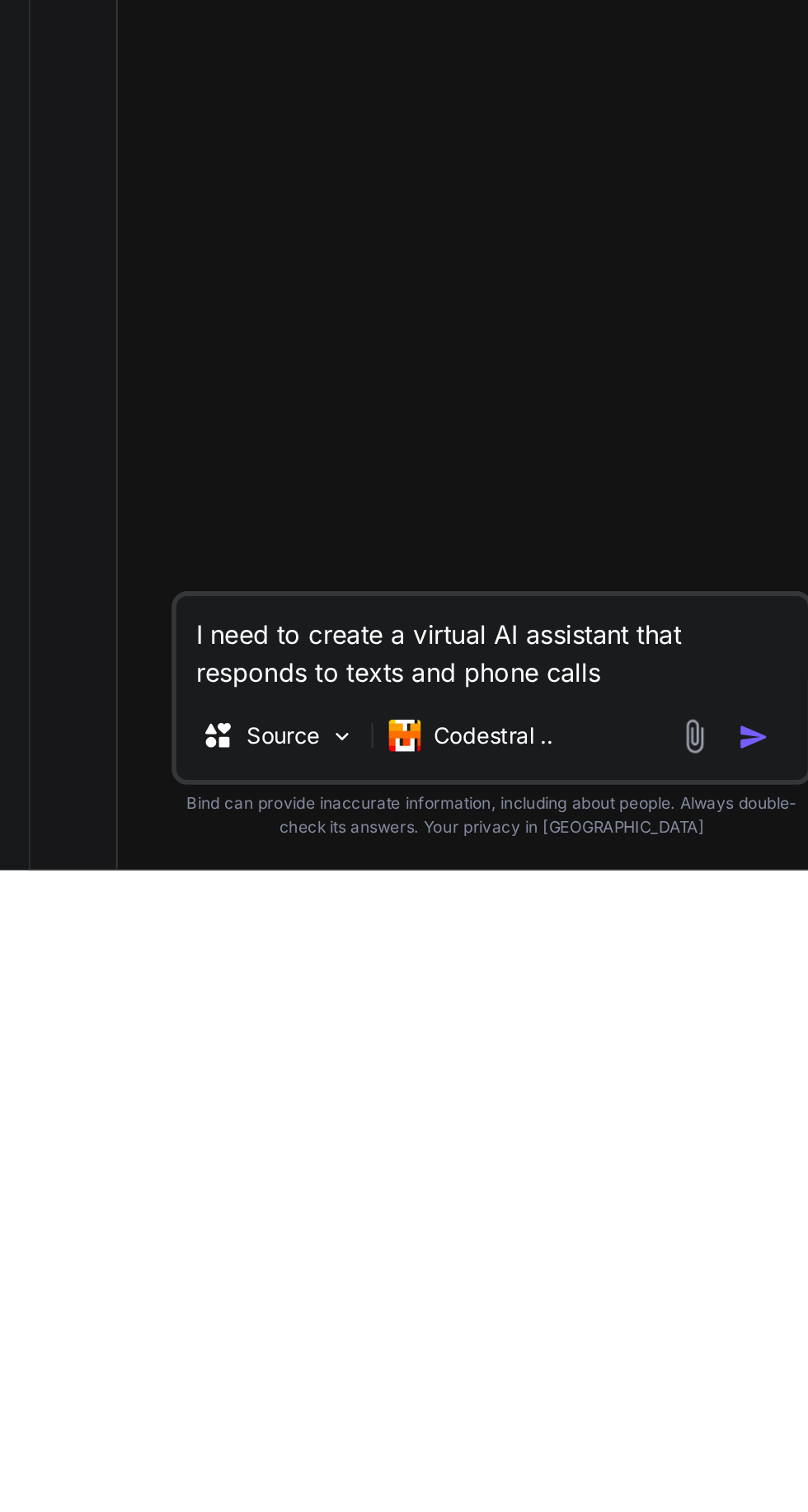
click at [429, 1448] on img "button" at bounding box center [428, 1443] width 16 height 16
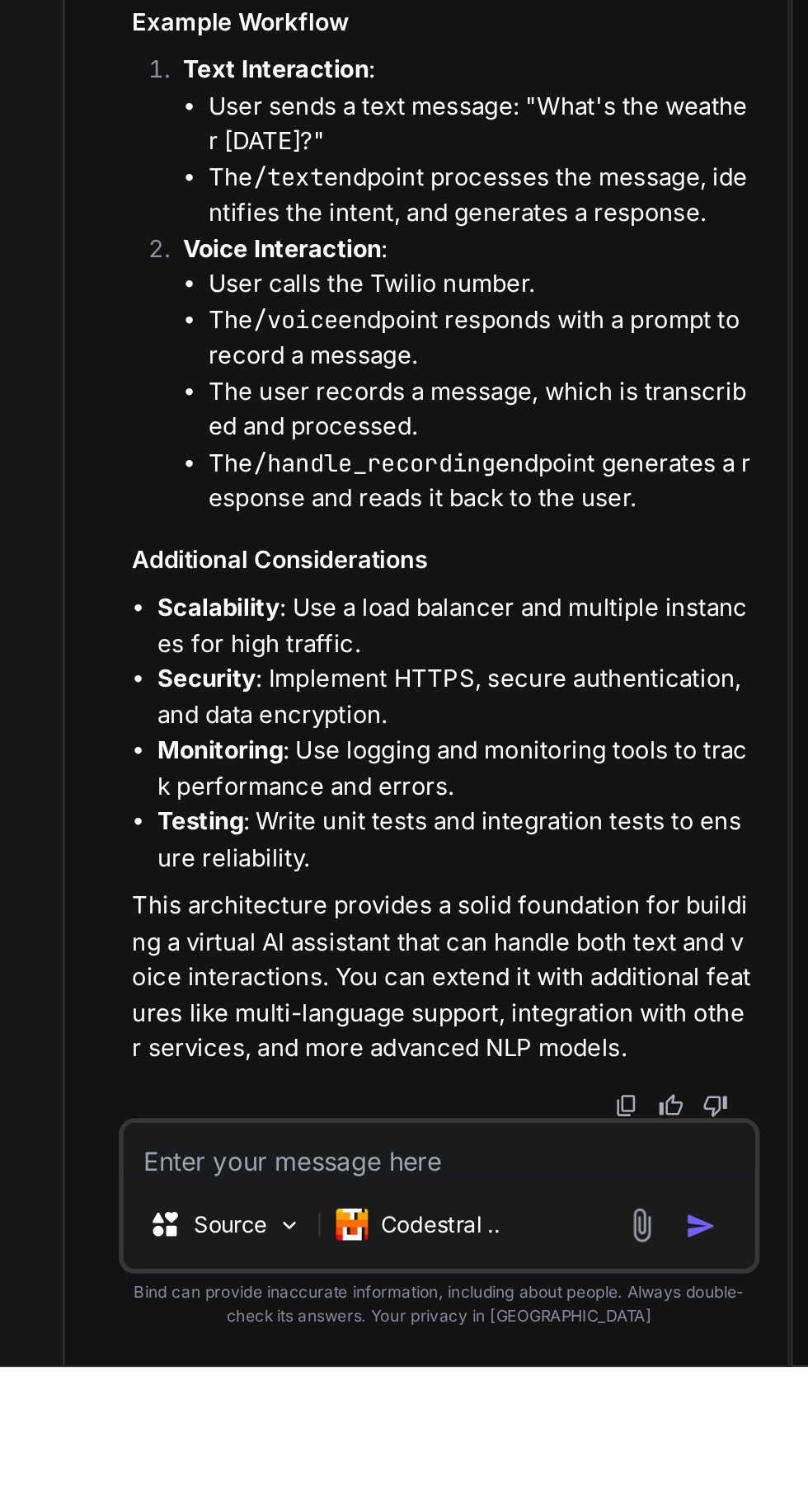
click at [274, 1415] on textarea at bounding box center [291, 1399] width 328 height 30
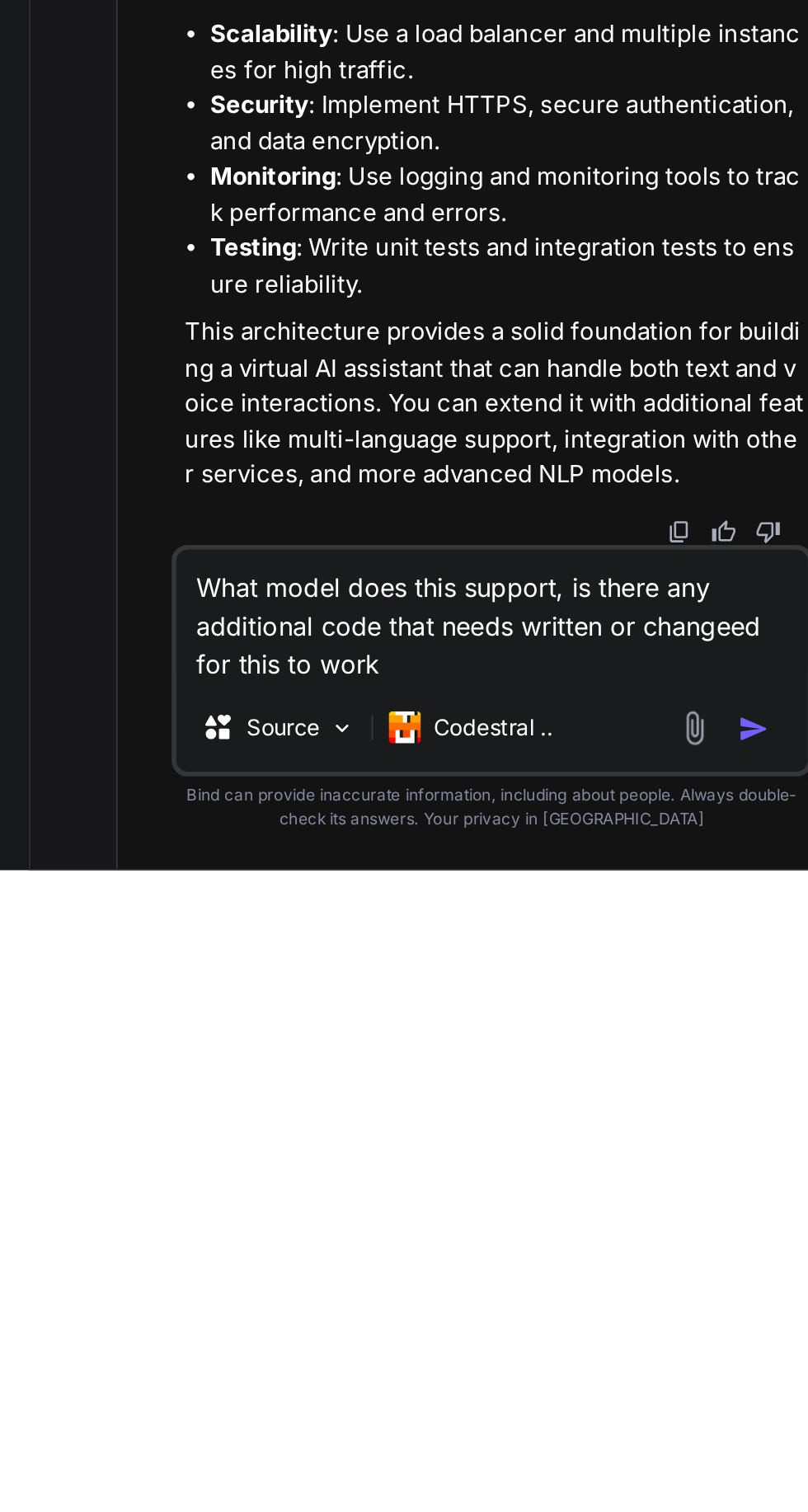
click at [432, 1445] on img "button" at bounding box center [428, 1438] width 16 height 16
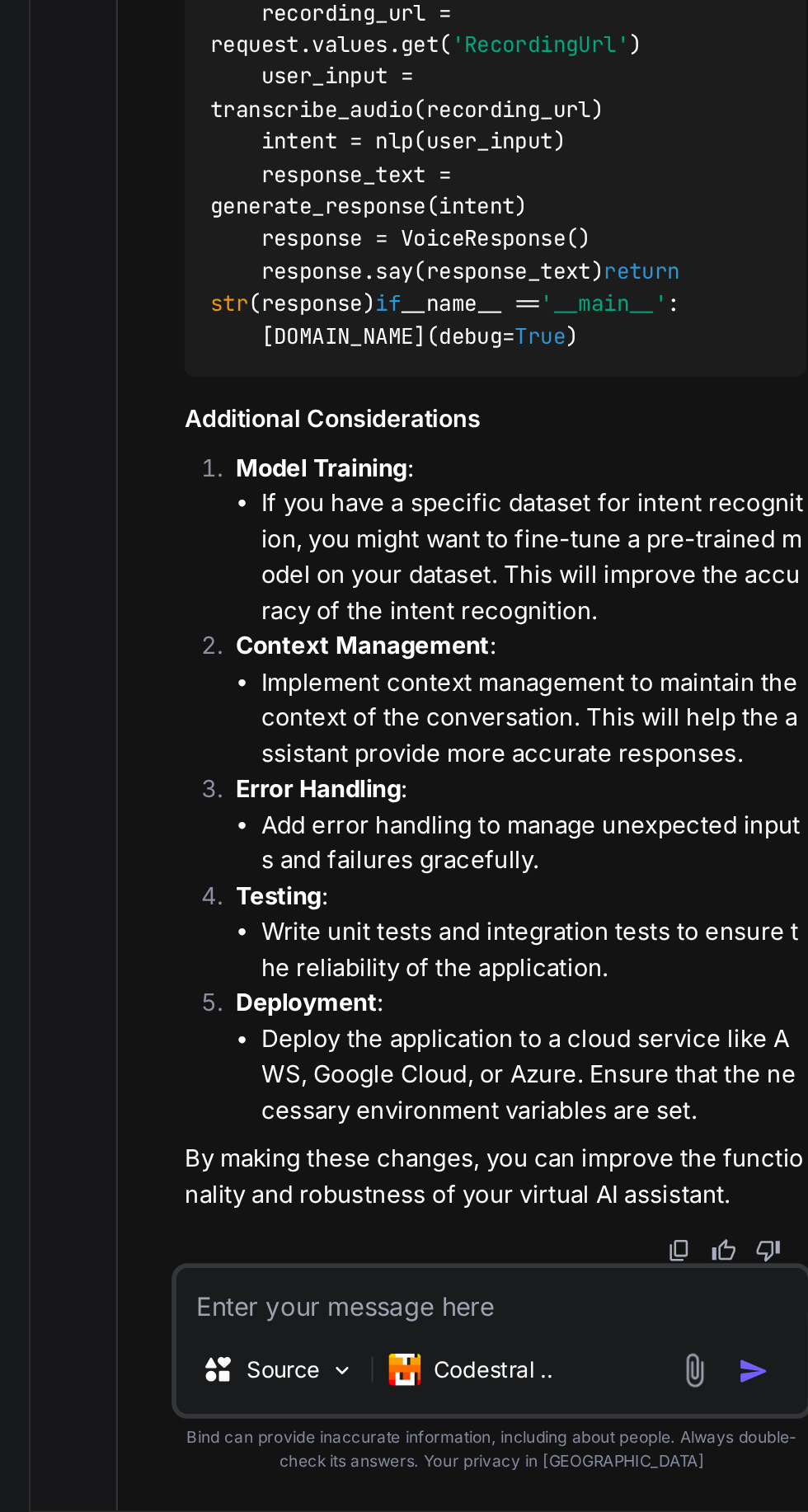
scroll to position [154, 0]
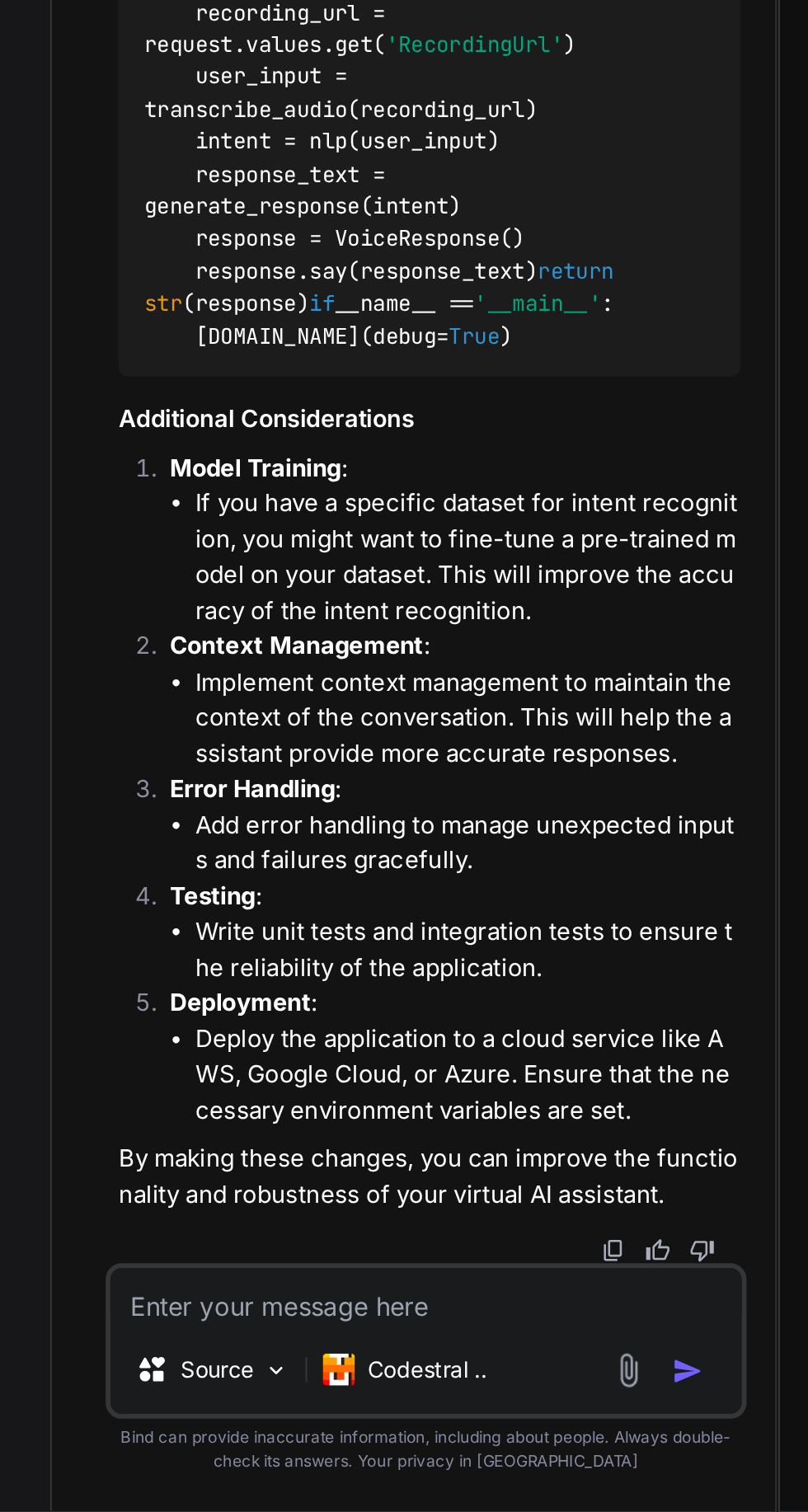
click at [300, 1408] on textarea at bounding box center [291, 1399] width 328 height 30
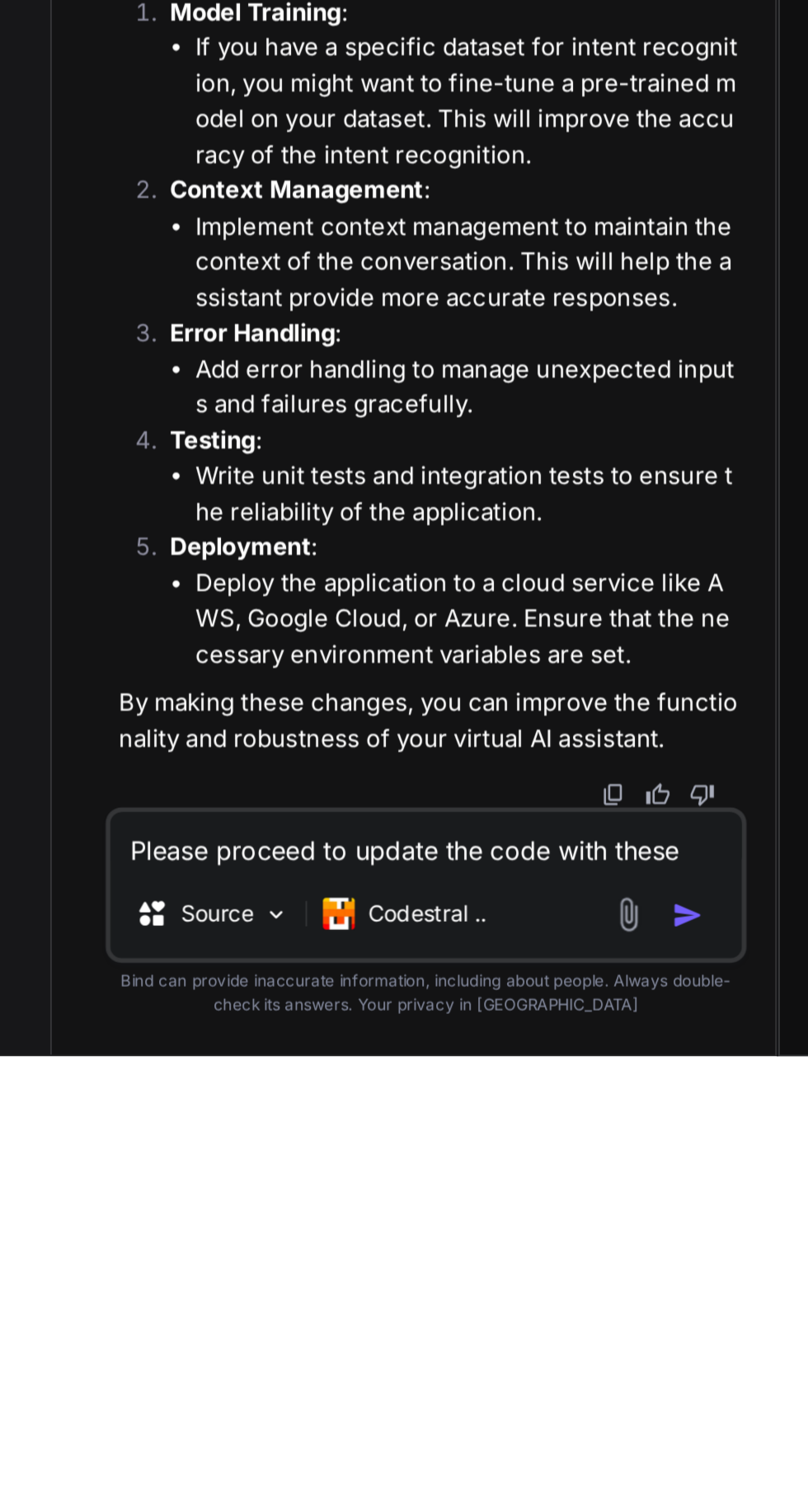
scroll to position [0, 0]
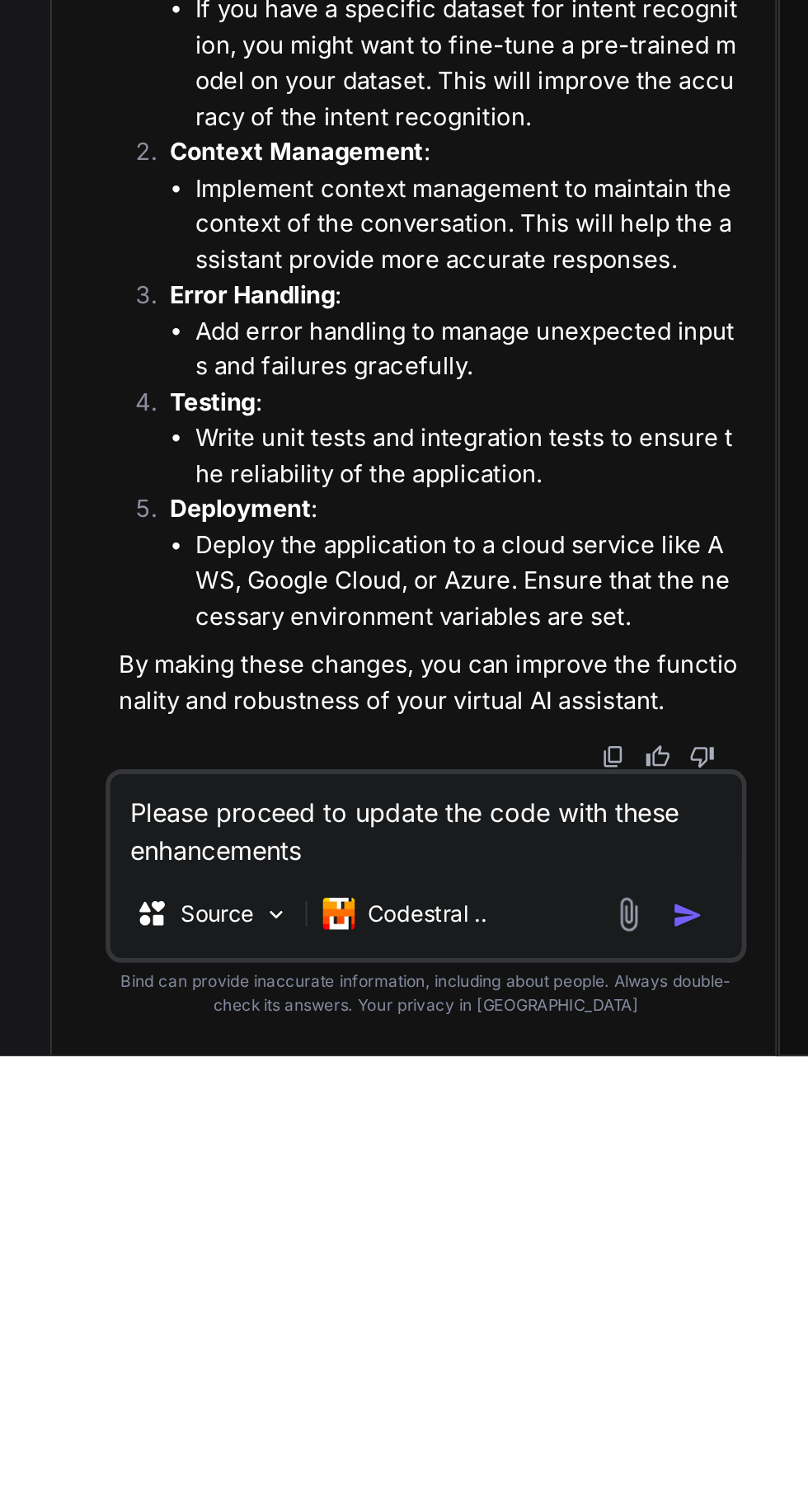
click at [400, 1293] on li "Deploy the application to a cloud service like AWS, Google Cloud, or Azure. Ens…" at bounding box center [312, 1265] width 283 height 56
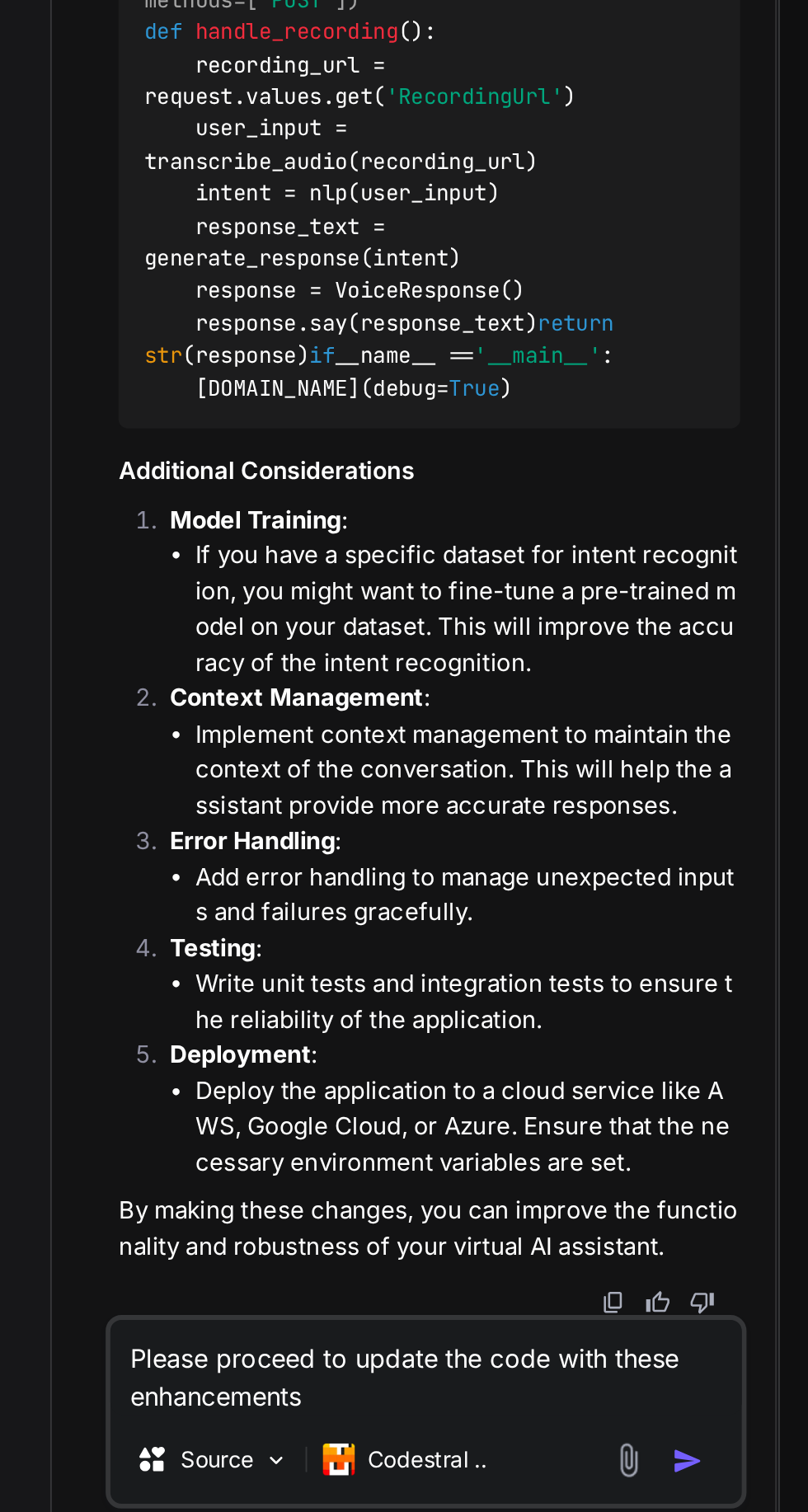
scroll to position [5902, 0]
click at [305, 1415] on textarea "Please proceed to update the code with these enhancements" at bounding box center [291, 1389] width 328 height 49
click at [258, 1415] on textarea "Please proceed to update the code with these enhancements" at bounding box center [291, 1389] width 328 height 49
click at [251, 1415] on textarea "Please proceed to update the code with these enhancements" at bounding box center [291, 1389] width 328 height 49
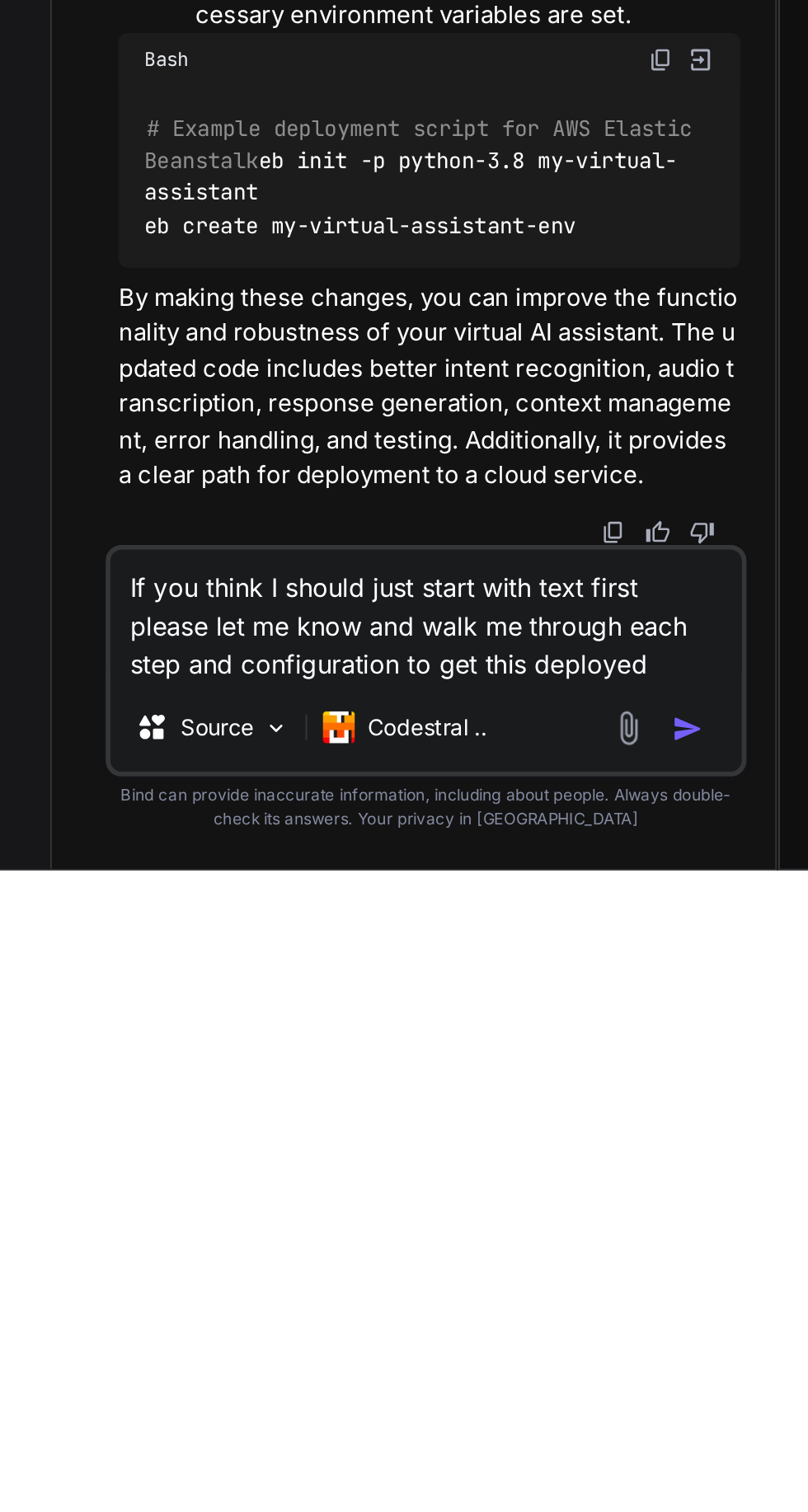
scroll to position [10107, 0]
click at [431, 1446] on img "button" at bounding box center [428, 1438] width 16 height 16
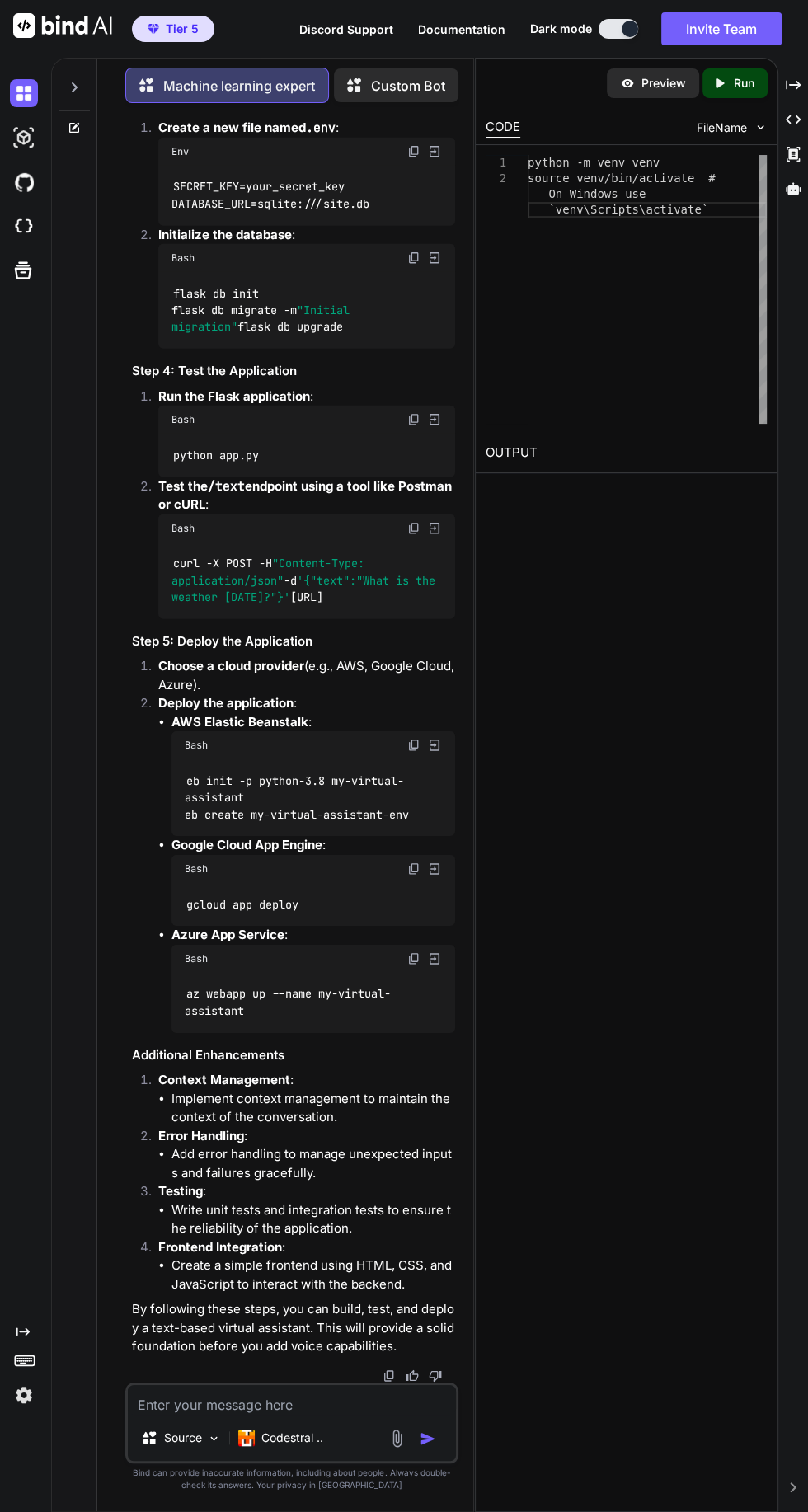
scroll to position [0, 0]
click at [740, 84] on p "Run" at bounding box center [744, 83] width 21 height 16
